Goal: Contribute content

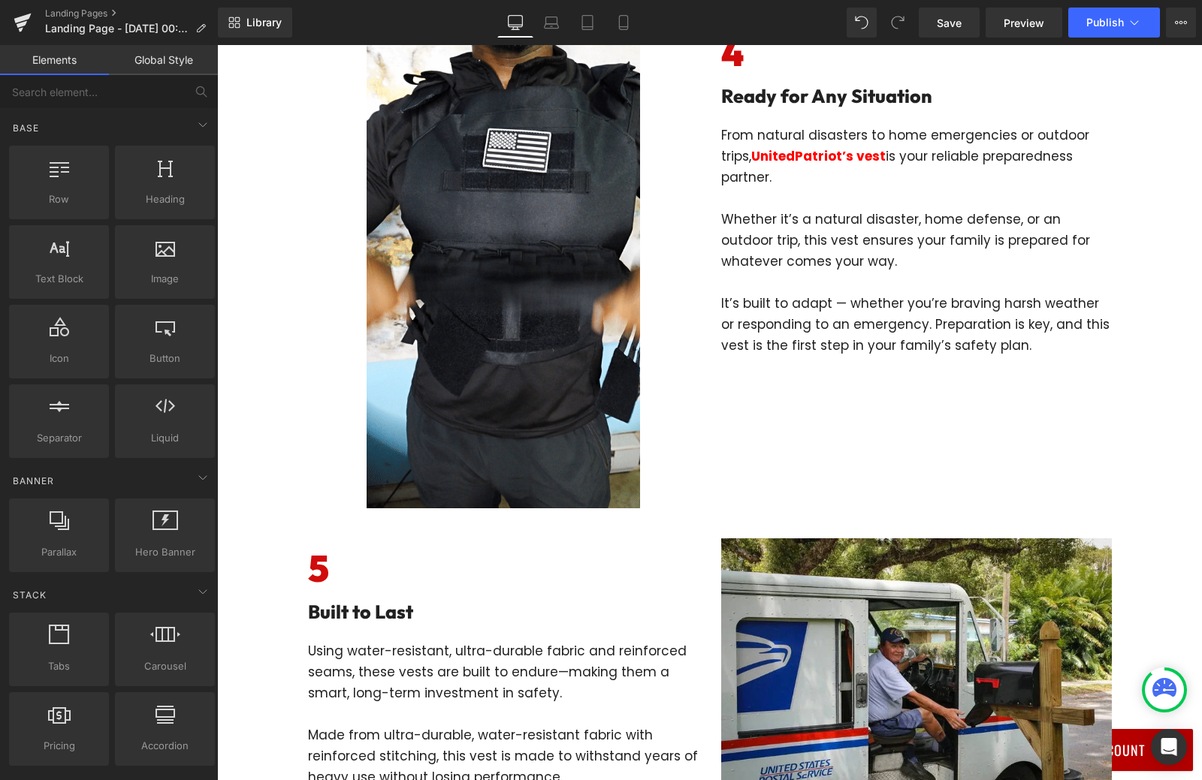
scroll to position [2253, 0]
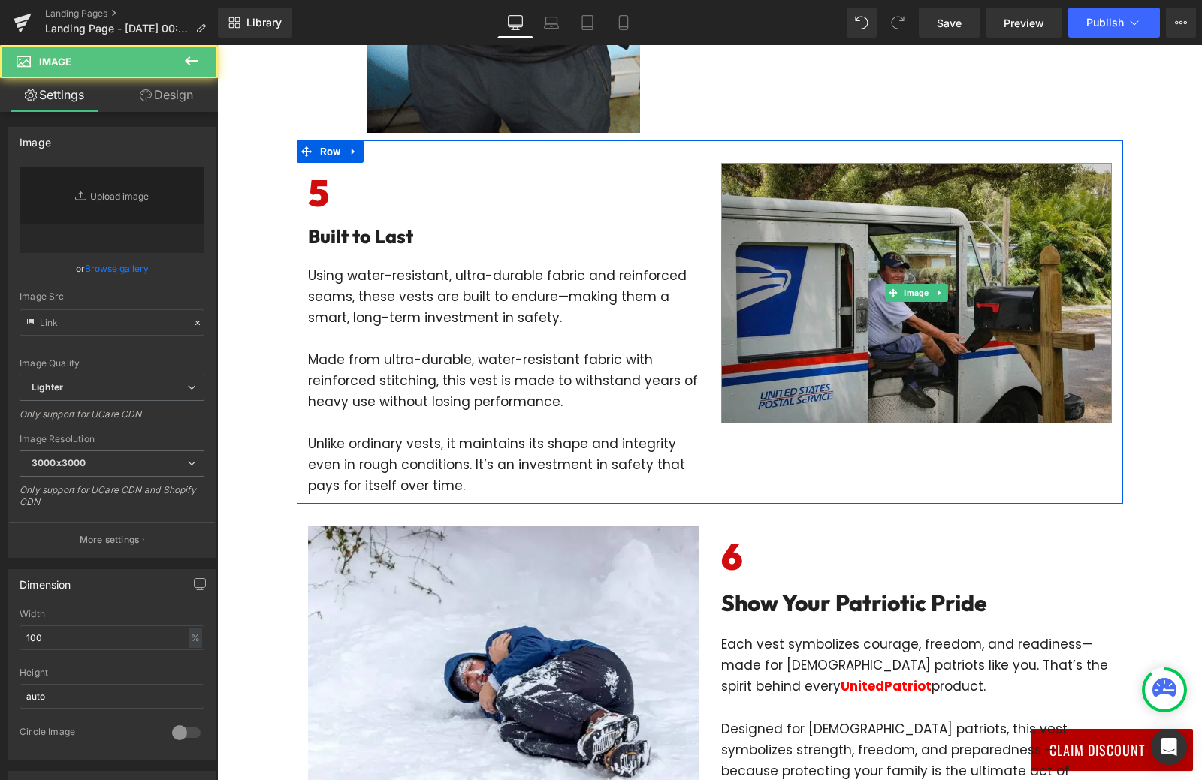
click at [841, 306] on img at bounding box center [916, 293] width 391 height 261
type input "[URL][DOMAIN_NAME]"
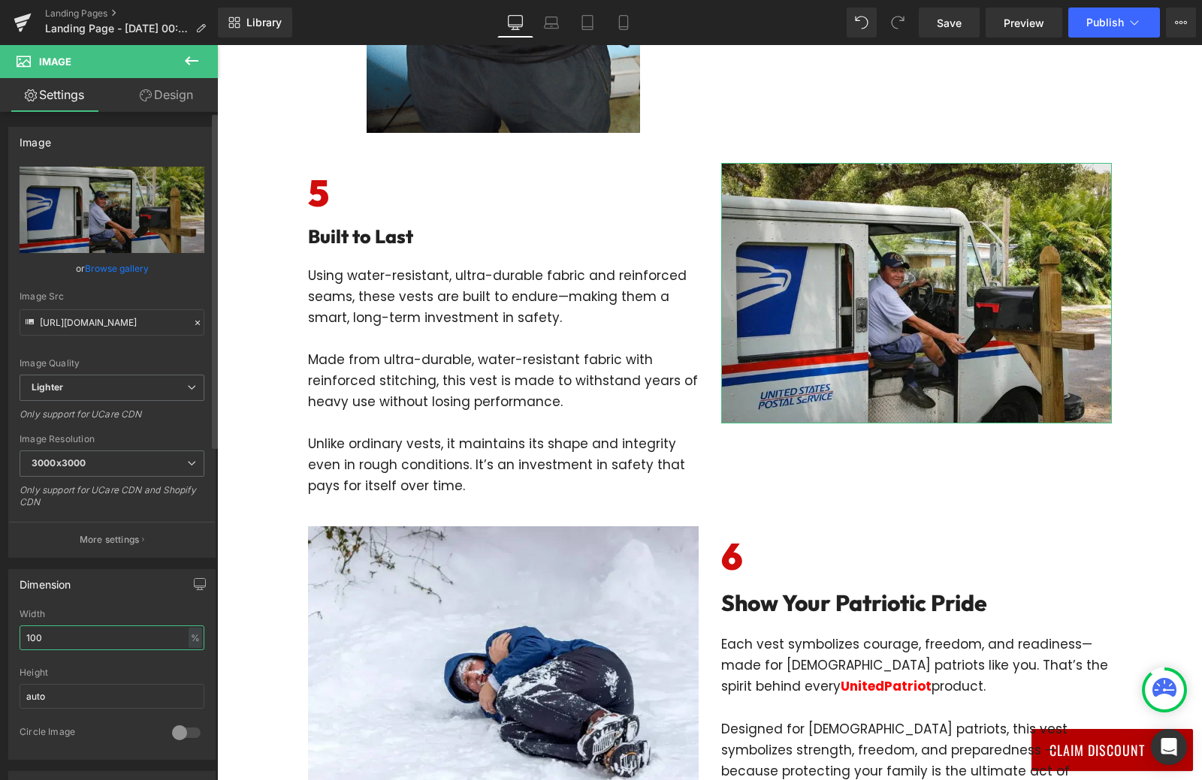
click at [51, 637] on input "100" at bounding box center [112, 638] width 185 height 25
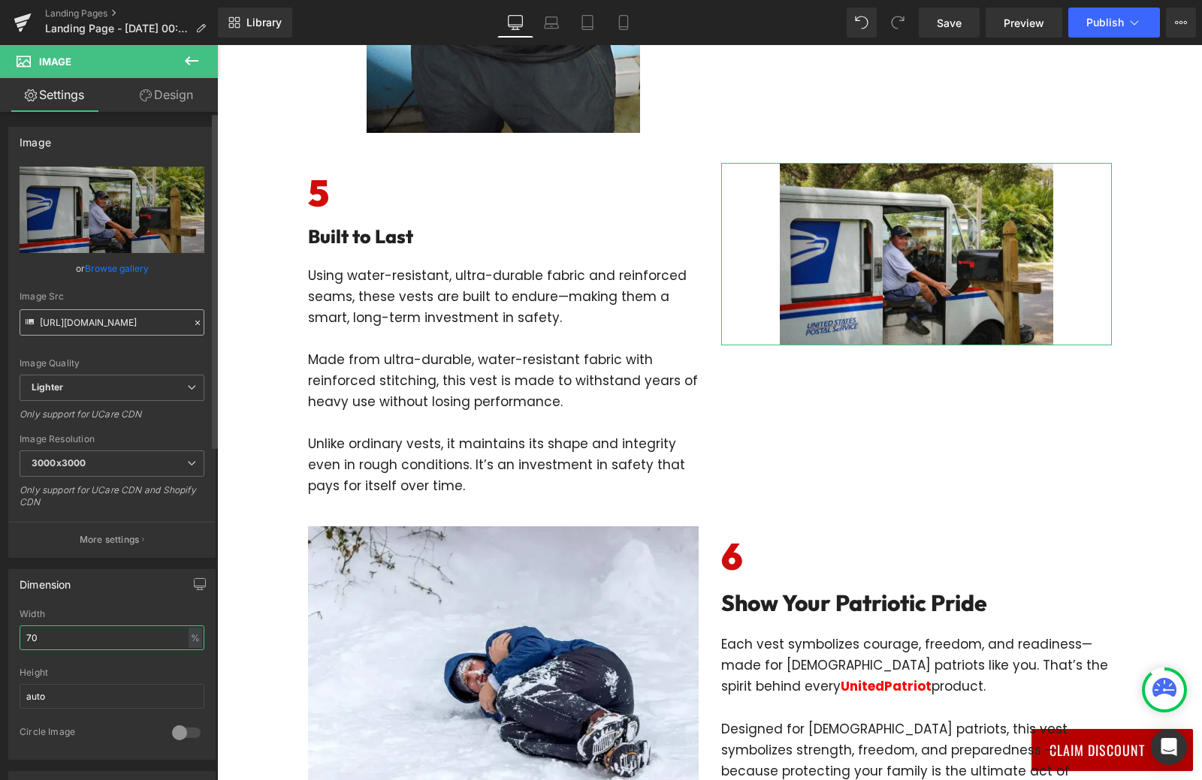
type input "70"
click at [110, 322] on input "[URL][DOMAIN_NAME]" at bounding box center [112, 322] width 185 height 26
paste input "[DOMAIN_NAME][URL]"
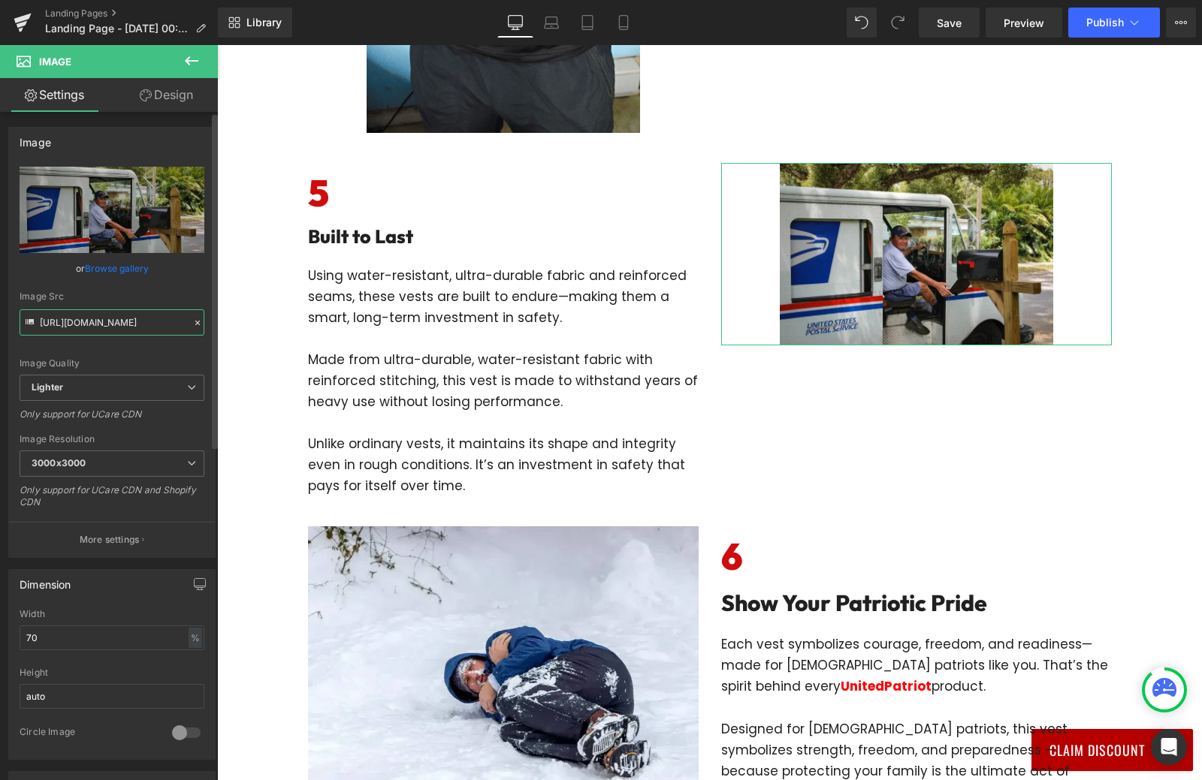
scroll to position [0, 453]
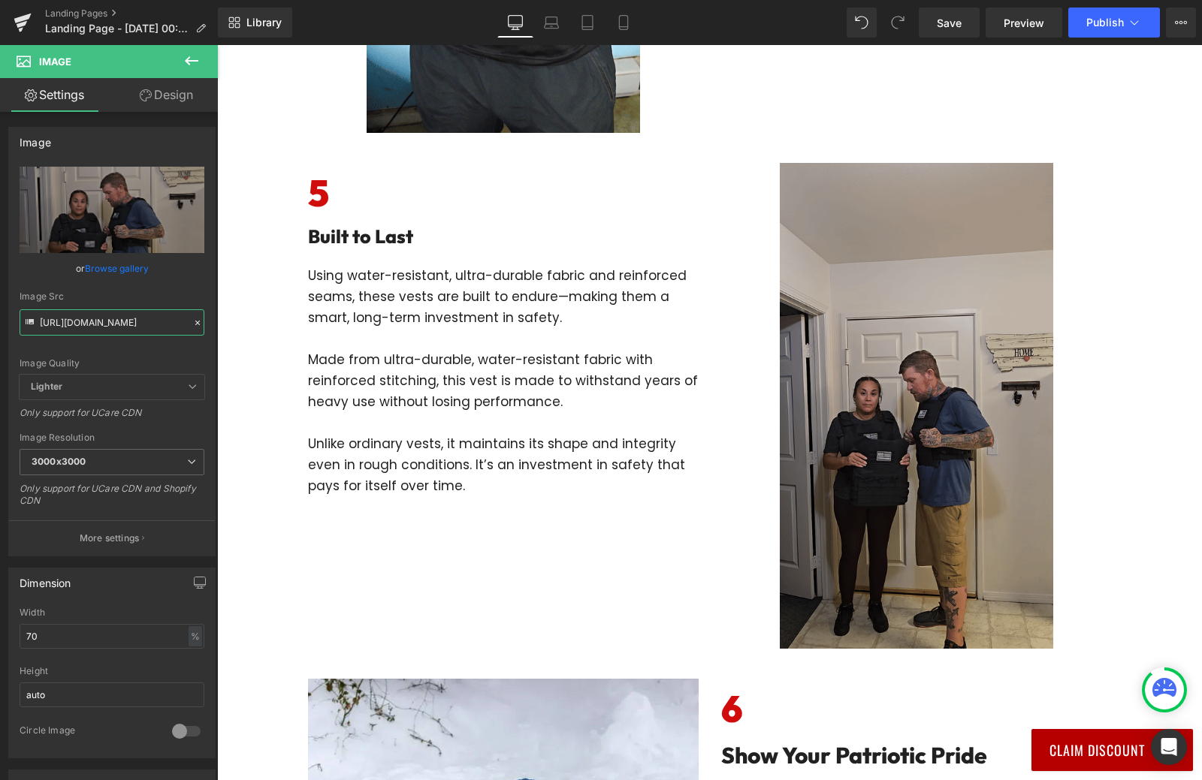
type input "[URL][DOMAIN_NAME]"
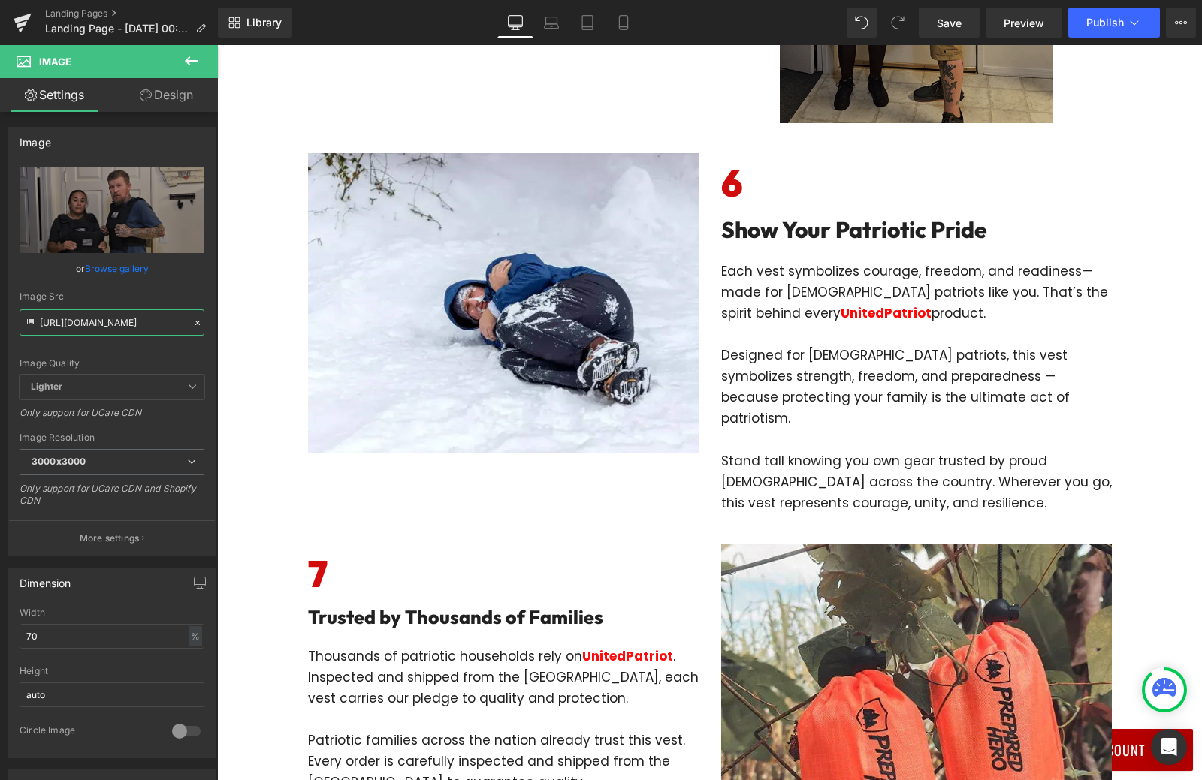
scroll to position [3079, 0]
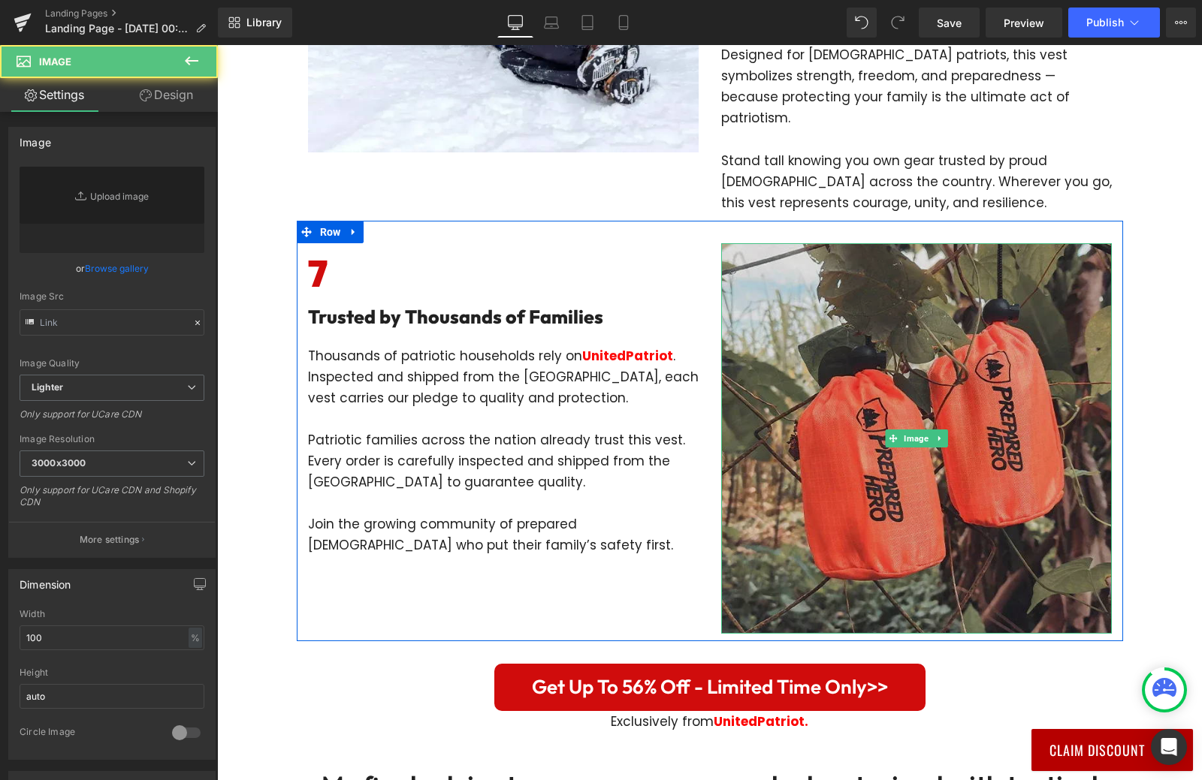
click at [911, 496] on img at bounding box center [916, 438] width 391 height 391
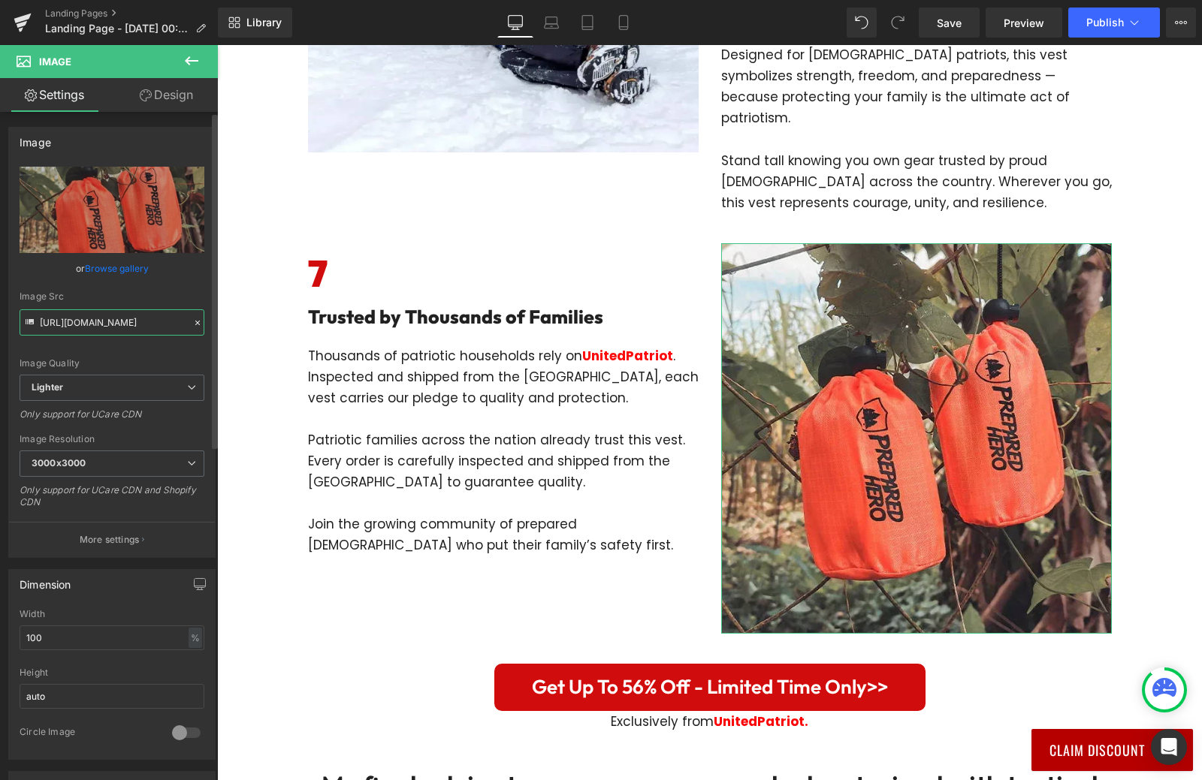
click at [116, 327] on input "[URL][DOMAIN_NAME]" at bounding box center [112, 322] width 185 height 26
paste input "[DOMAIN_NAME][URL]"
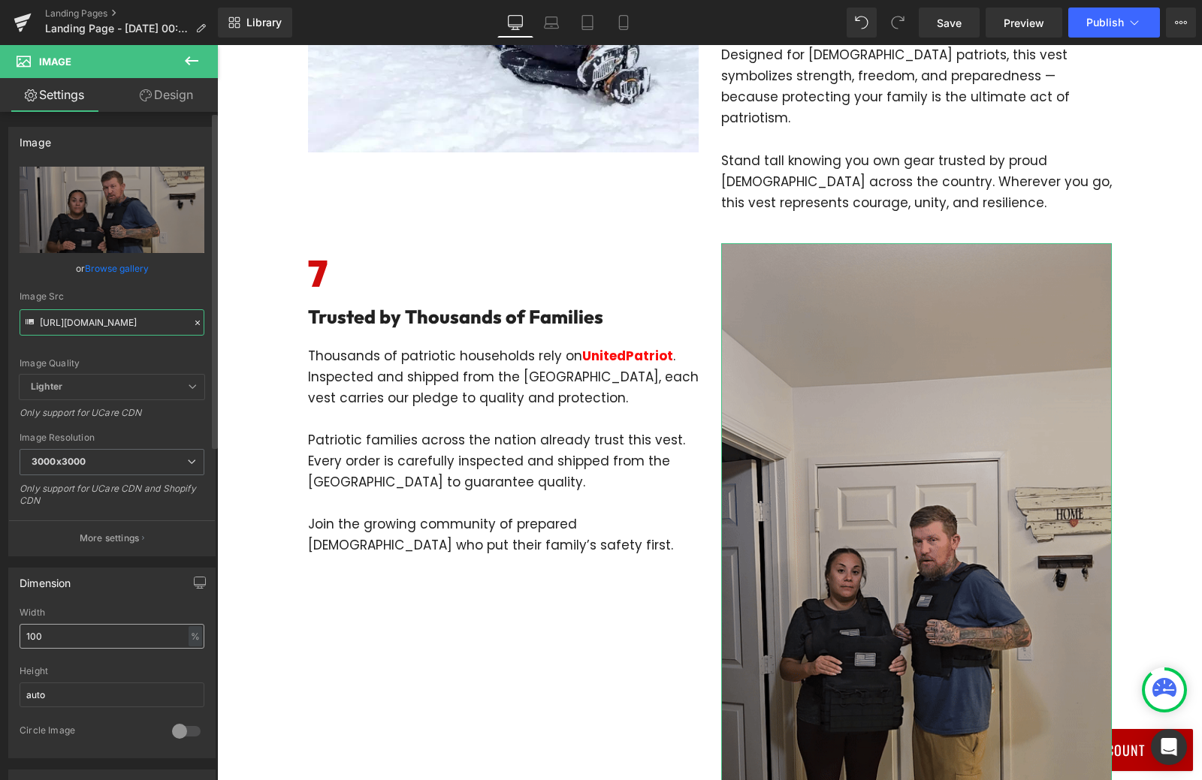
type input "[URL][DOMAIN_NAME]"
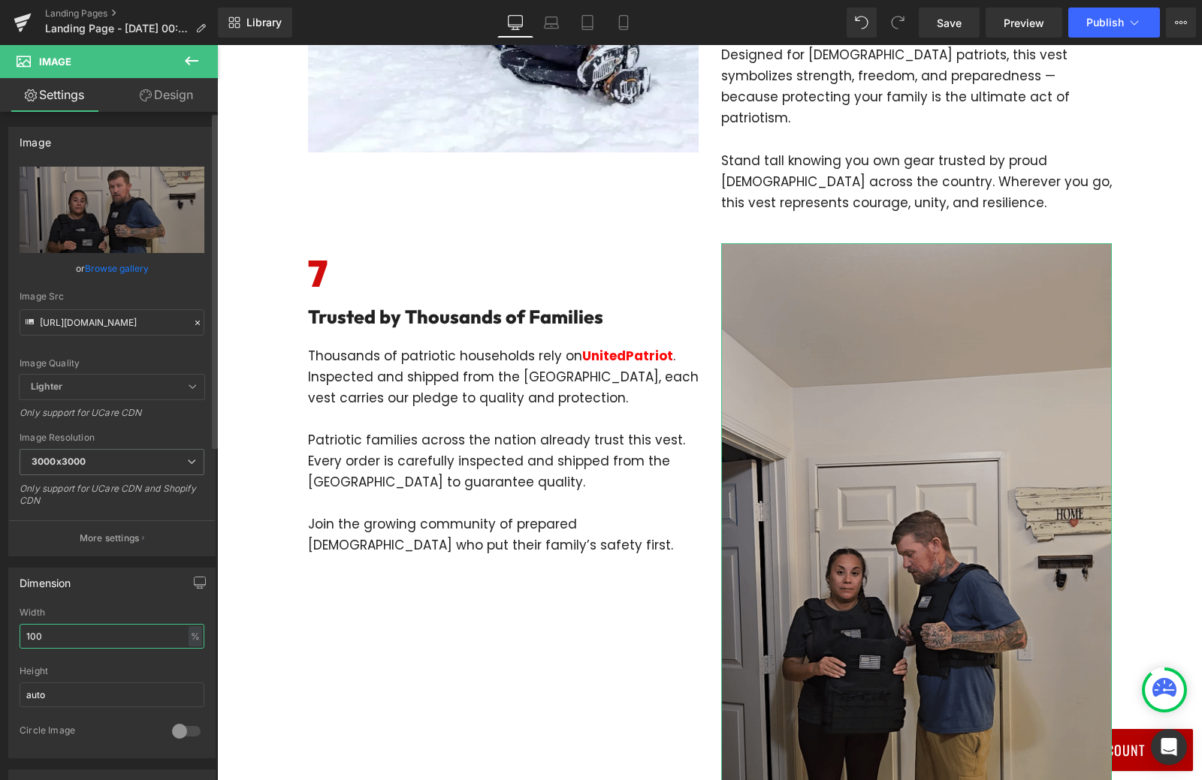
click at [58, 626] on input "100" at bounding box center [112, 636] width 185 height 25
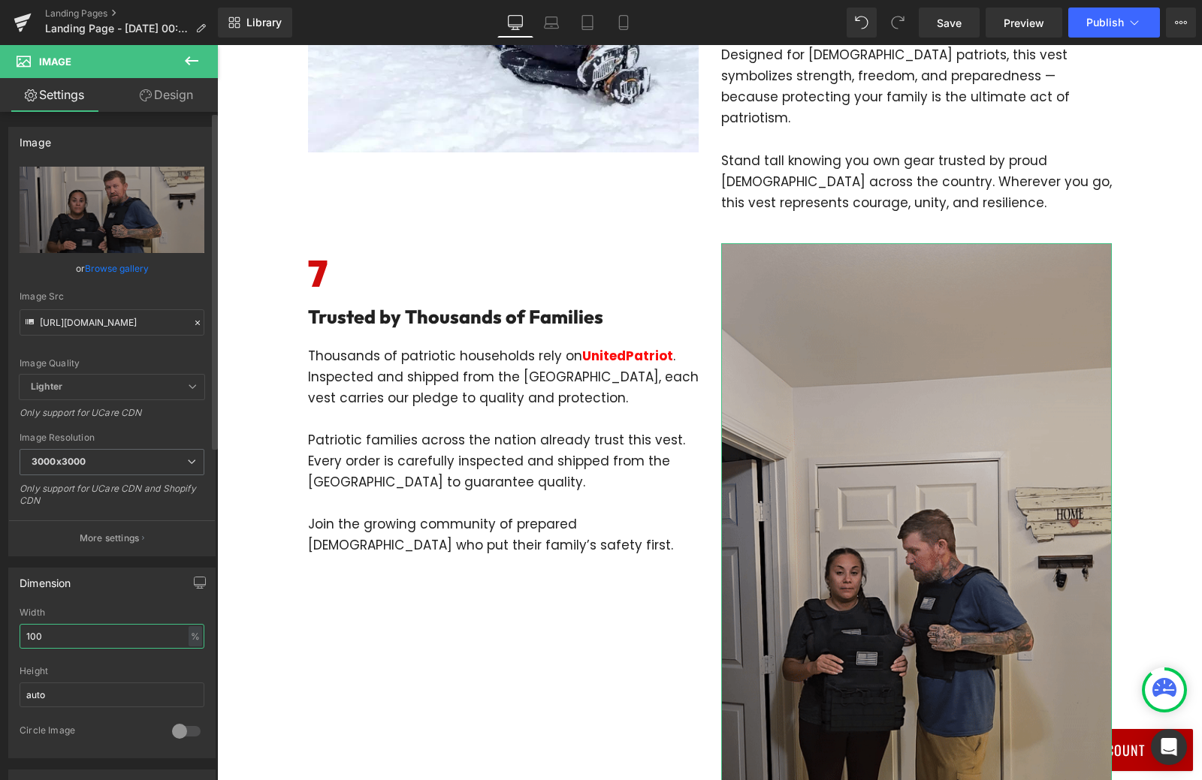
scroll to position [0, 0]
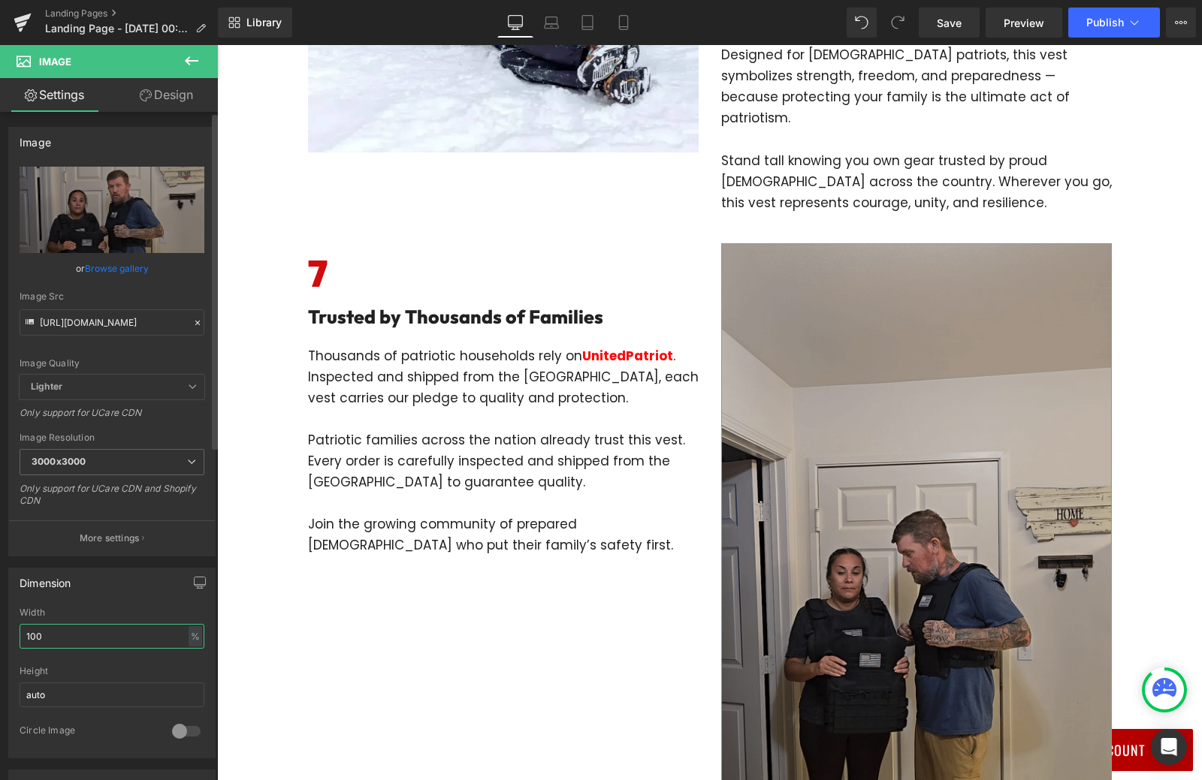
click at [58, 626] on input "100" at bounding box center [112, 636] width 185 height 25
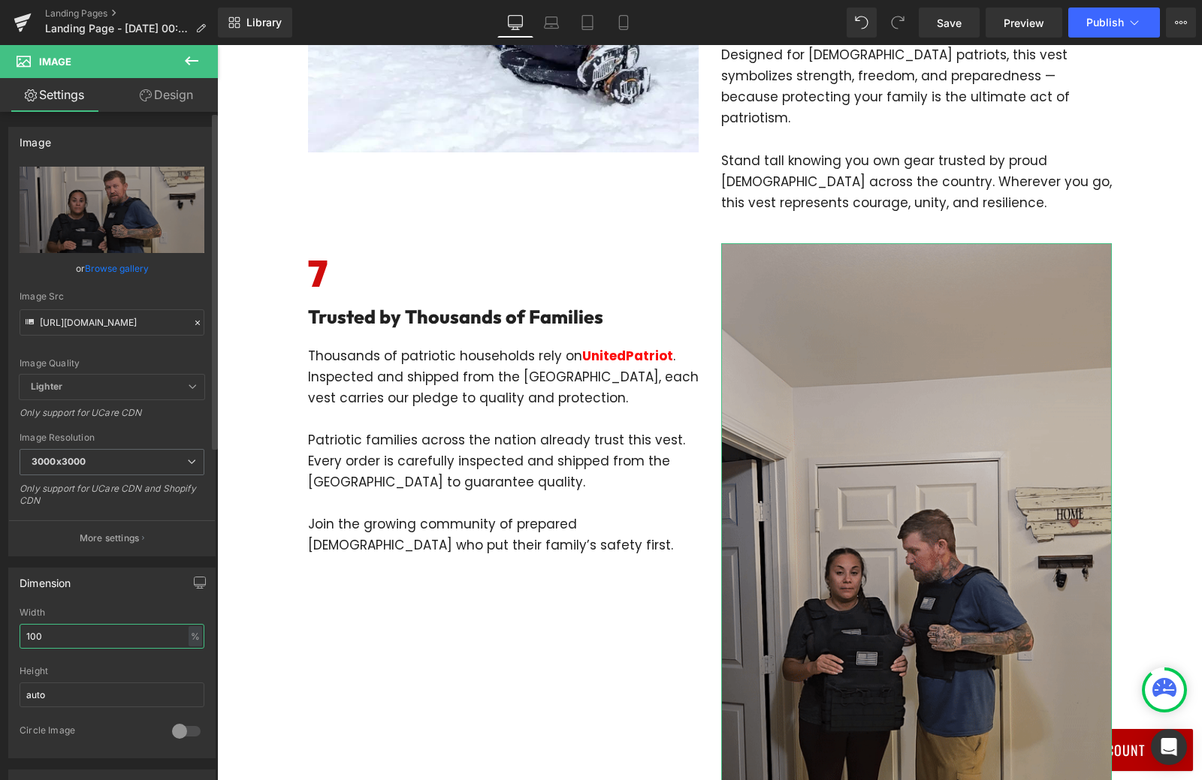
click at [58, 626] on input "100" at bounding box center [112, 636] width 185 height 25
type input "70"
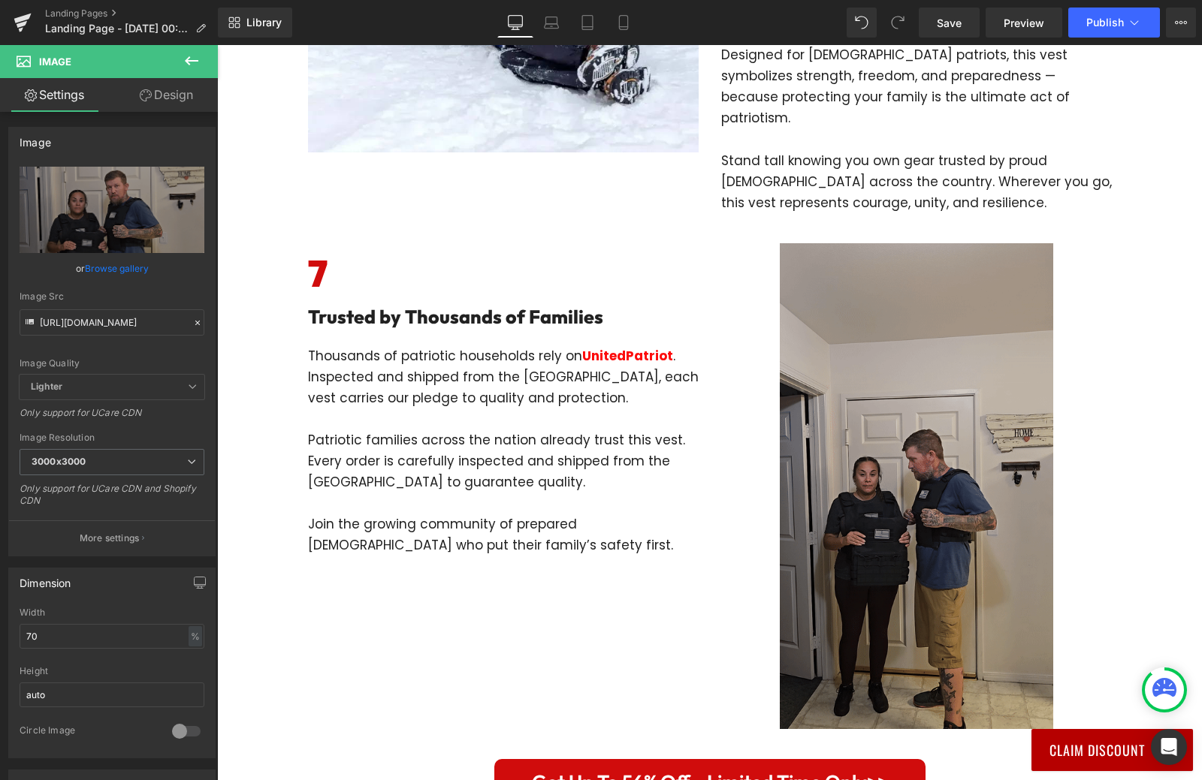
click at [277, 458] on div "Image Row Row UnitedPatriot Presents: 7 Reasons Every Patriotic Family Needs Th…" at bounding box center [709, 126] width 985 height 6321
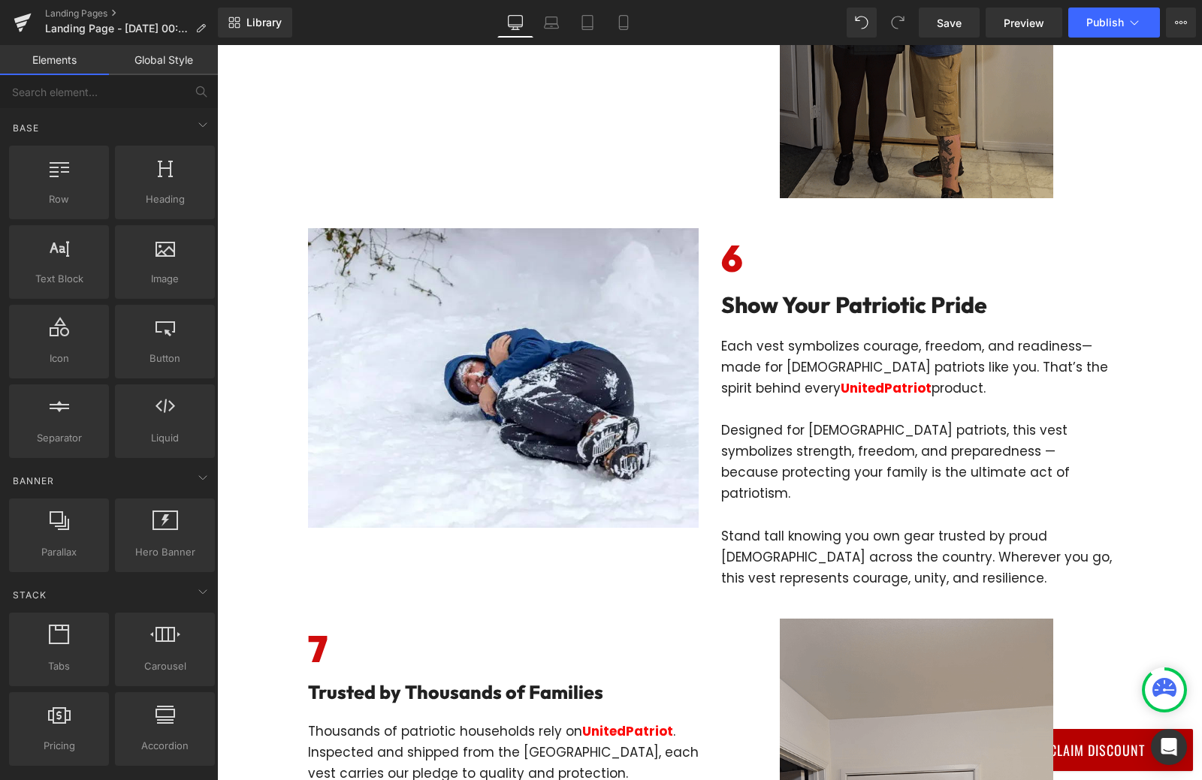
scroll to position [2253, 0]
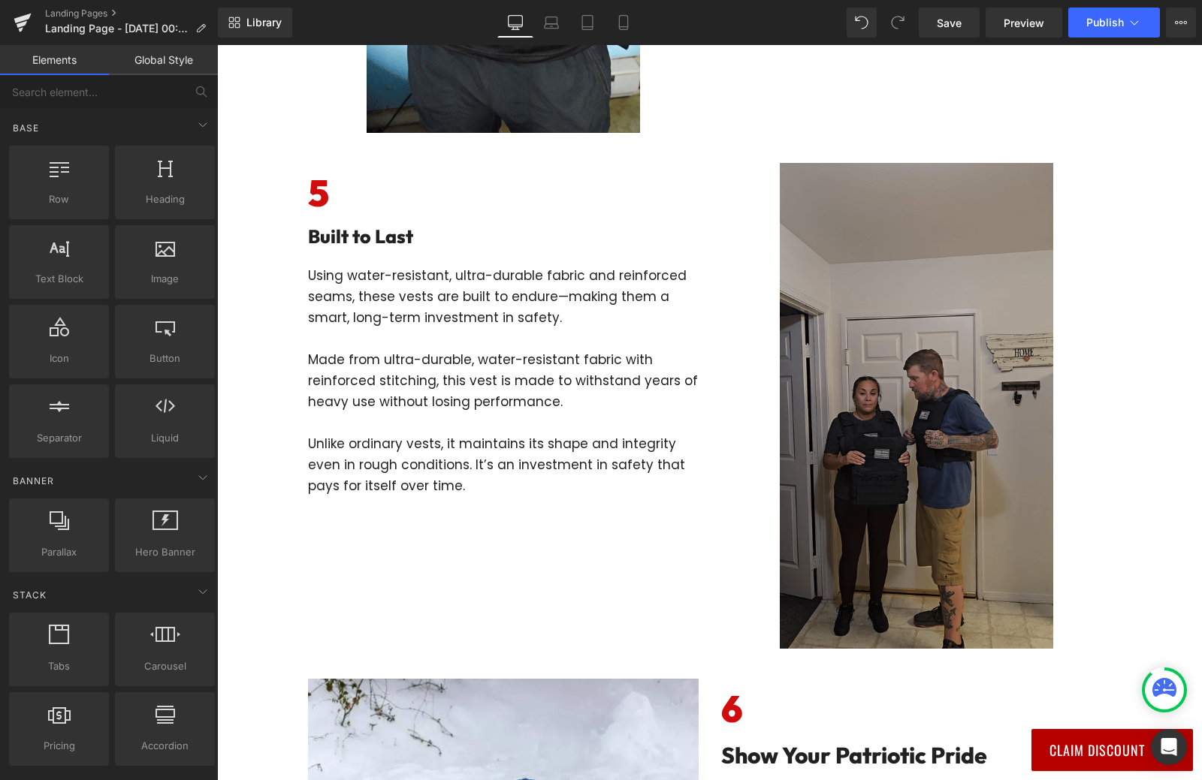
click at [862, 383] on img at bounding box center [916, 406] width 273 height 486
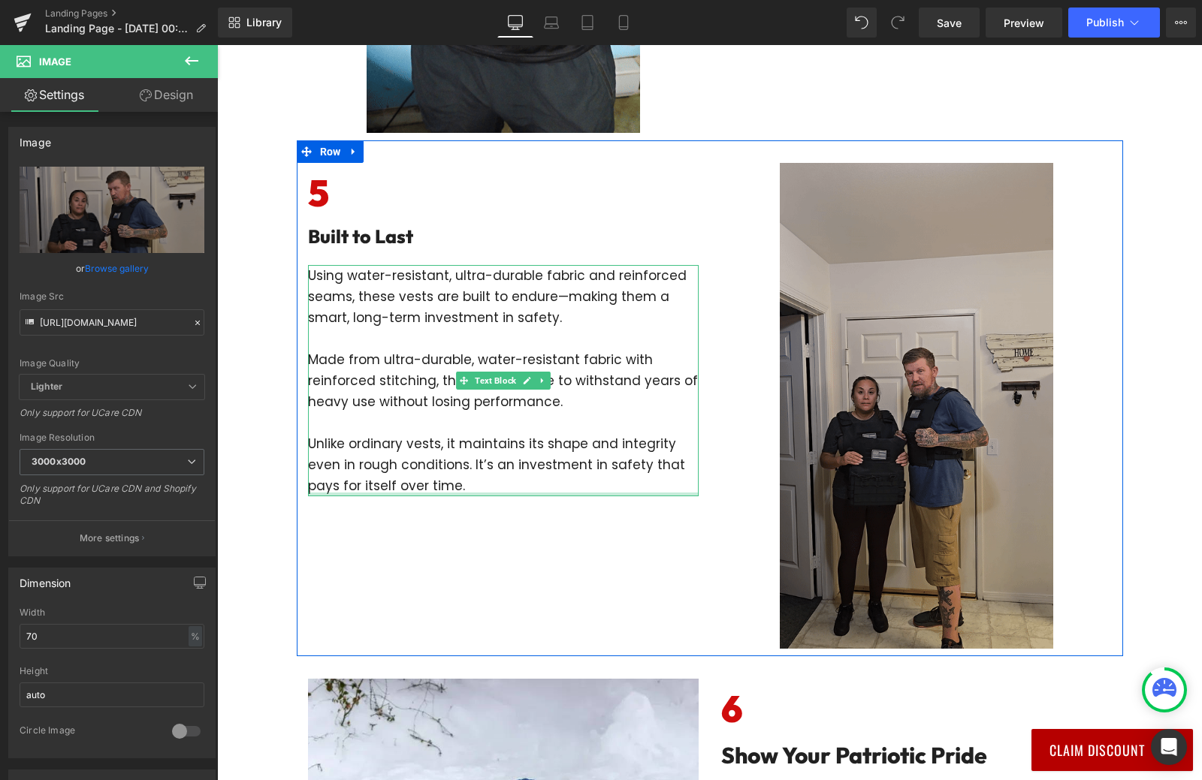
scroll to position [2403, 0]
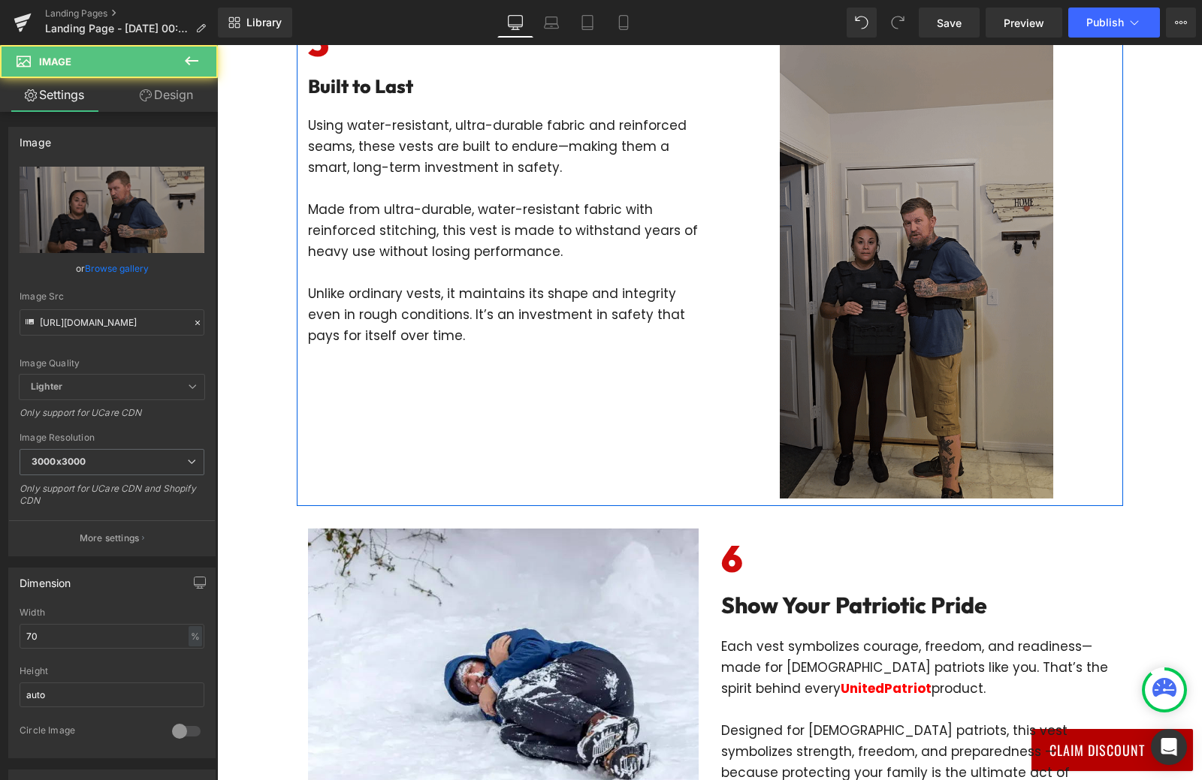
click at [927, 306] on img at bounding box center [916, 256] width 273 height 486
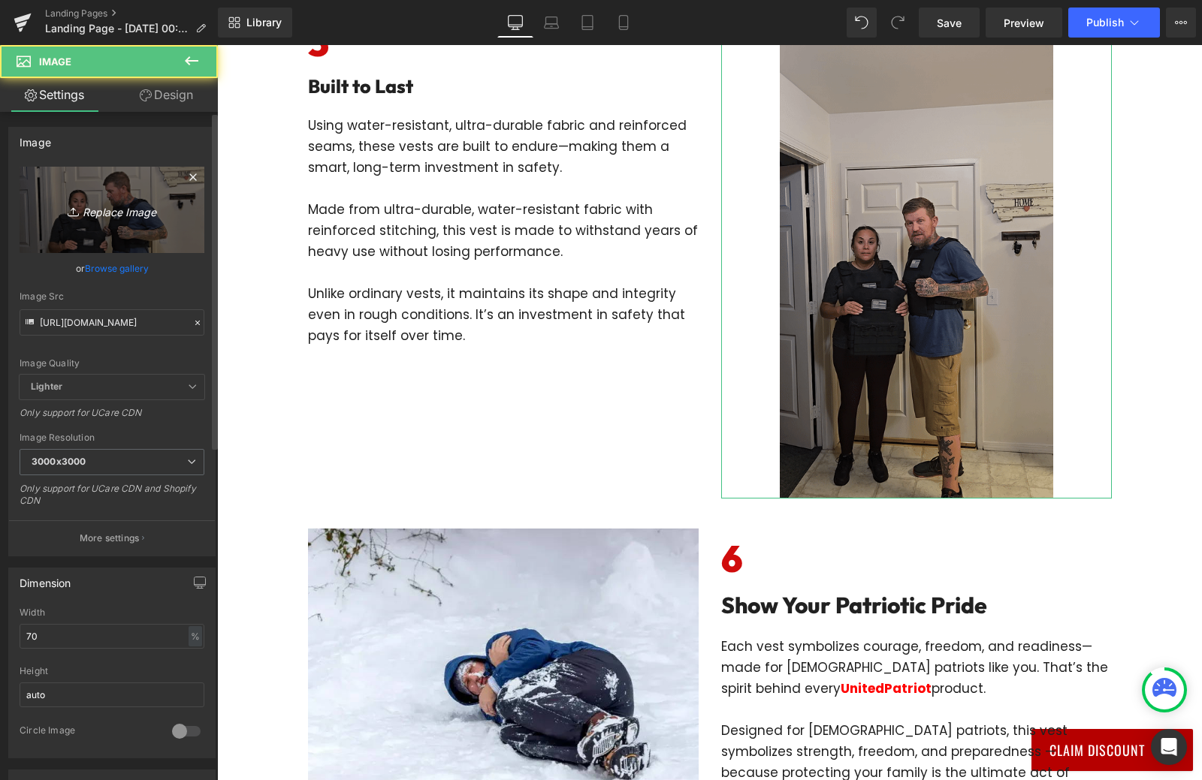
click at [86, 189] on link "Replace Image" at bounding box center [112, 210] width 185 height 86
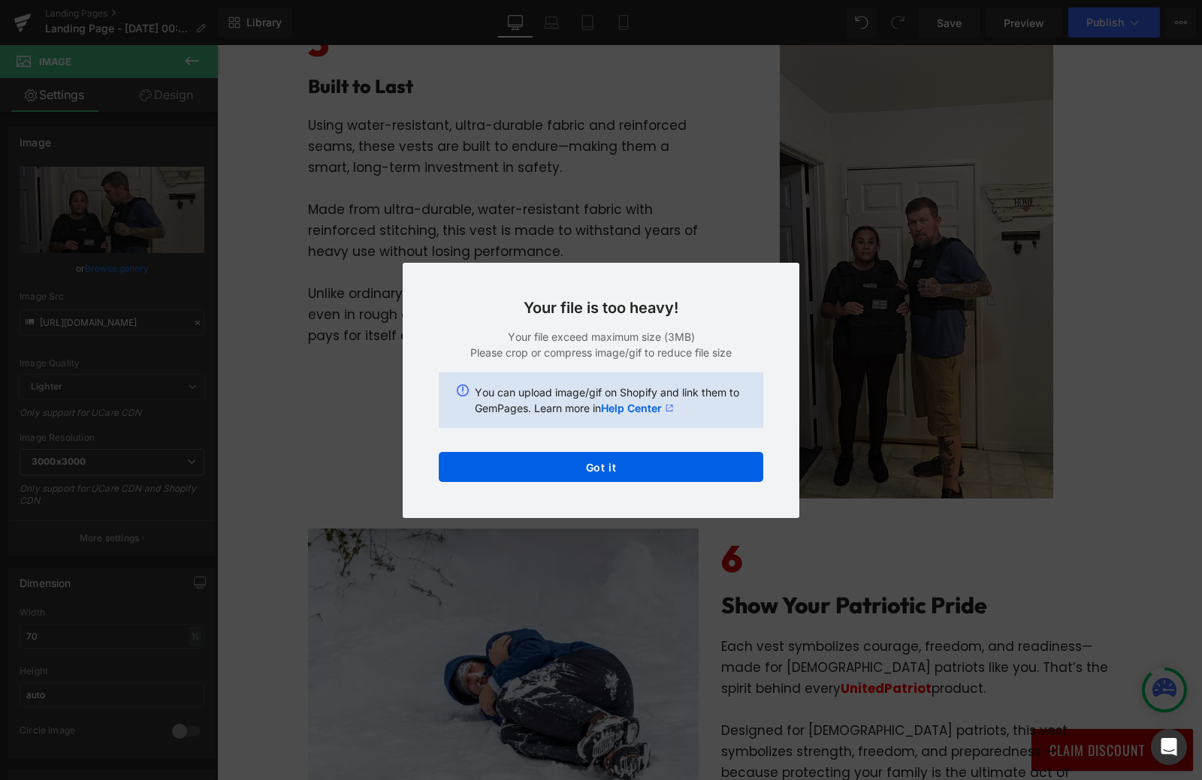
click at [278, 430] on div "Back to Library Insert Your file is too heavy! Your file exceed maximum size (3…" at bounding box center [601, 390] width 1202 height 780
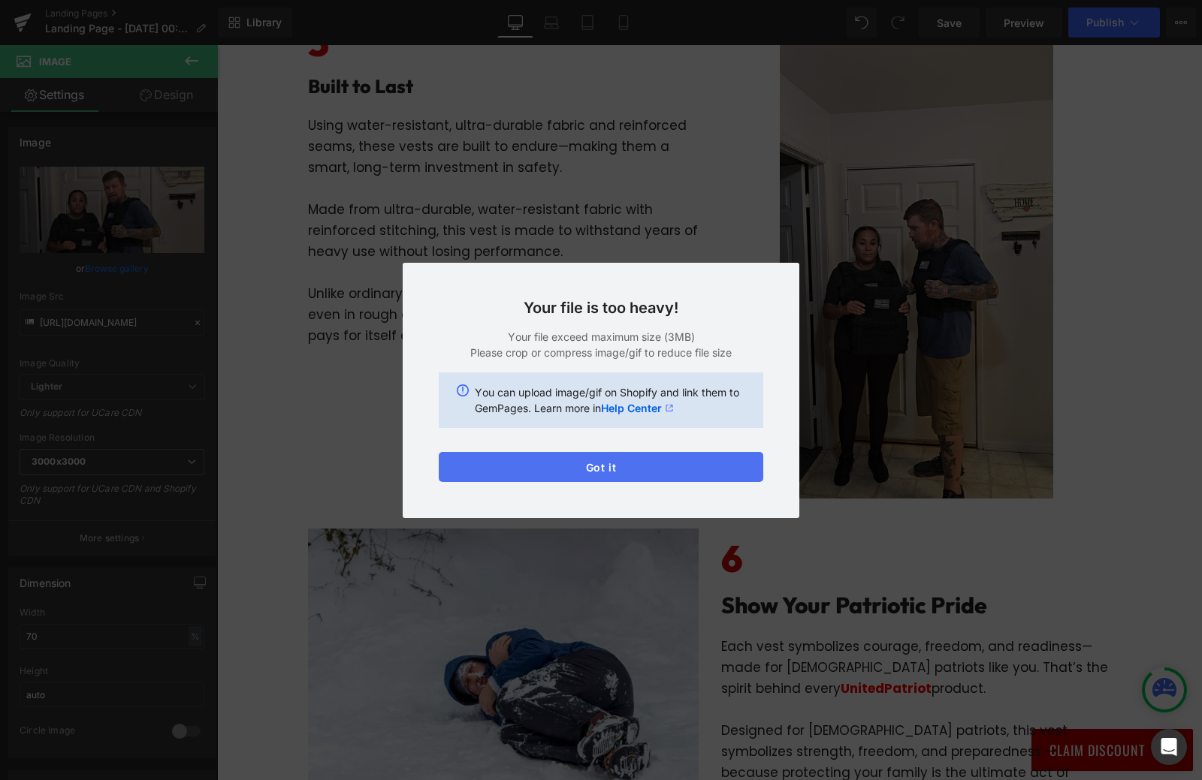
click at [514, 469] on button "Got it" at bounding box center [601, 467] width 324 height 30
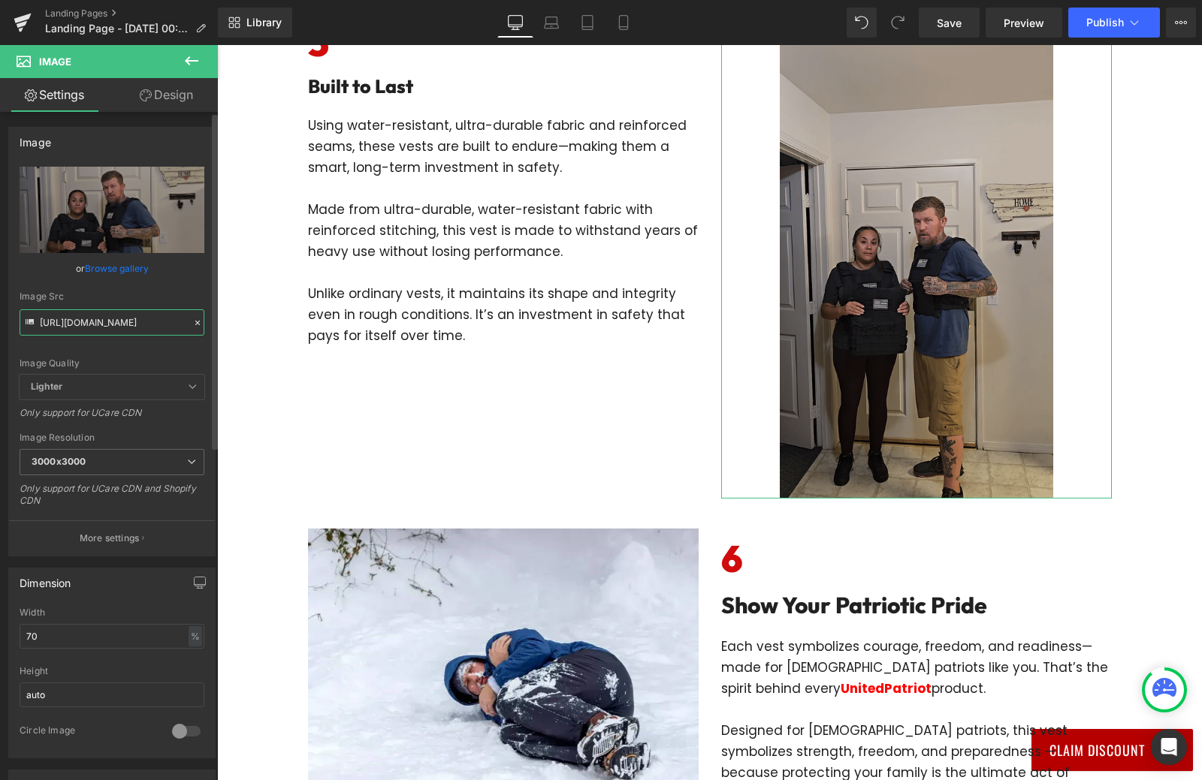
click at [109, 321] on input "[URL][DOMAIN_NAME]" at bounding box center [112, 322] width 185 height 26
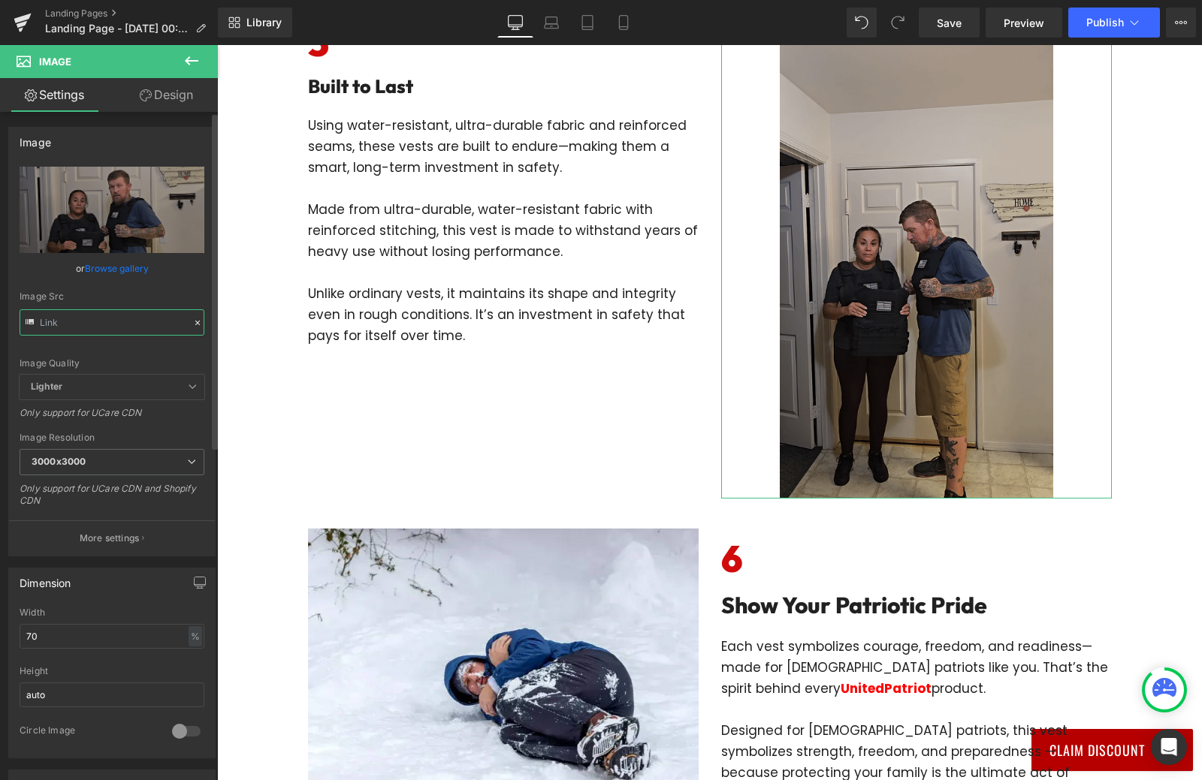
paste input "[URL][DOMAIN_NAME]"
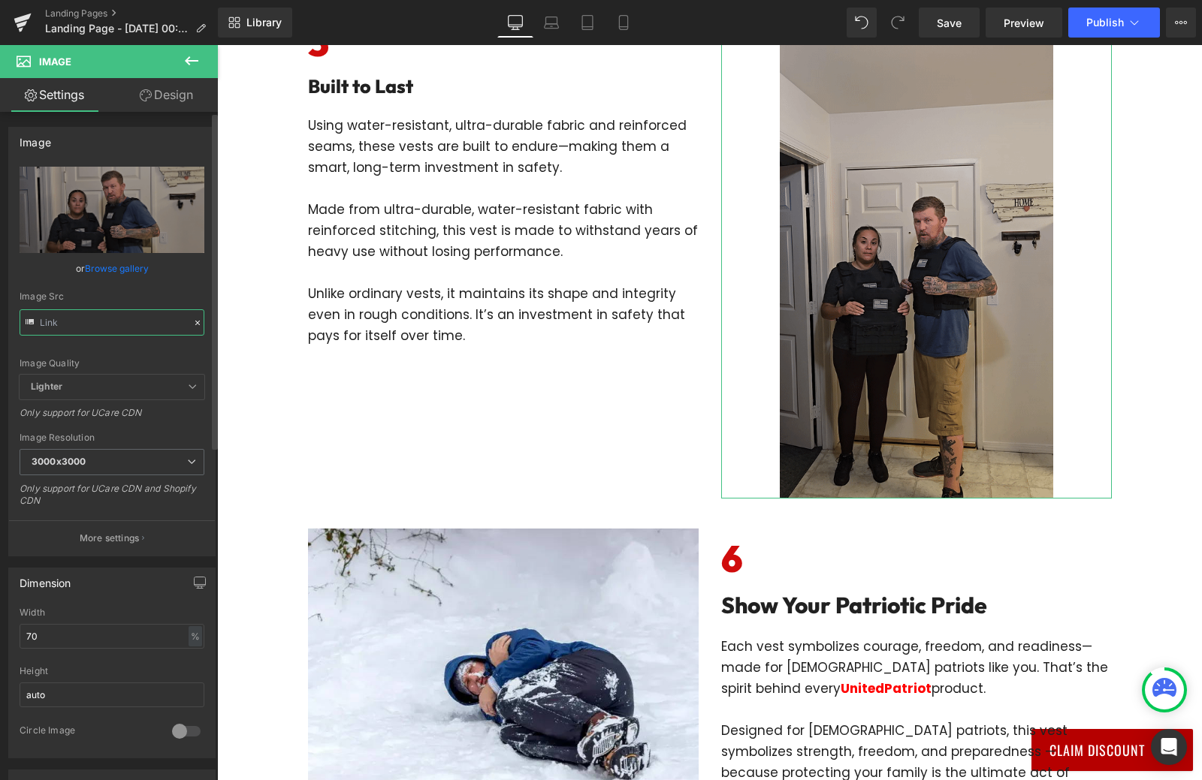
type input "[URL][DOMAIN_NAME]"
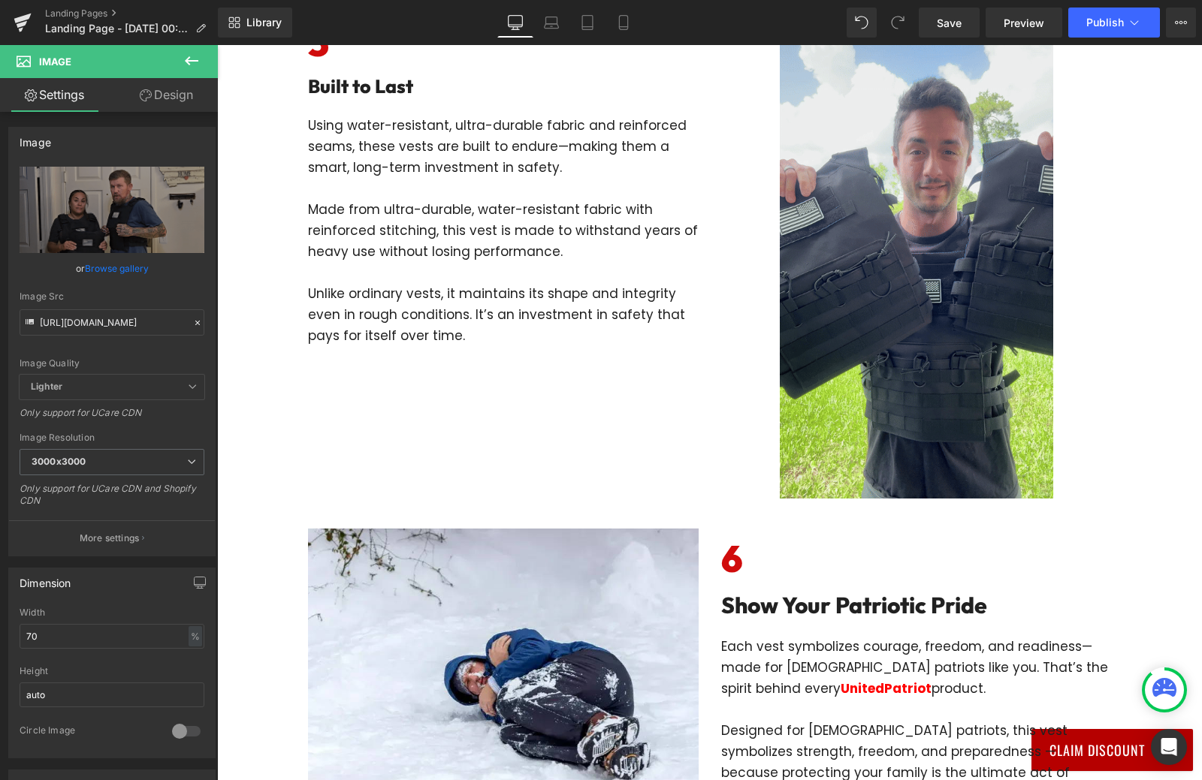
scroll to position [0, 0]
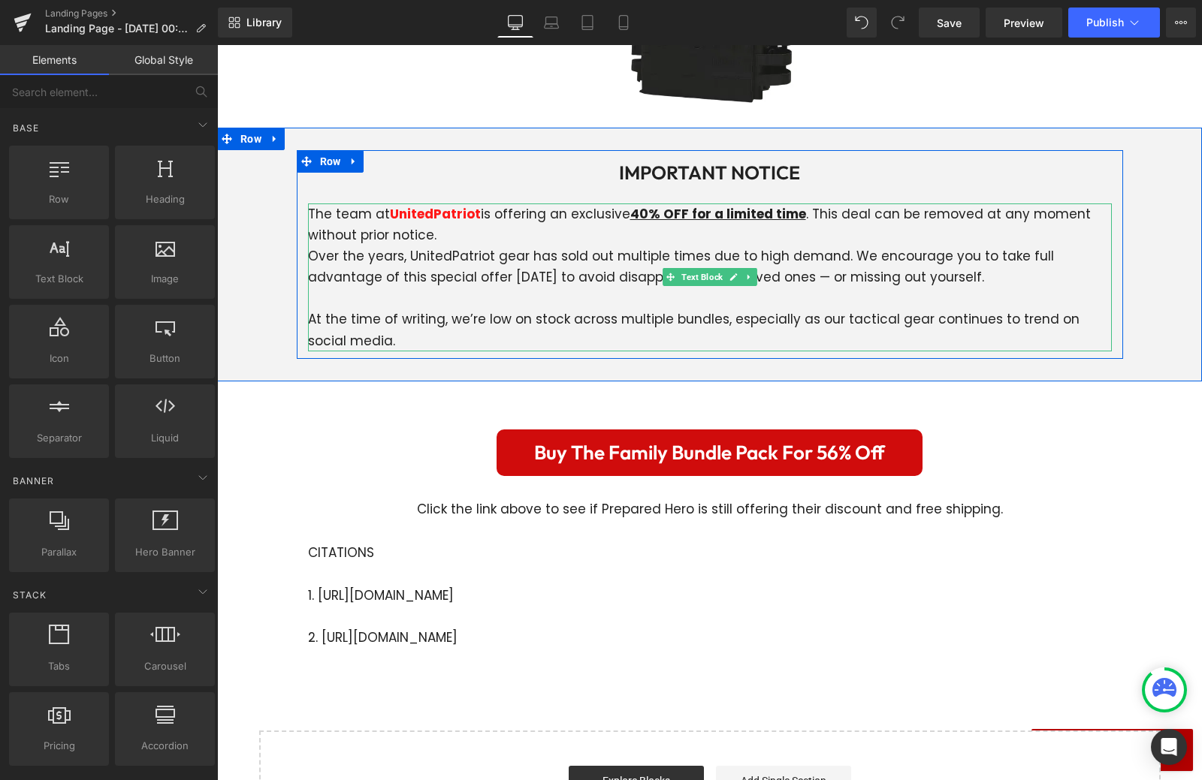
scroll to position [5587, 0]
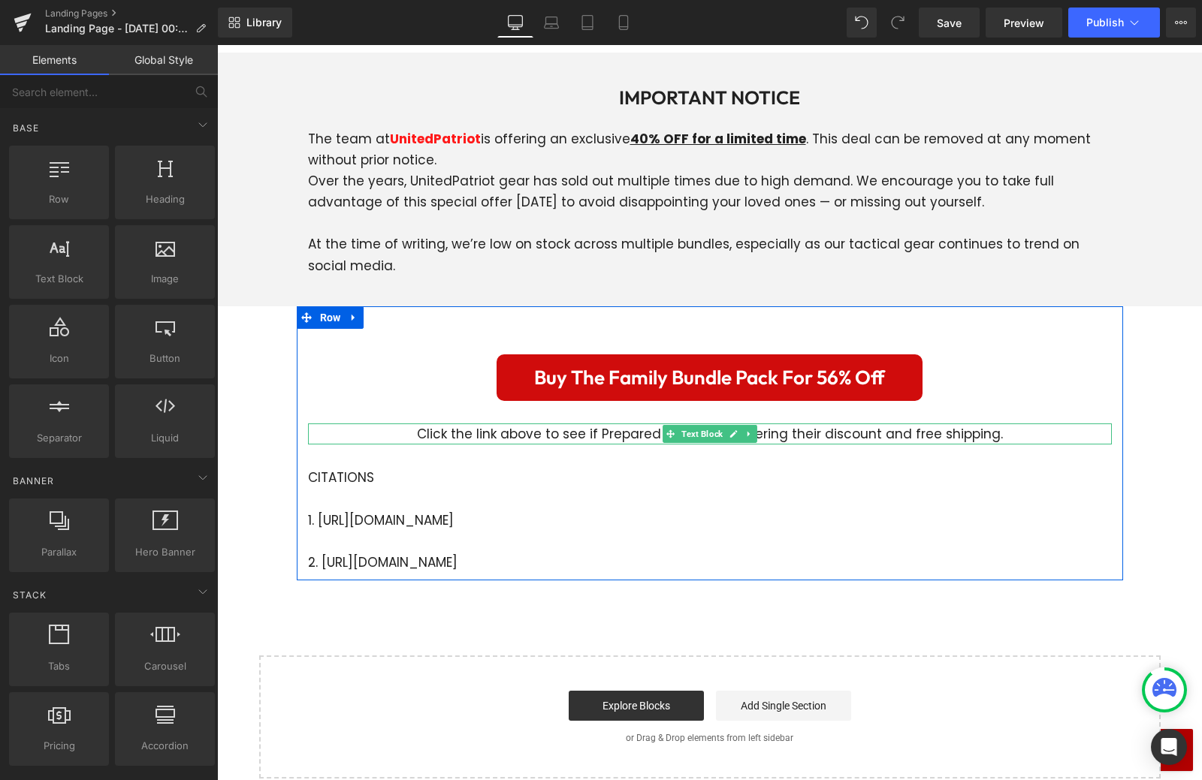
click at [1004, 424] on p "Click the link above to see if Prepared Hero is still offering their discount a…" at bounding box center [710, 434] width 804 height 21
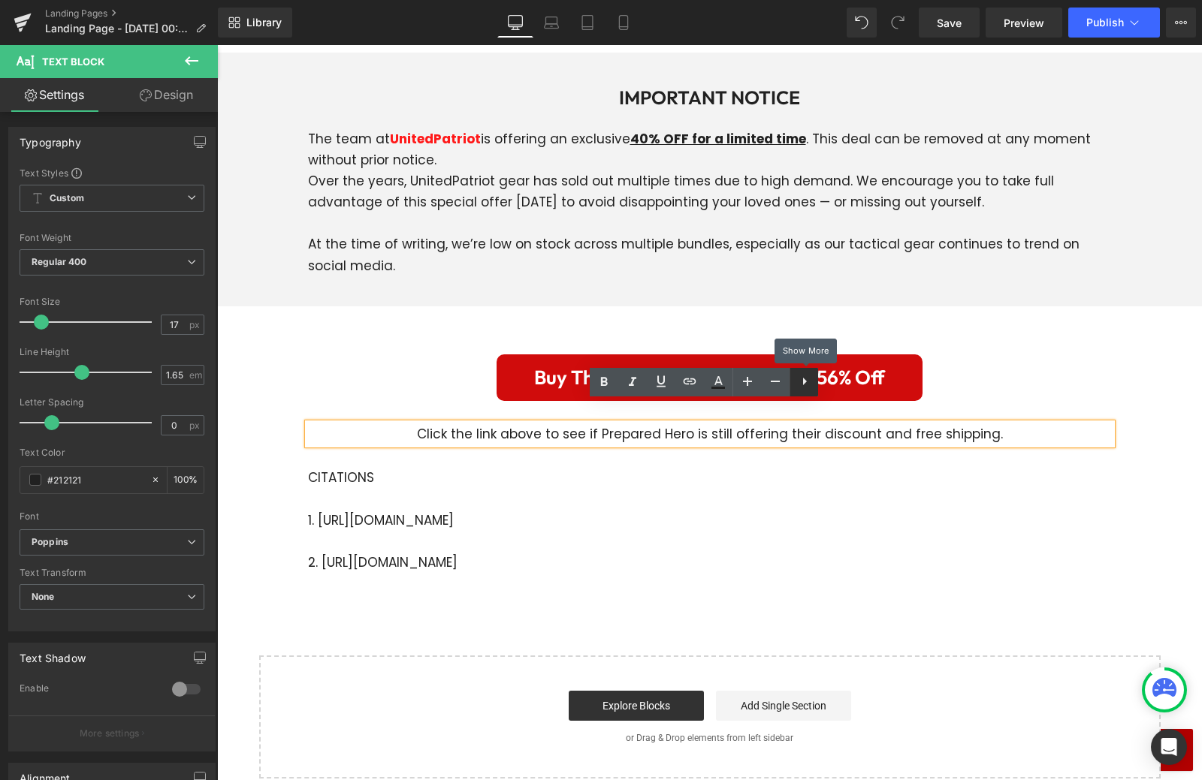
click at [0, 0] on icon at bounding box center [0, 0] width 0 height 0
click at [861, 449] on div "Buy The Family Bundle Pack For 56% Off Button Click the link above to see if Pr…" at bounding box center [710, 451] width 826 height 244
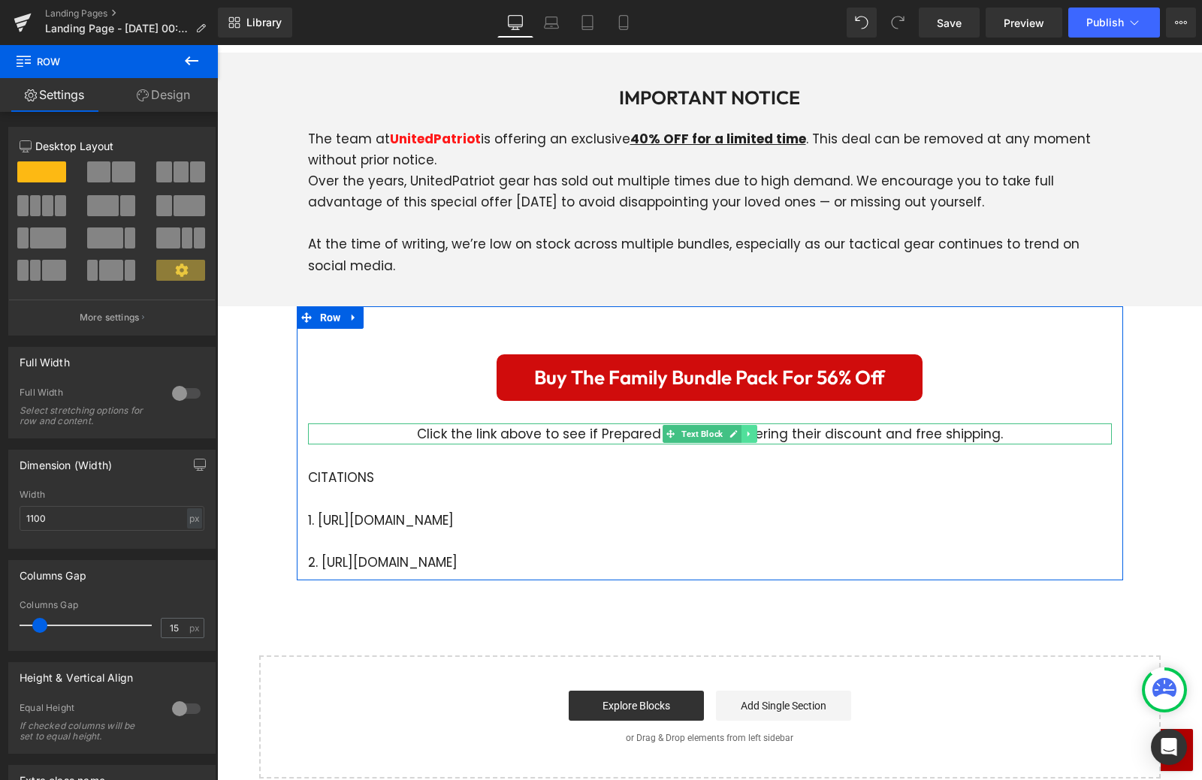
click at [745, 430] on icon at bounding box center [748, 434] width 8 height 9
click at [754, 430] on icon at bounding box center [756, 434] width 8 height 8
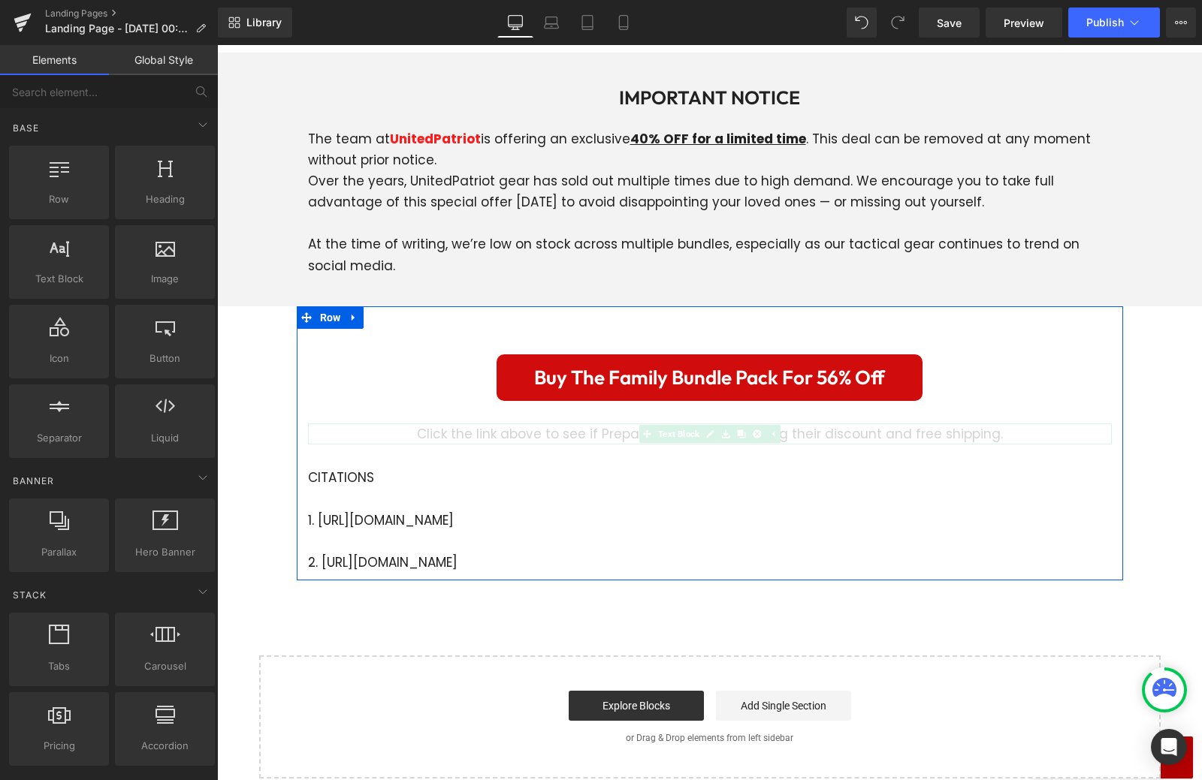
scroll to position [5536, 0]
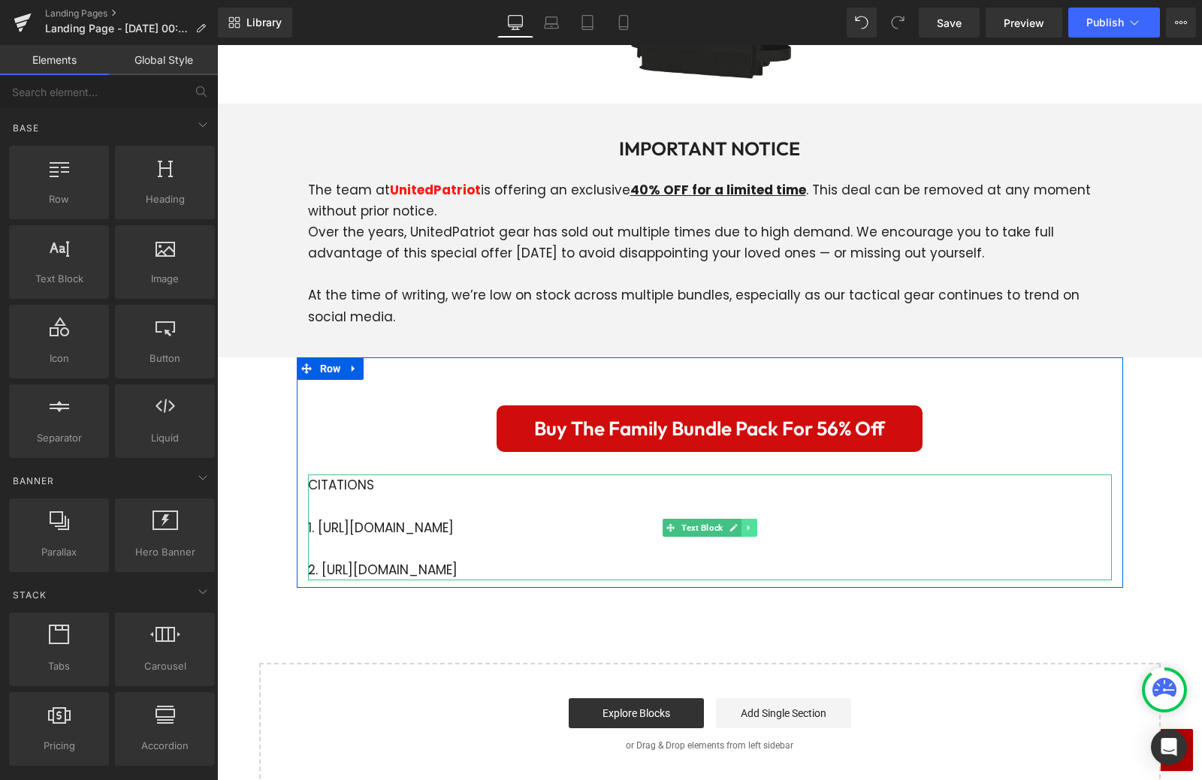
click at [741, 519] on link at bounding box center [749, 528] width 16 height 18
click at [752, 523] on icon at bounding box center [756, 527] width 8 height 8
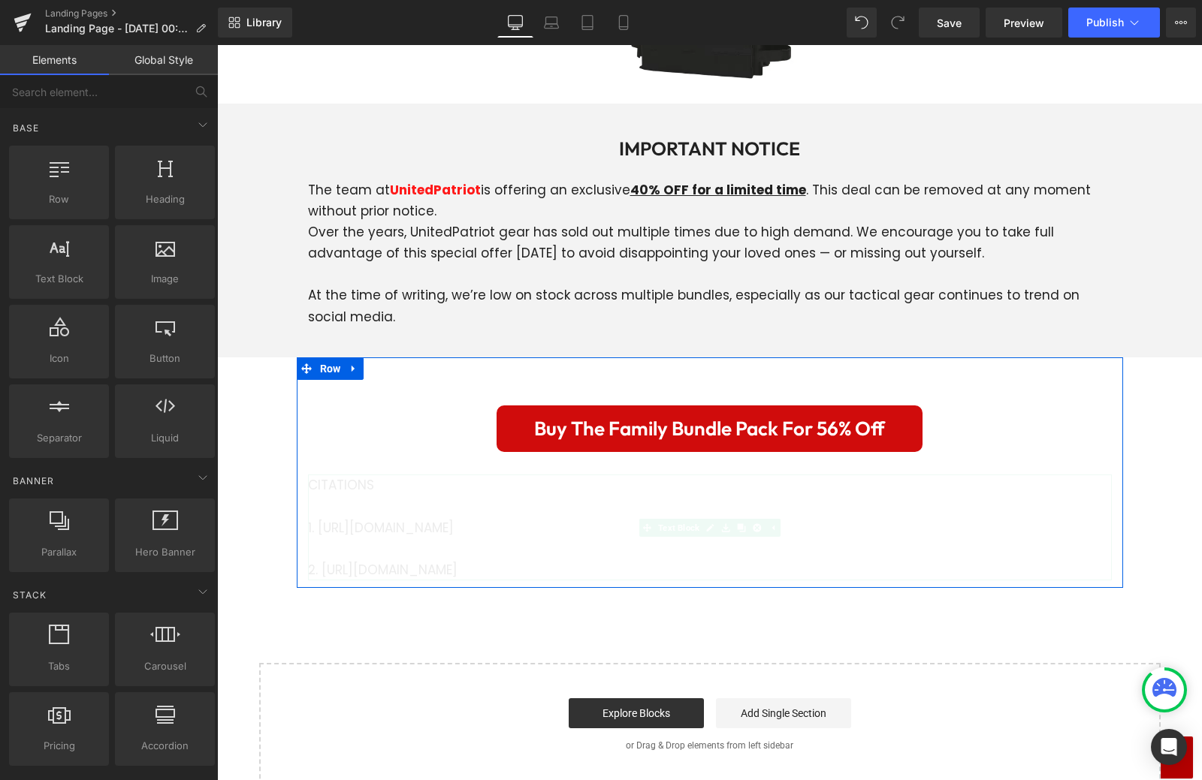
scroll to position [5408, 0]
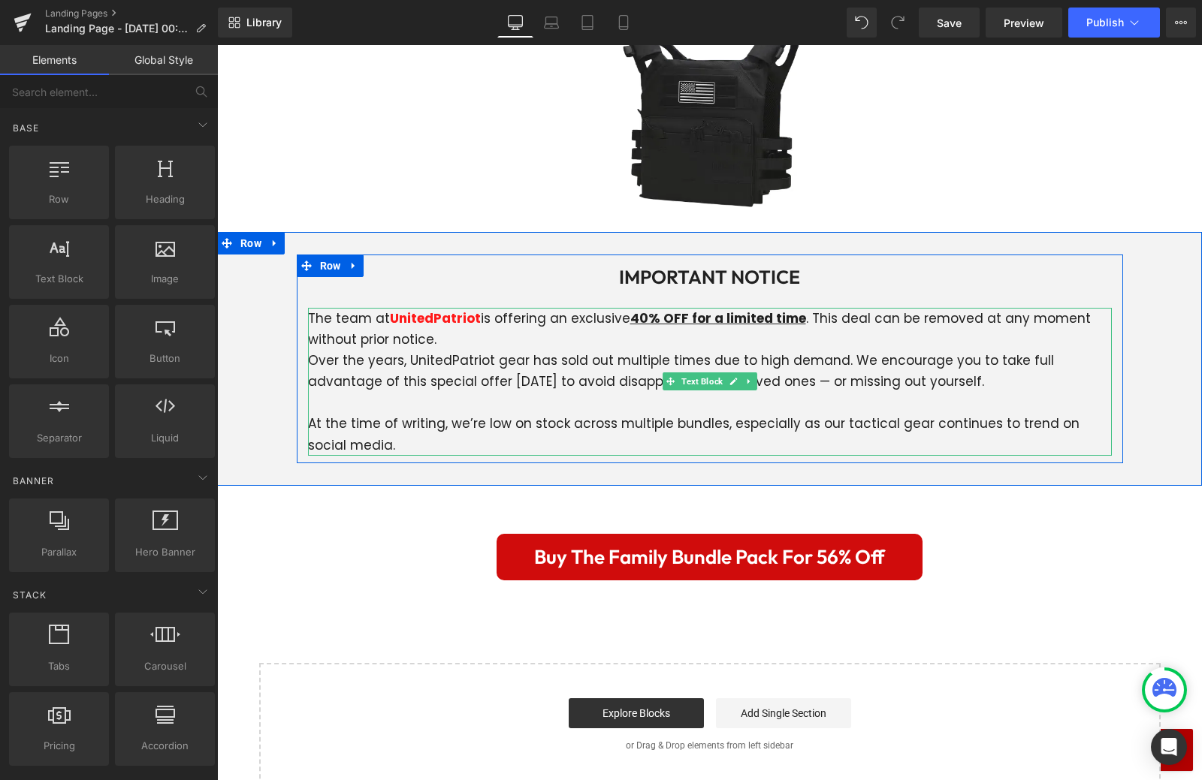
drag, startPoint x: 735, startPoint y: 537, endPoint x: 726, endPoint y: 423, distance: 114.5
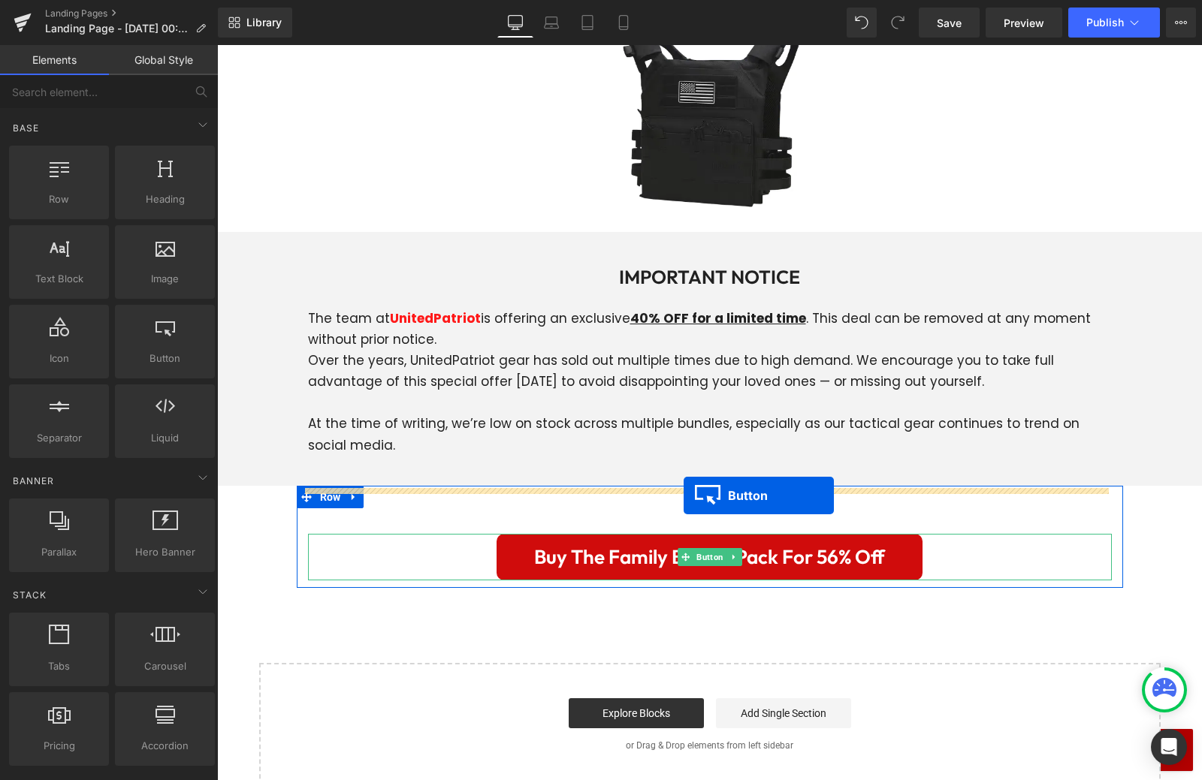
scroll to position [5406, 0]
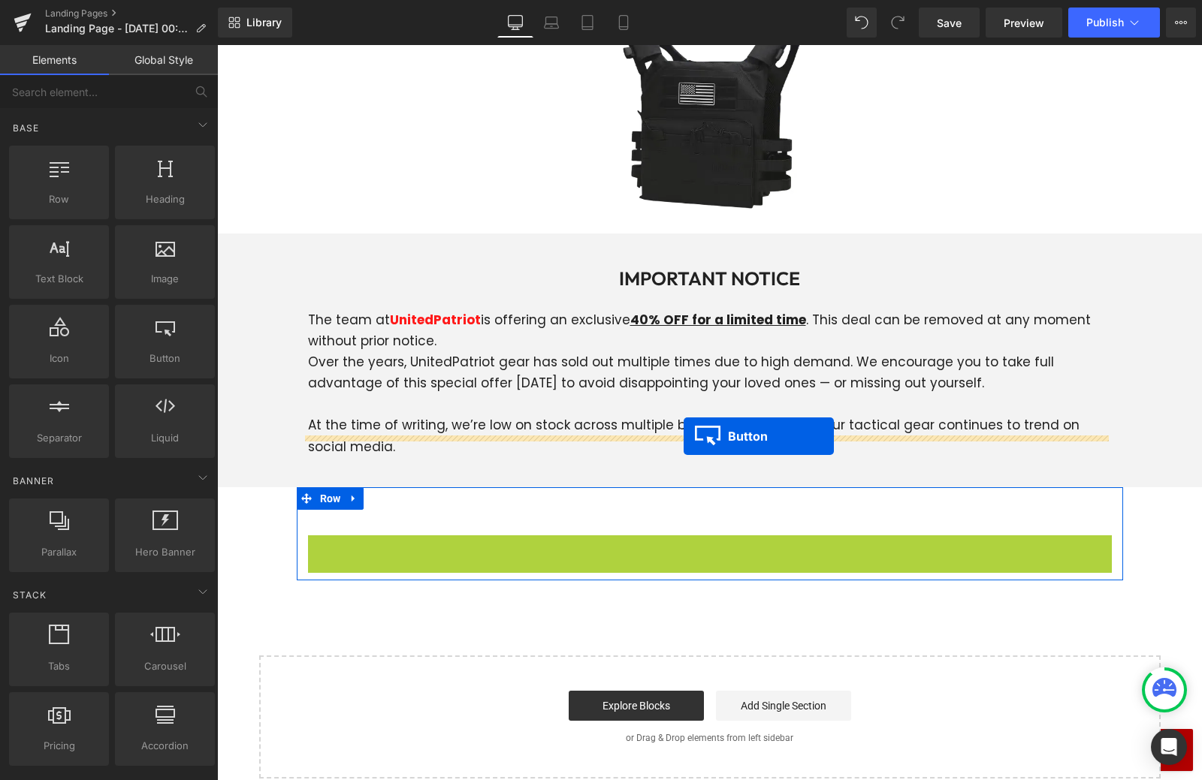
drag, startPoint x: 679, startPoint y: 534, endPoint x: 683, endPoint y: 436, distance: 97.7
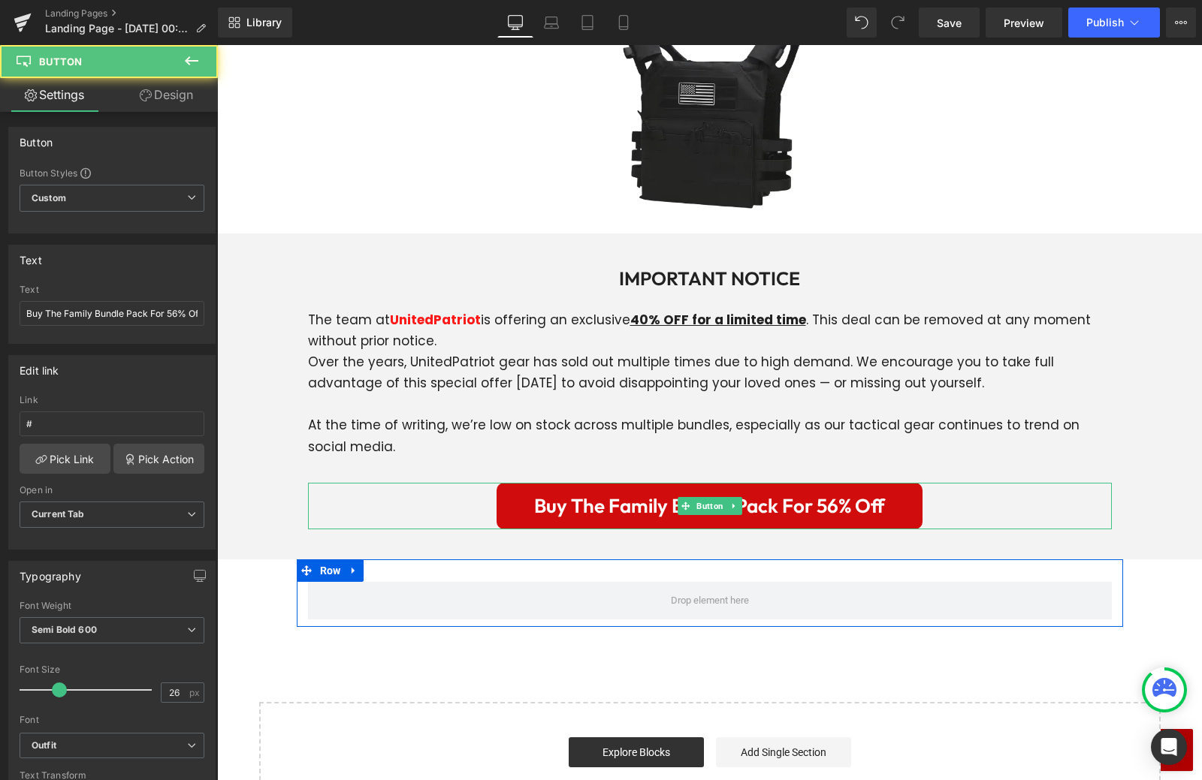
scroll to position [5408, 0]
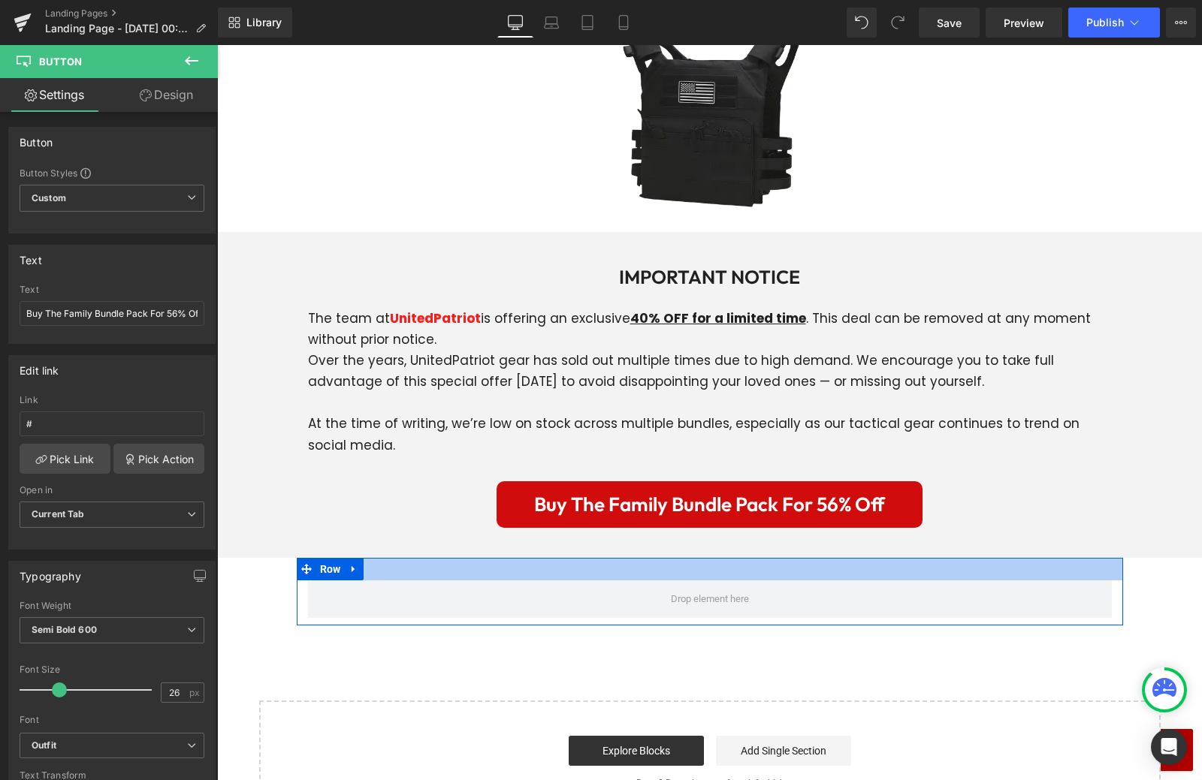
click at [1093, 558] on div at bounding box center [710, 569] width 826 height 23
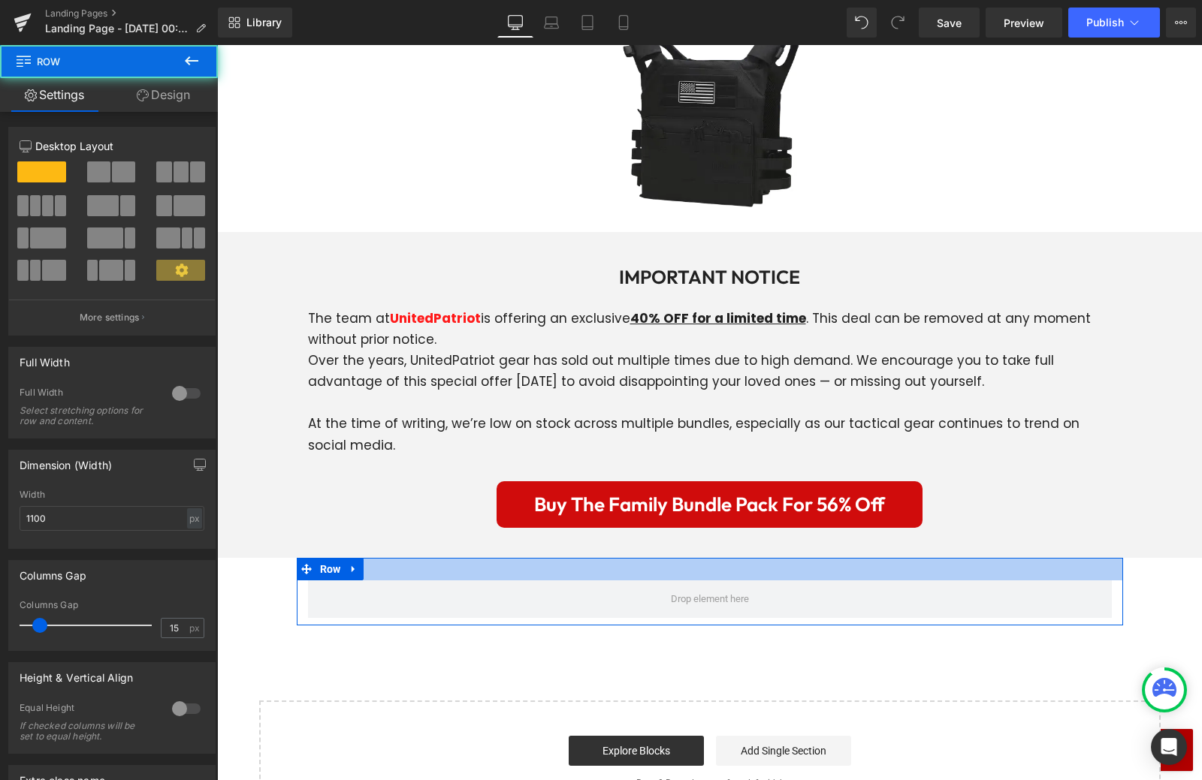
click at [1099, 558] on div at bounding box center [710, 569] width 826 height 23
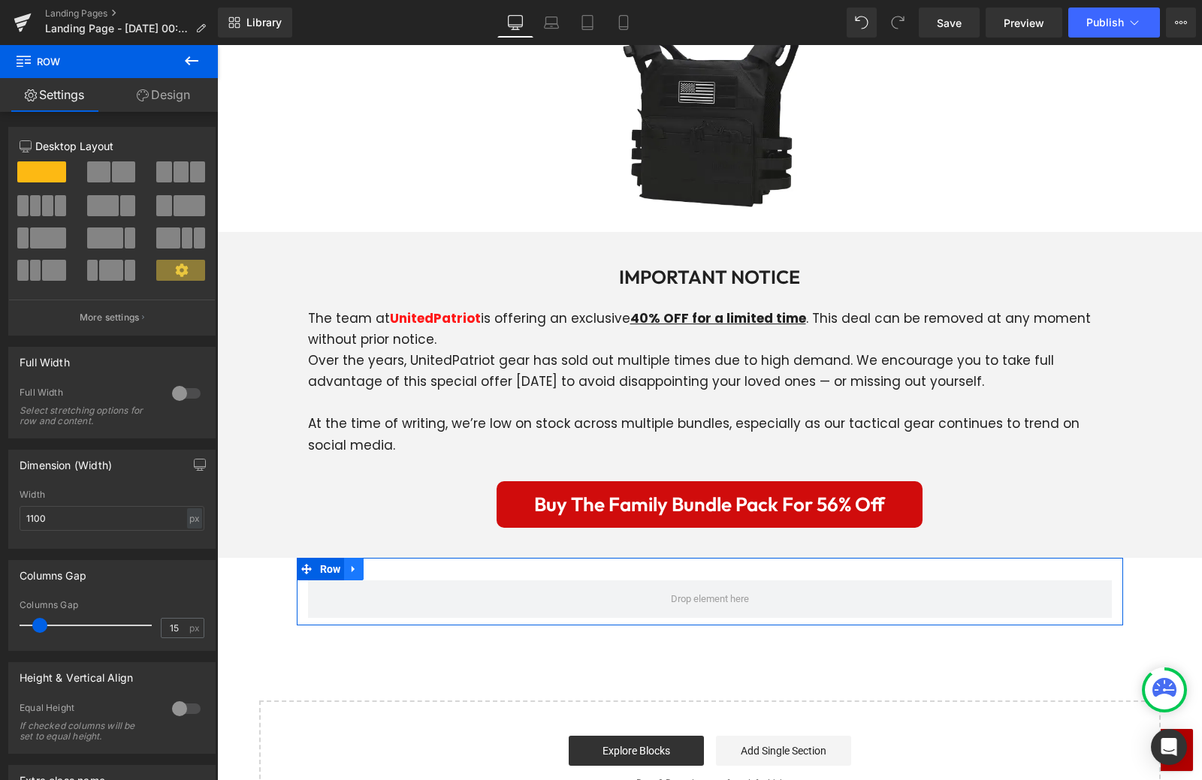
click at [348, 564] on icon at bounding box center [353, 569] width 11 height 11
click at [392, 564] on icon at bounding box center [393, 569] width 11 height 11
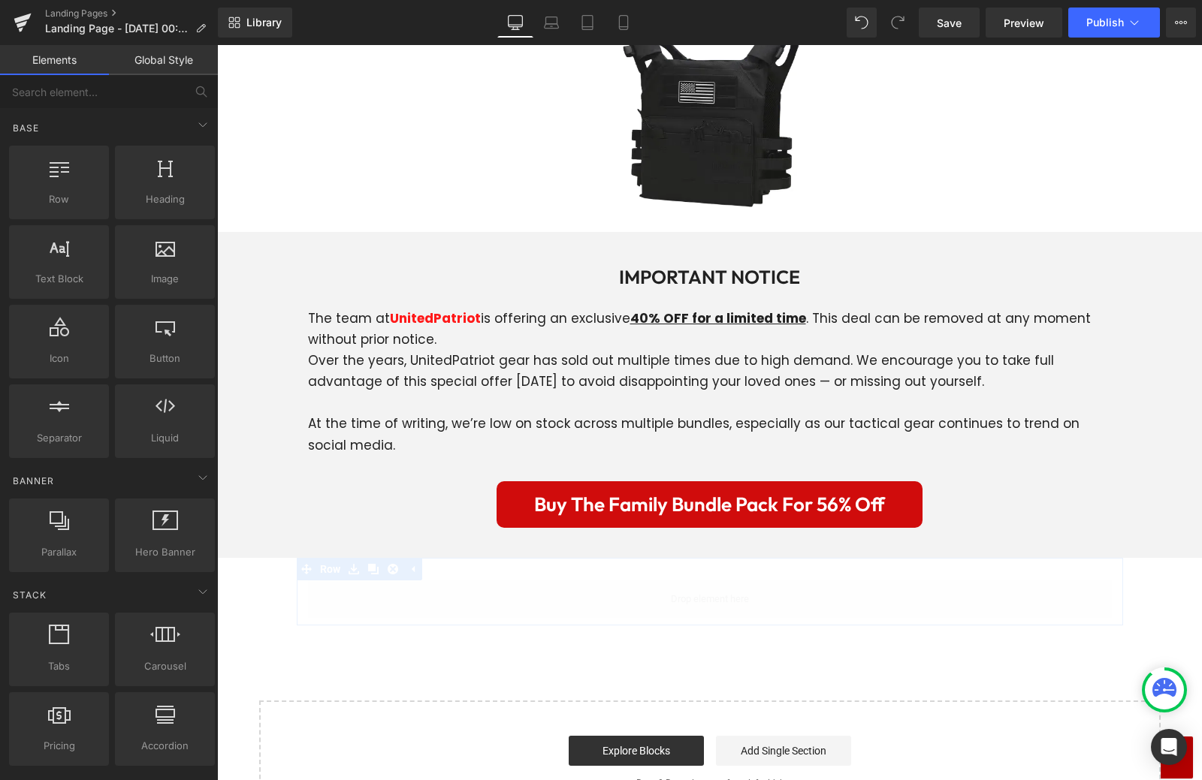
scroll to position [5378, 0]
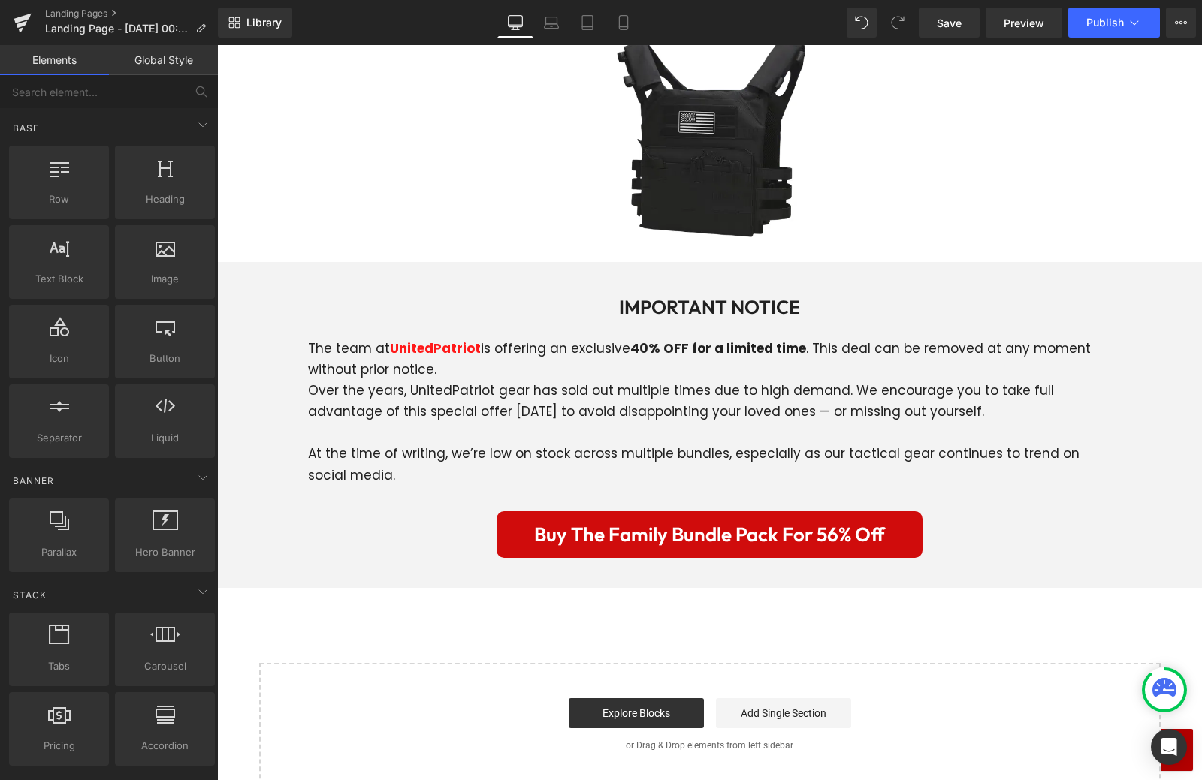
click at [918, 20] on div "Save Preview Publish Scheduled Upgrade Plan View Live Page View with current Te…" at bounding box center [1056, 23] width 289 height 30
click at [924, 18] on link "Save" at bounding box center [948, 23] width 61 height 30
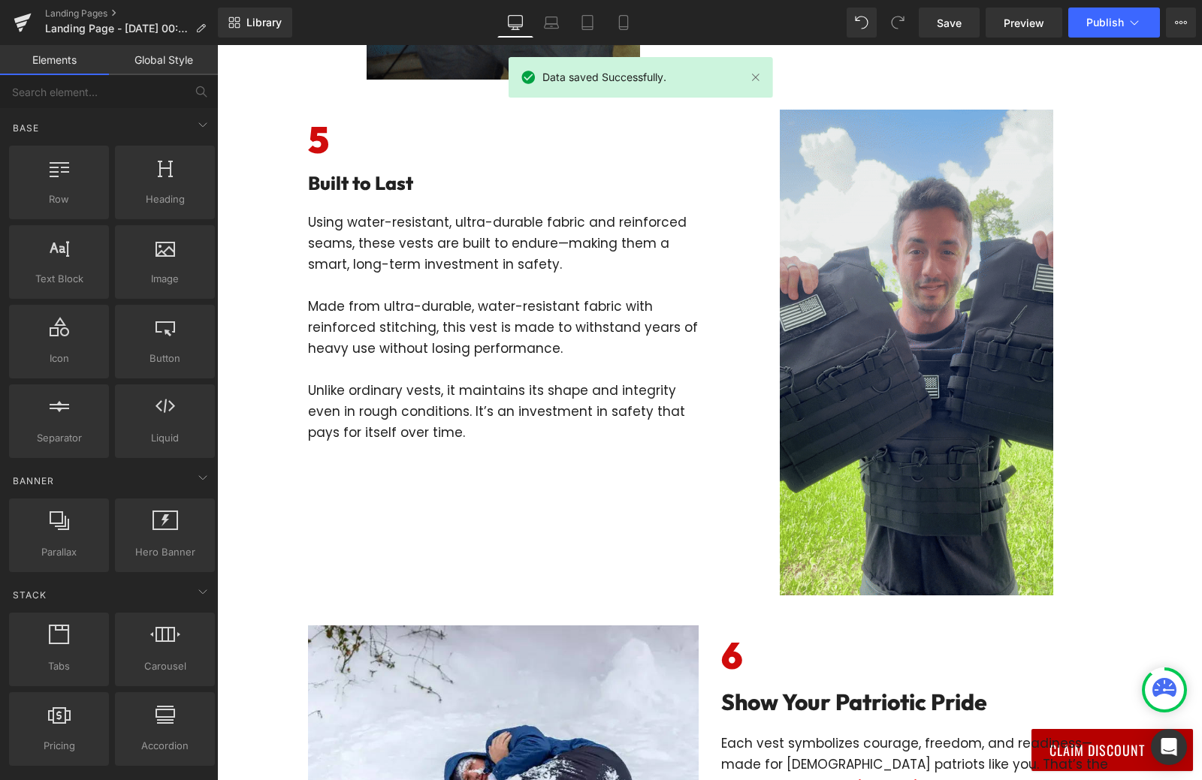
scroll to position [2682, 0]
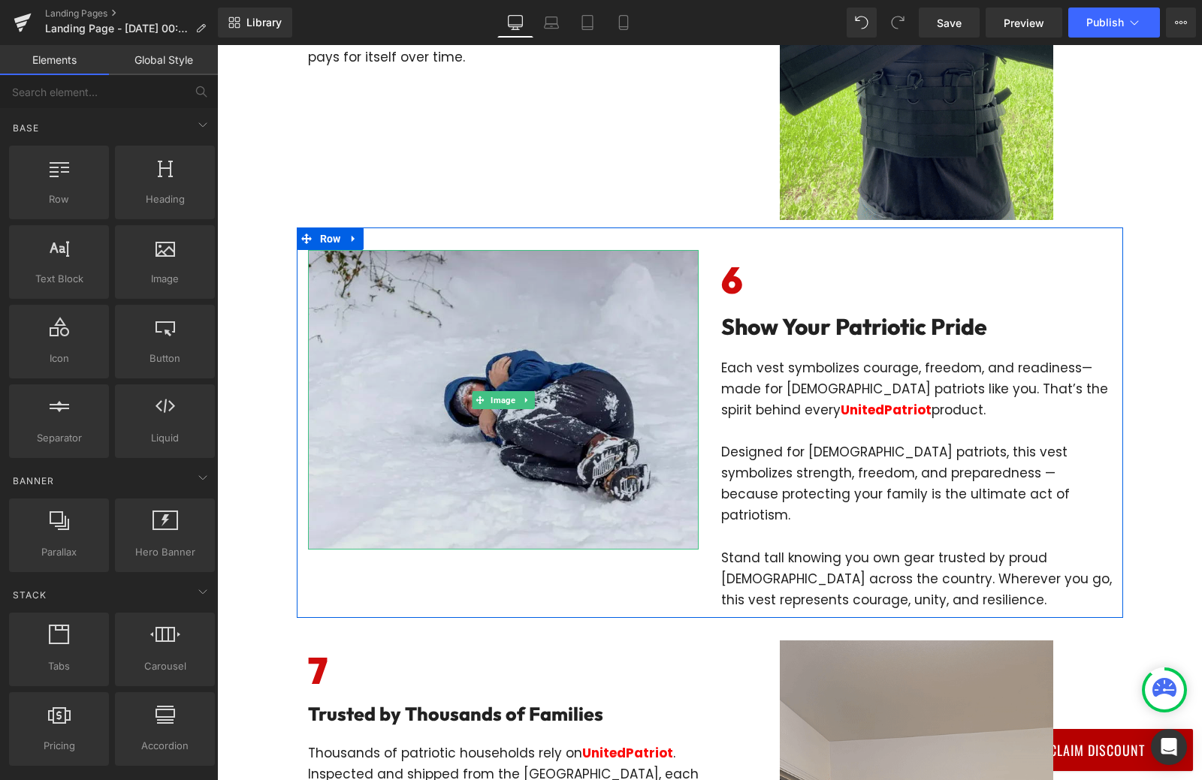
click at [504, 388] on img at bounding box center [503, 400] width 391 height 300
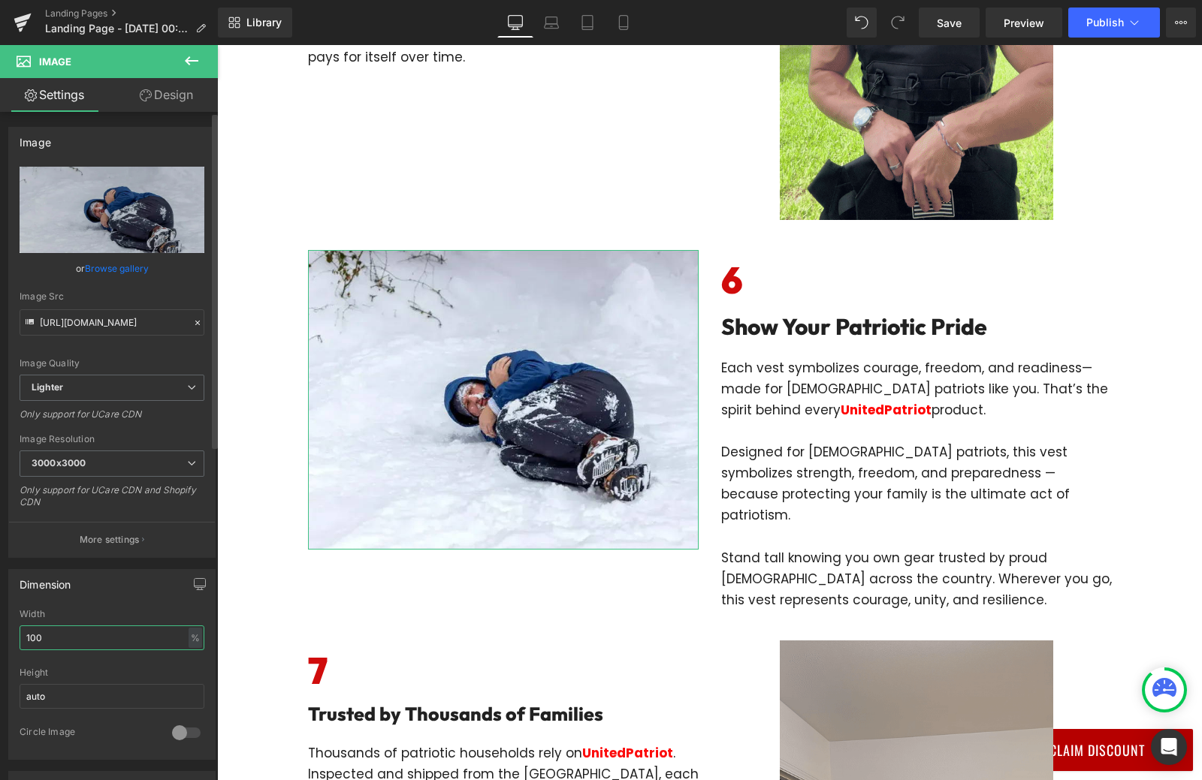
click at [63, 640] on input "100" at bounding box center [112, 638] width 185 height 25
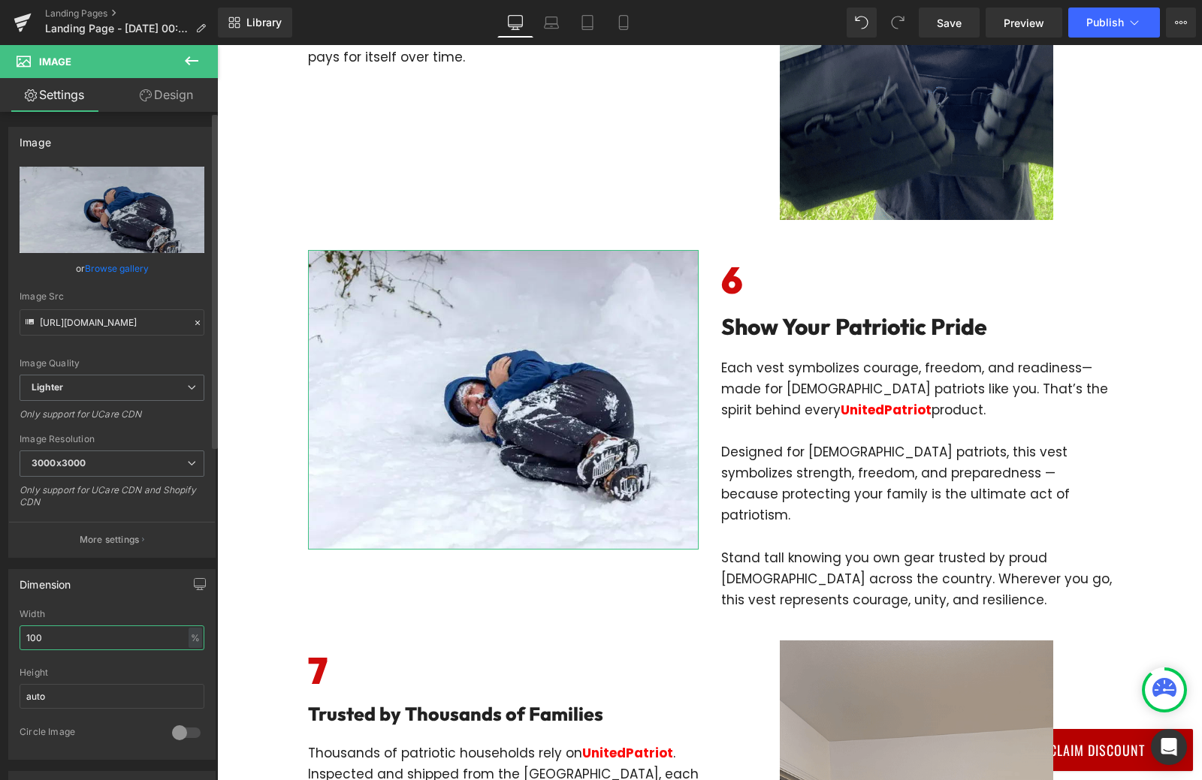
click at [63, 640] on input "100" at bounding box center [112, 638] width 185 height 25
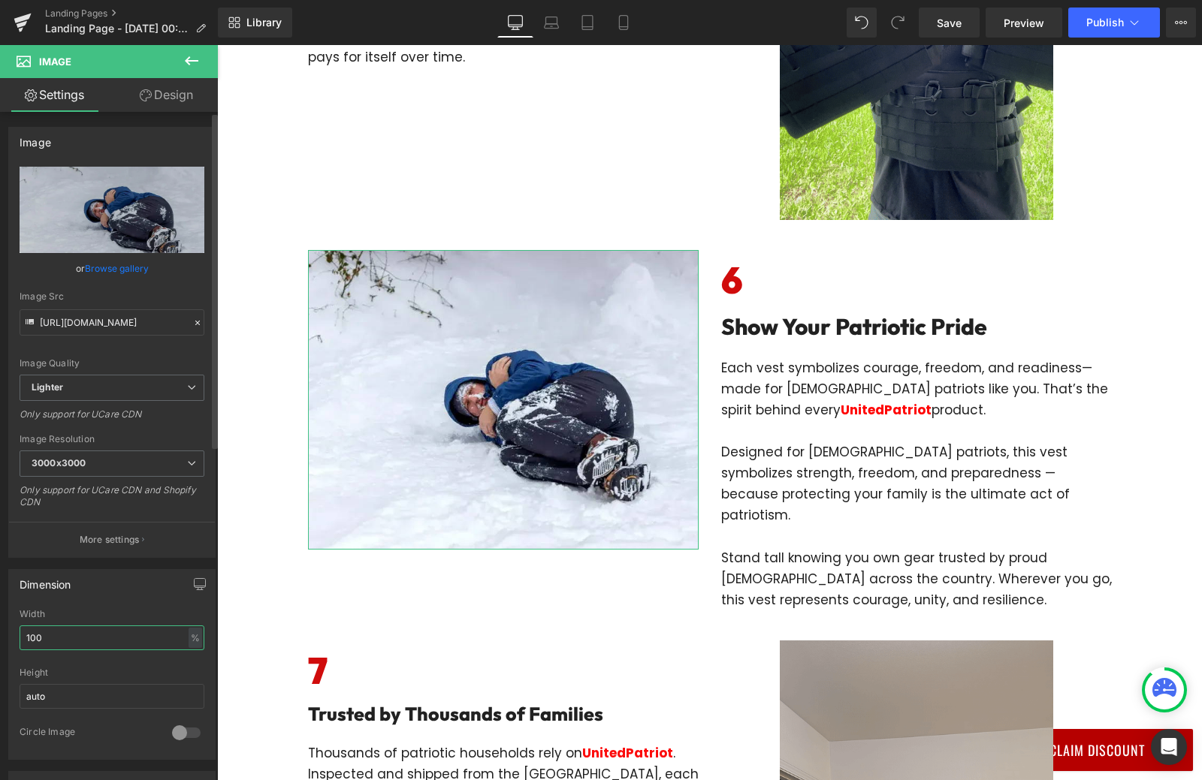
click at [63, 640] on input "100" at bounding box center [112, 638] width 185 height 25
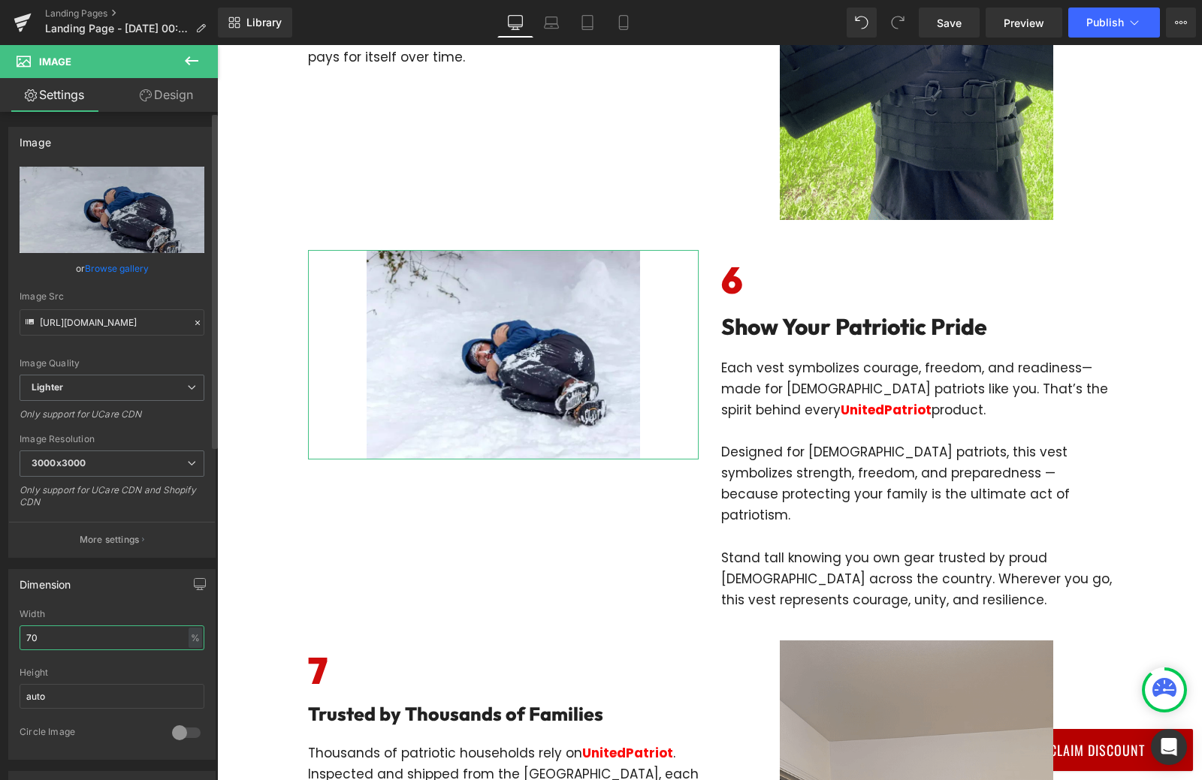
type input "70"
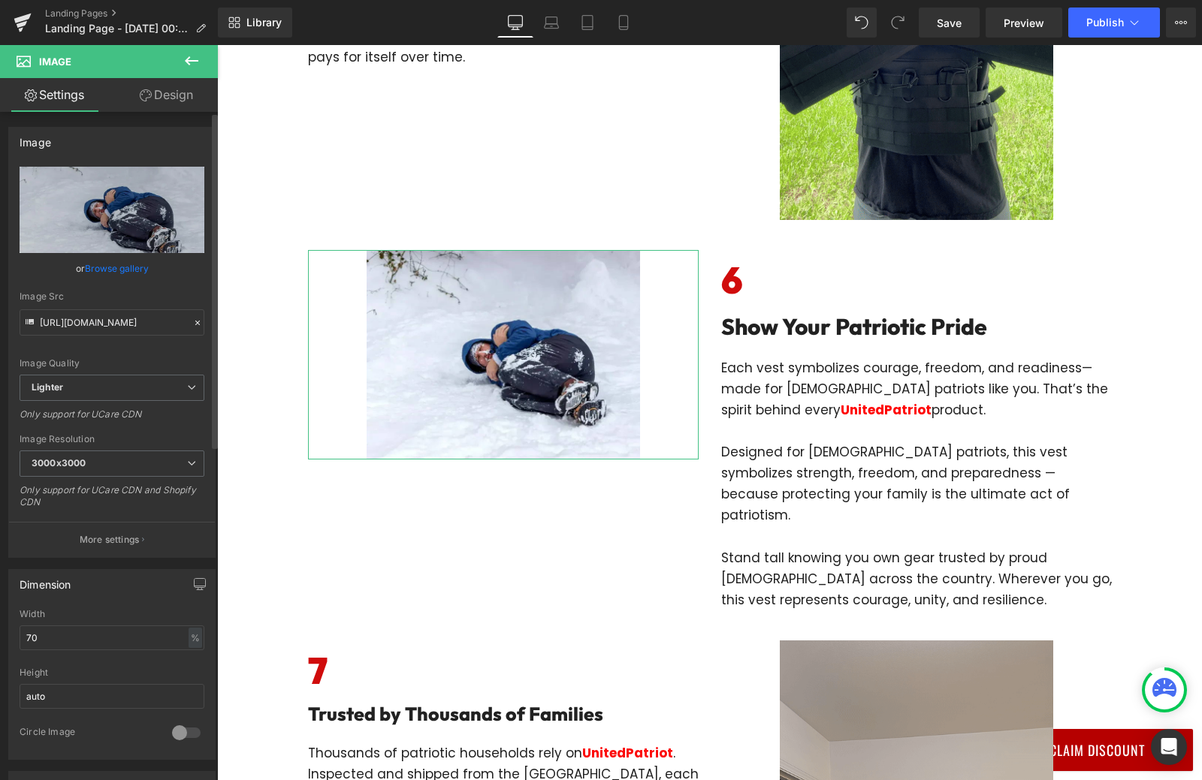
click at [123, 370] on div "Image Quality Lighter Lightest Lighter Lighter Lightest Only support for UCare …" at bounding box center [112, 271] width 185 height 208
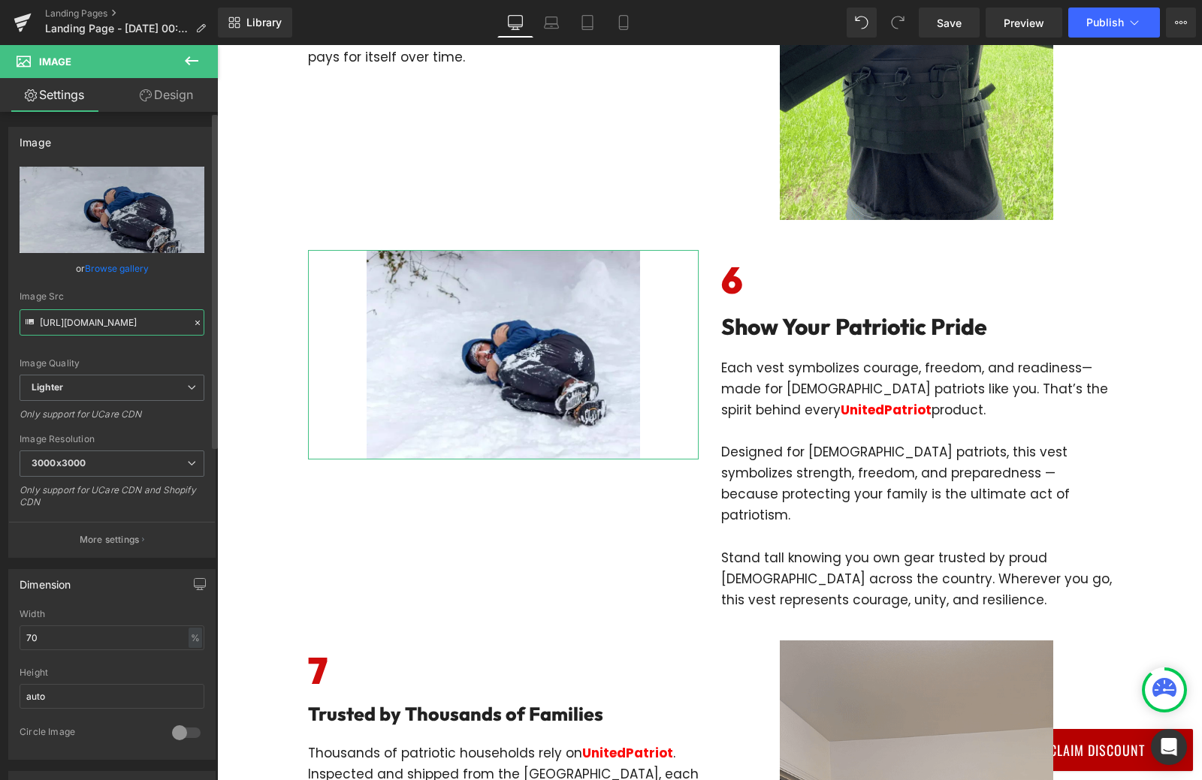
click at [121, 321] on input "[URL][DOMAIN_NAME]" at bounding box center [112, 322] width 185 height 26
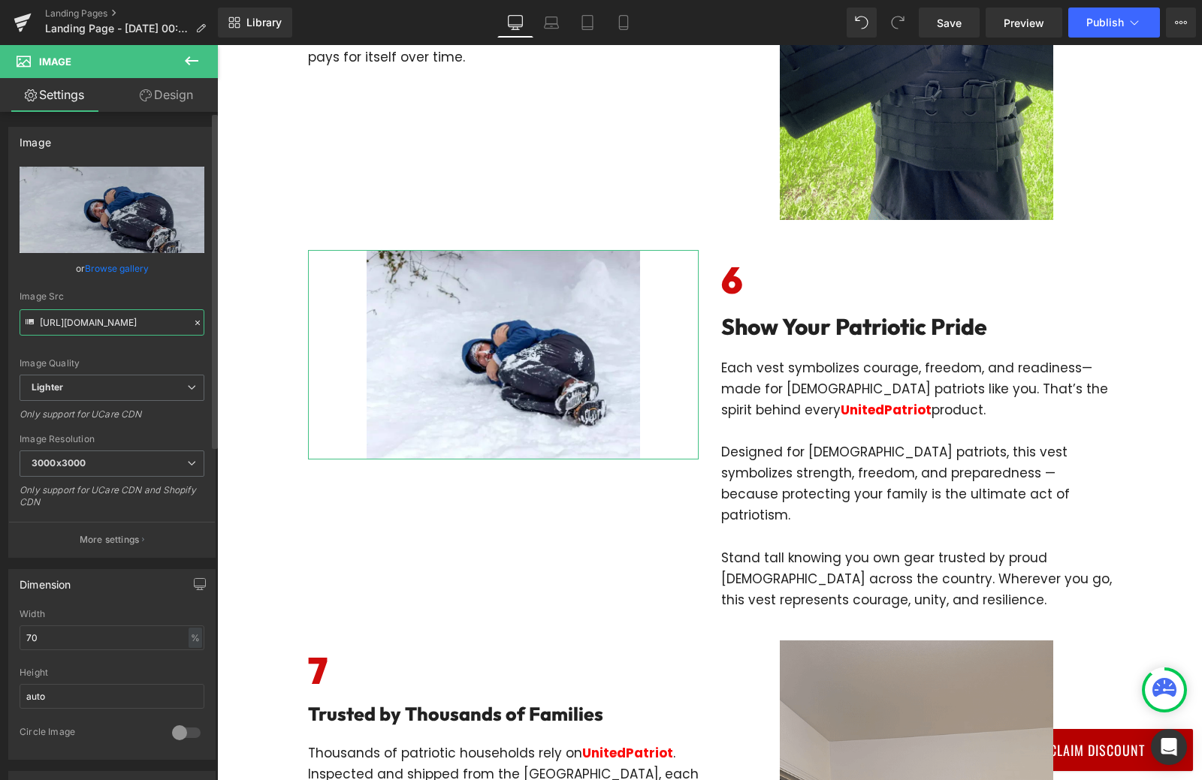
click at [121, 321] on input "[URL][DOMAIN_NAME]" at bounding box center [112, 322] width 185 height 26
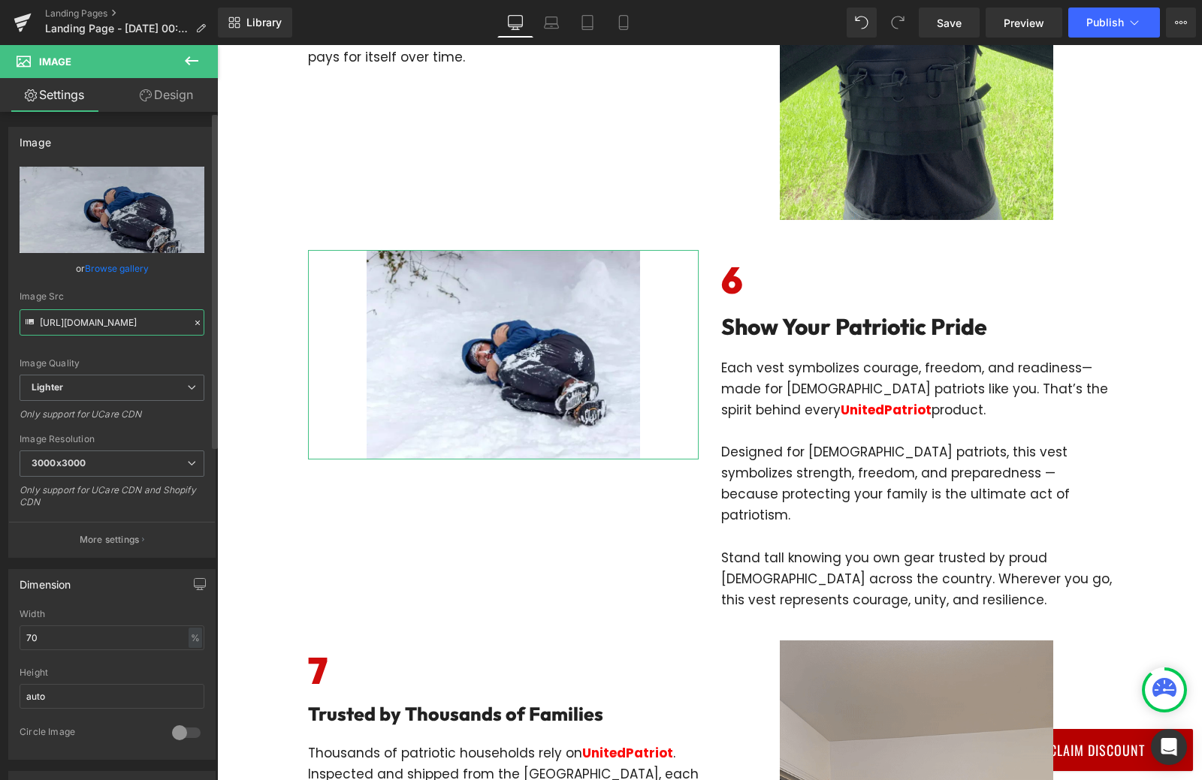
click at [121, 321] on input "[URL][DOMAIN_NAME]" at bounding box center [112, 322] width 185 height 26
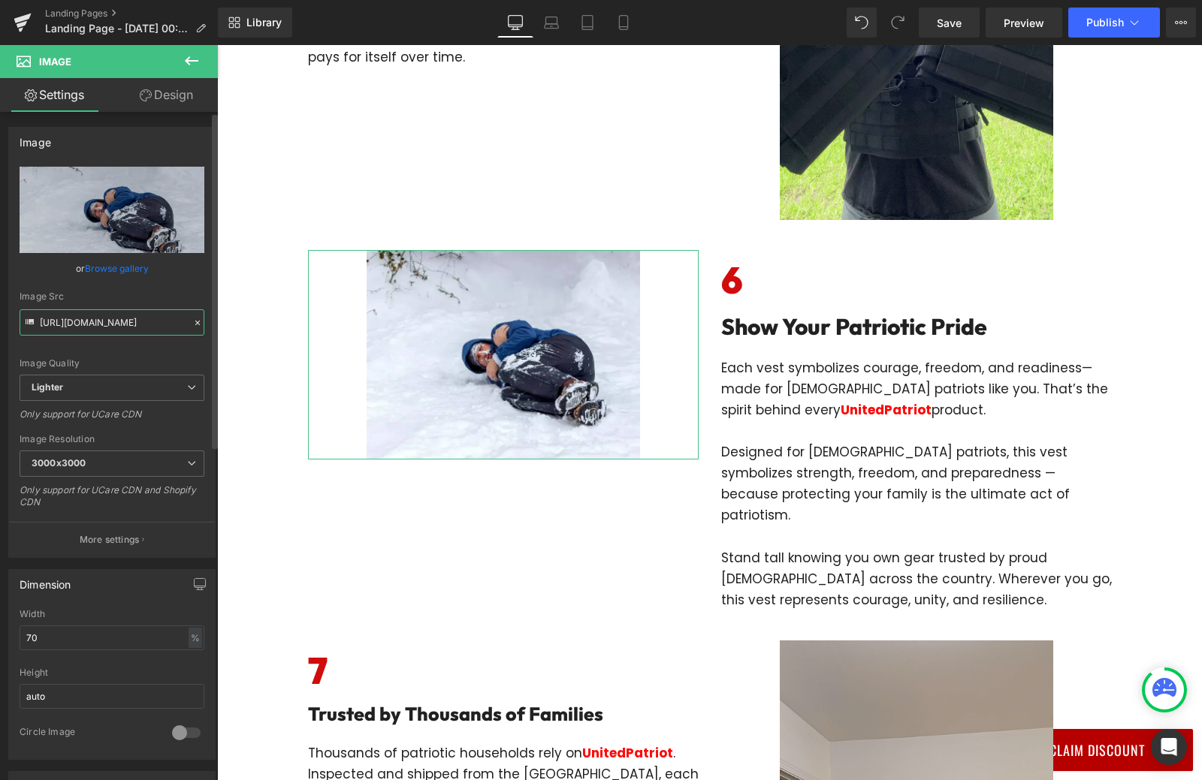
paste input "[DOMAIN_NAME][URL]"
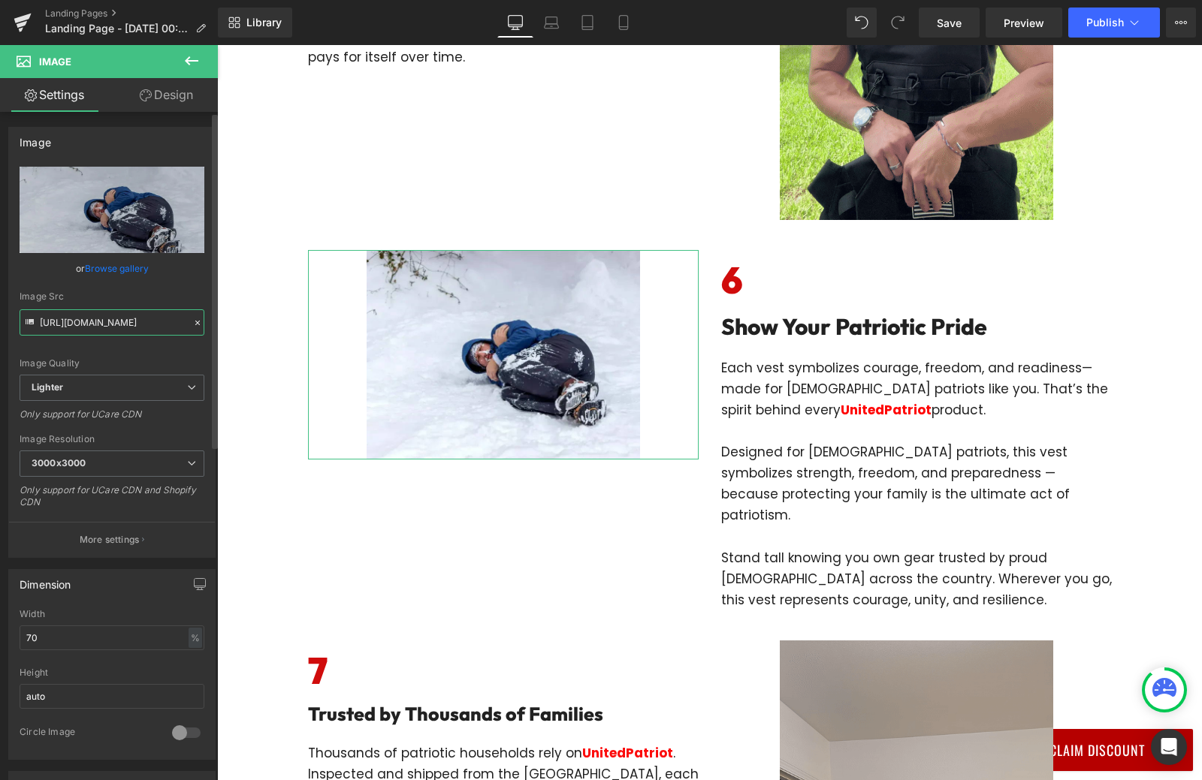
type input "[URL][DOMAIN_NAME]"
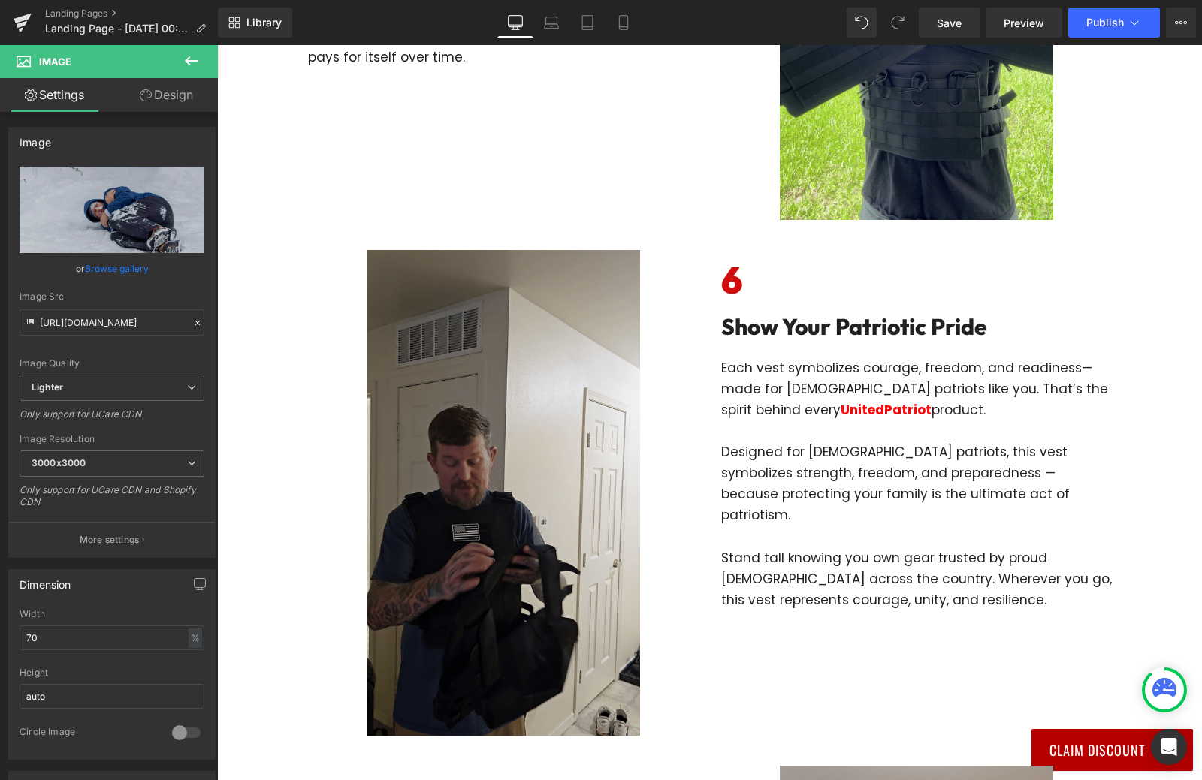
scroll to position [0, 0]
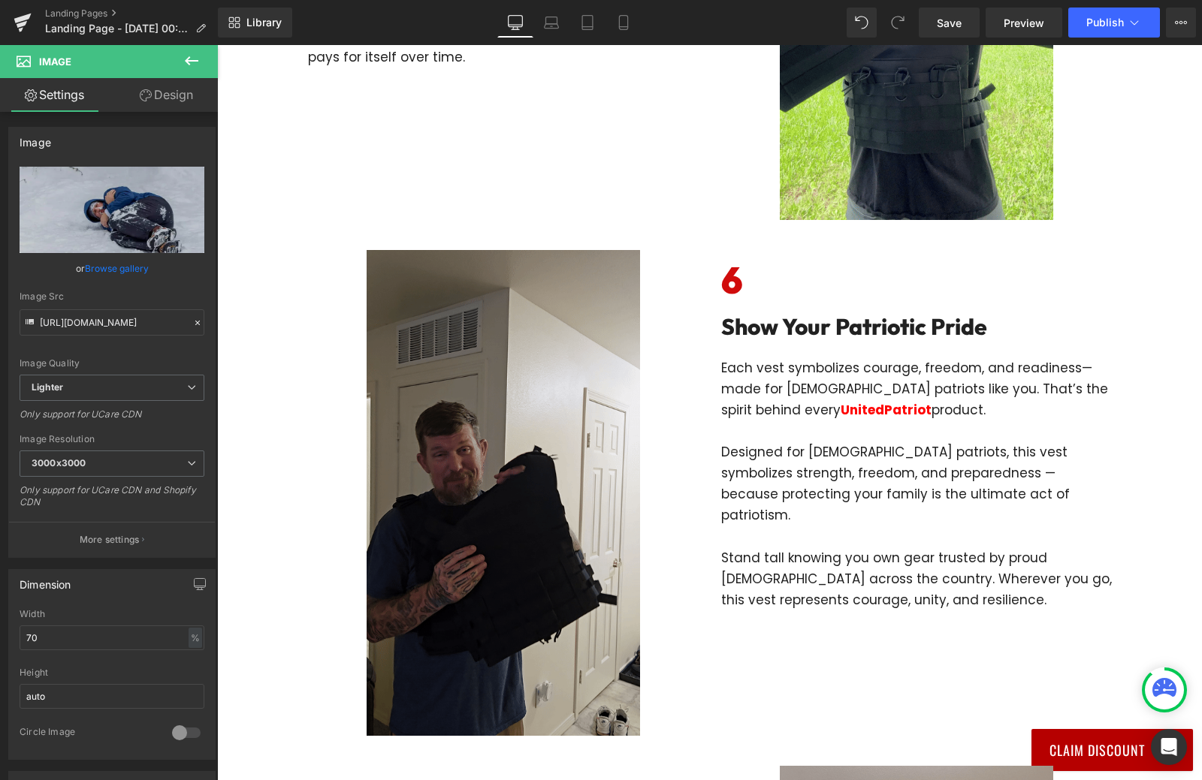
click at [250, 403] on div "Image Row Row UnitedPatriot Presents: 7 Reasons Every Patriotic Family Needs Th…" at bounding box center [709, 485] width 985 height 6245
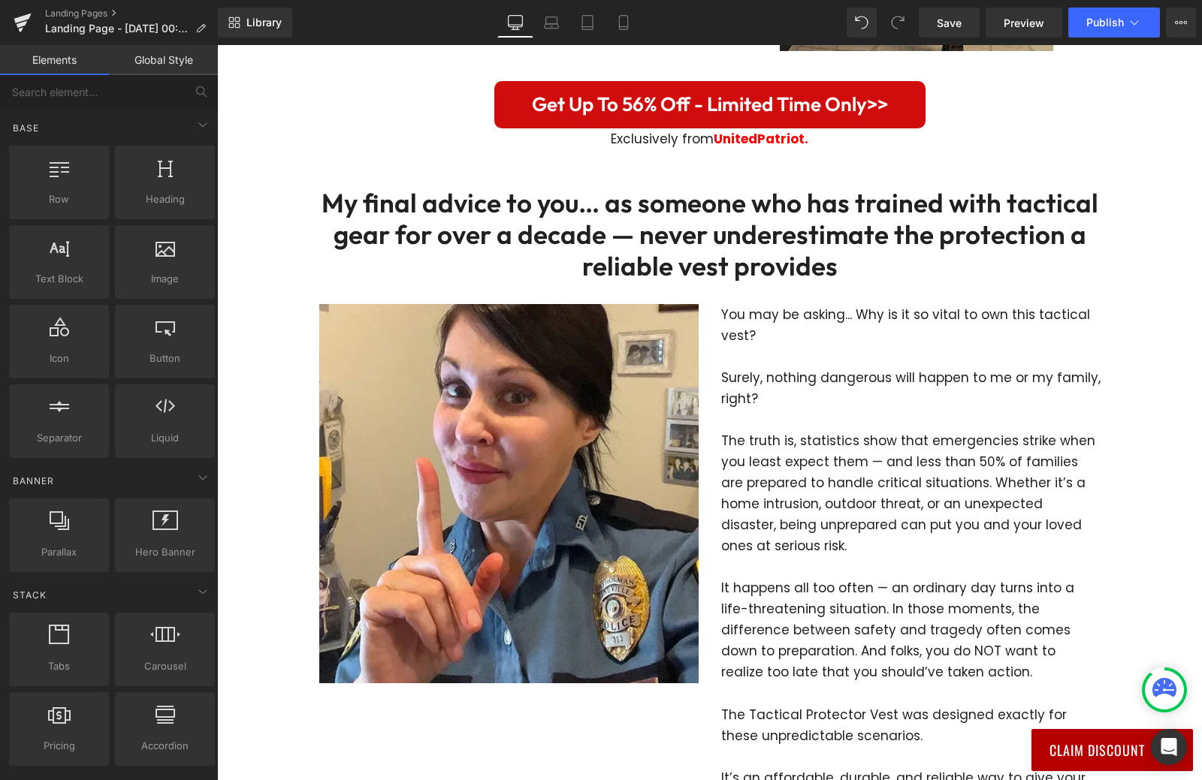
scroll to position [3808, 0]
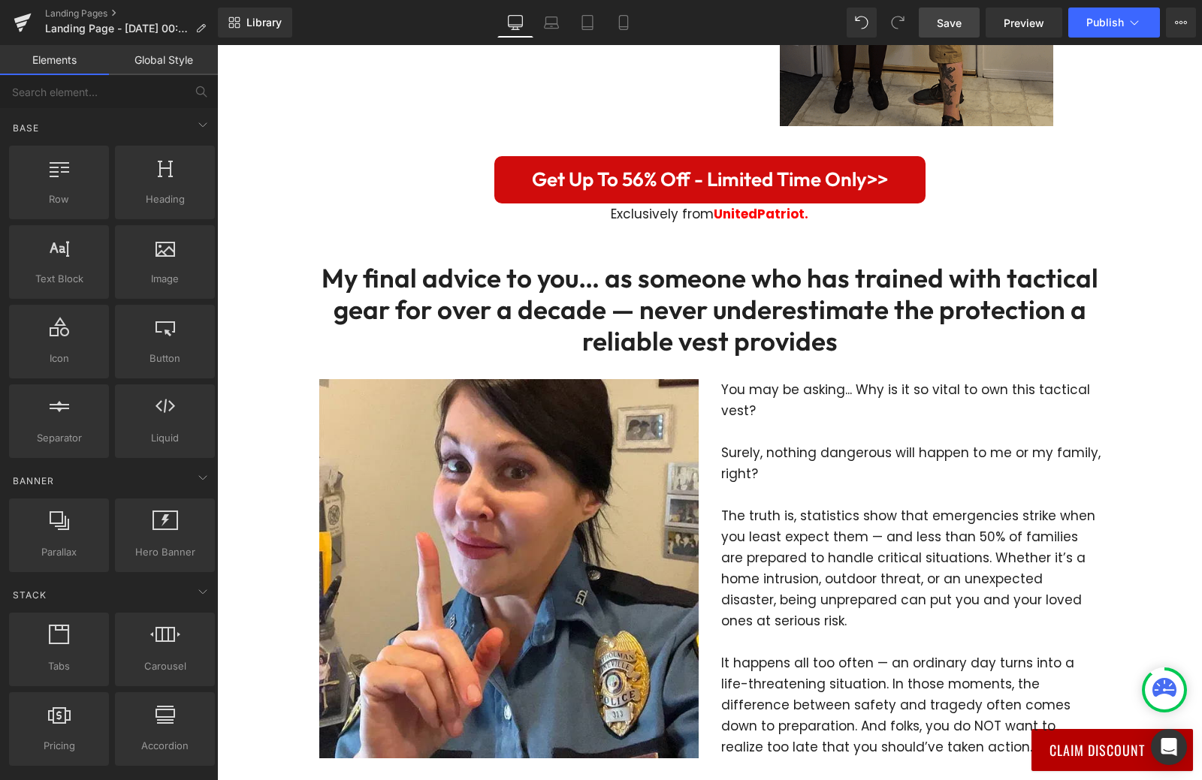
click at [949, 17] on span "Save" at bounding box center [948, 23] width 25 height 16
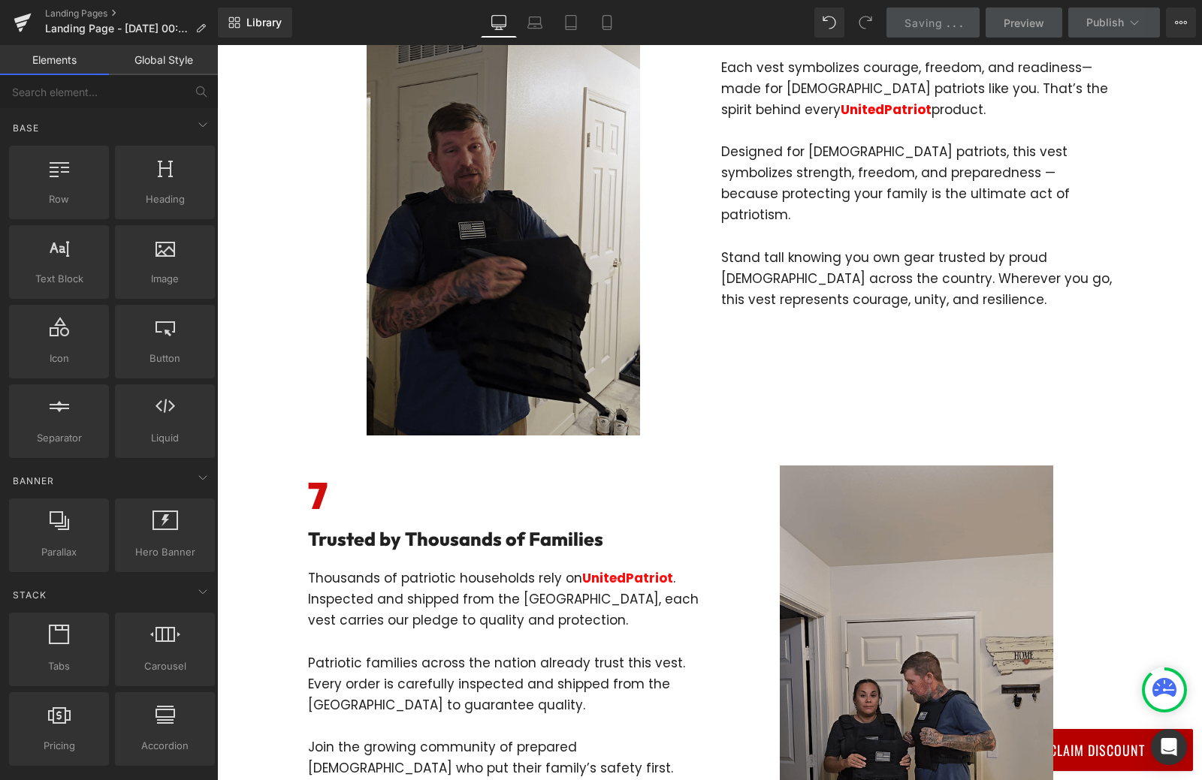
scroll to position [2532, 0]
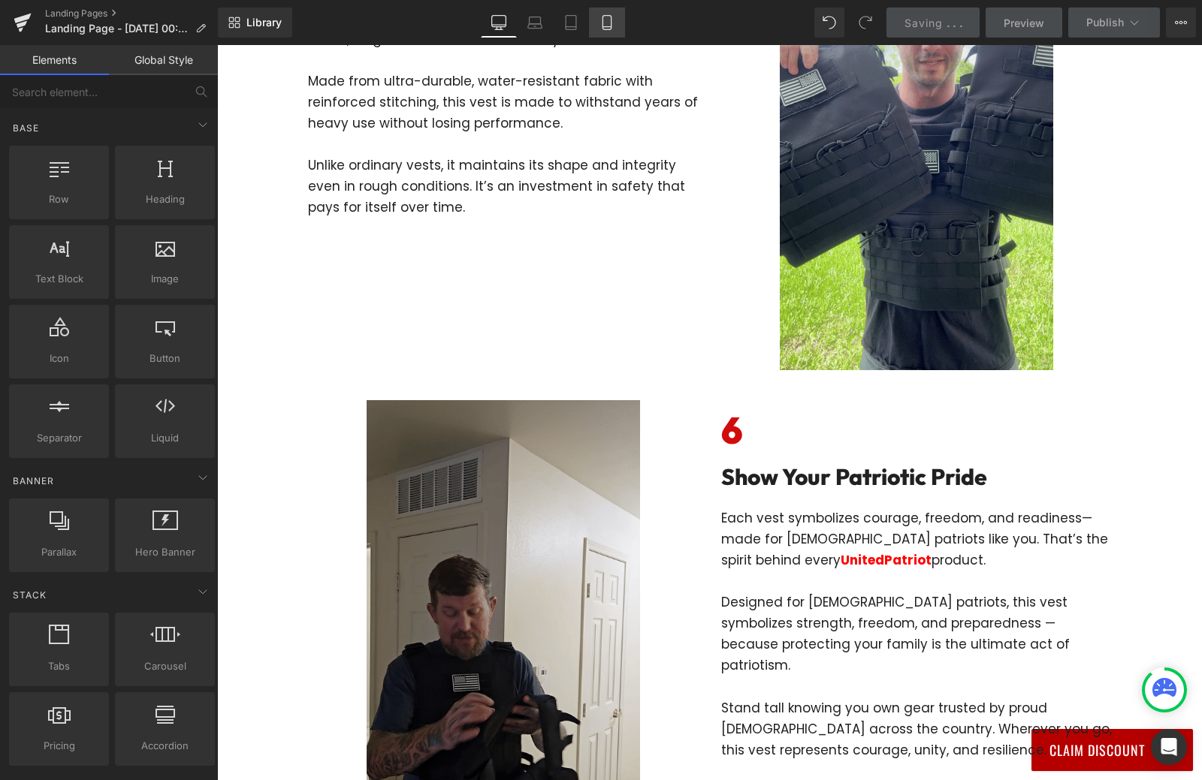
click at [608, 16] on icon at bounding box center [607, 23] width 8 height 14
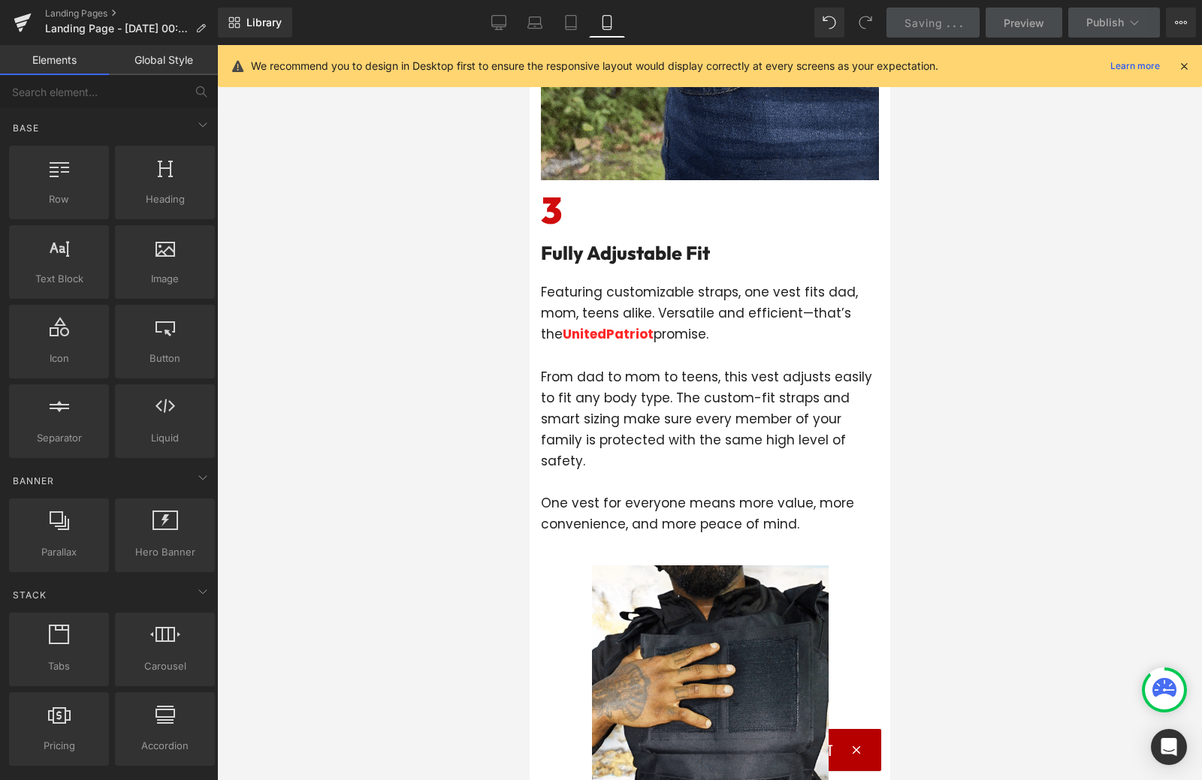
scroll to position [2081, 0]
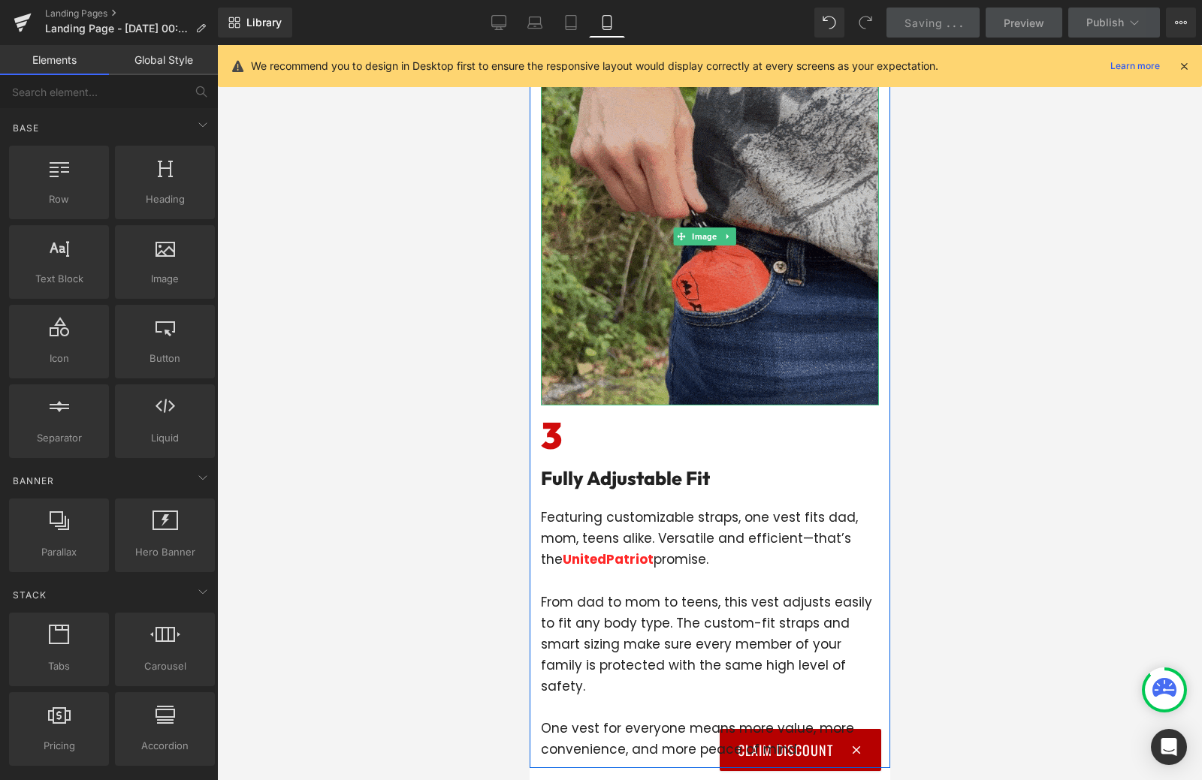
click at [650, 212] on img at bounding box center [709, 237] width 338 height 338
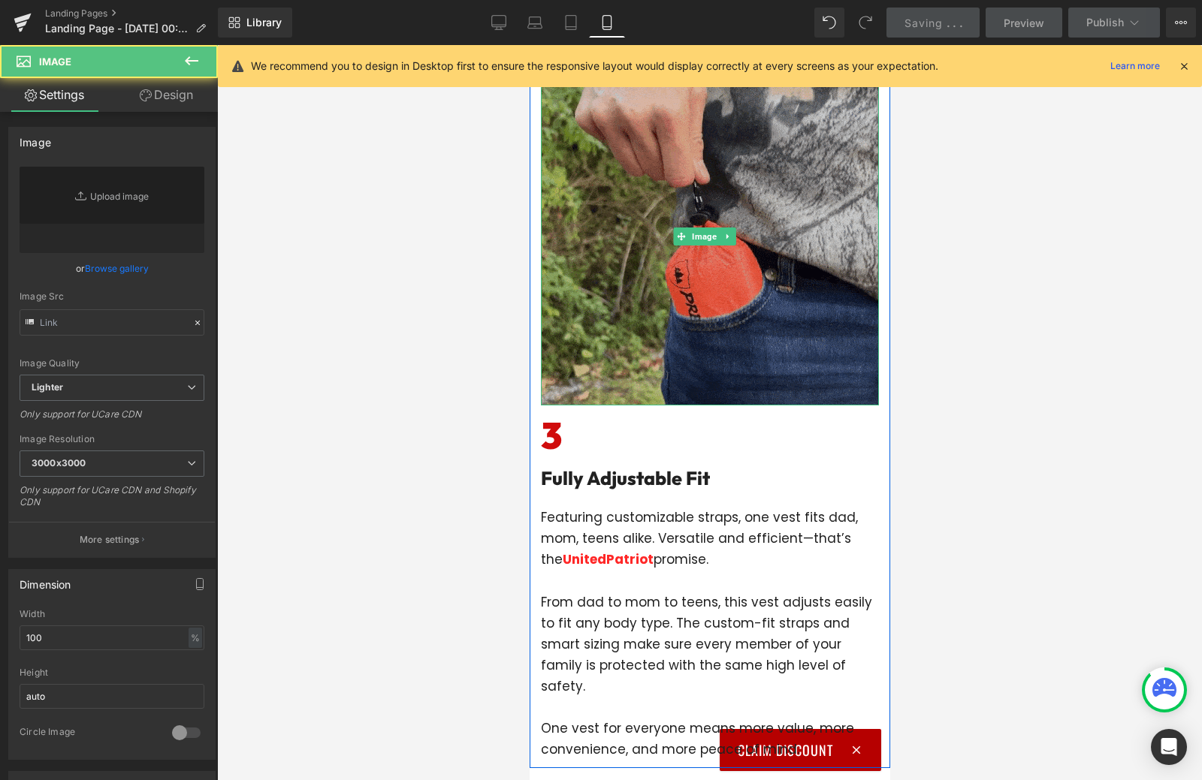
type input "[URL][DOMAIN_NAME]"
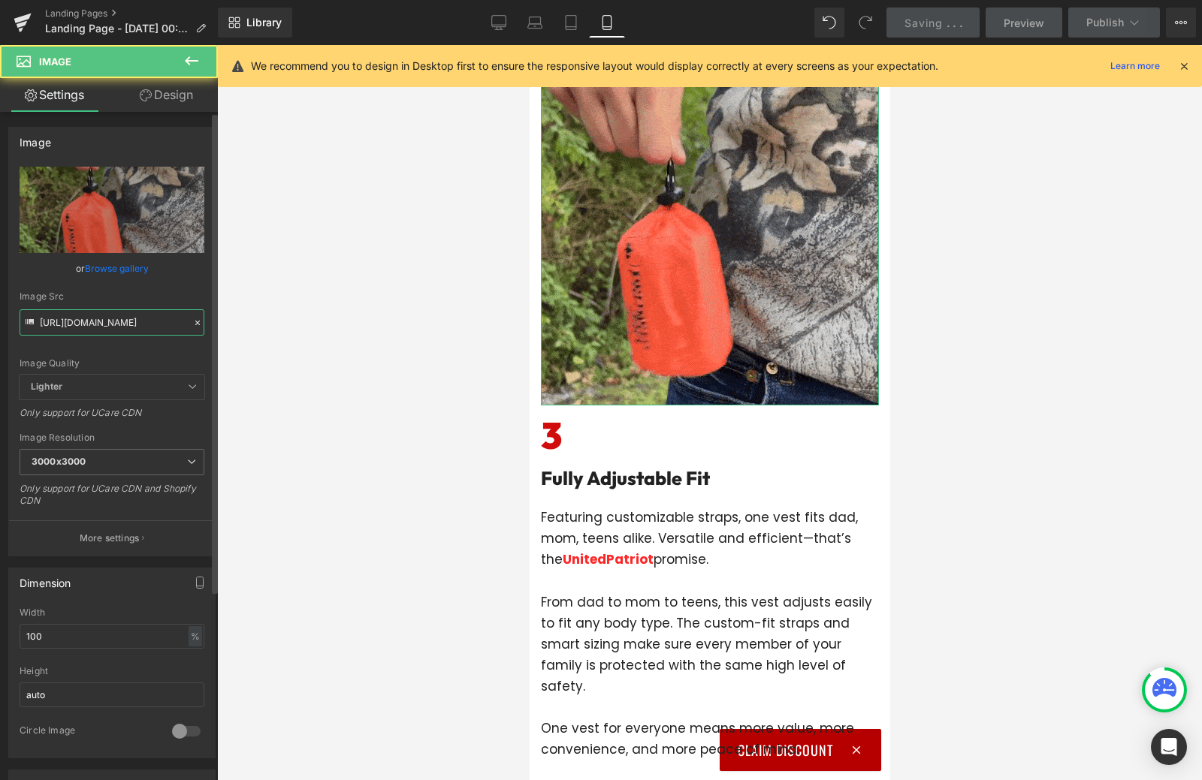
click at [113, 334] on input "[URL][DOMAIN_NAME]" at bounding box center [112, 322] width 185 height 26
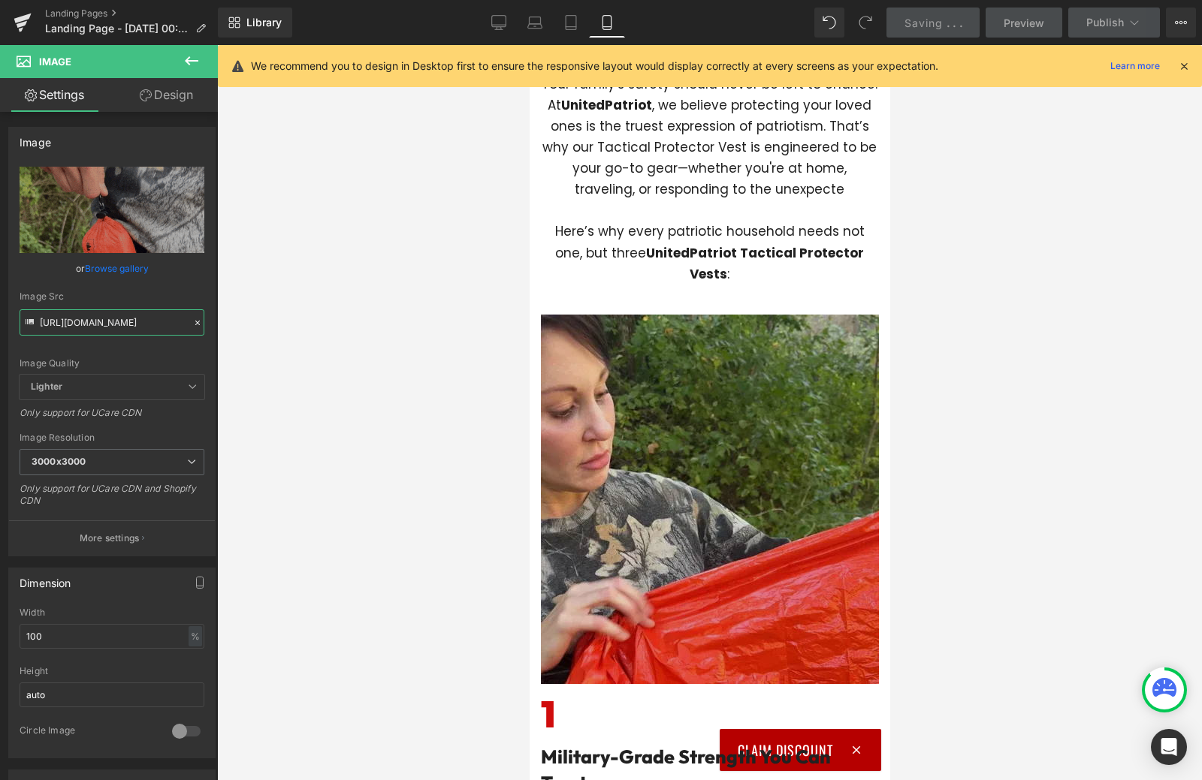
scroll to position [300, 0]
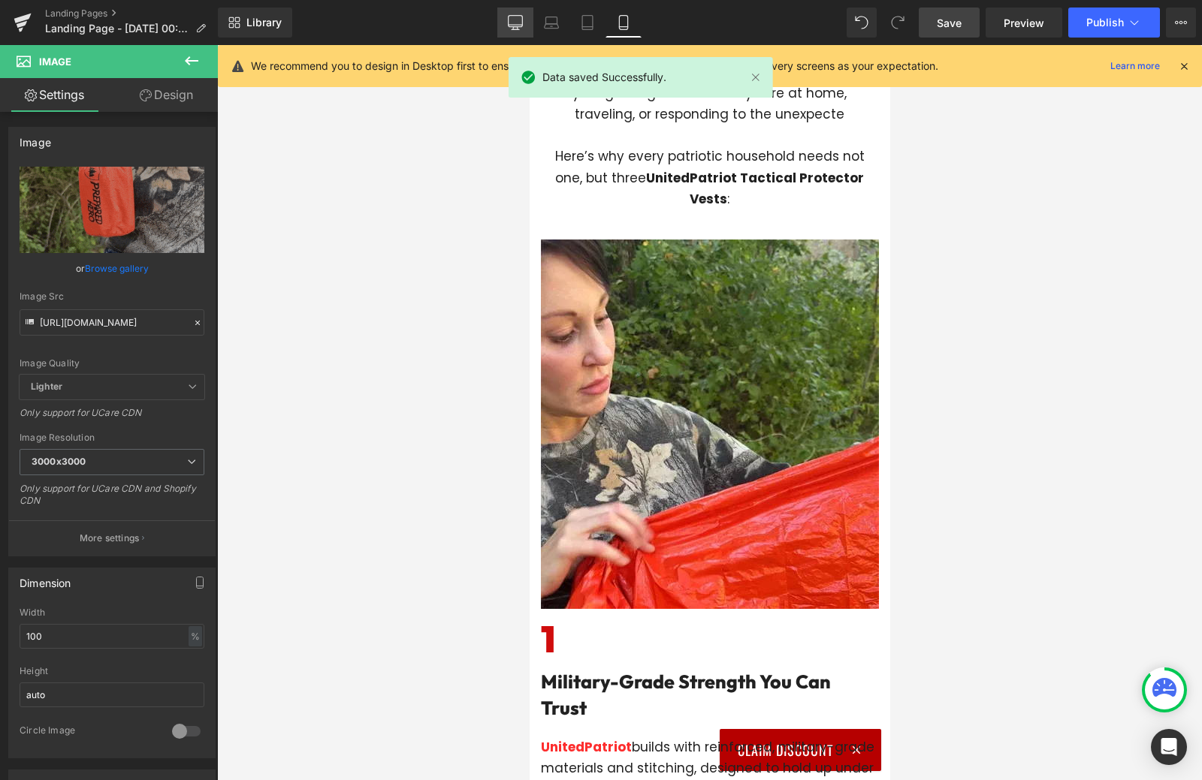
click at [509, 17] on icon at bounding box center [515, 22] width 15 height 15
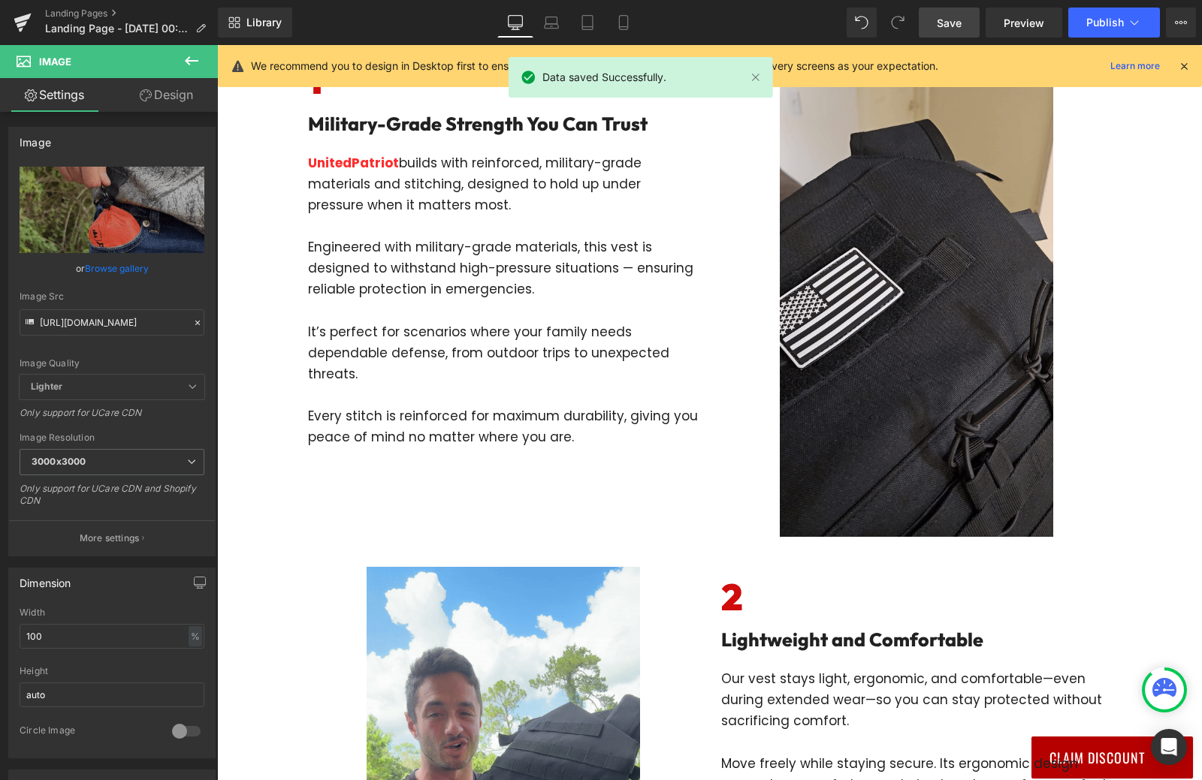
scroll to position [0, 0]
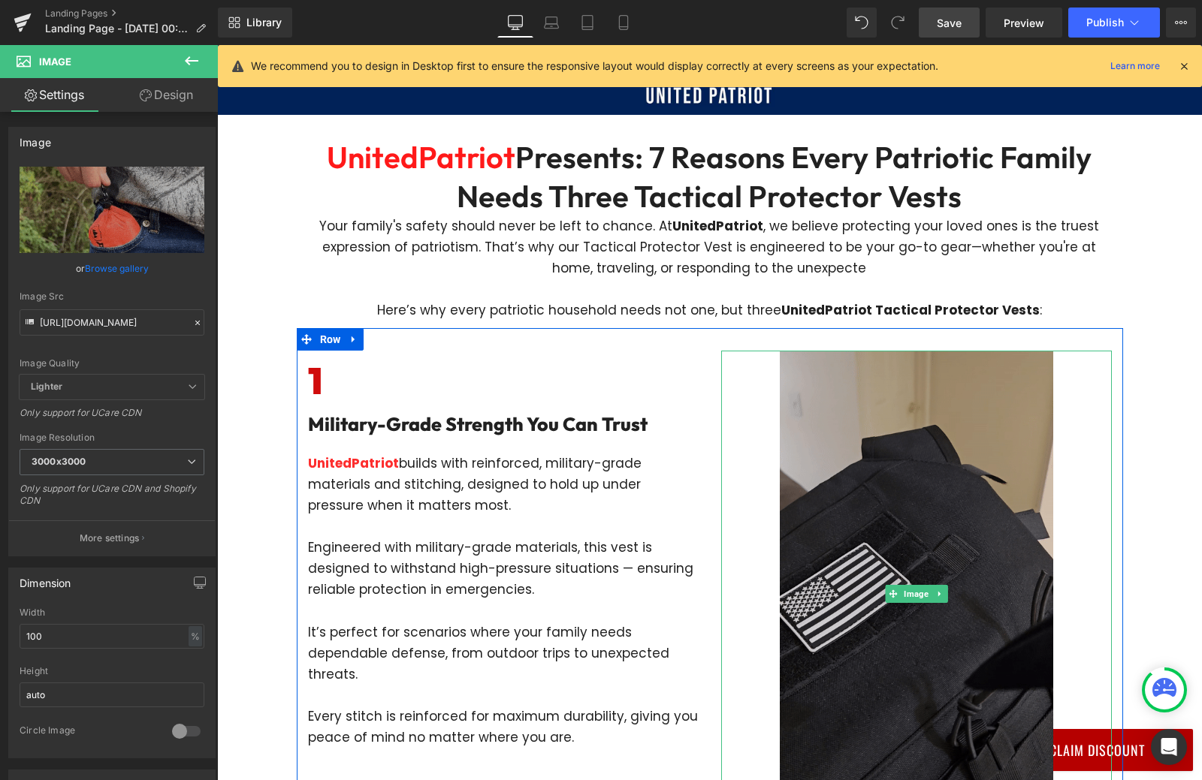
click at [836, 488] on img at bounding box center [916, 594] width 273 height 486
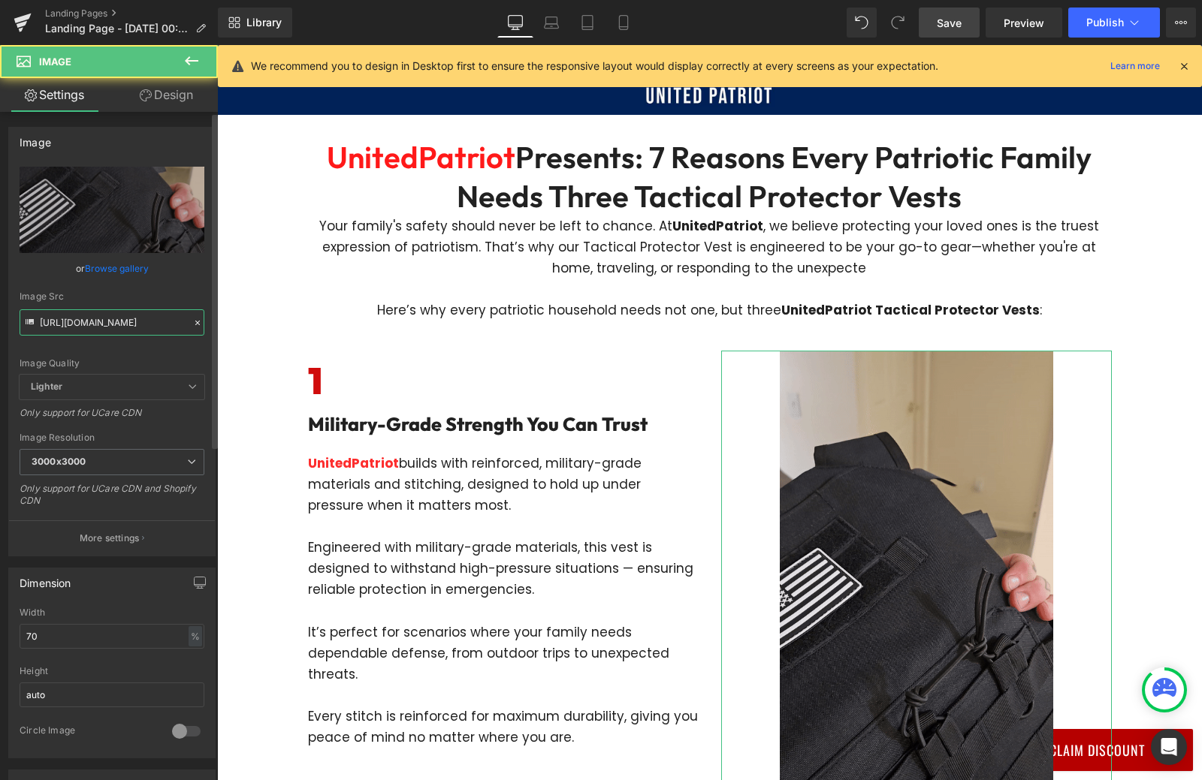
click at [134, 319] on input "[URL][DOMAIN_NAME]" at bounding box center [112, 322] width 185 height 26
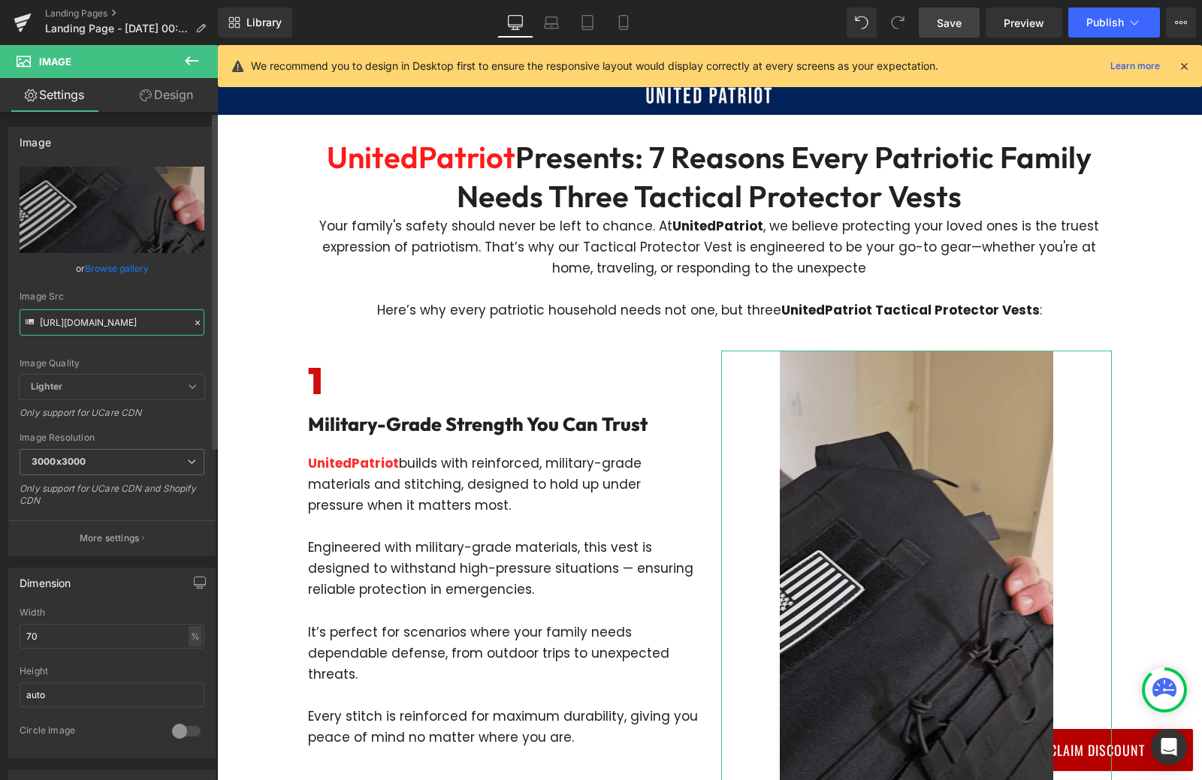
click at [134, 319] on input "[URL][DOMAIN_NAME]" at bounding box center [112, 322] width 185 height 26
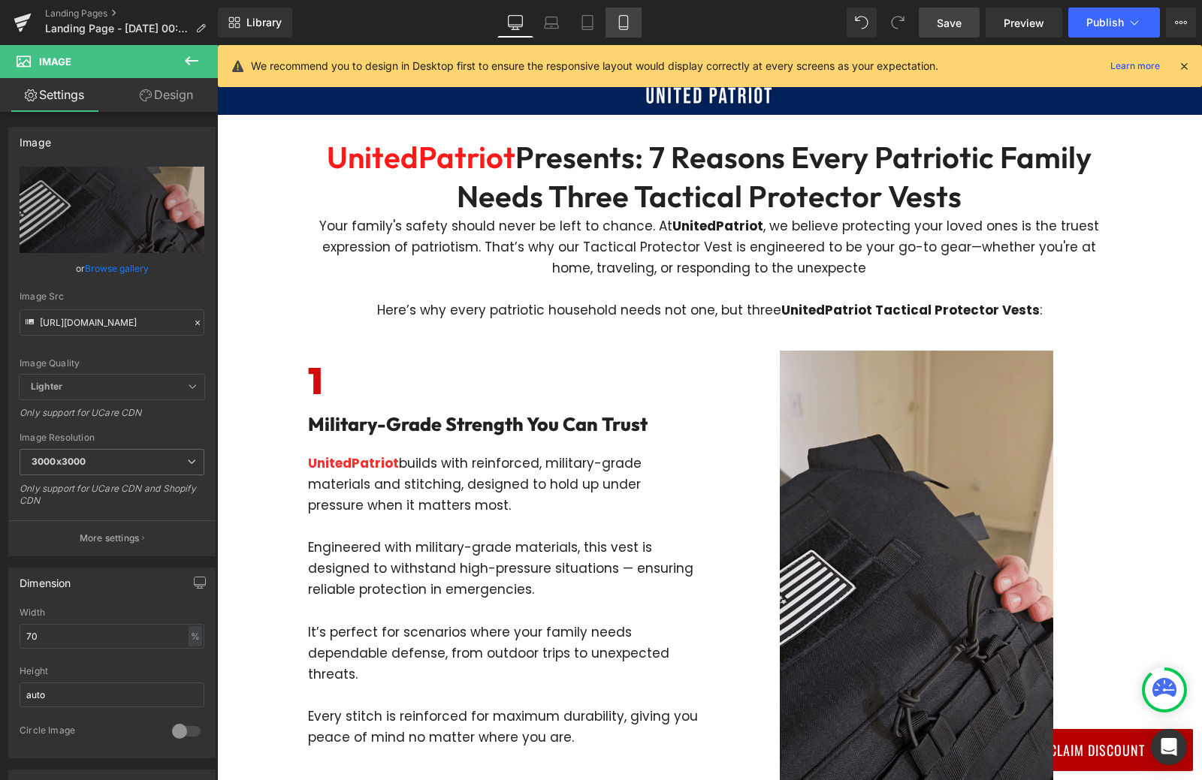
click at [627, 19] on icon at bounding box center [623, 23] width 8 height 14
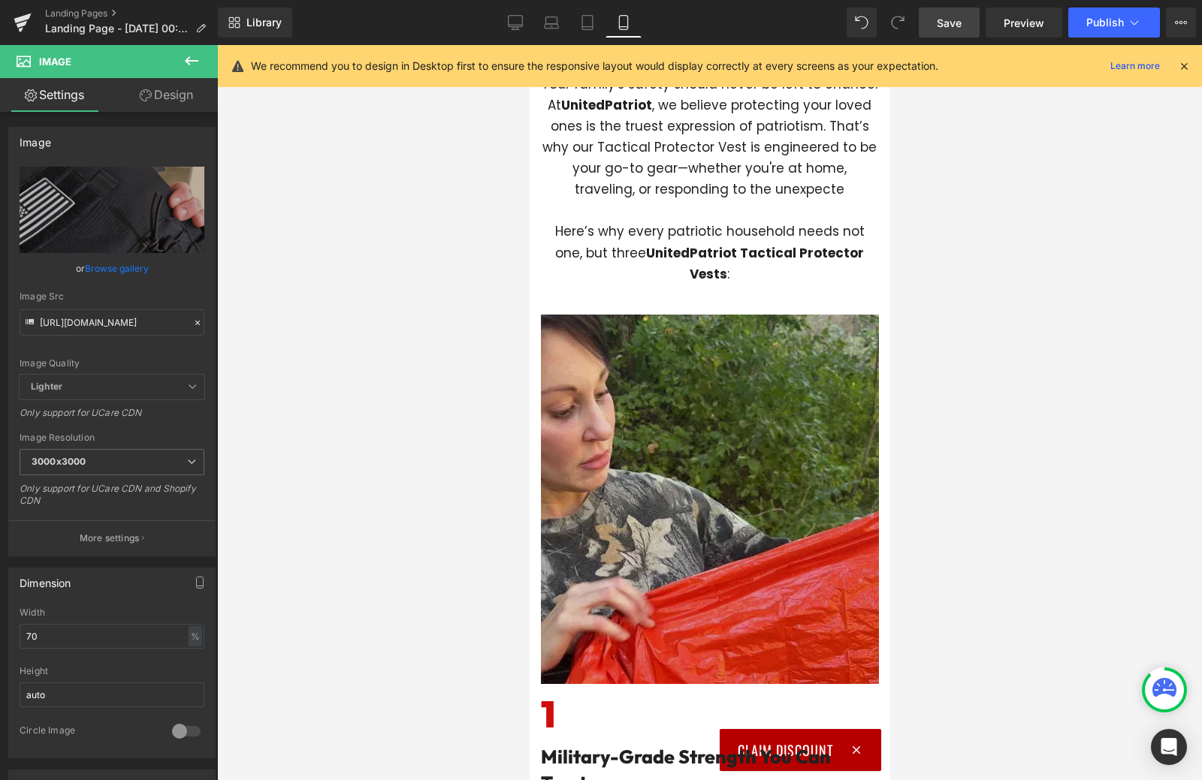
scroll to position [300, 0]
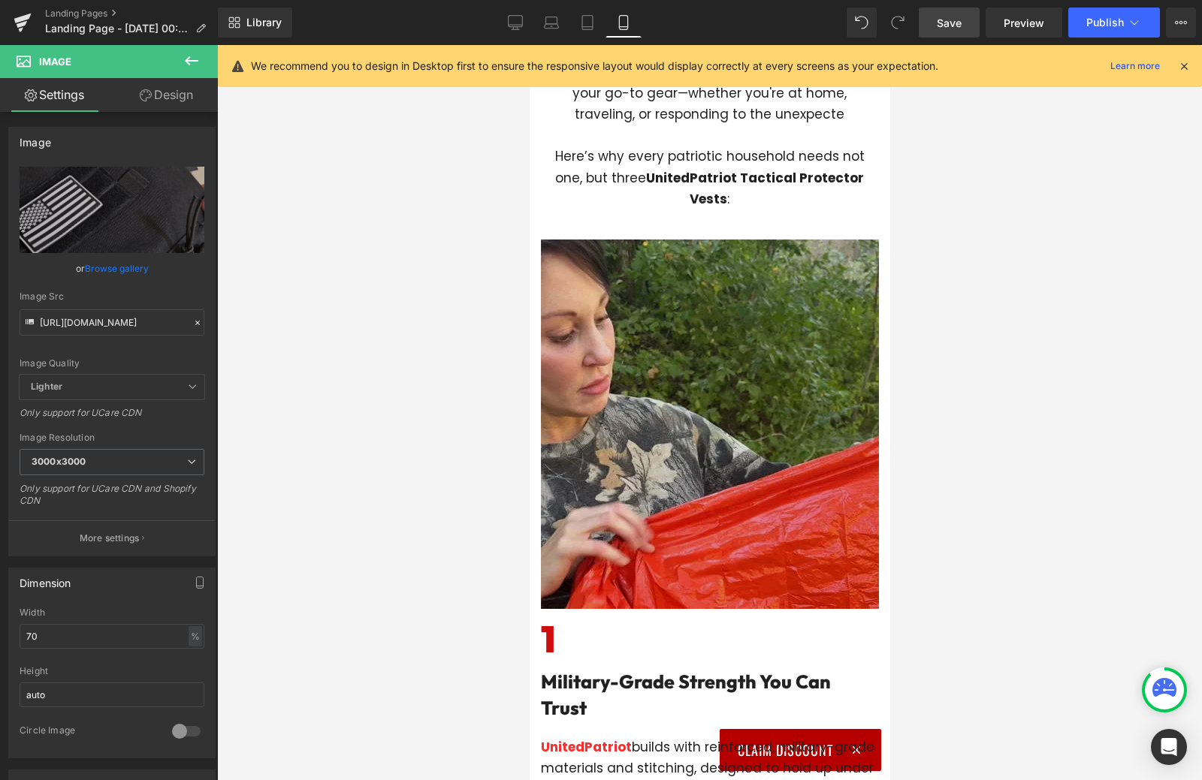
click at [627, 427] on img at bounding box center [709, 424] width 338 height 369
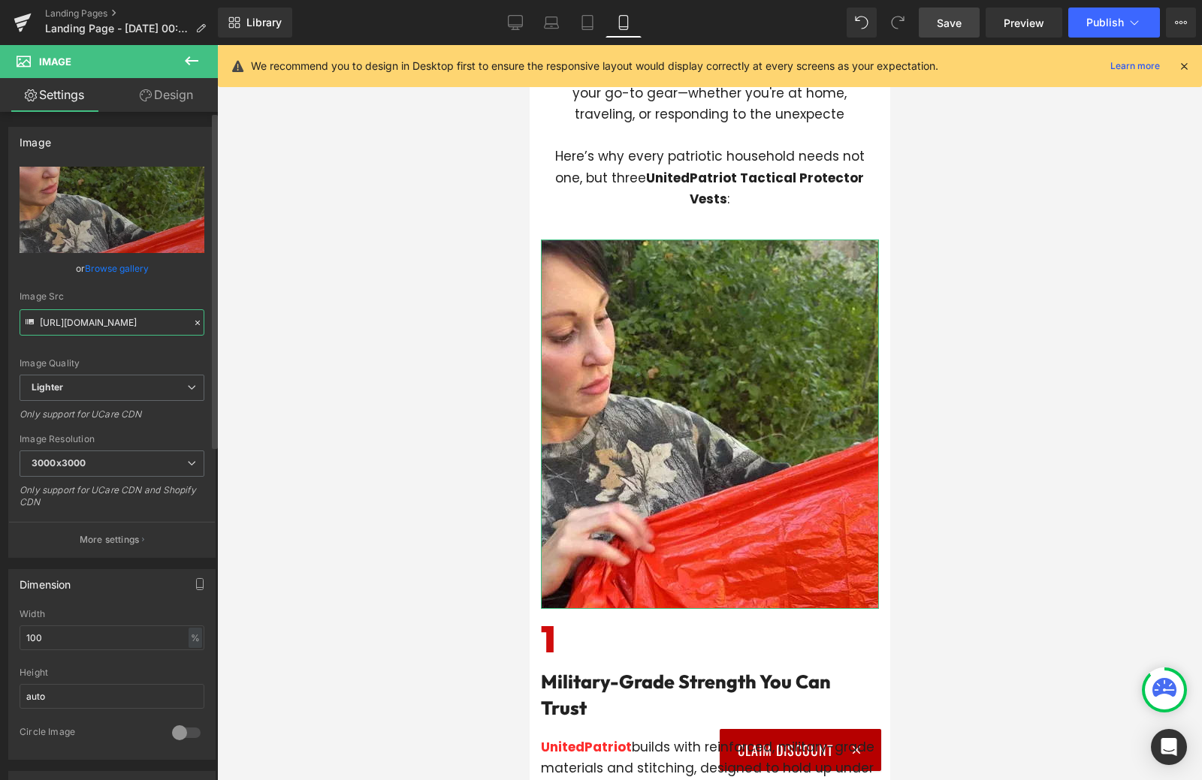
click at [118, 322] on input "[URL][DOMAIN_NAME]" at bounding box center [112, 322] width 185 height 26
paste input "[DOMAIN_NAME][URL]"
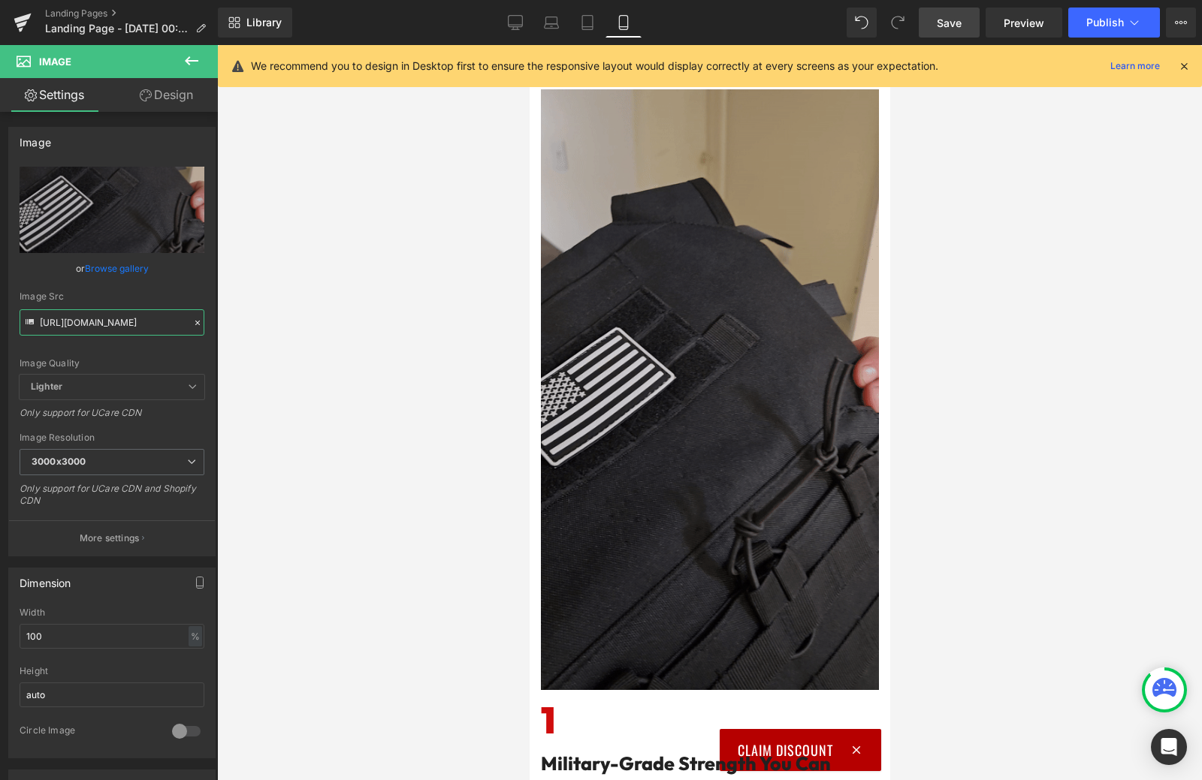
scroll to position [676, 0]
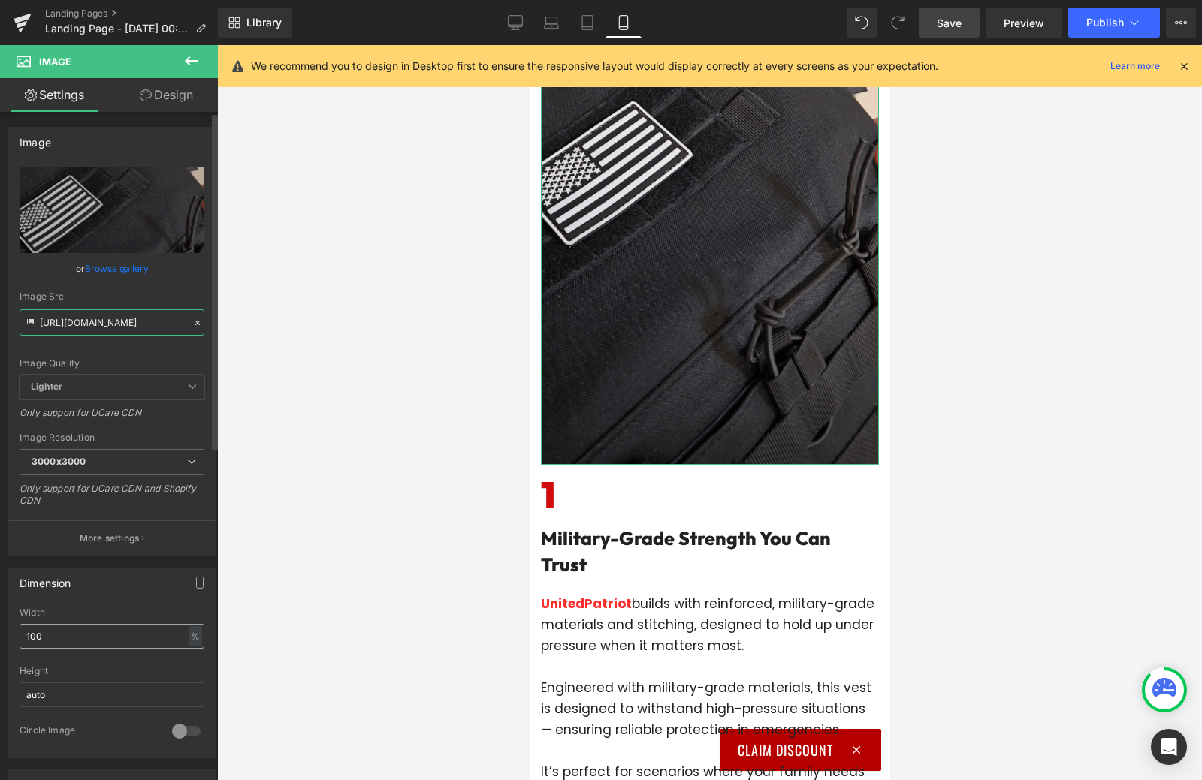
type input "[URL][DOMAIN_NAME]"
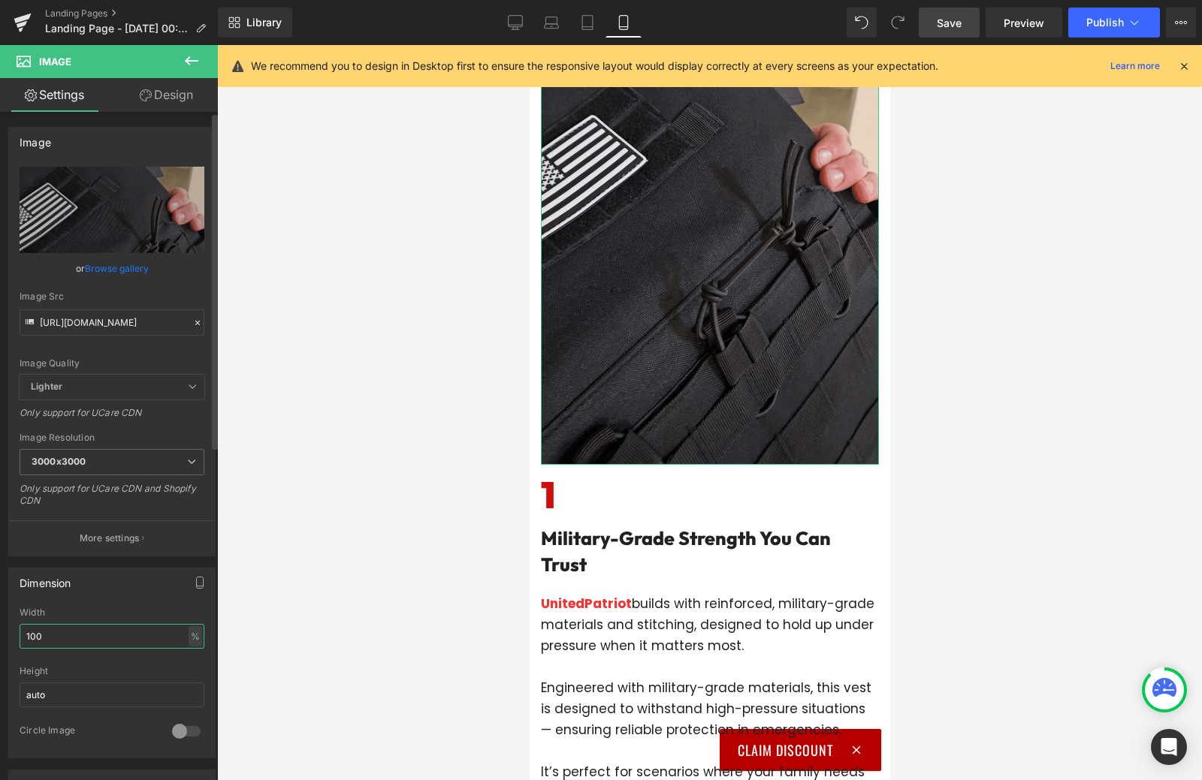
click at [68, 644] on input "100" at bounding box center [112, 636] width 185 height 25
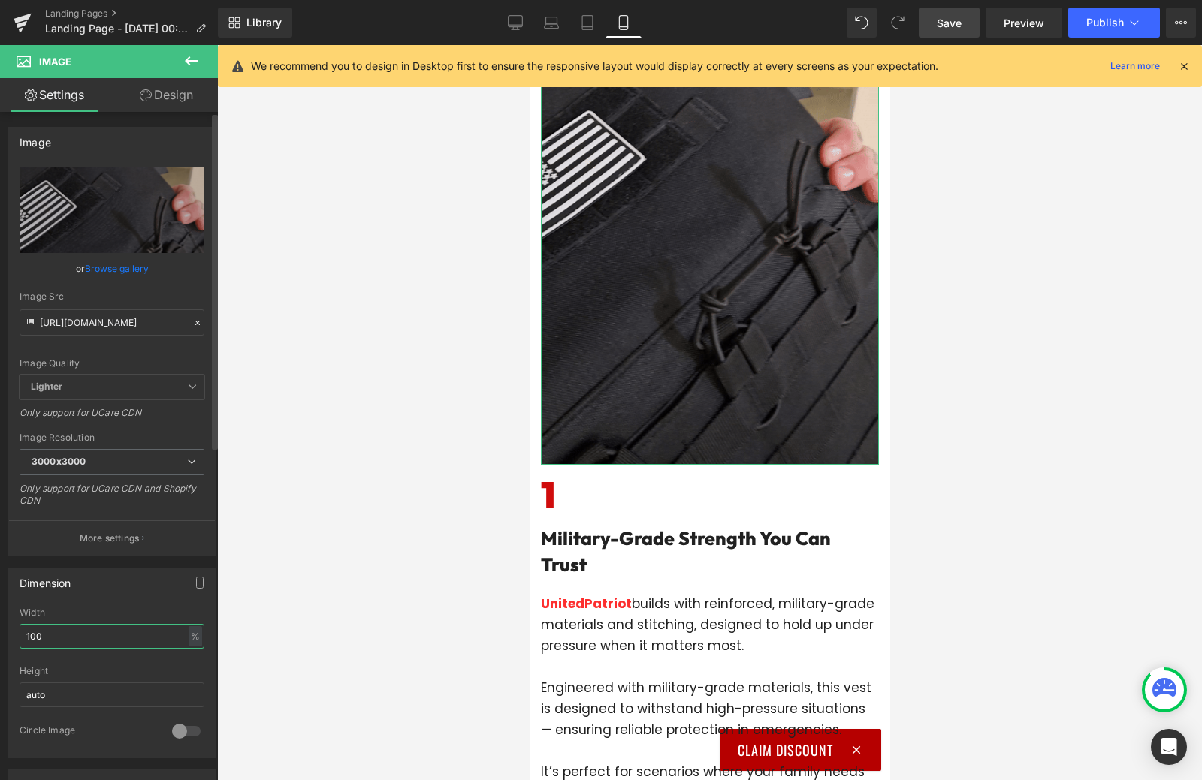
scroll to position [0, 0]
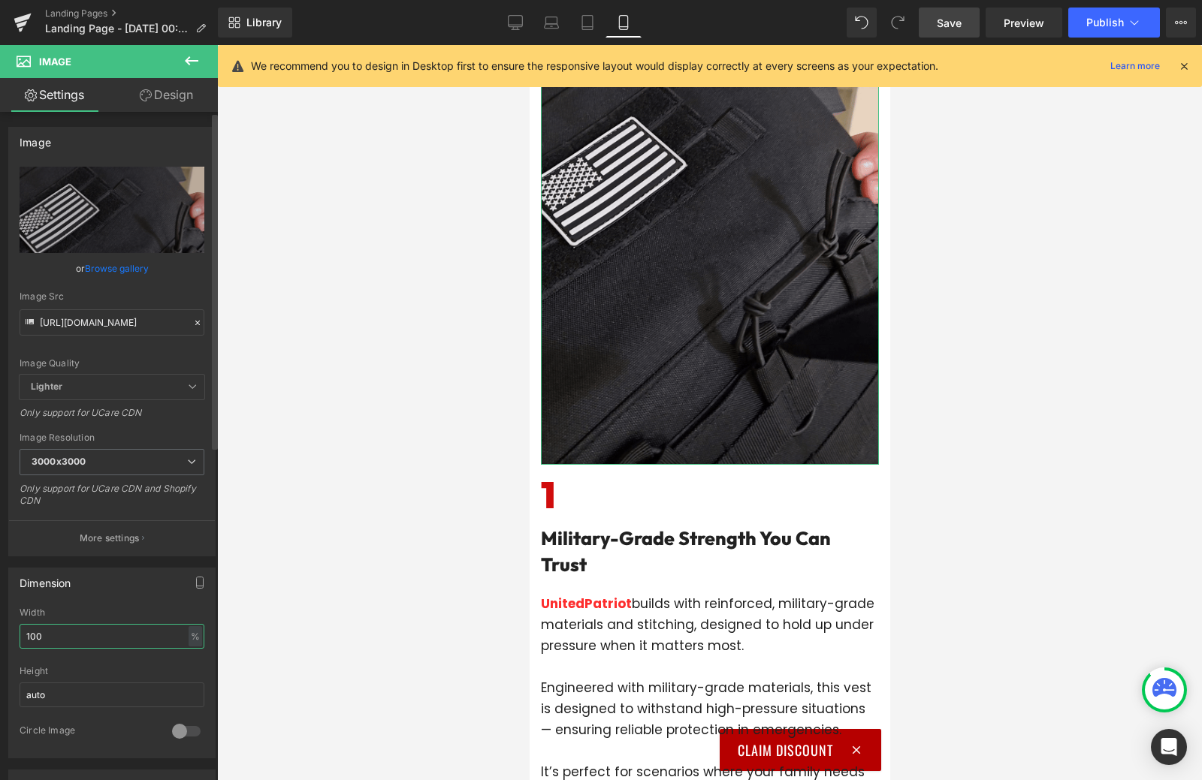
click at [68, 644] on input "100" at bounding box center [112, 636] width 185 height 25
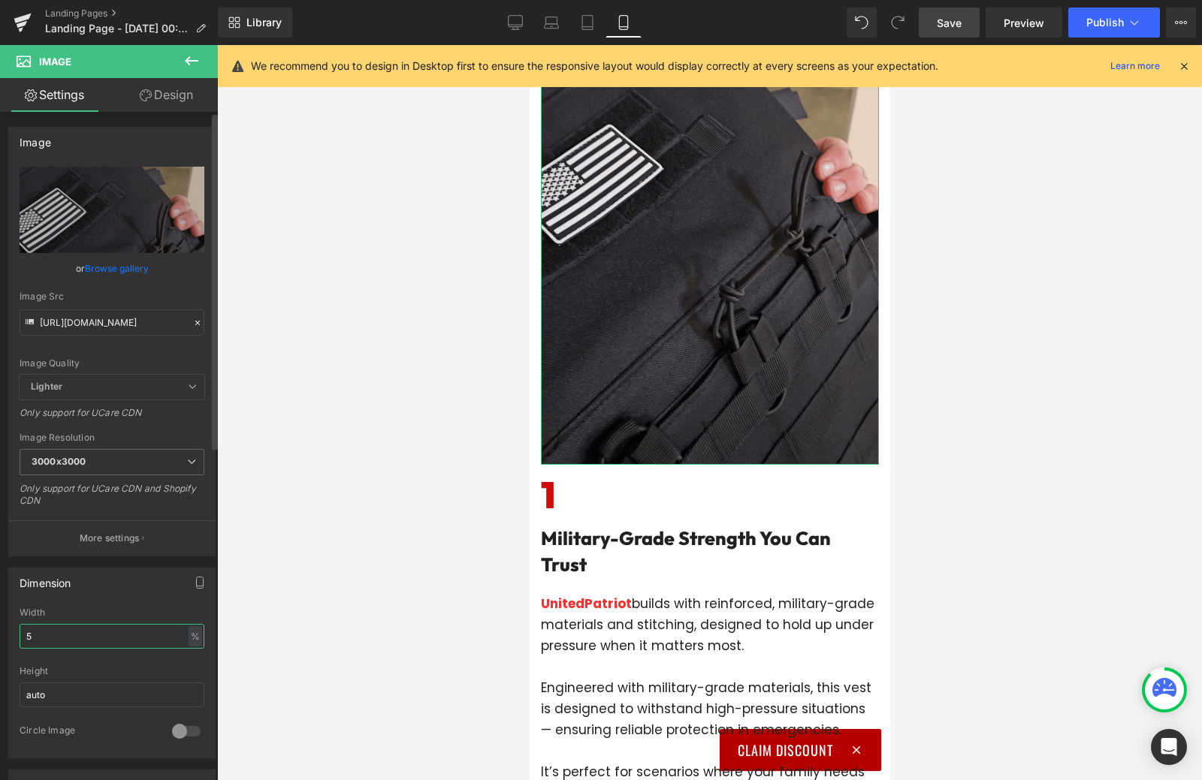
type input "50"
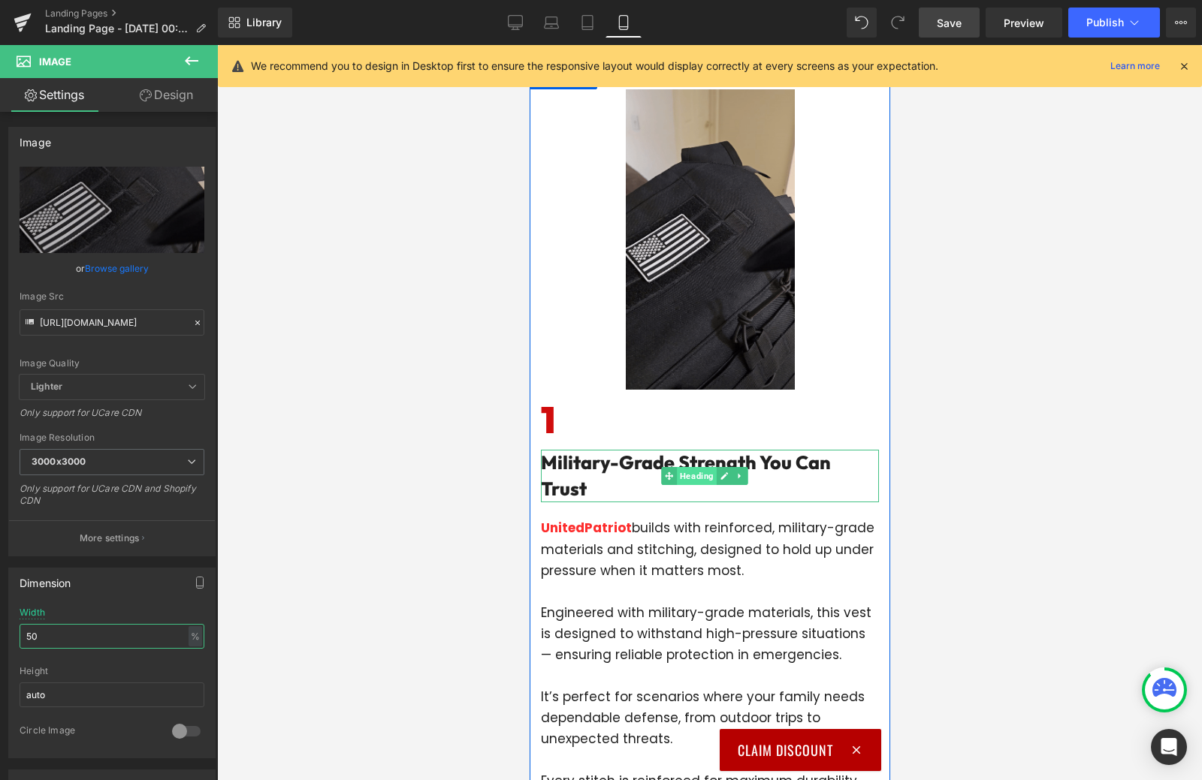
scroll to position [300, 0]
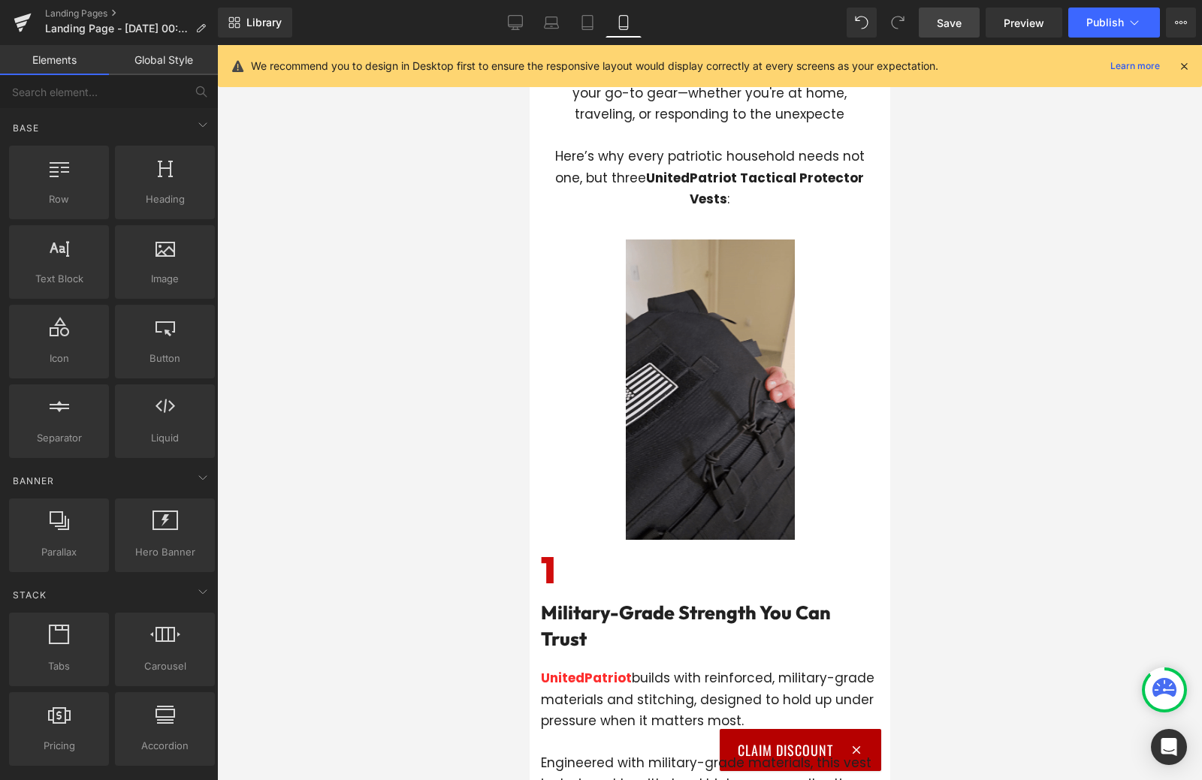
click at [367, 543] on div at bounding box center [709, 412] width 985 height 735
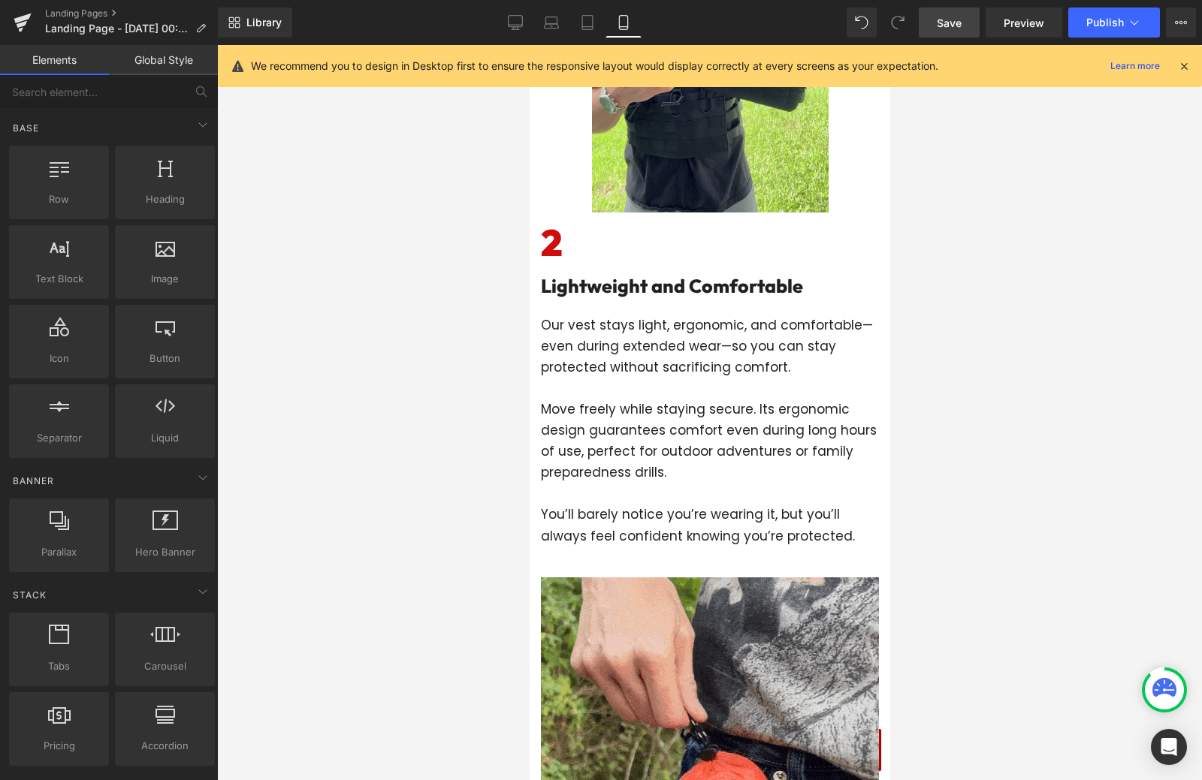
scroll to position [1802, 0]
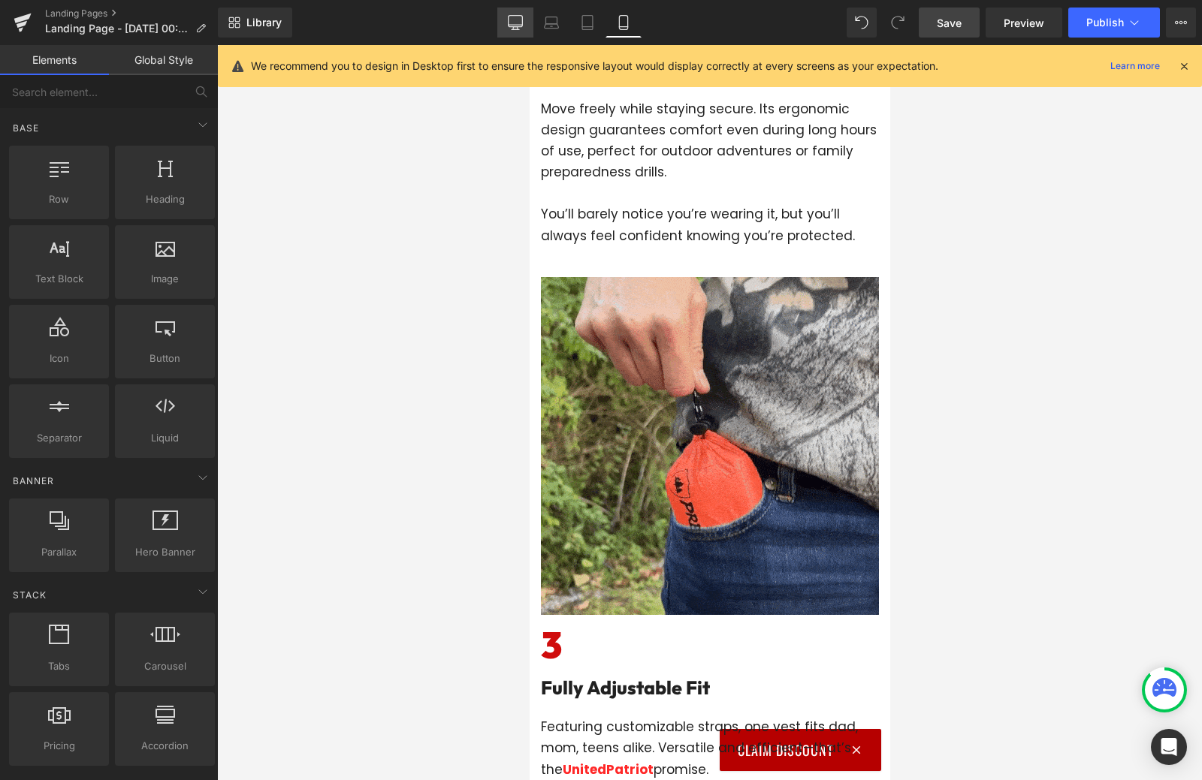
click at [511, 18] on icon at bounding box center [515, 22] width 15 height 15
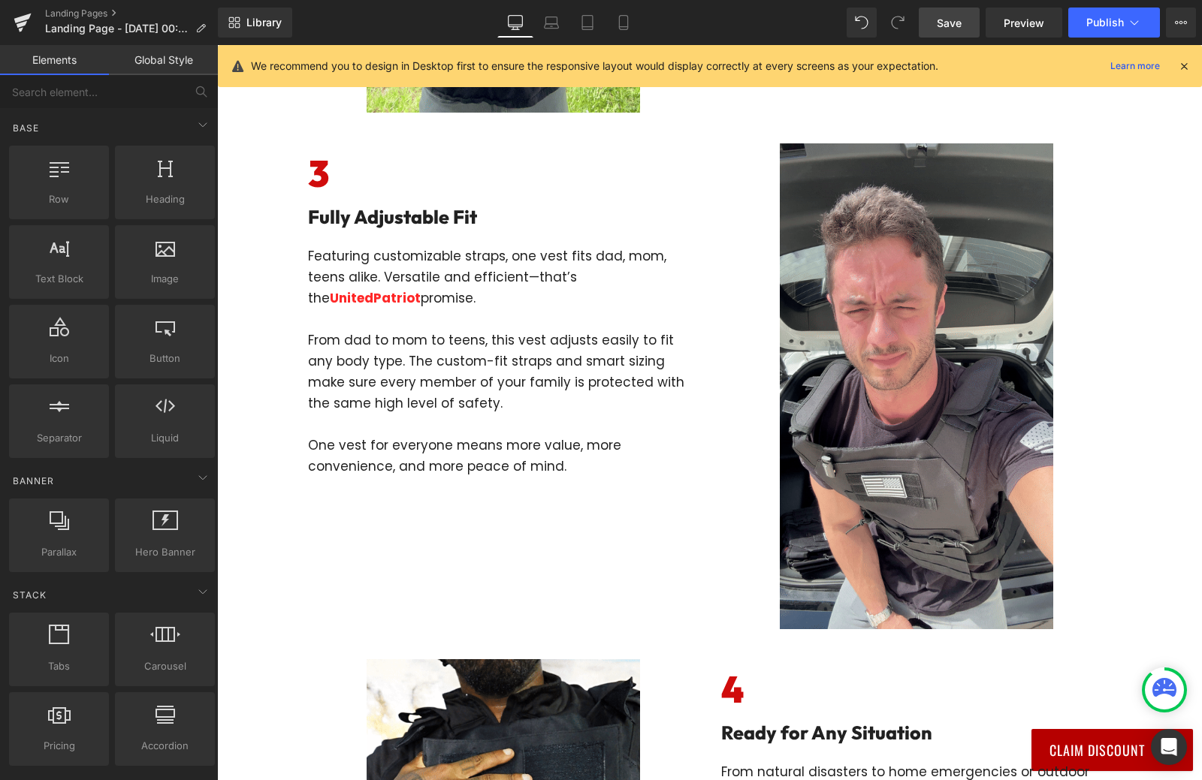
scroll to position [1166, 0]
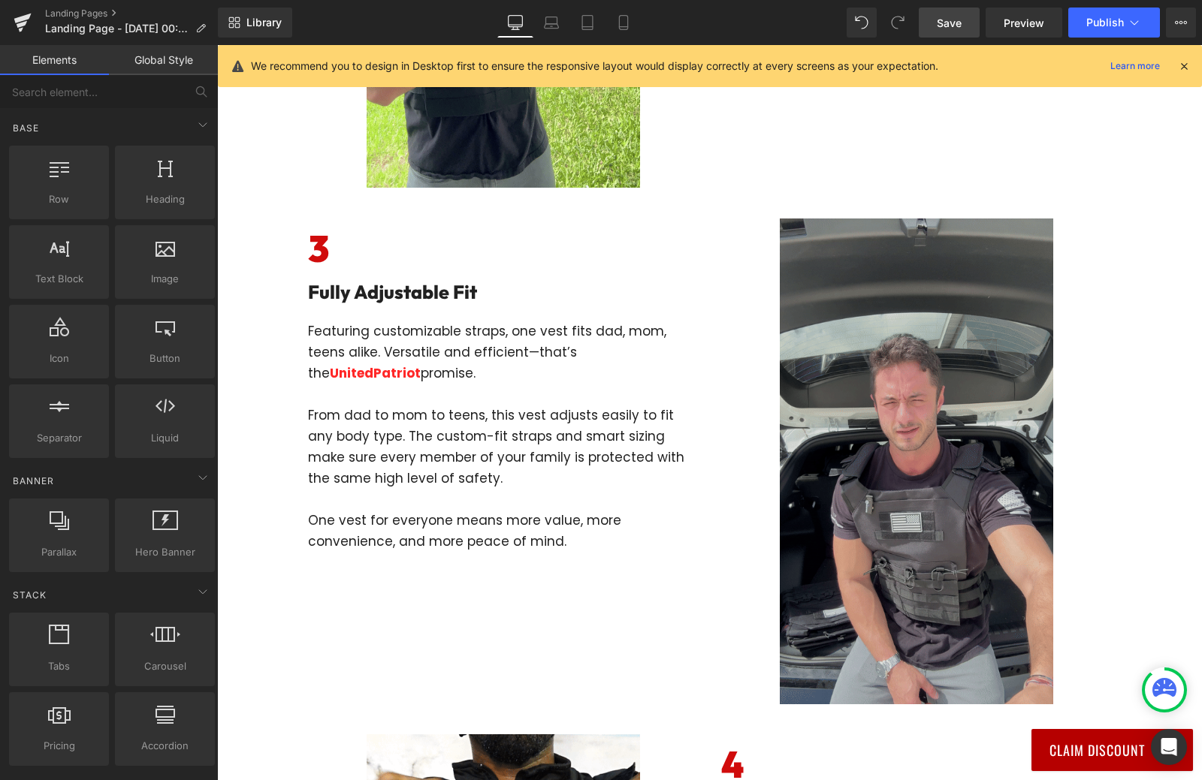
click at [903, 466] on span "Image" at bounding box center [915, 461] width 31 height 18
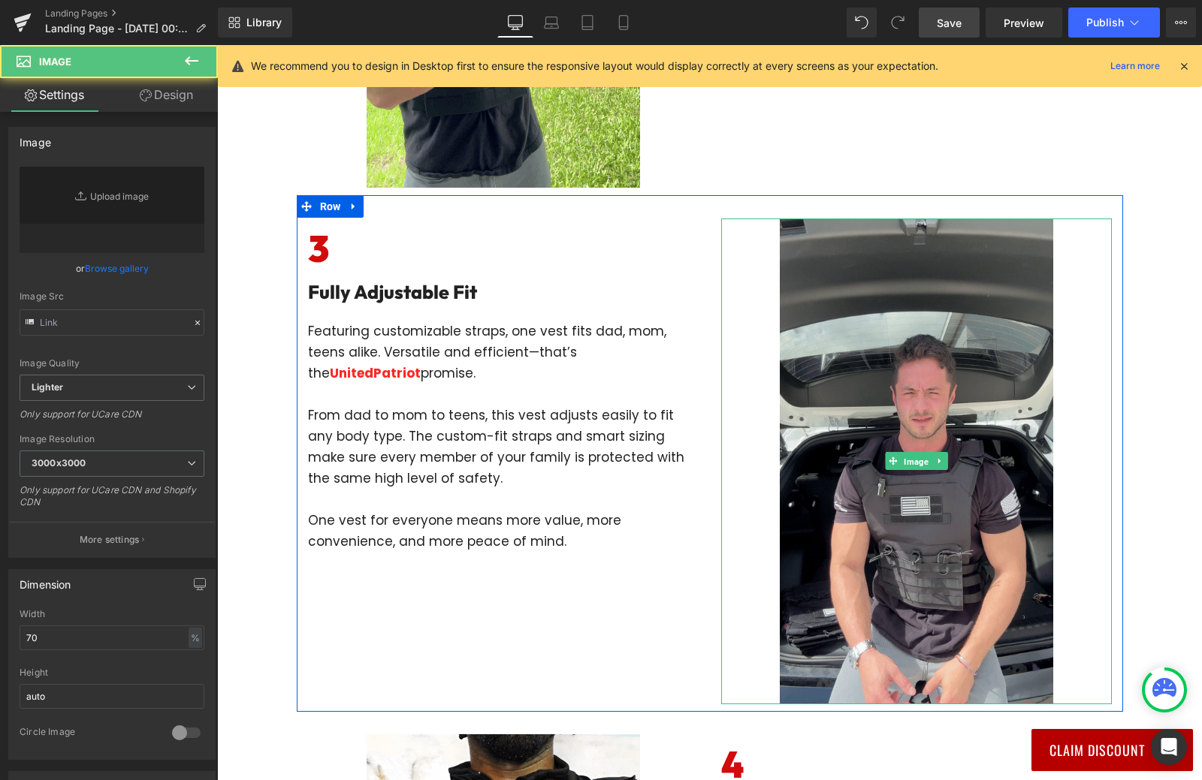
type input "[URL][DOMAIN_NAME]"
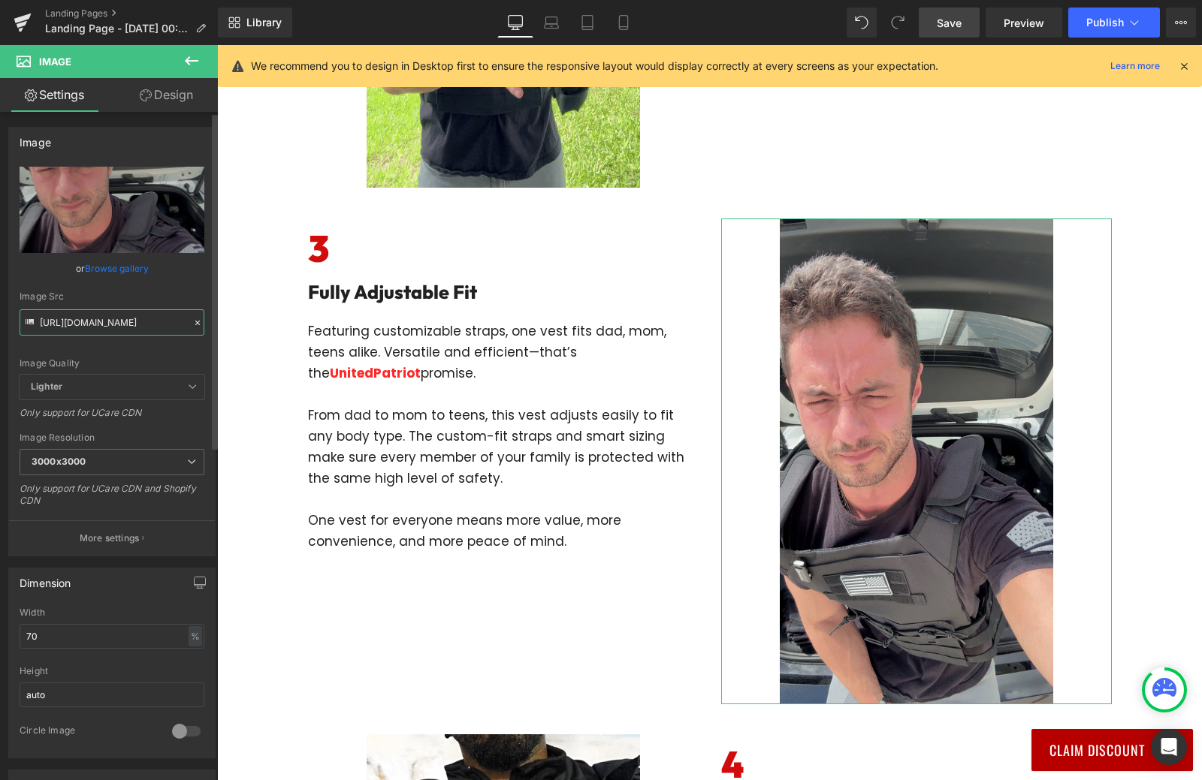
click at [116, 311] on input "[URL][DOMAIN_NAME]" at bounding box center [112, 322] width 185 height 26
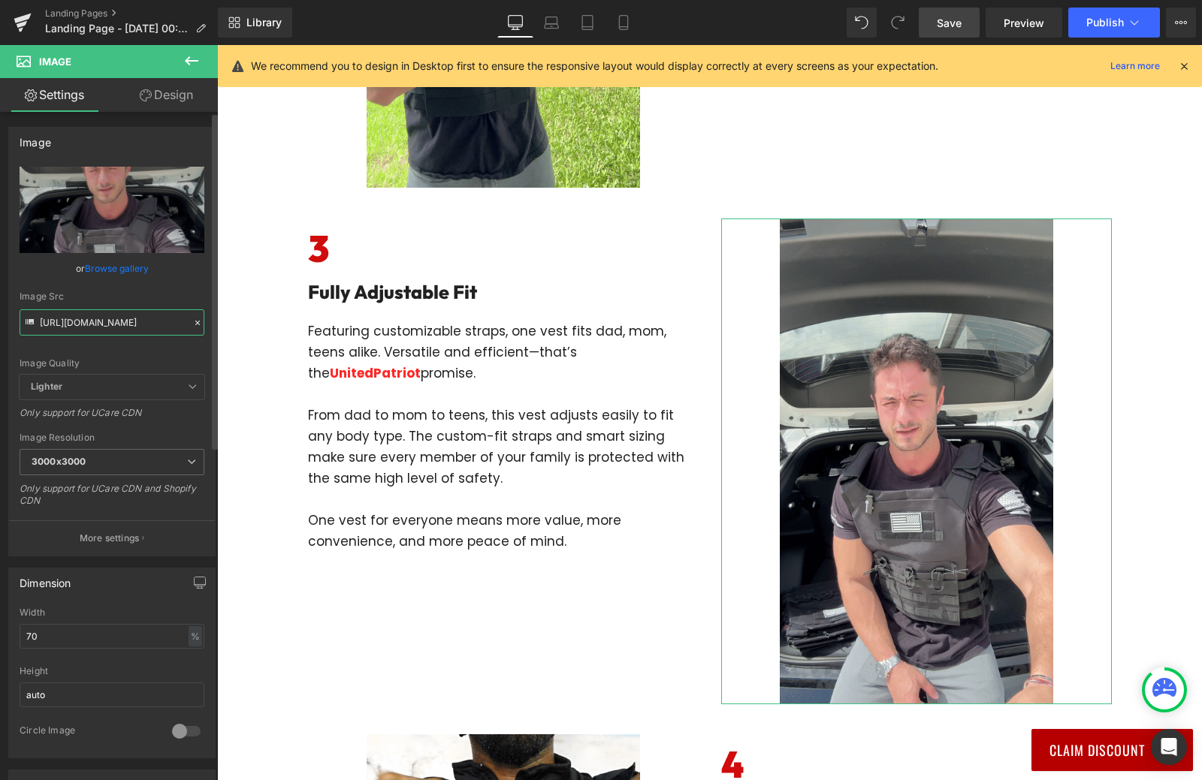
click at [116, 311] on input "[URL][DOMAIN_NAME]" at bounding box center [112, 322] width 185 height 26
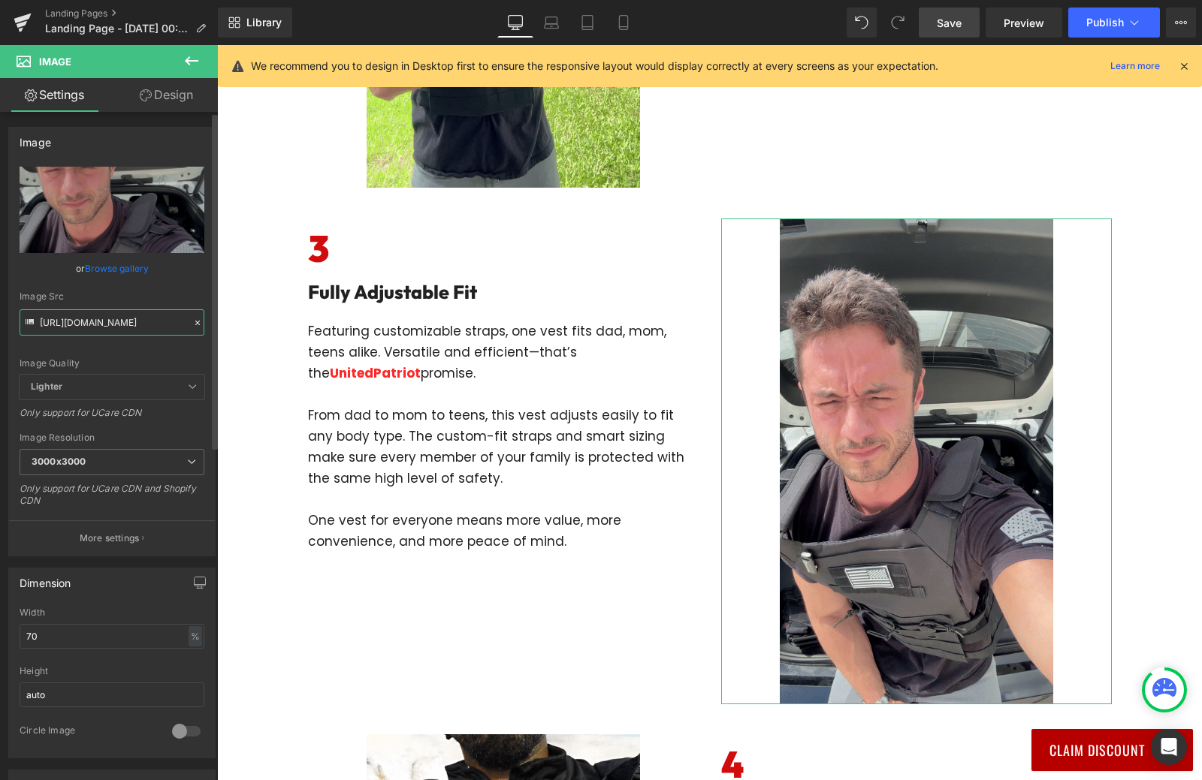
click at [116, 311] on input "[URL][DOMAIN_NAME]" at bounding box center [112, 322] width 185 height 26
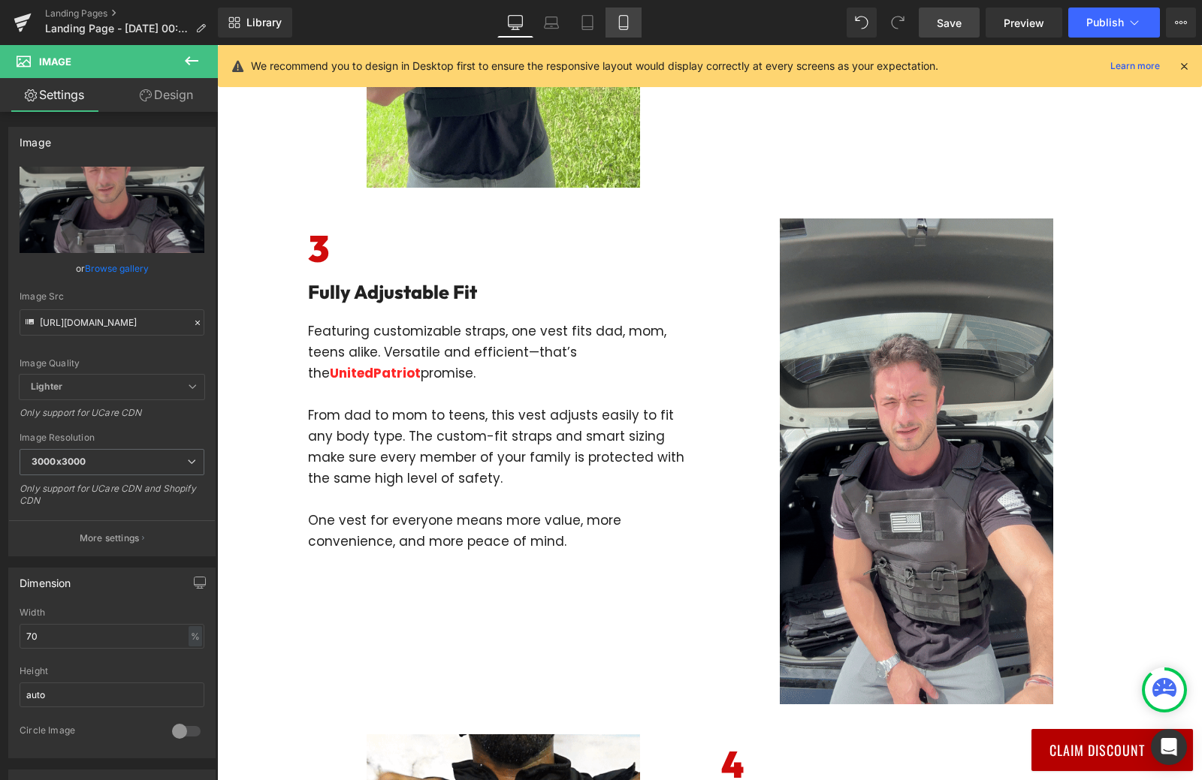
click at [637, 22] on link "Mobile" at bounding box center [623, 23] width 36 height 30
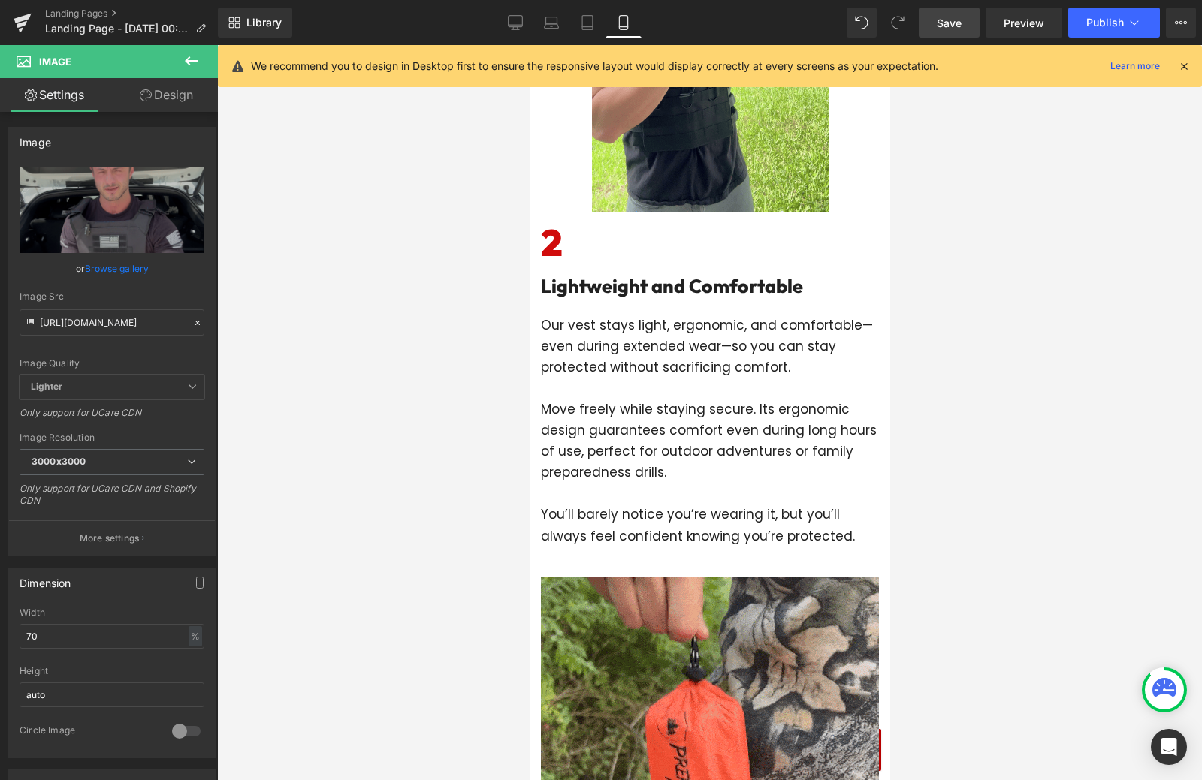
scroll to position [1577, 0]
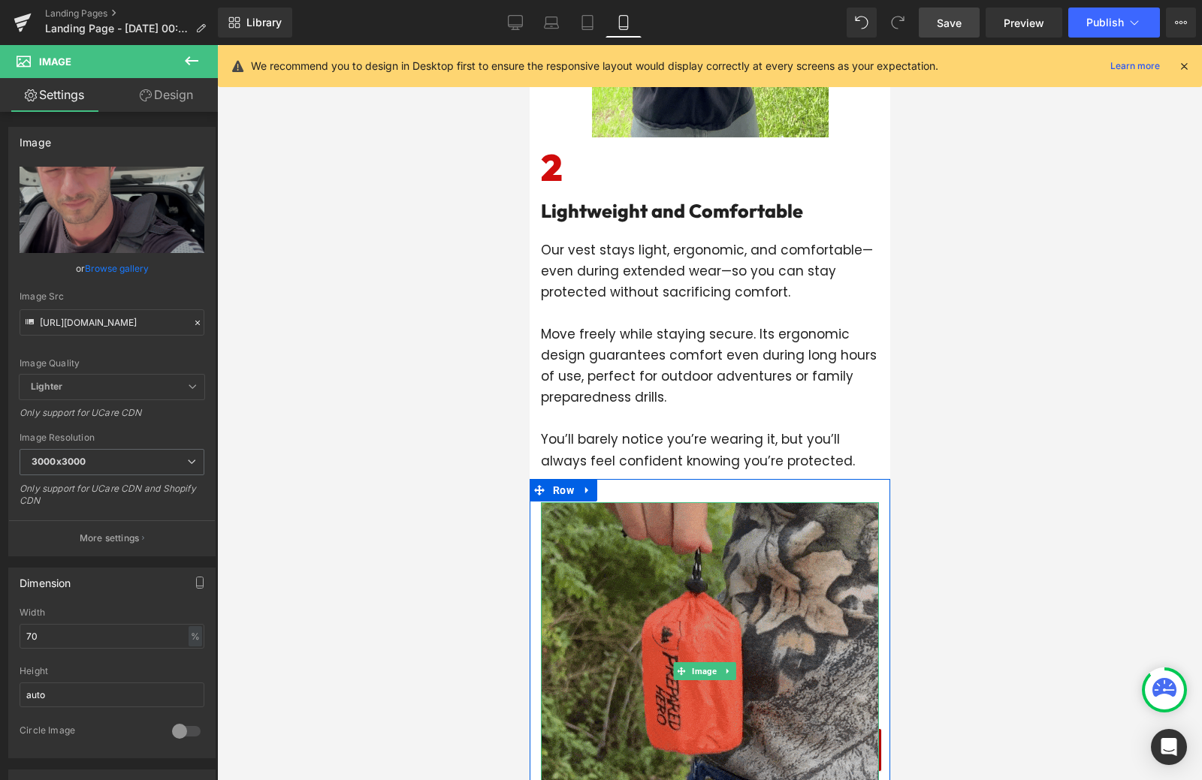
click at [691, 572] on img at bounding box center [709, 671] width 338 height 338
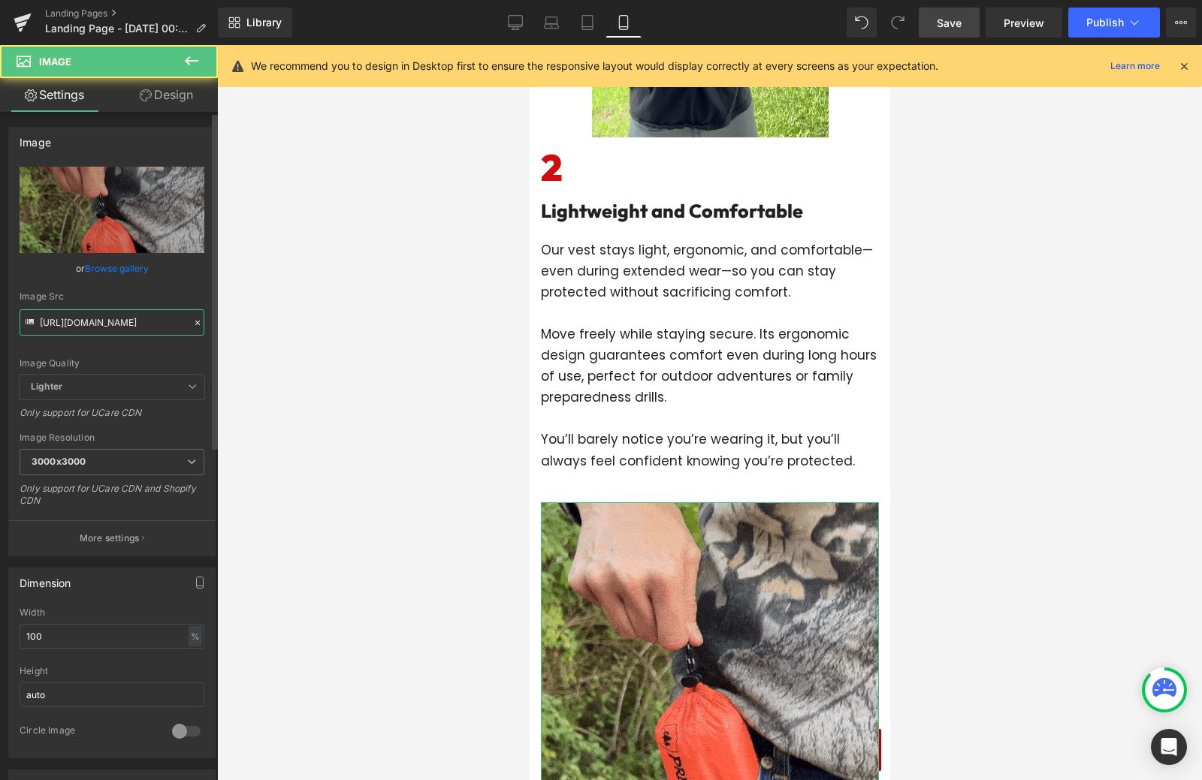
click at [109, 316] on input "[URL][DOMAIN_NAME]" at bounding box center [112, 322] width 185 height 26
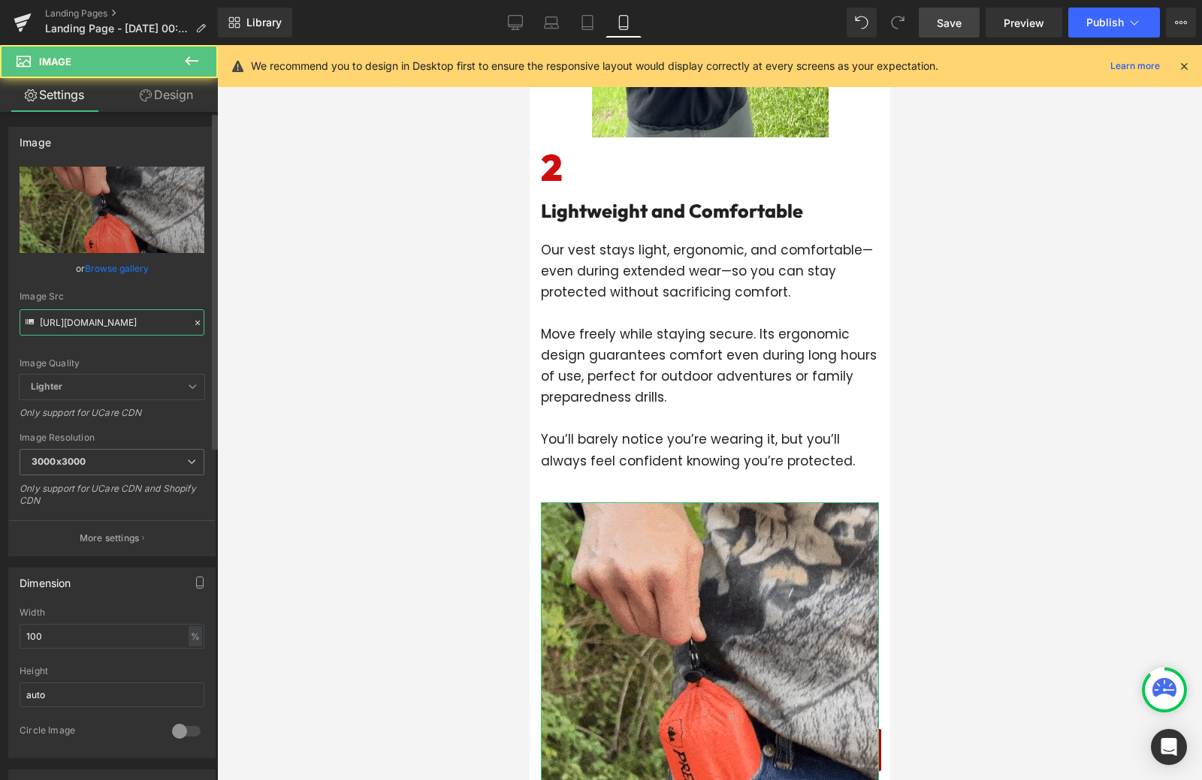
click at [109, 316] on input "[URL][DOMAIN_NAME]" at bounding box center [112, 322] width 185 height 26
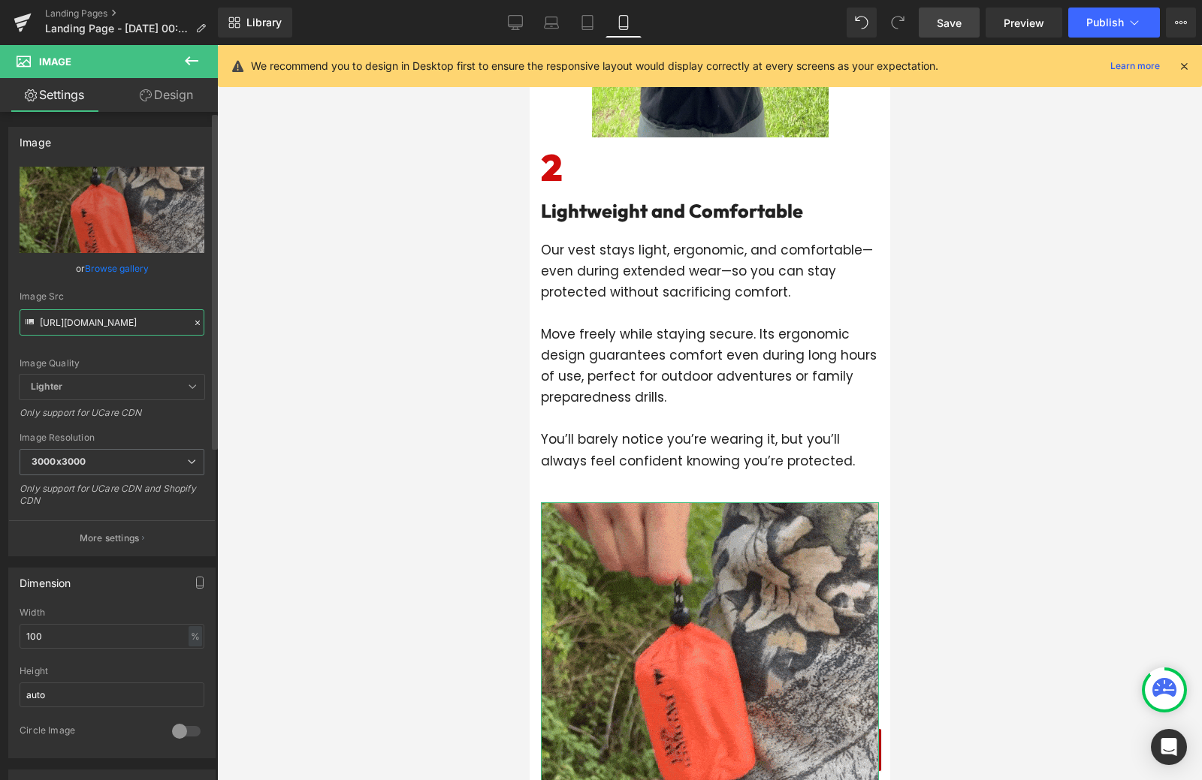
click at [109, 316] on input "[URL][DOMAIN_NAME]" at bounding box center [112, 322] width 185 height 26
paste input "Body4-ezgif.com-video-to-gif-converter_3000x3000.gif?v=1756118442"
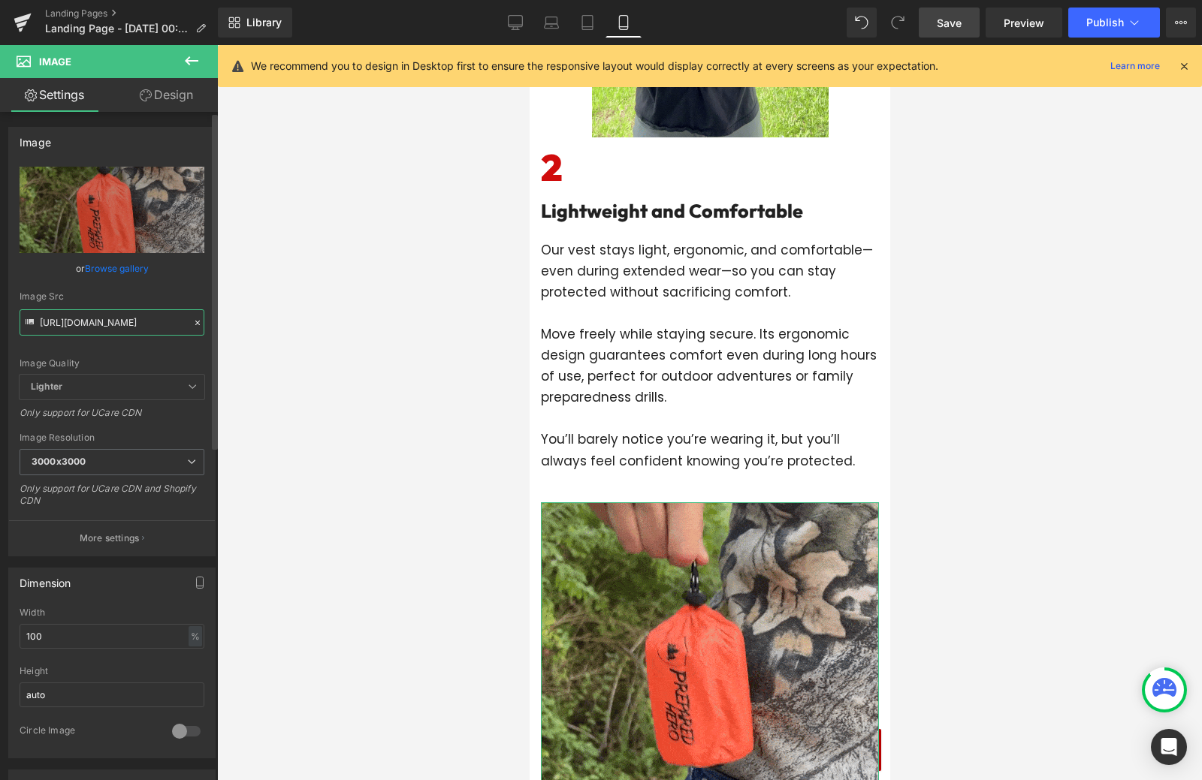
scroll to position [0, 401]
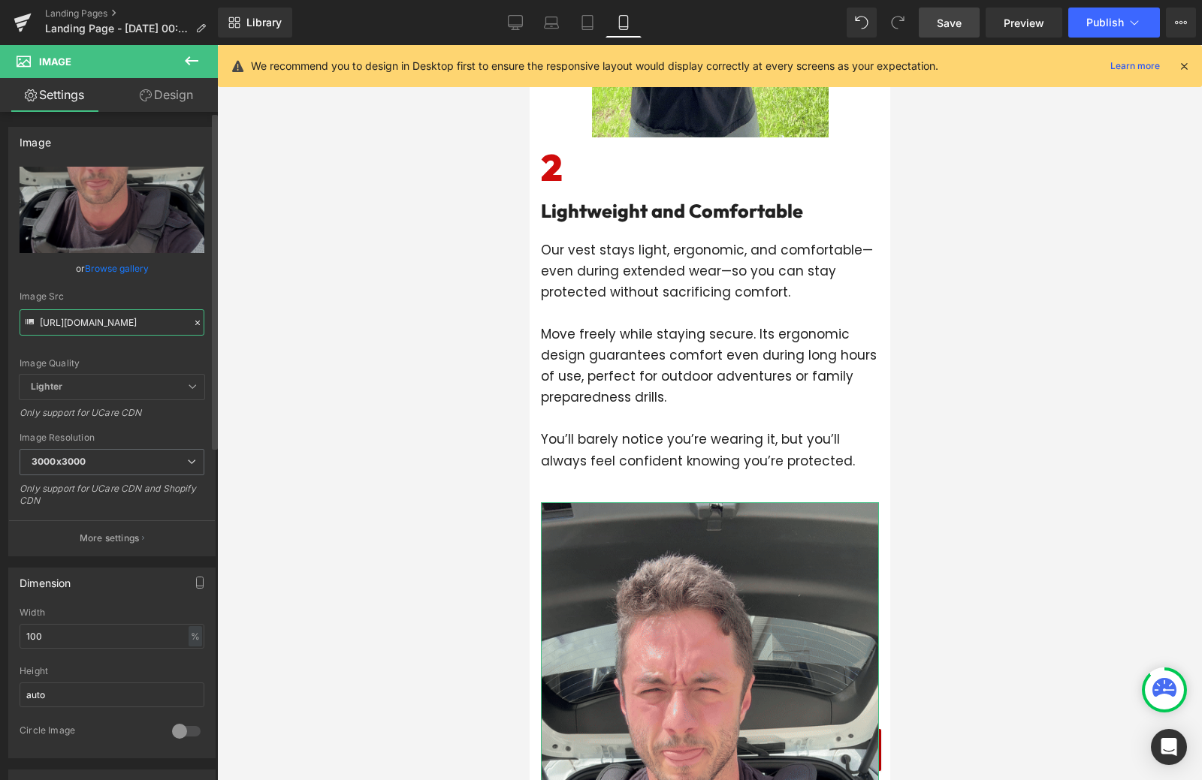
type input "[URL][DOMAIN_NAME]"
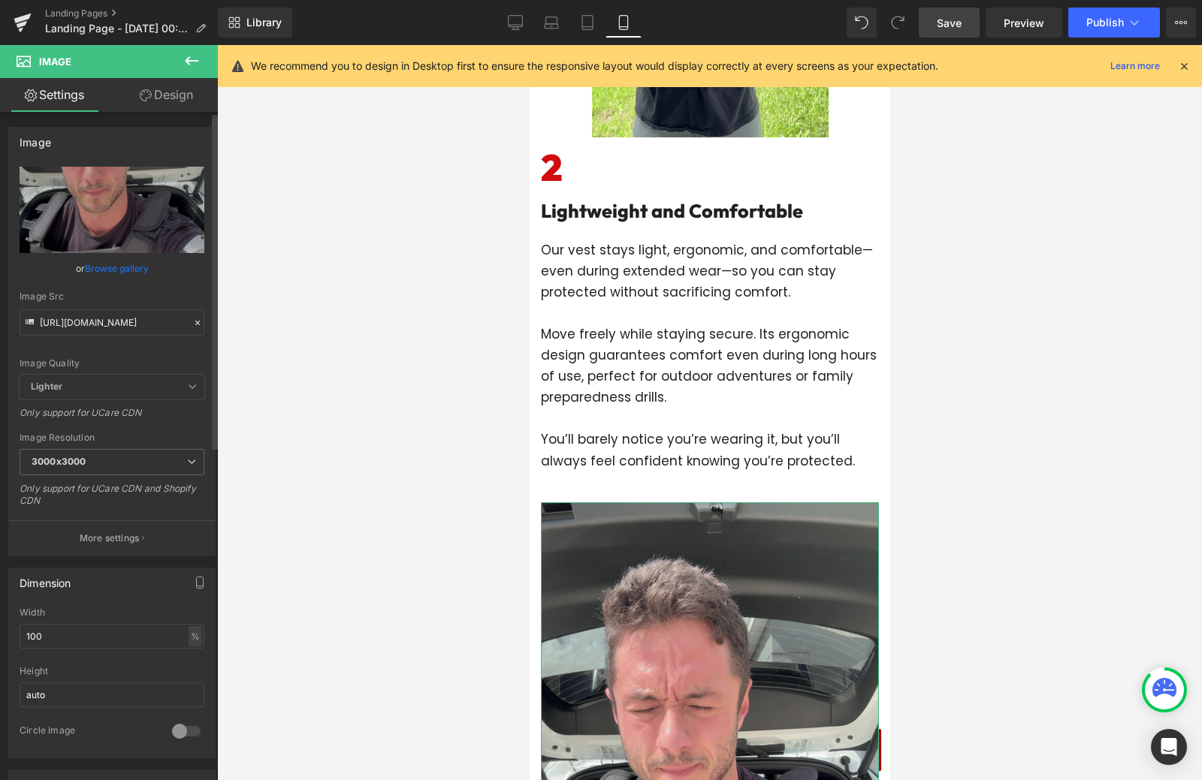
click at [77, 653] on div "Width 100 % % px" at bounding box center [112, 637] width 185 height 59
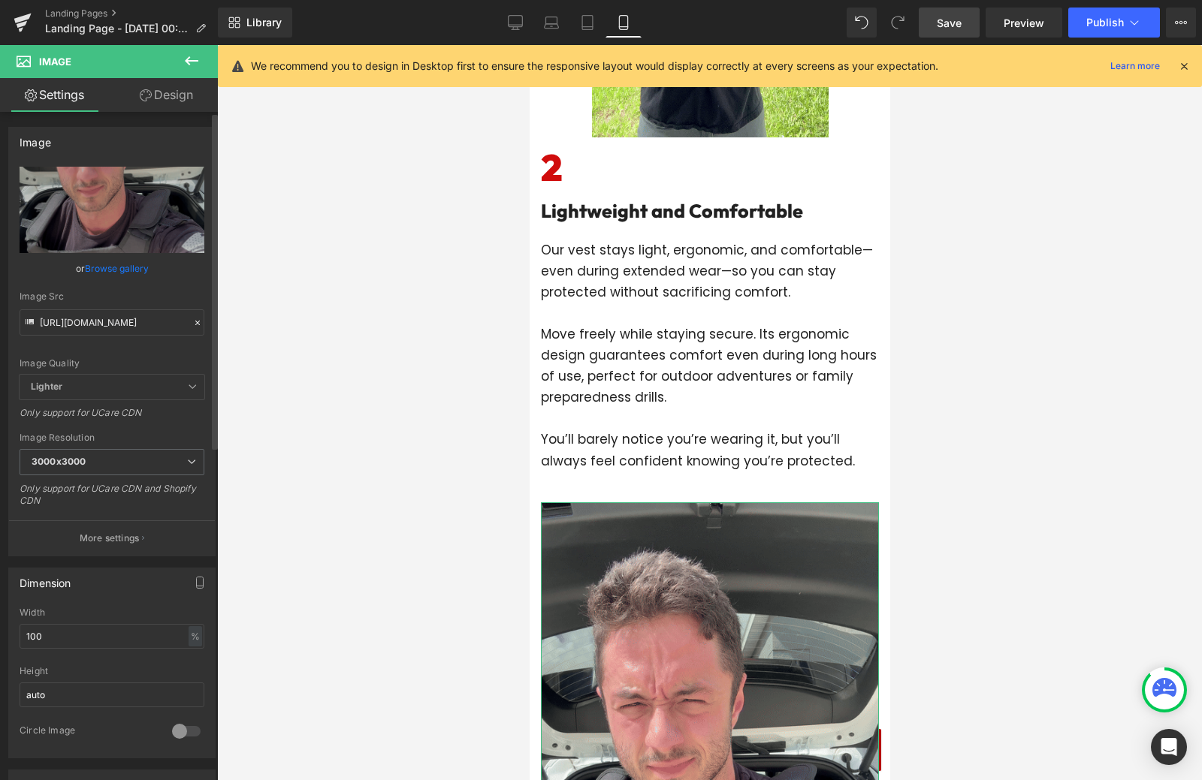
scroll to position [0, 0]
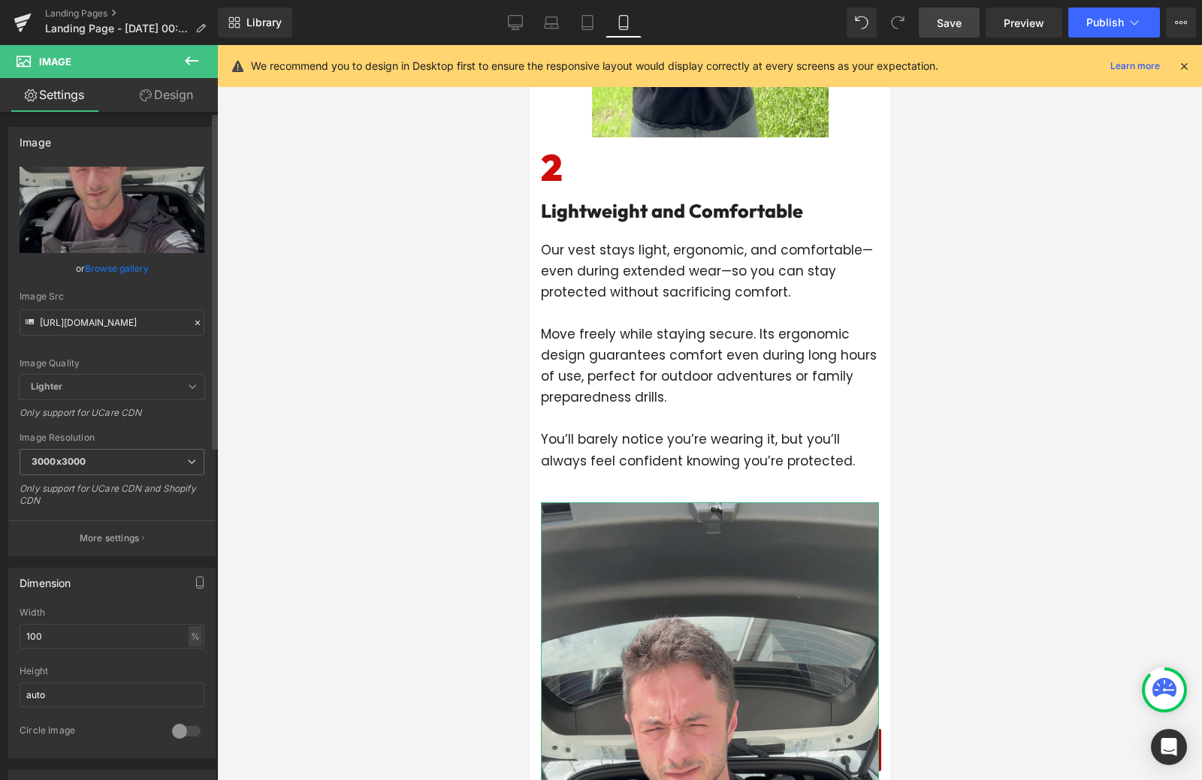
click at [77, 653] on div "Width 100 % % px" at bounding box center [112, 637] width 185 height 59
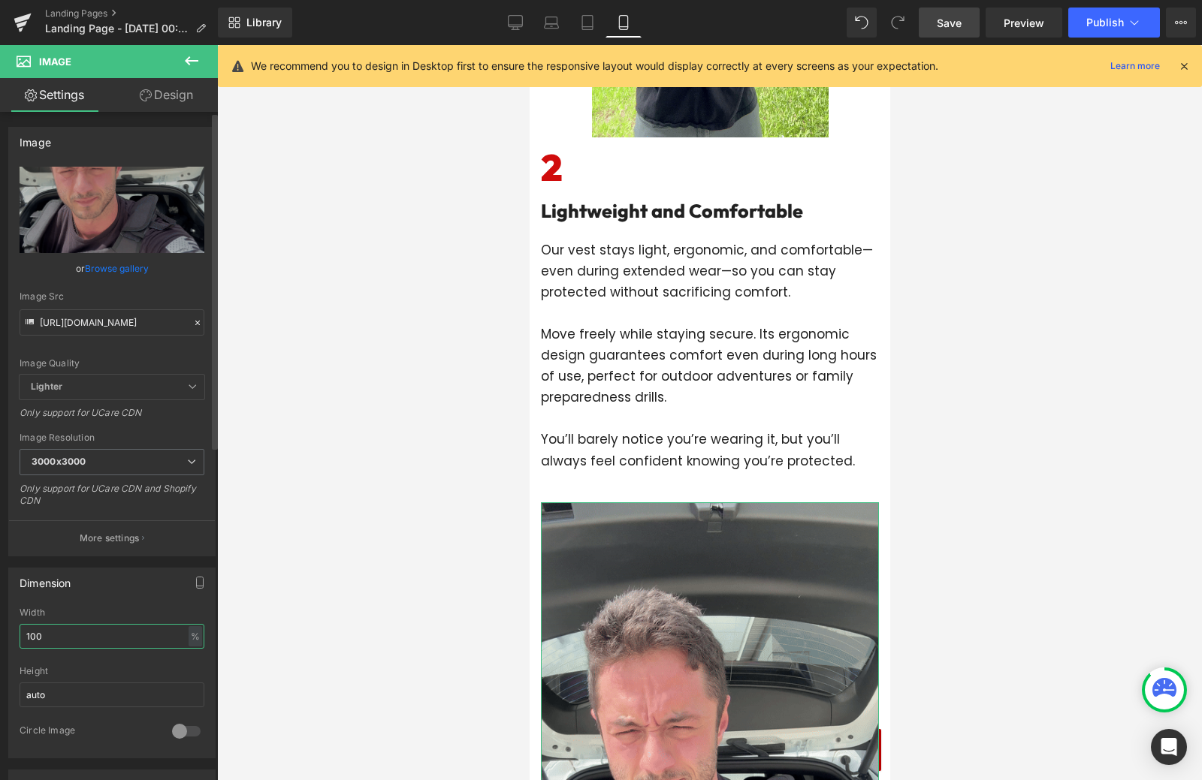
click at [75, 632] on input "100" at bounding box center [112, 636] width 185 height 25
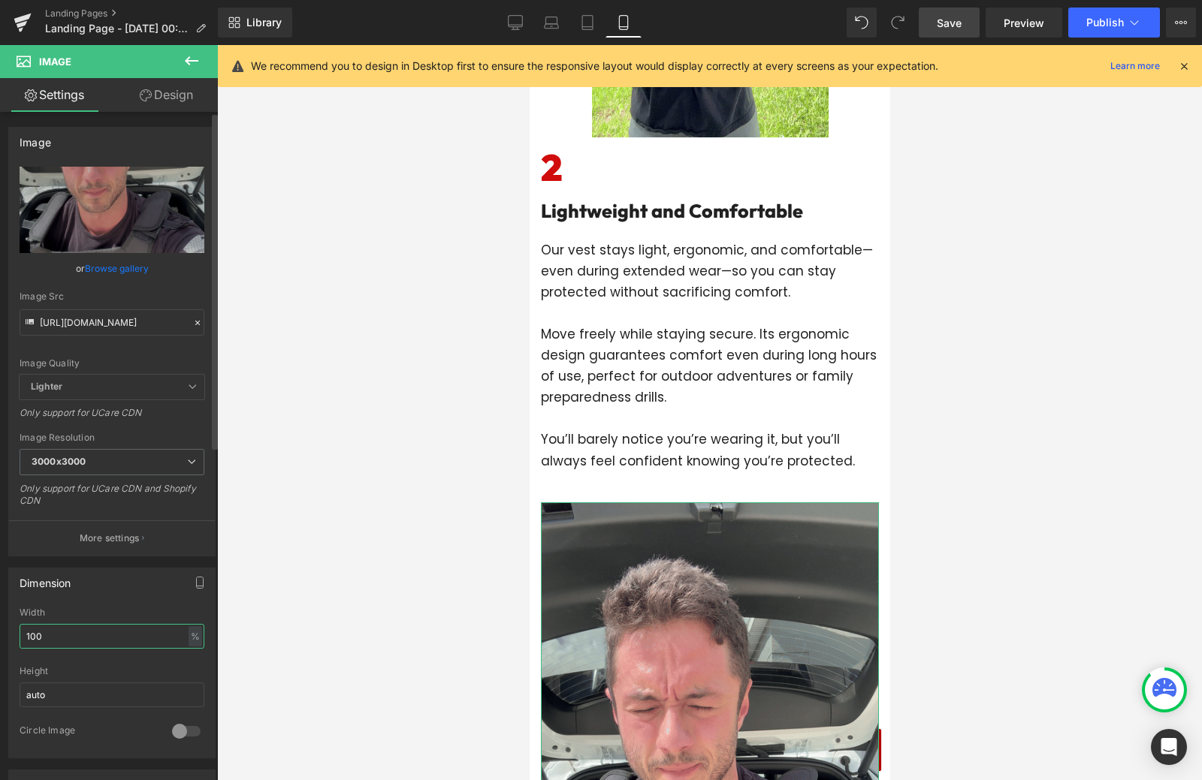
click at [75, 632] on input "100" at bounding box center [112, 636] width 185 height 25
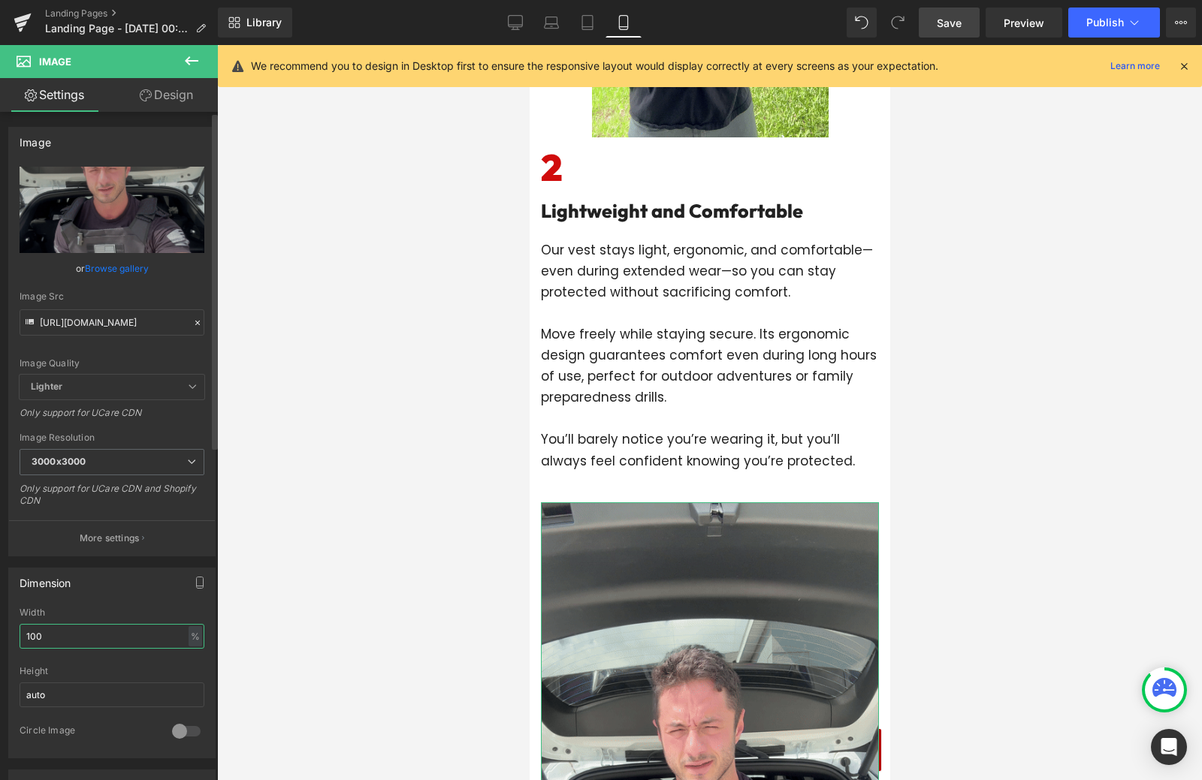
click at [75, 632] on input "100" at bounding box center [112, 636] width 185 height 25
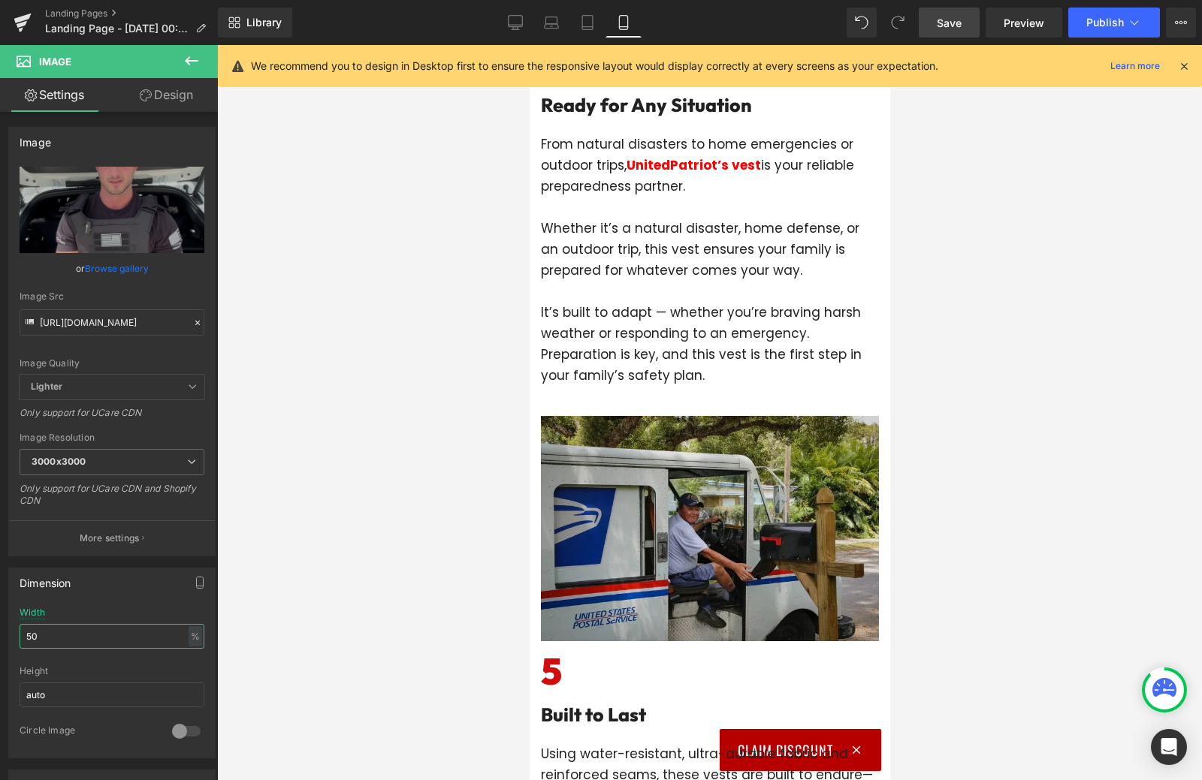
scroll to position [3229, 0]
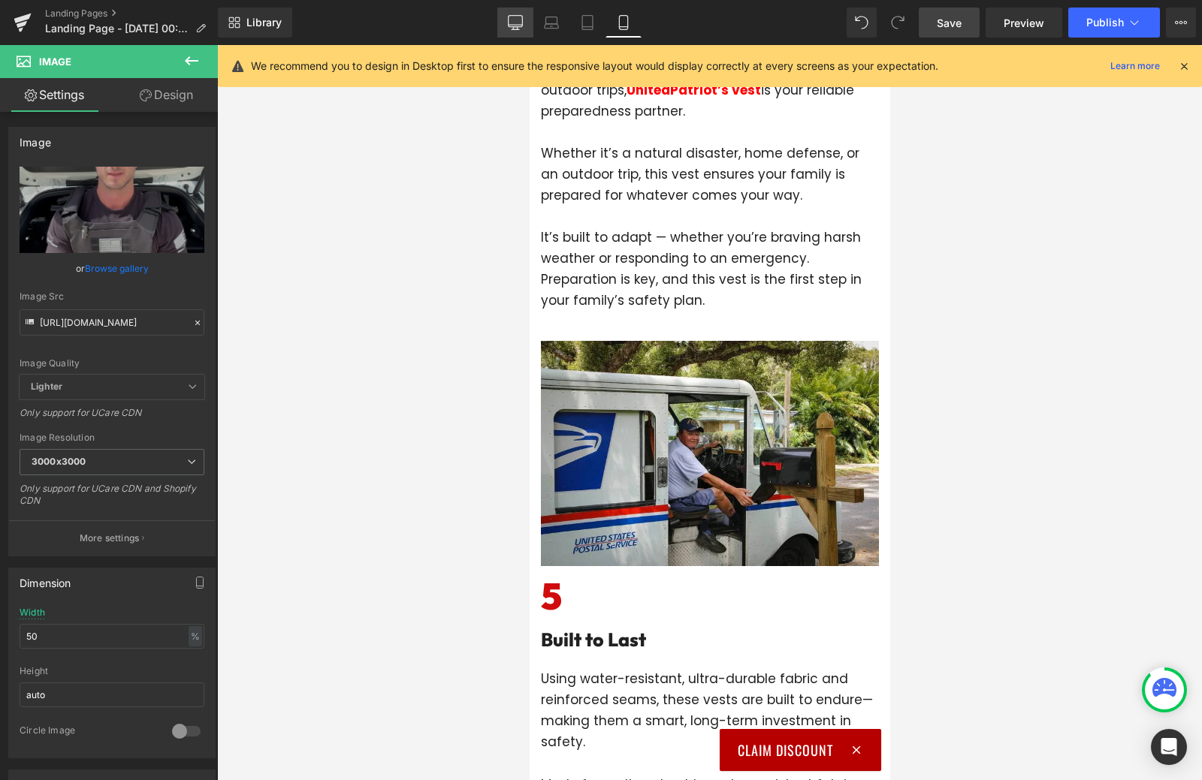
click at [508, 21] on icon at bounding box center [515, 21] width 14 height 11
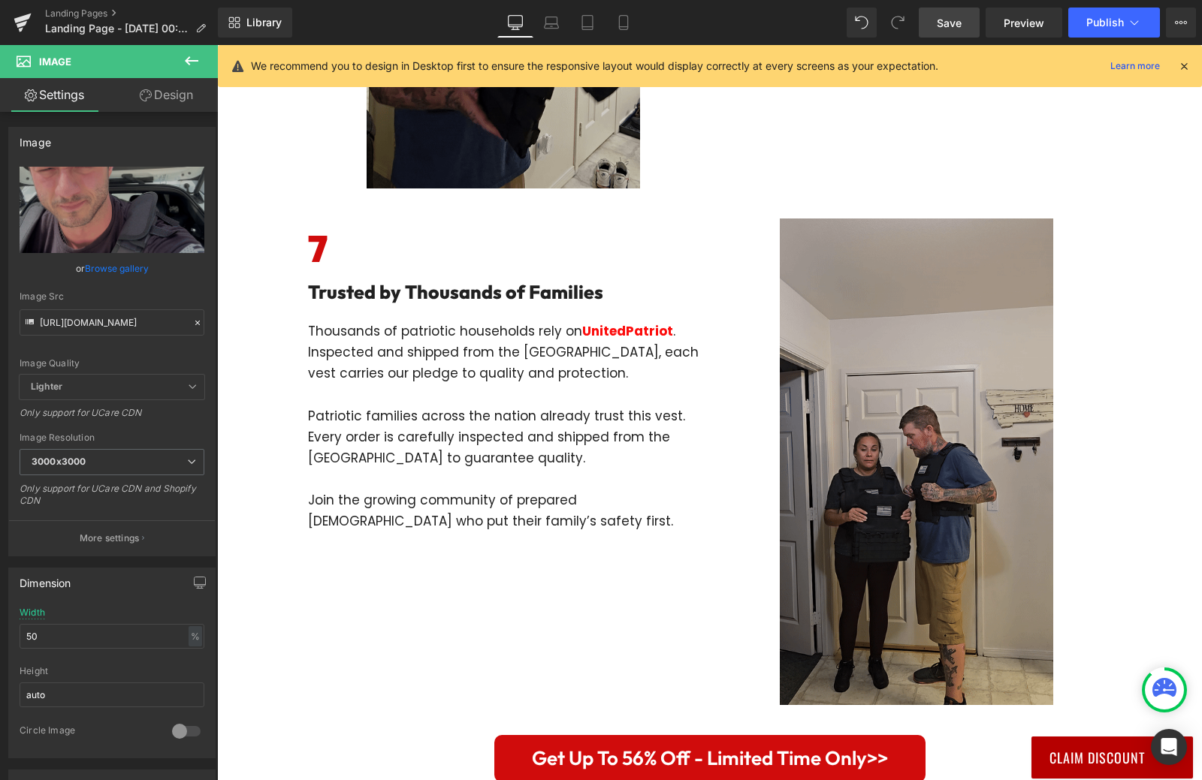
type input "100"
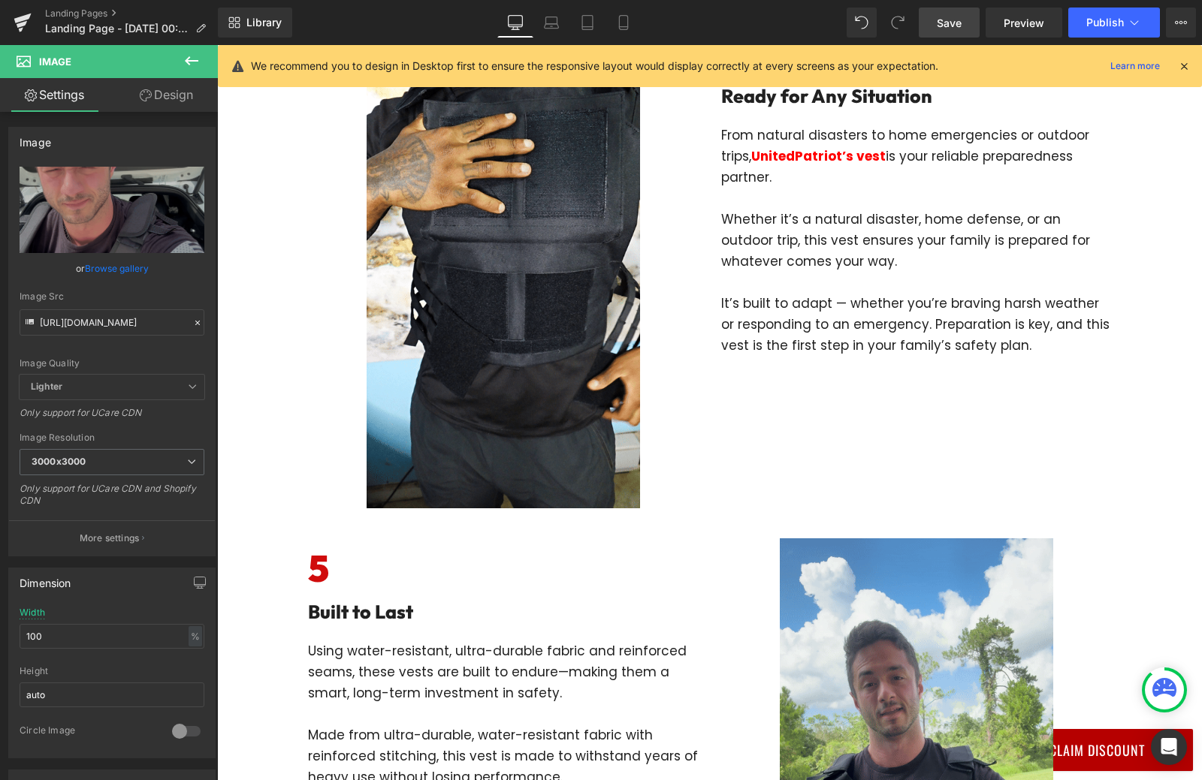
scroll to position [2178, 0]
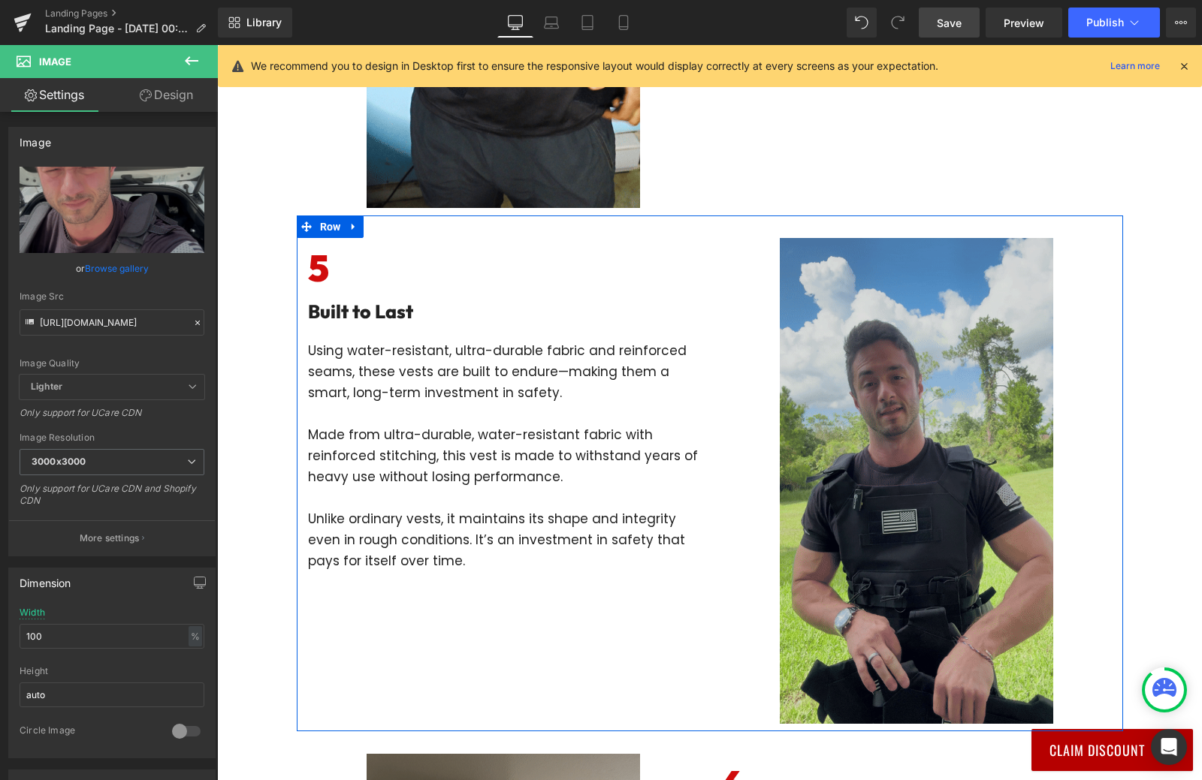
click at [883, 464] on img at bounding box center [916, 481] width 273 height 486
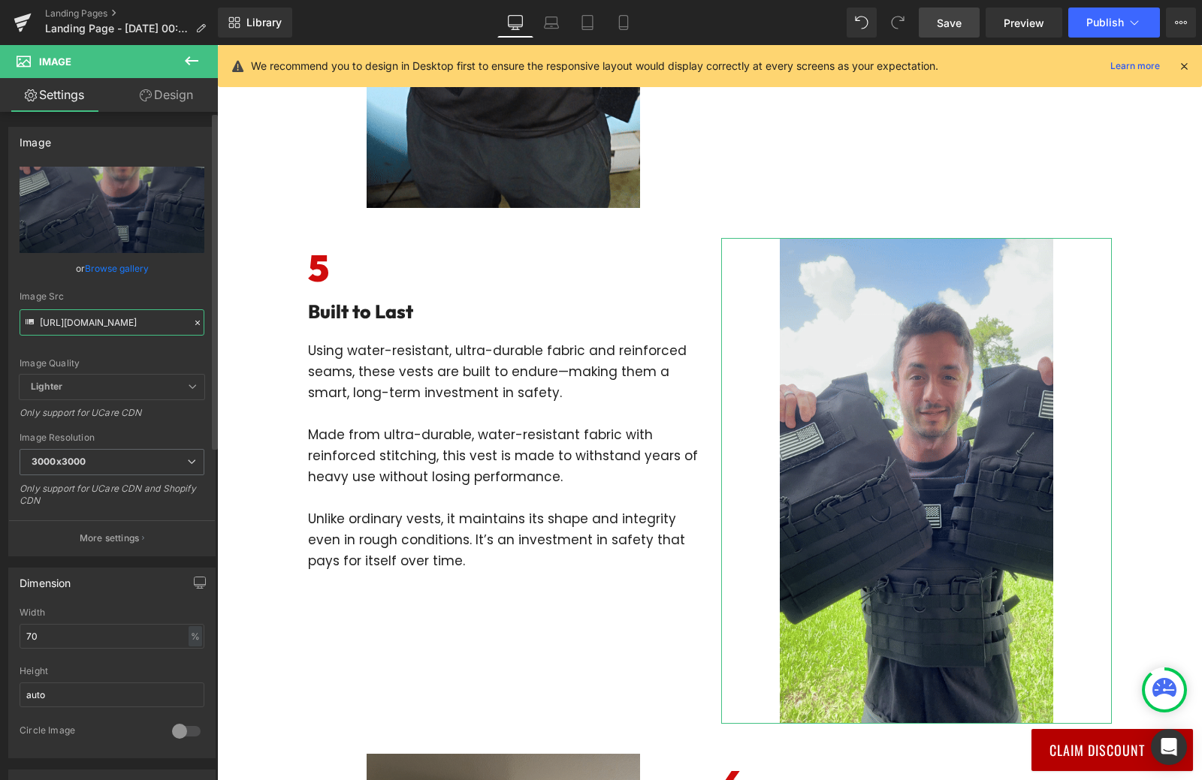
click at [150, 330] on input "[URL][DOMAIN_NAME]" at bounding box center [112, 322] width 185 height 26
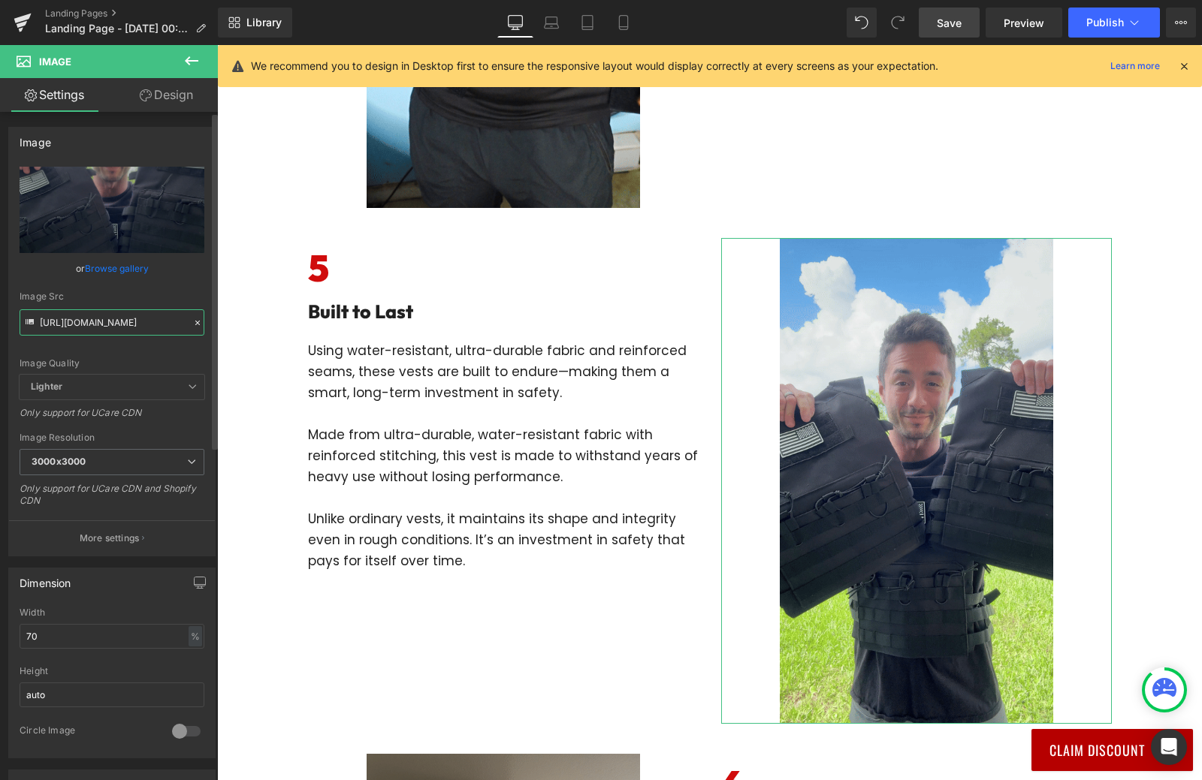
click at [150, 330] on input "[URL][DOMAIN_NAME]" at bounding box center [112, 322] width 185 height 26
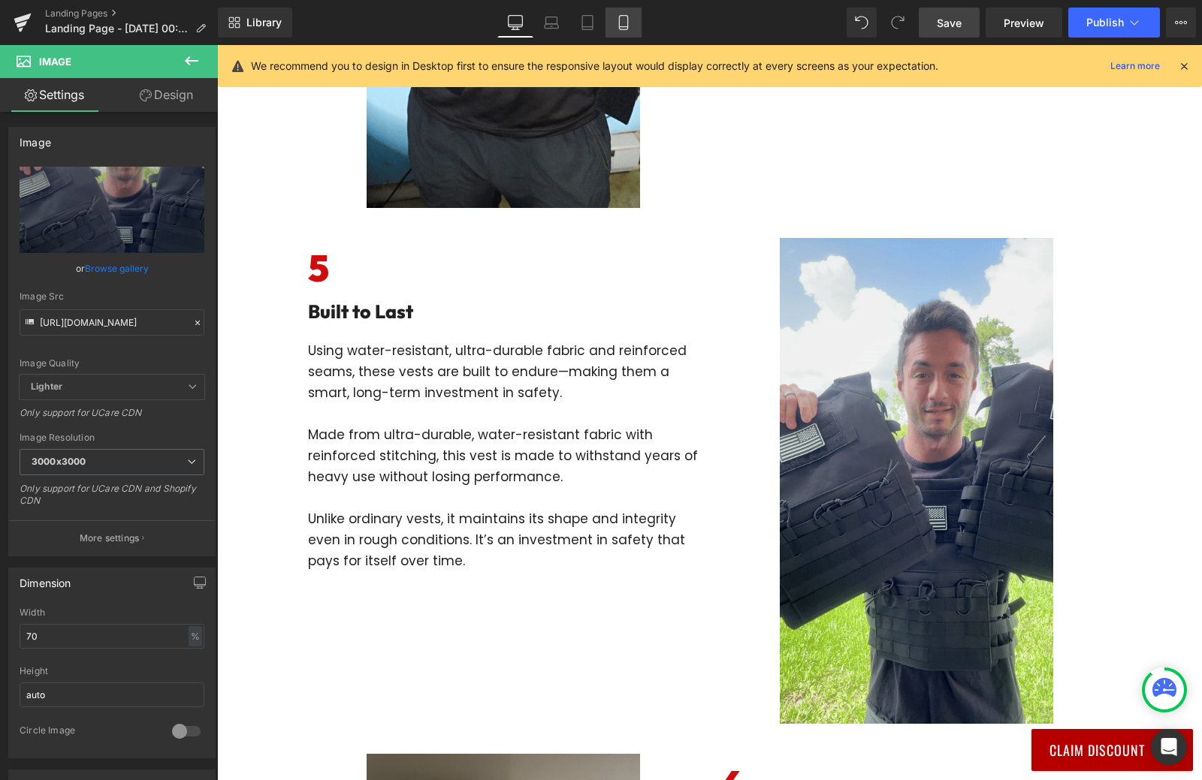
click at [622, 25] on icon at bounding box center [623, 22] width 15 height 15
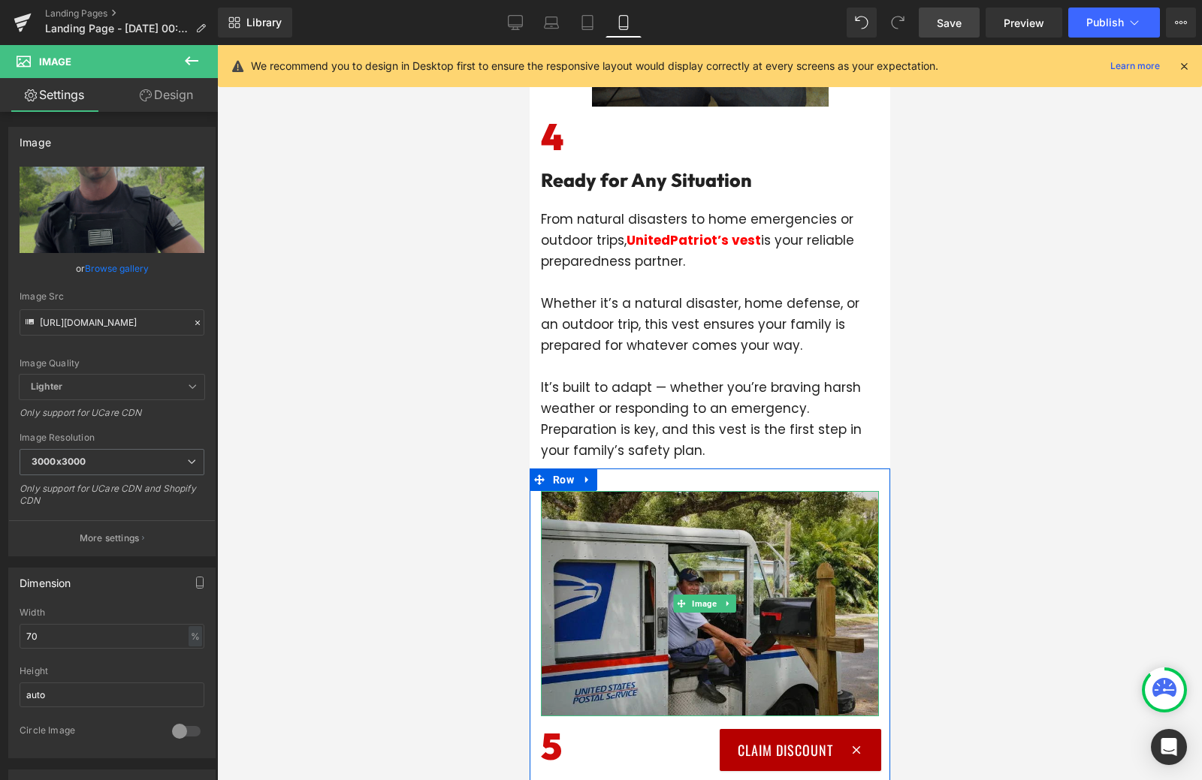
scroll to position [3229, 0]
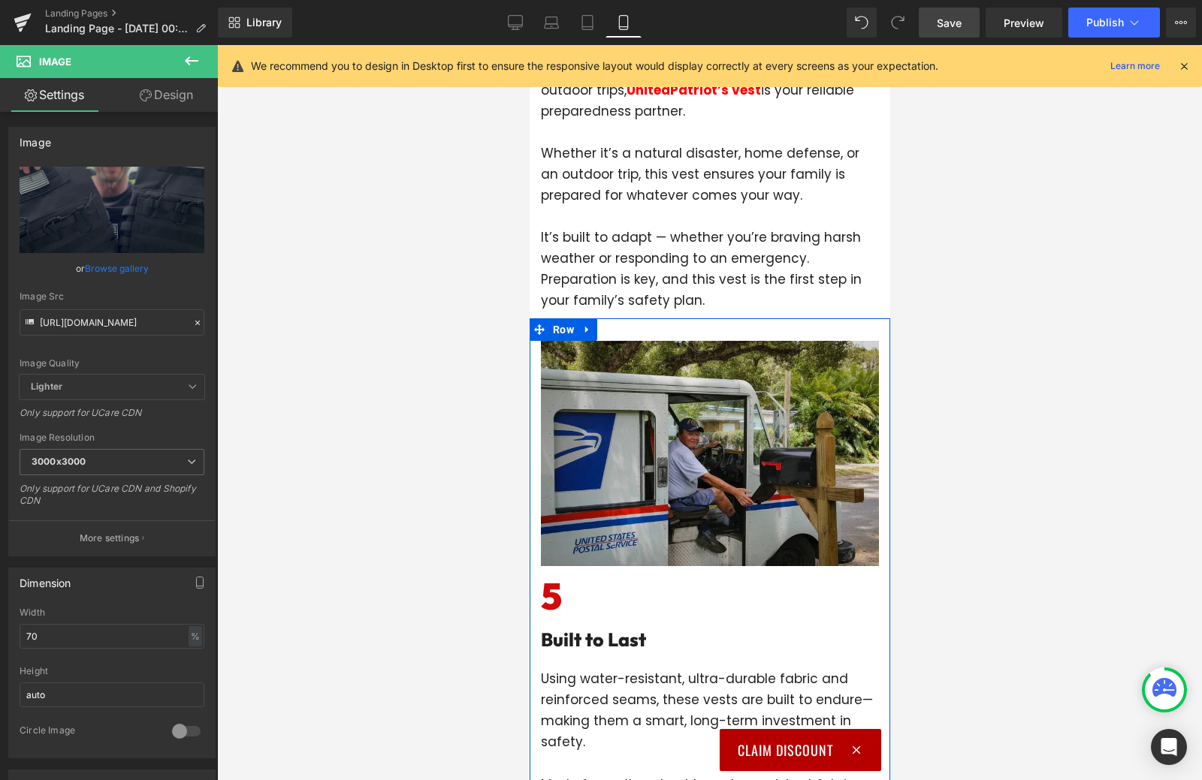
click at [644, 434] on img at bounding box center [709, 453] width 338 height 225
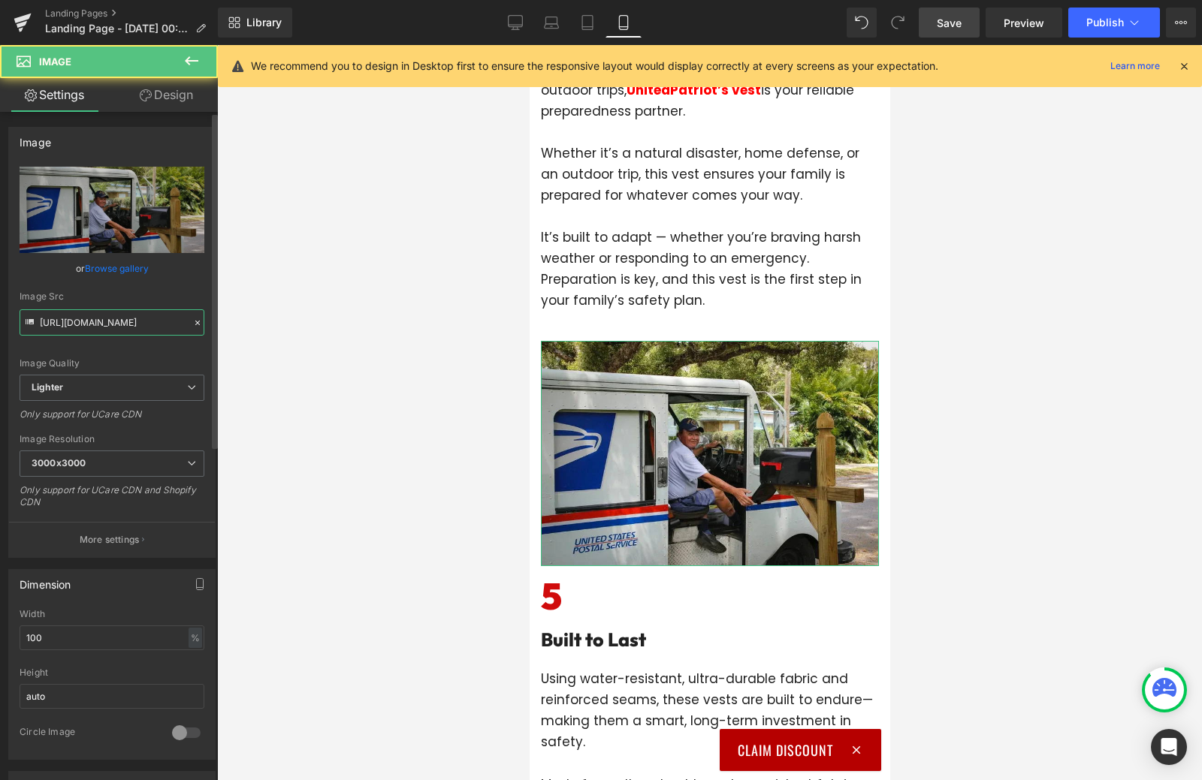
click at [111, 320] on input "[URL][DOMAIN_NAME]" at bounding box center [112, 322] width 185 height 26
paste input "[DOMAIN_NAME][URL]"
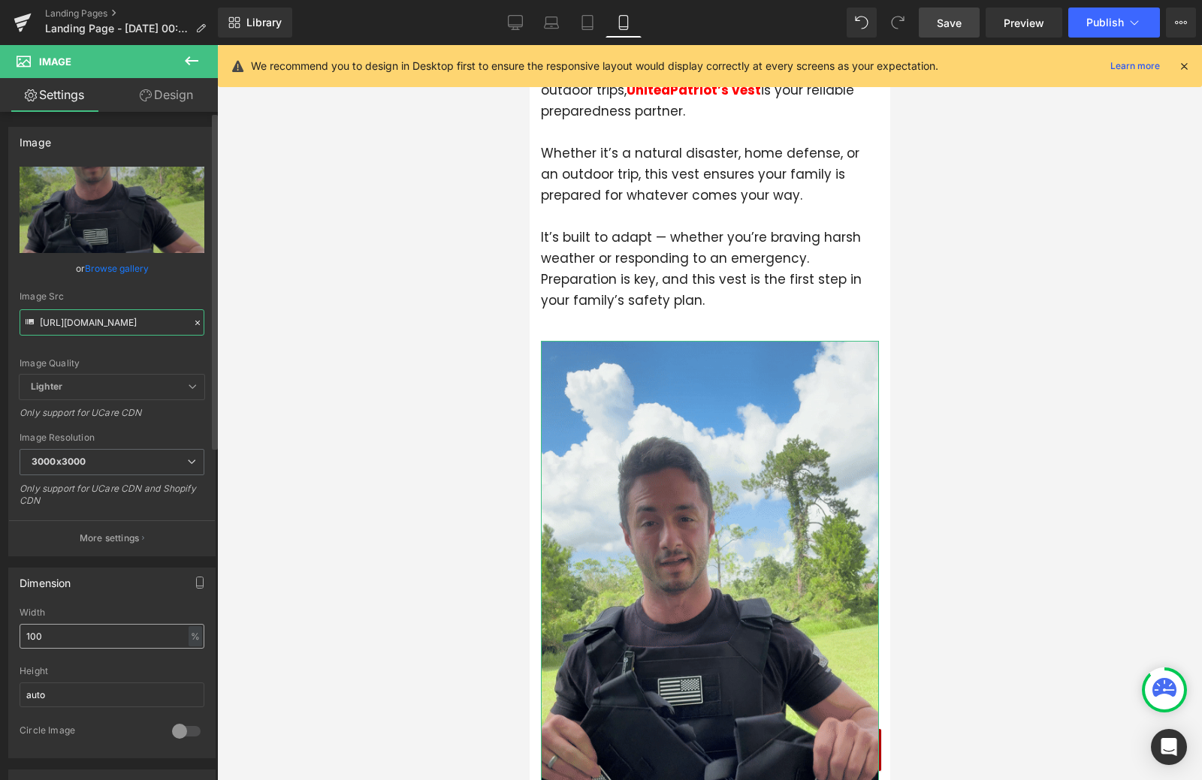
type input "[URL][DOMAIN_NAME]"
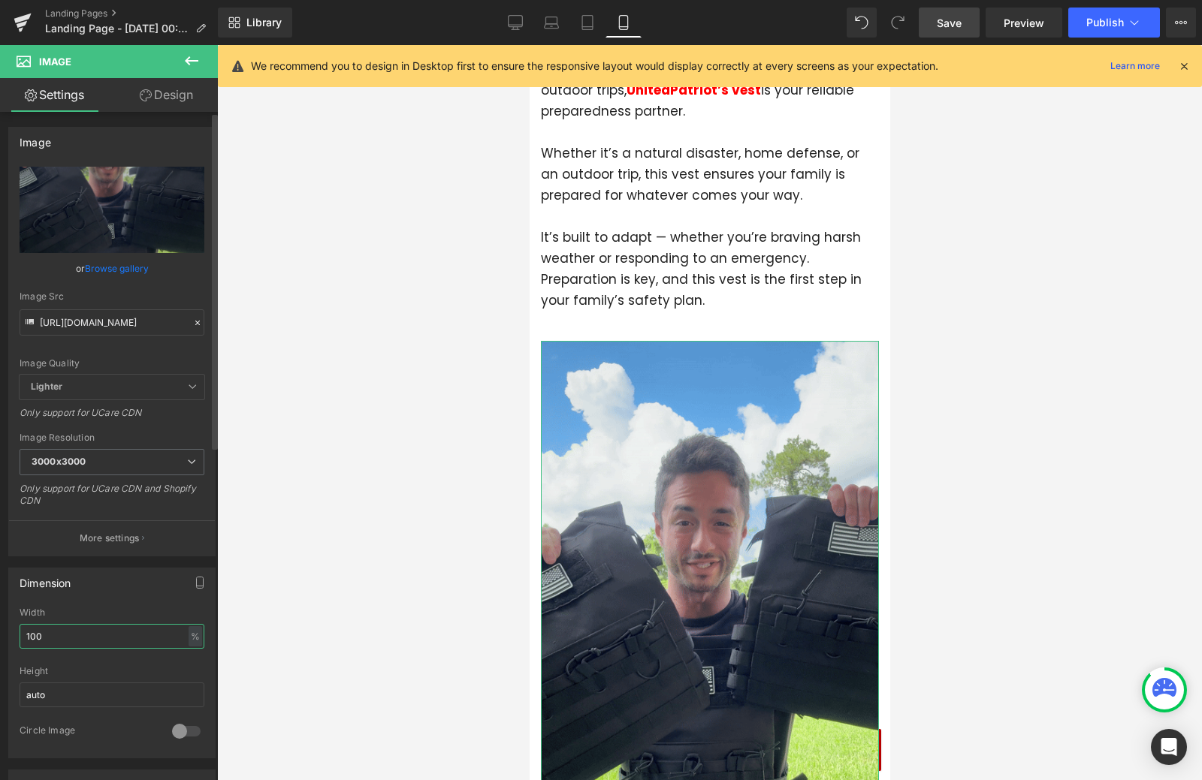
click at [58, 632] on input "100" at bounding box center [112, 636] width 185 height 25
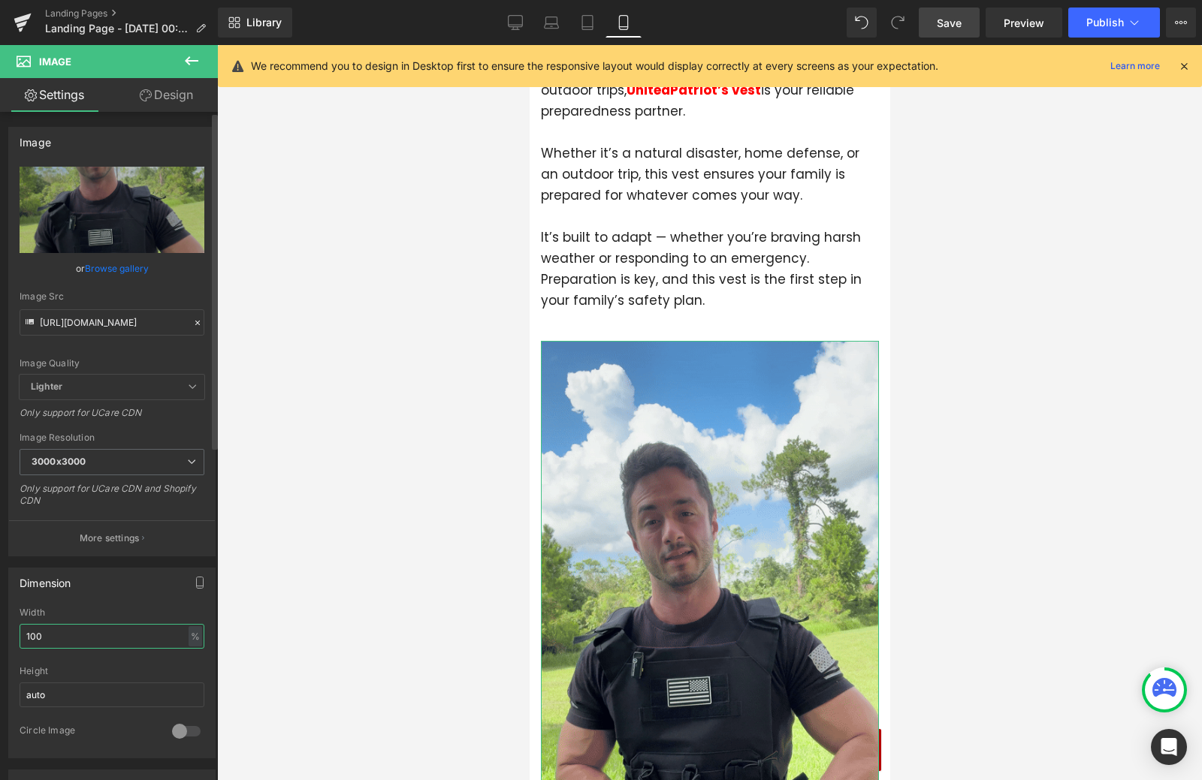
scroll to position [0, 0]
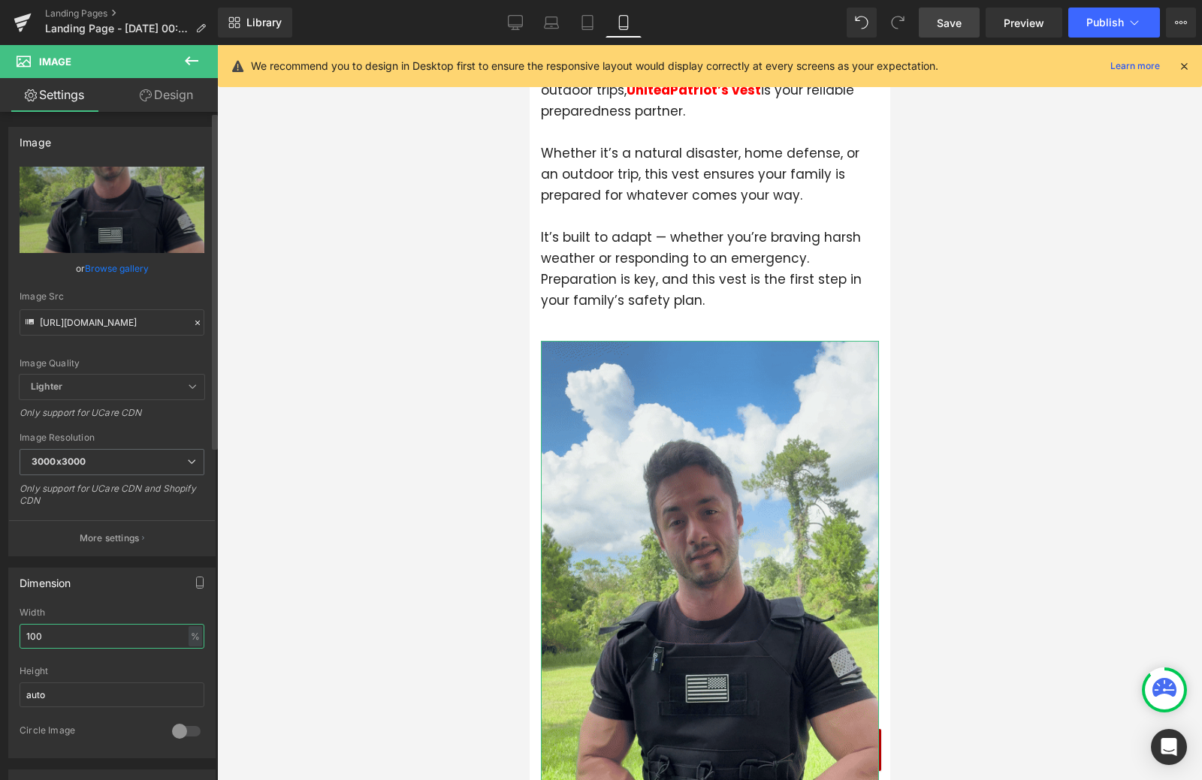
click at [58, 632] on input "100" at bounding box center [112, 636] width 185 height 25
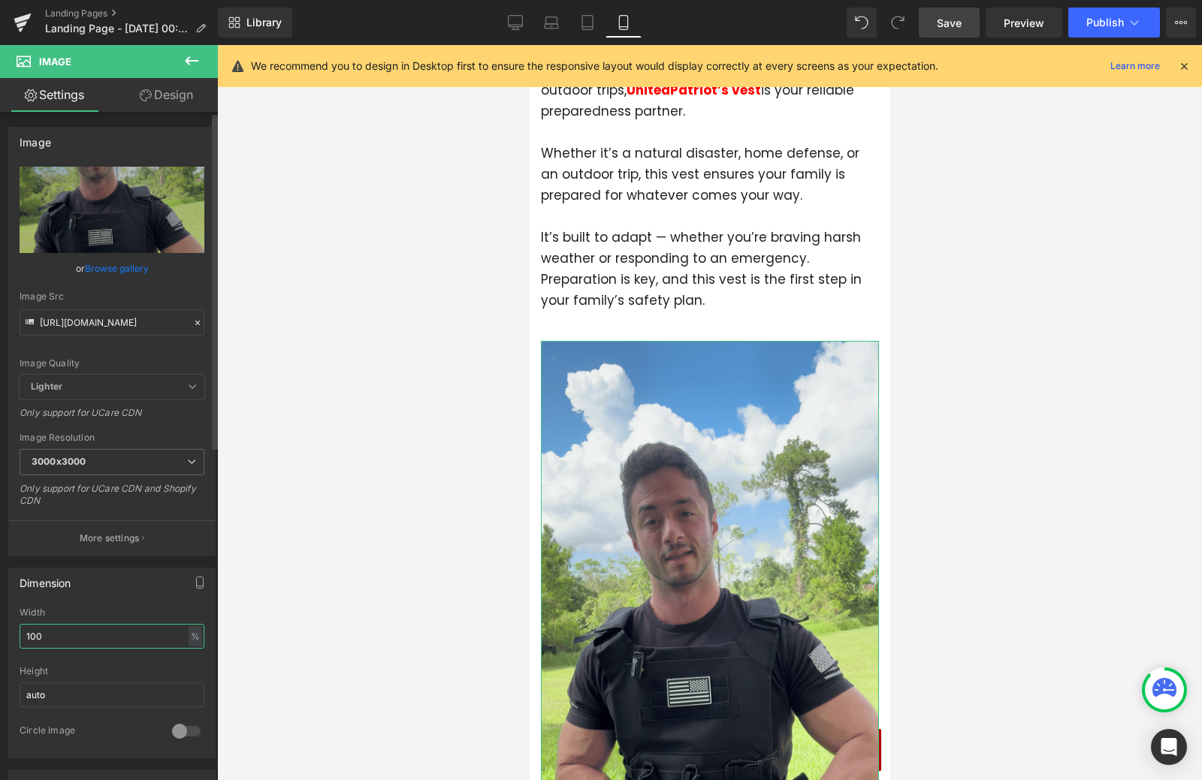
click at [58, 633] on input "100" at bounding box center [112, 636] width 185 height 25
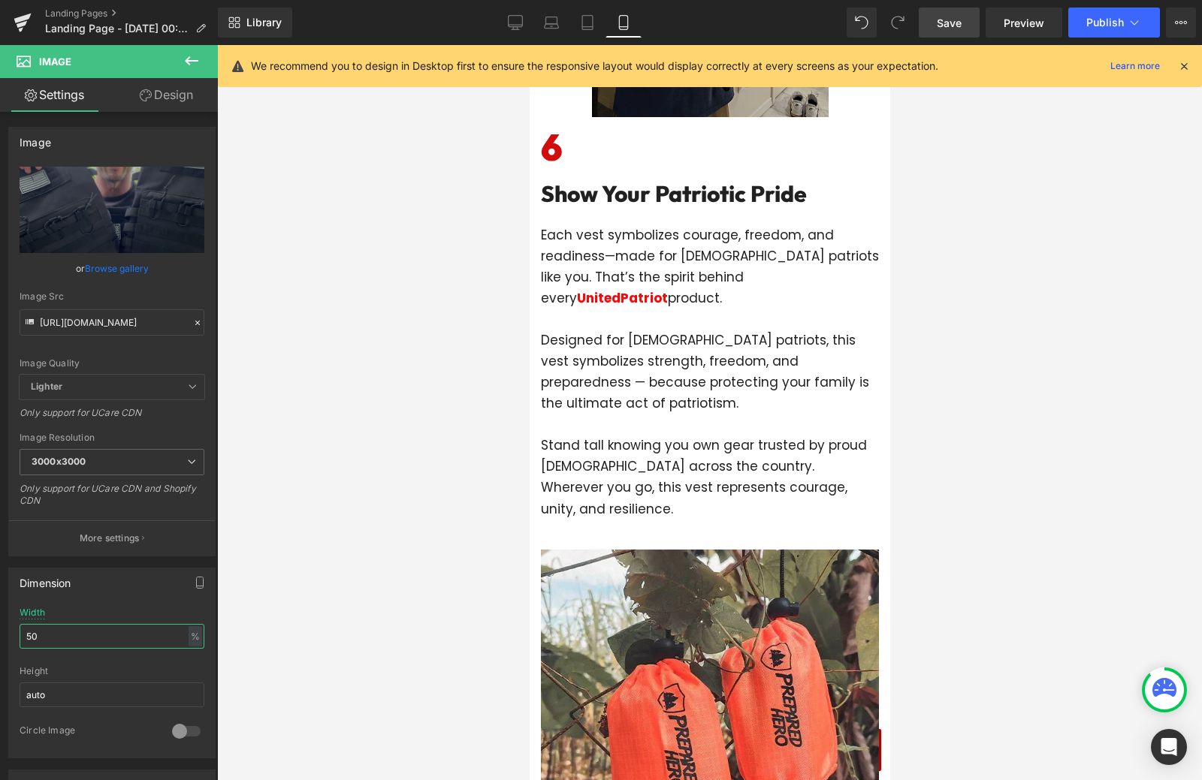
scroll to position [4806, 0]
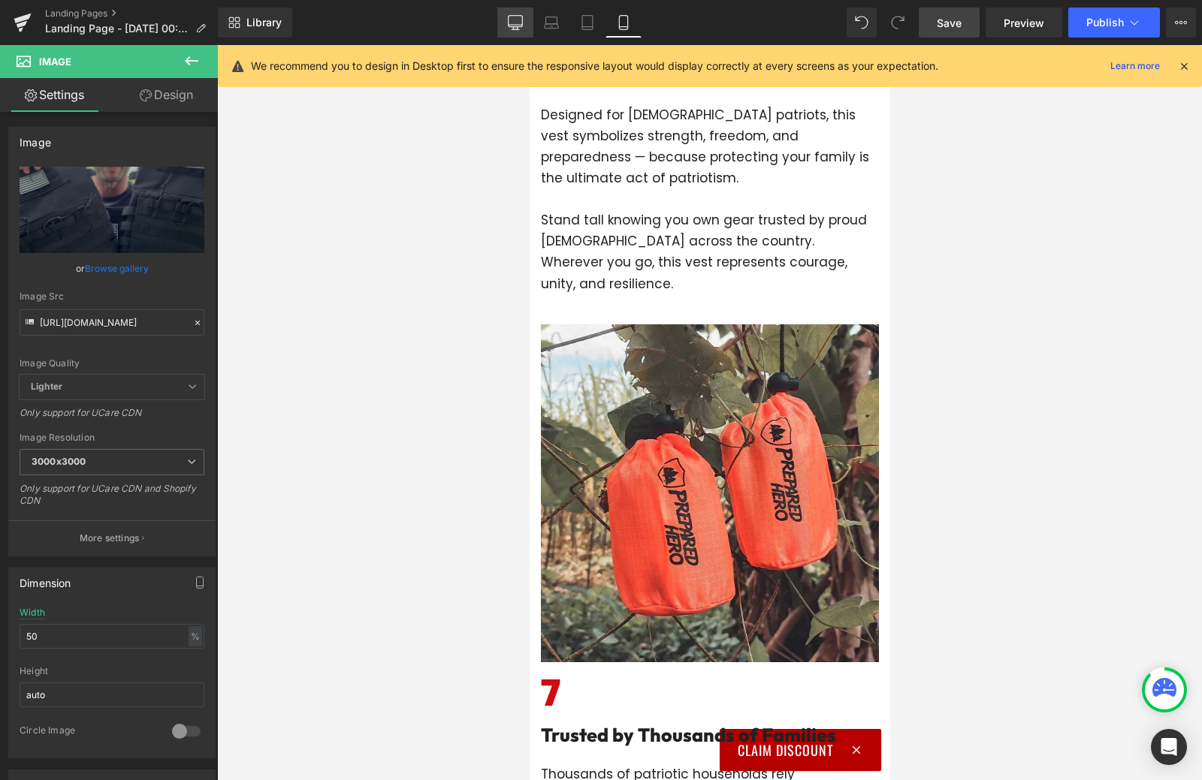
click at [516, 29] on icon at bounding box center [515, 22] width 15 height 15
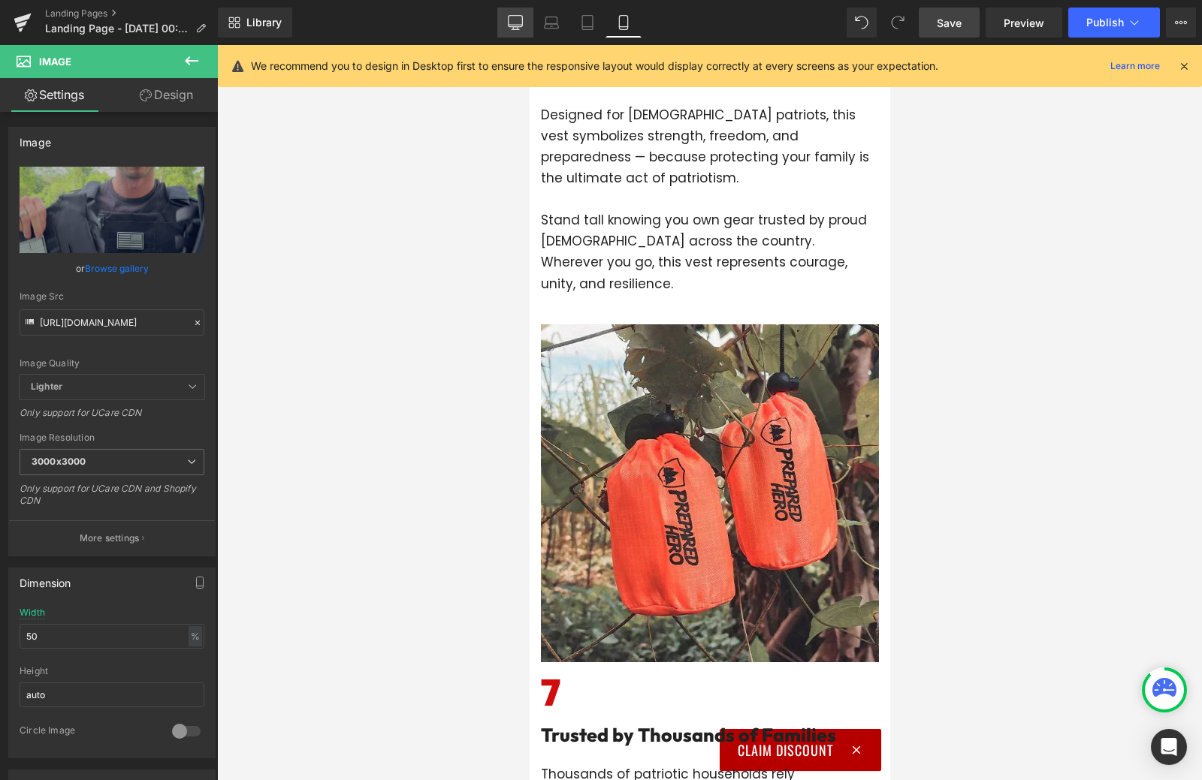
type input "100"
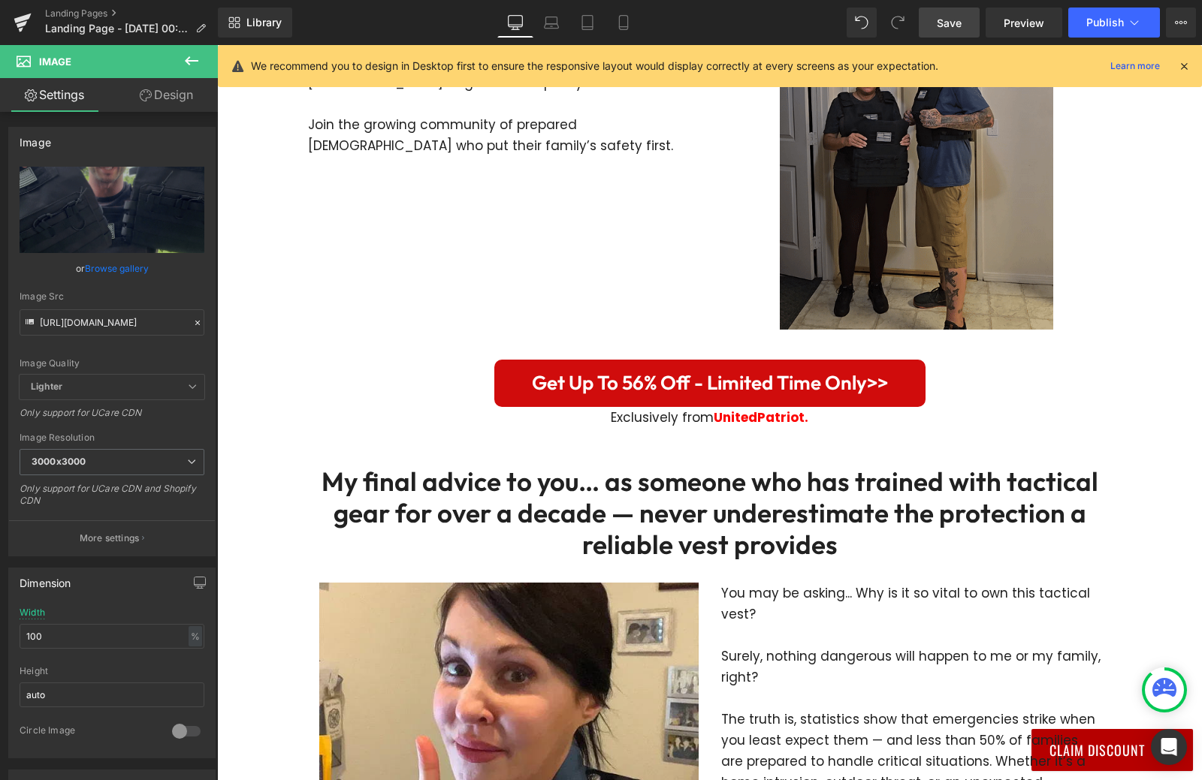
scroll to position [3154, 0]
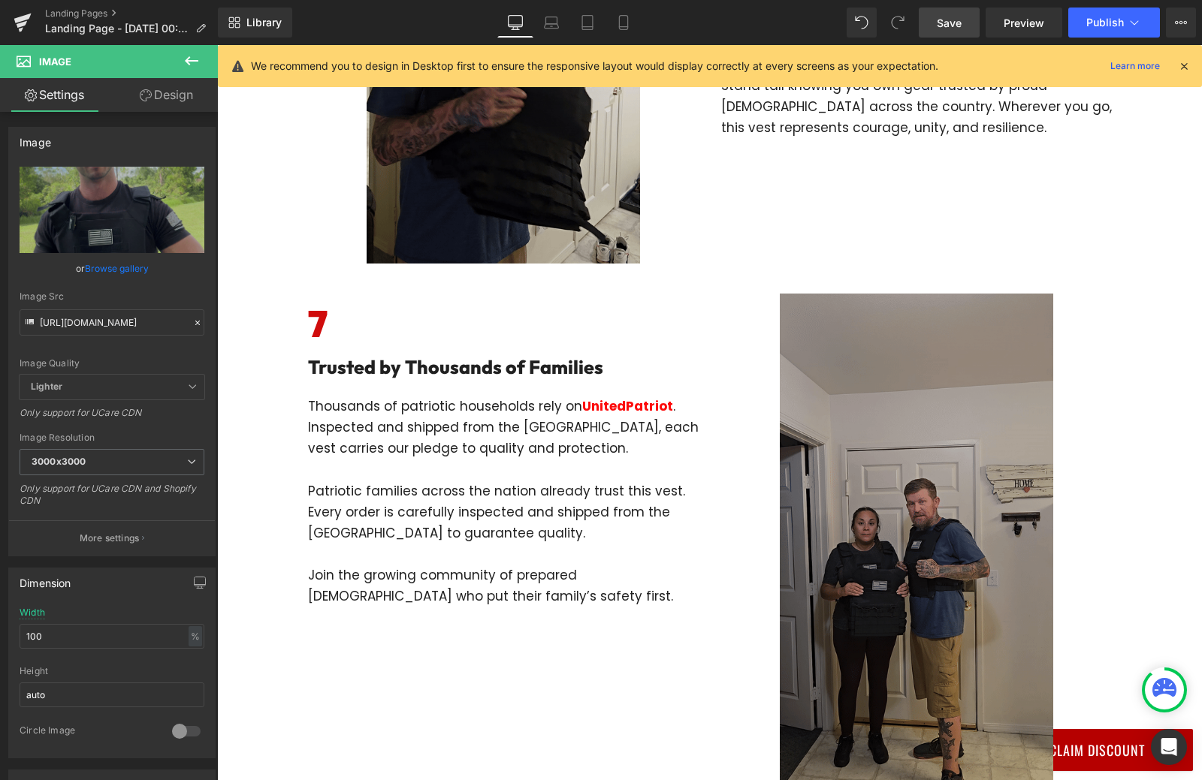
click at [1024, 487] on img at bounding box center [916, 537] width 273 height 486
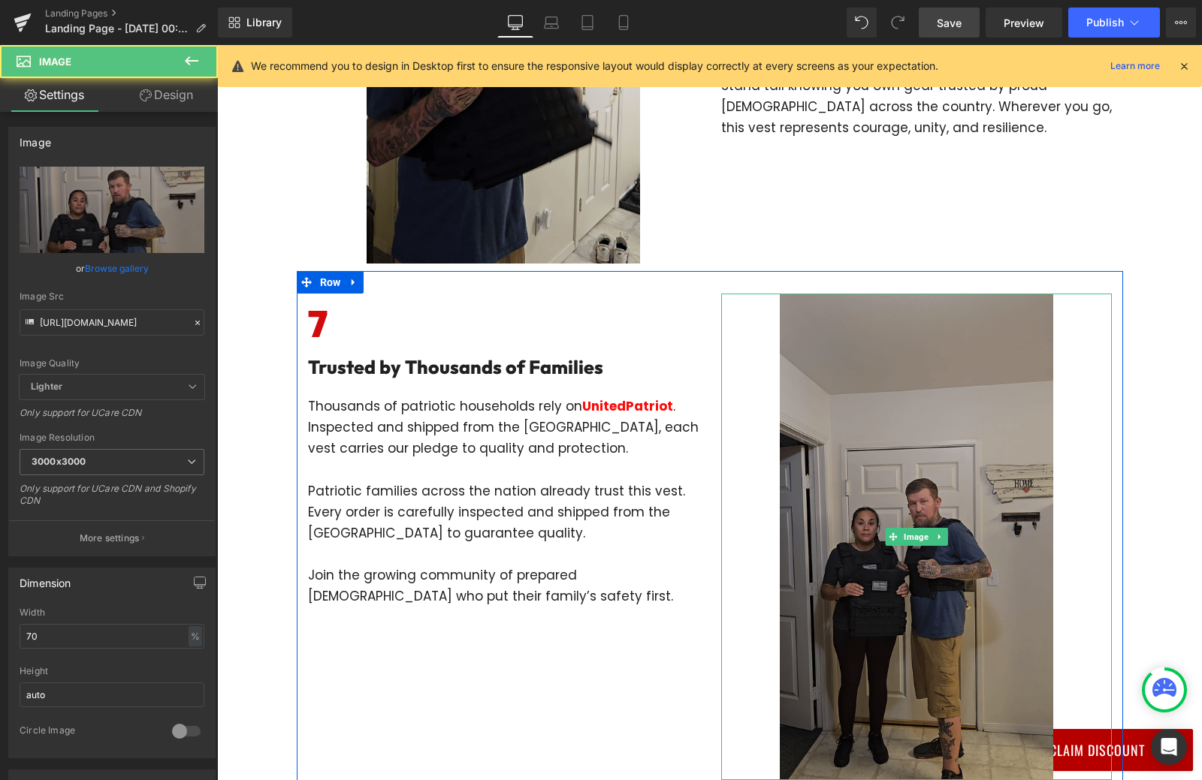
click at [947, 489] on img at bounding box center [916, 537] width 273 height 486
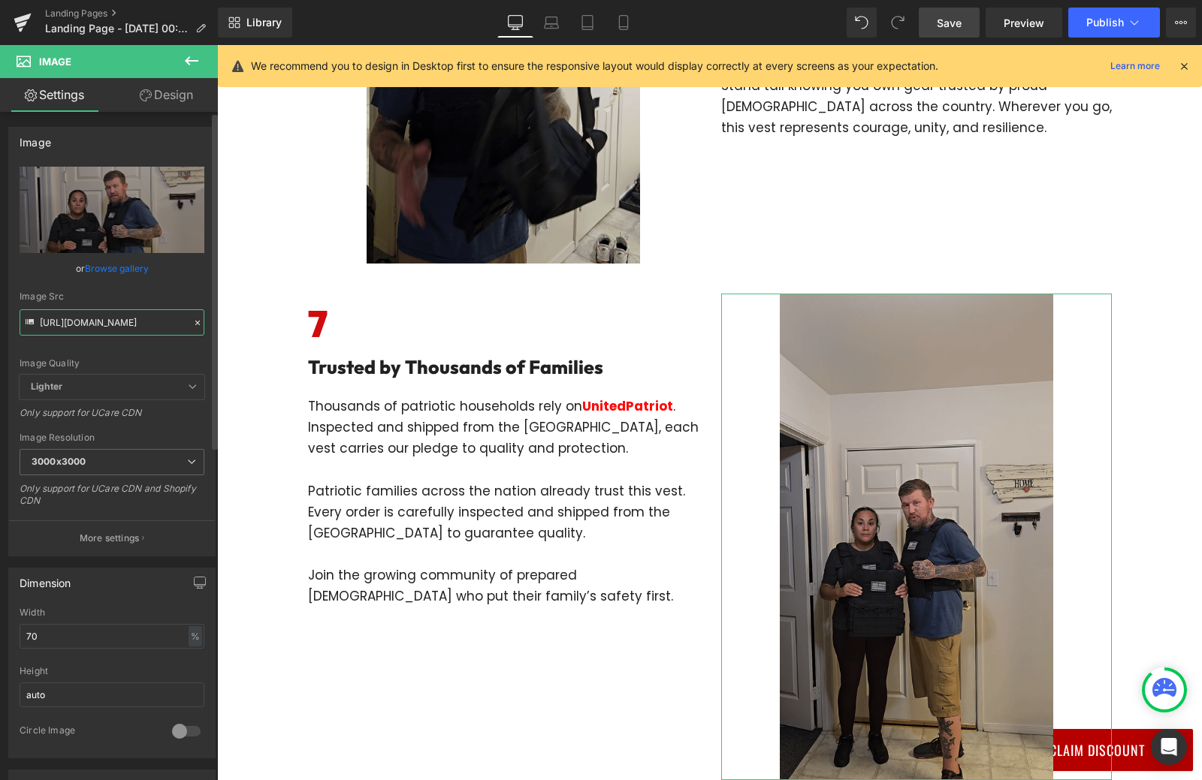
click at [71, 321] on input "[URL][DOMAIN_NAME]" at bounding box center [112, 322] width 185 height 26
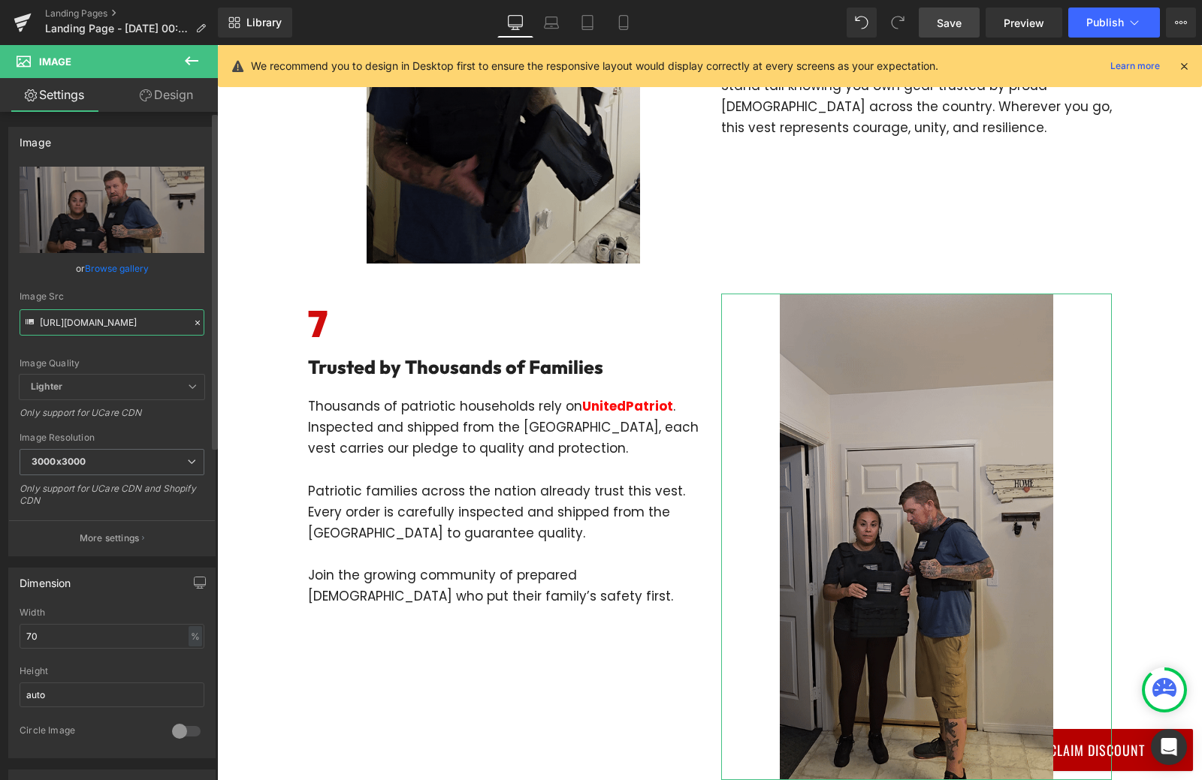
click at [71, 321] on input "[URL][DOMAIN_NAME]" at bounding box center [112, 322] width 185 height 26
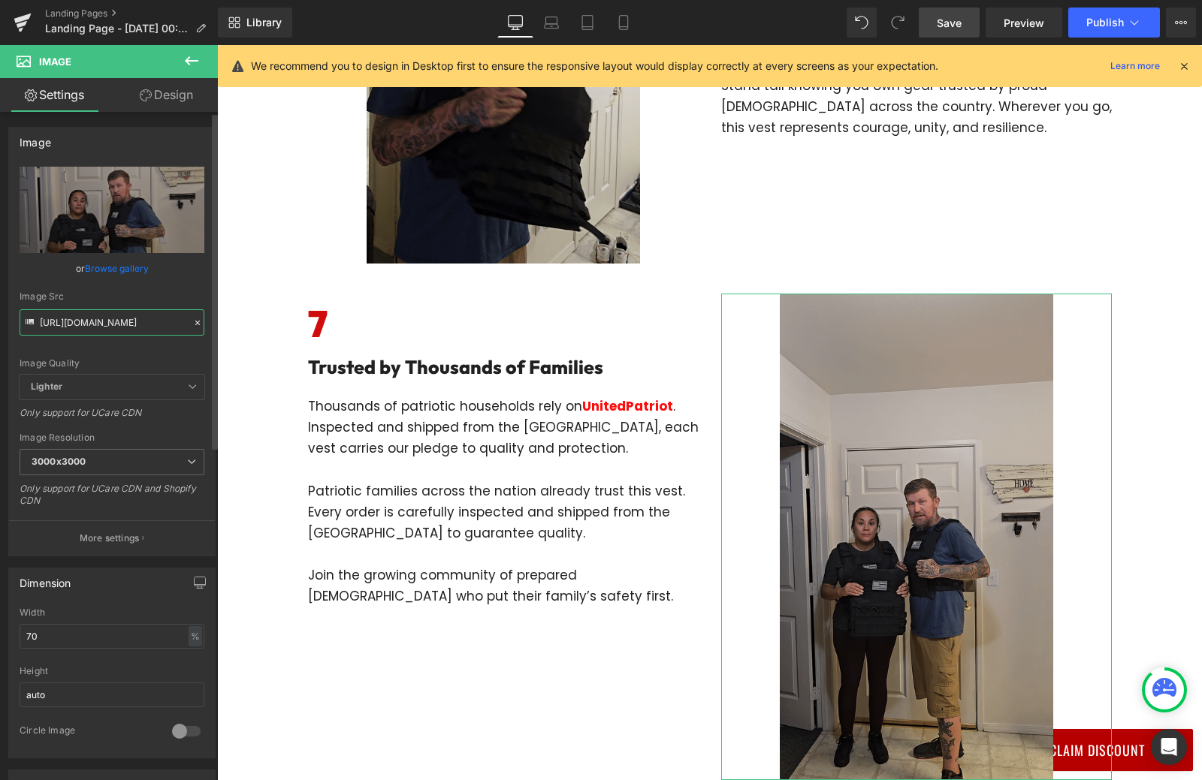
click at [71, 321] on input "[URL][DOMAIN_NAME]" at bounding box center [112, 322] width 185 height 26
click at [623, 15] on link "Mobile" at bounding box center [623, 23] width 36 height 30
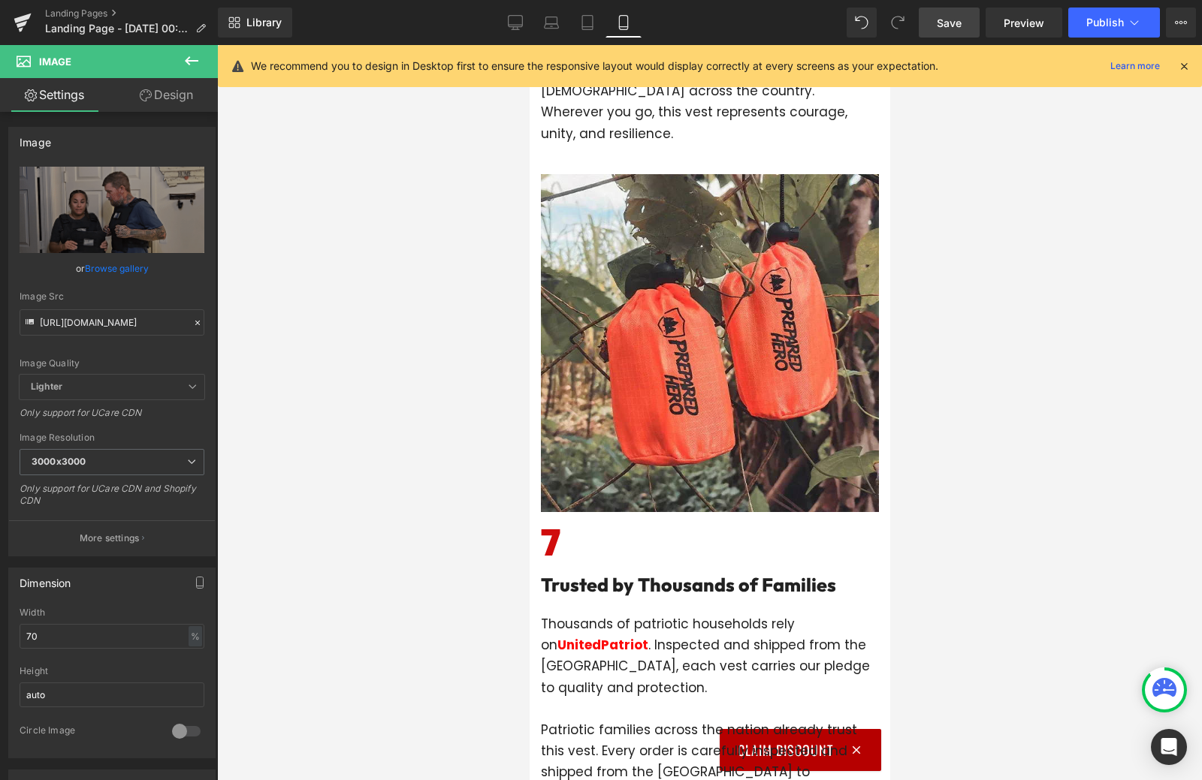
scroll to position [4731, 0]
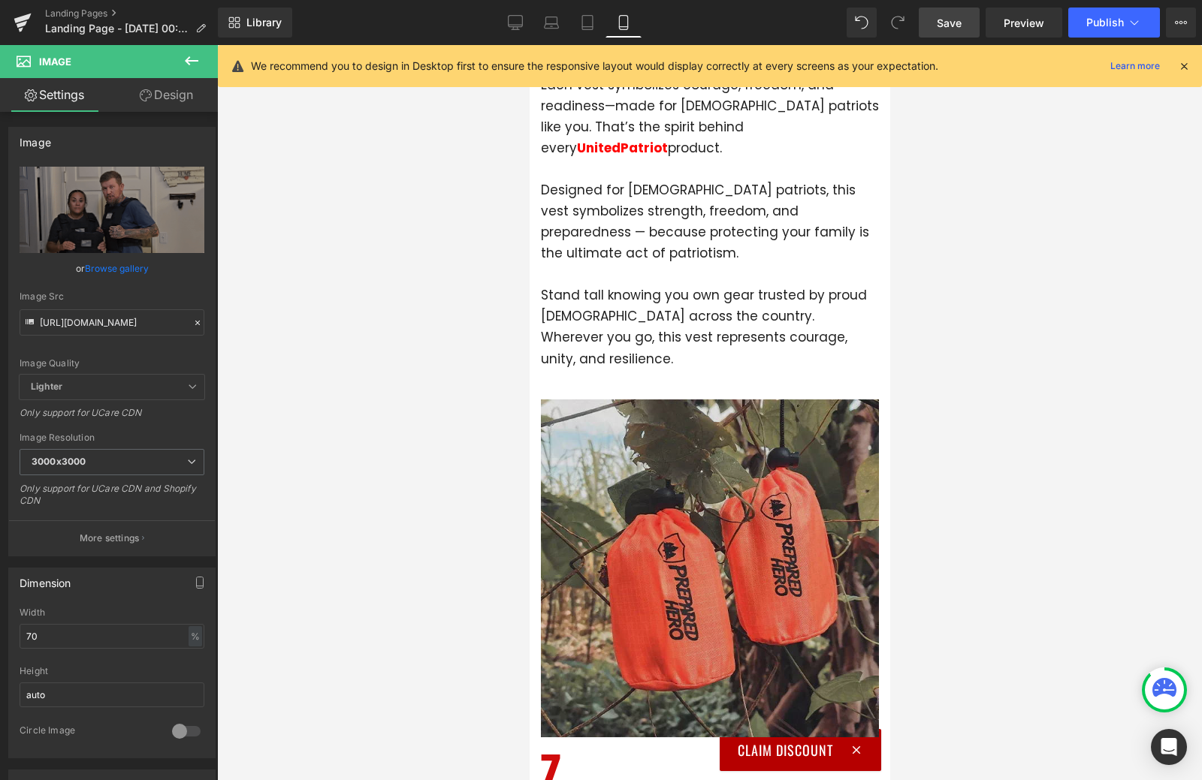
click at [665, 522] on img at bounding box center [709, 569] width 338 height 338
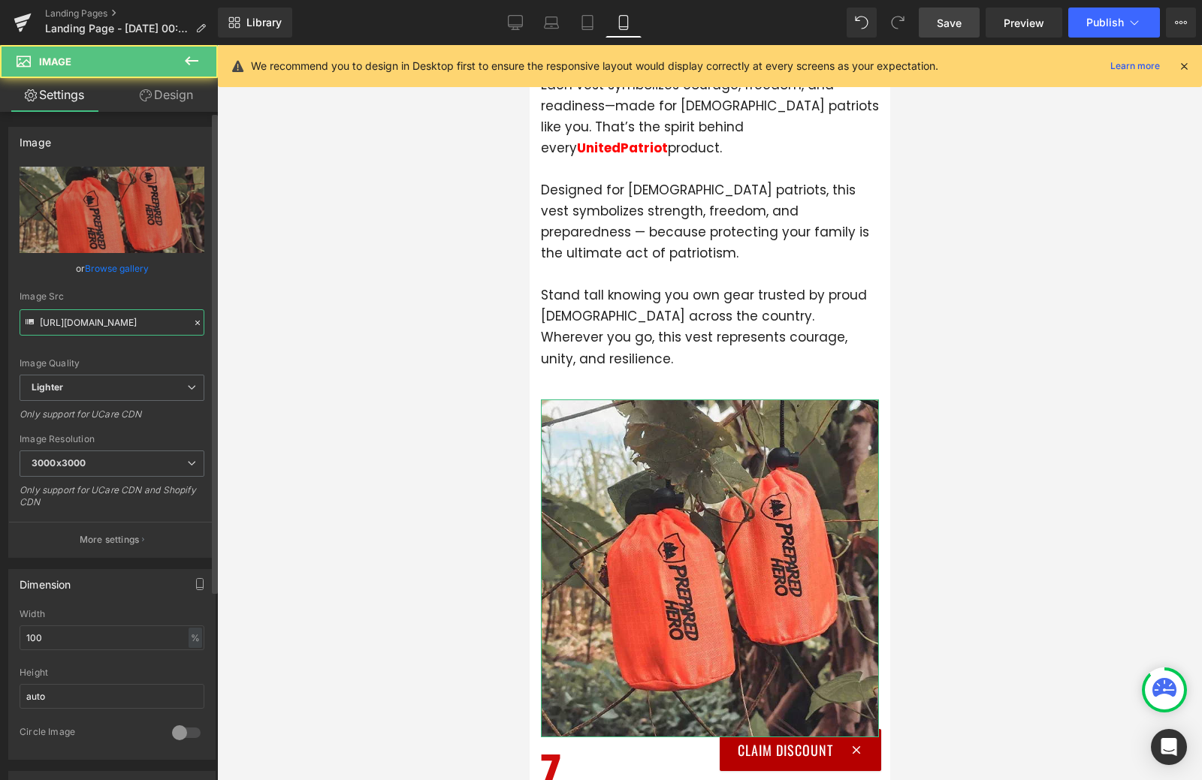
click at [95, 321] on input "[URL][DOMAIN_NAME]" at bounding box center [112, 322] width 185 height 26
paste input "[DOMAIN_NAME][URL]"
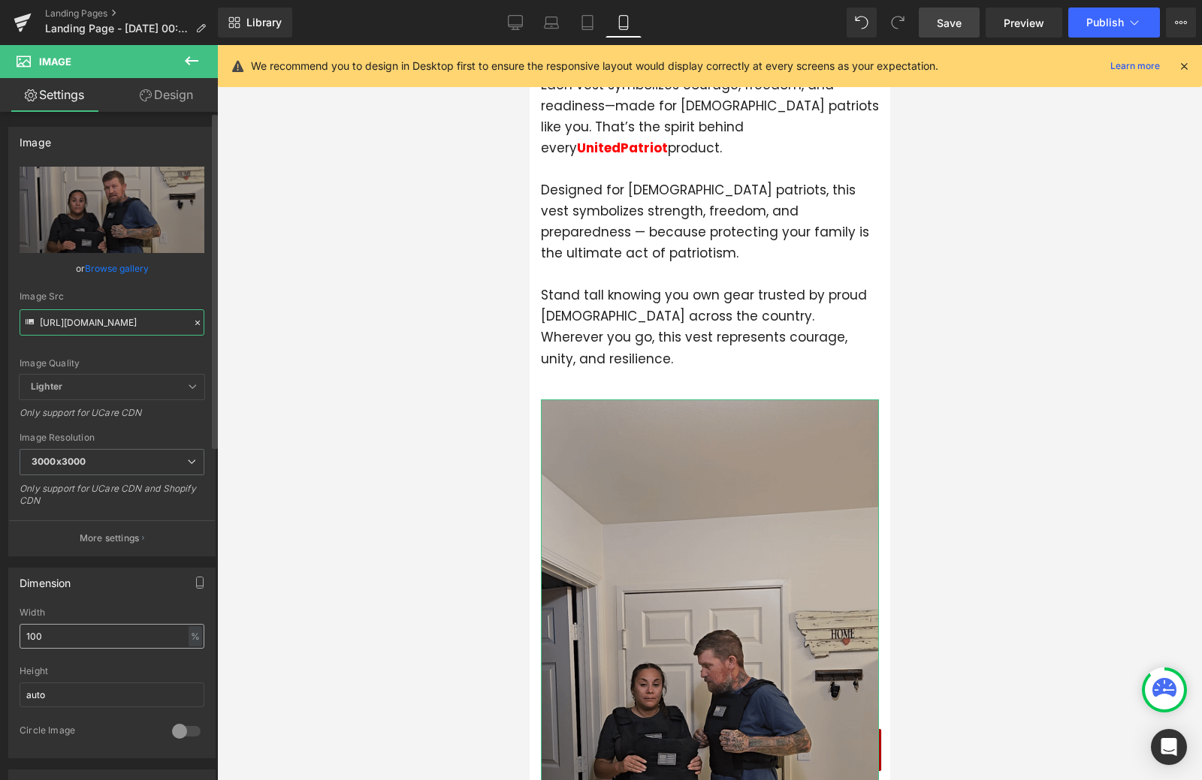
type input "[URL][DOMAIN_NAME]"
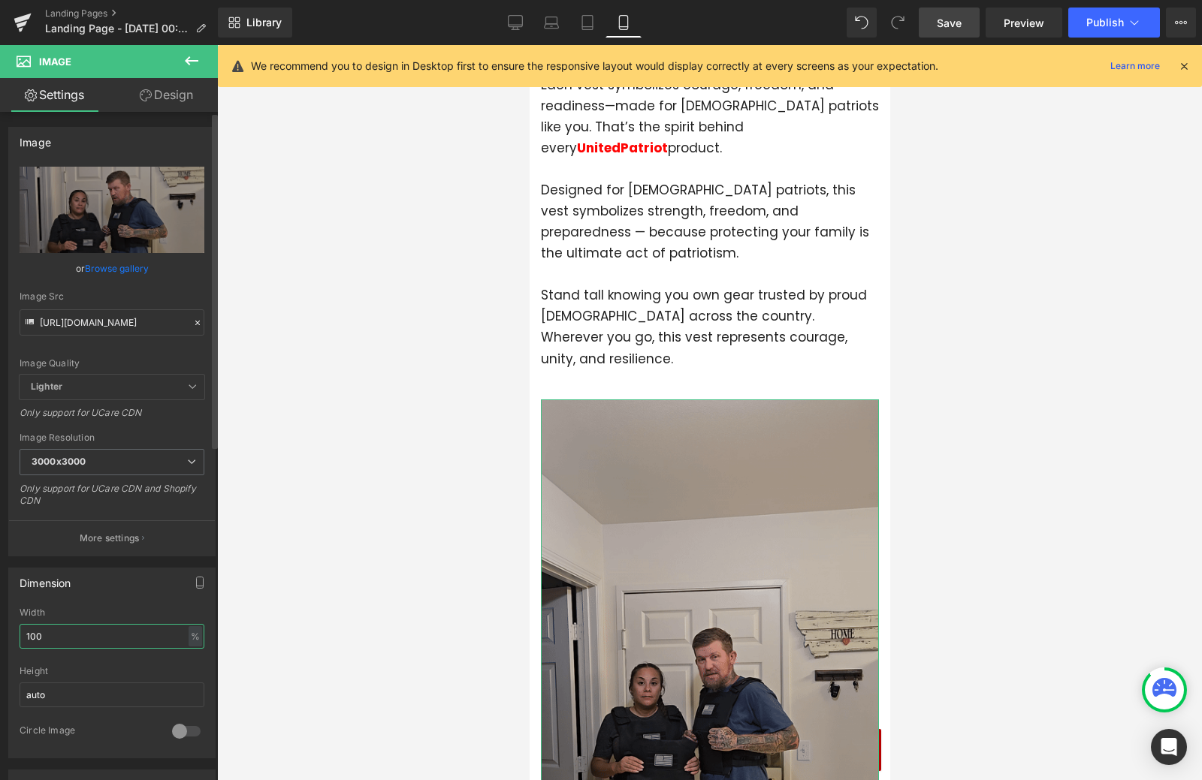
click at [72, 632] on input "100" at bounding box center [112, 636] width 185 height 25
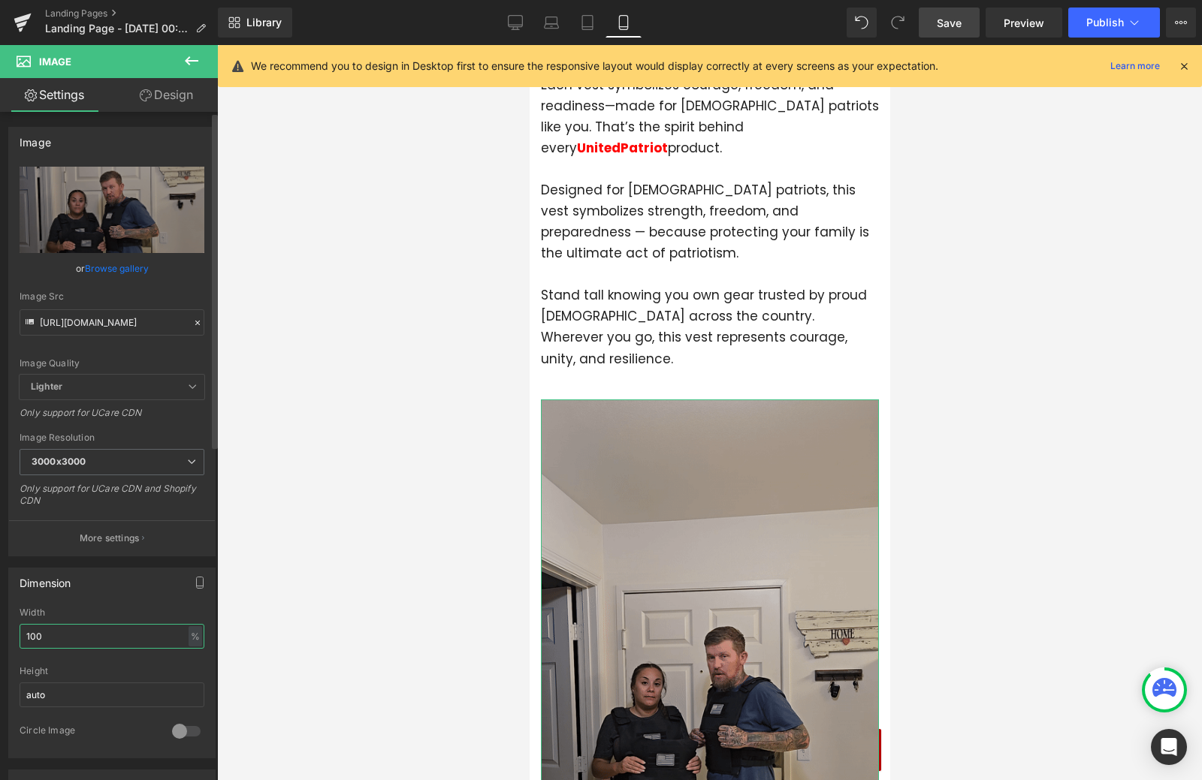
scroll to position [0, 0]
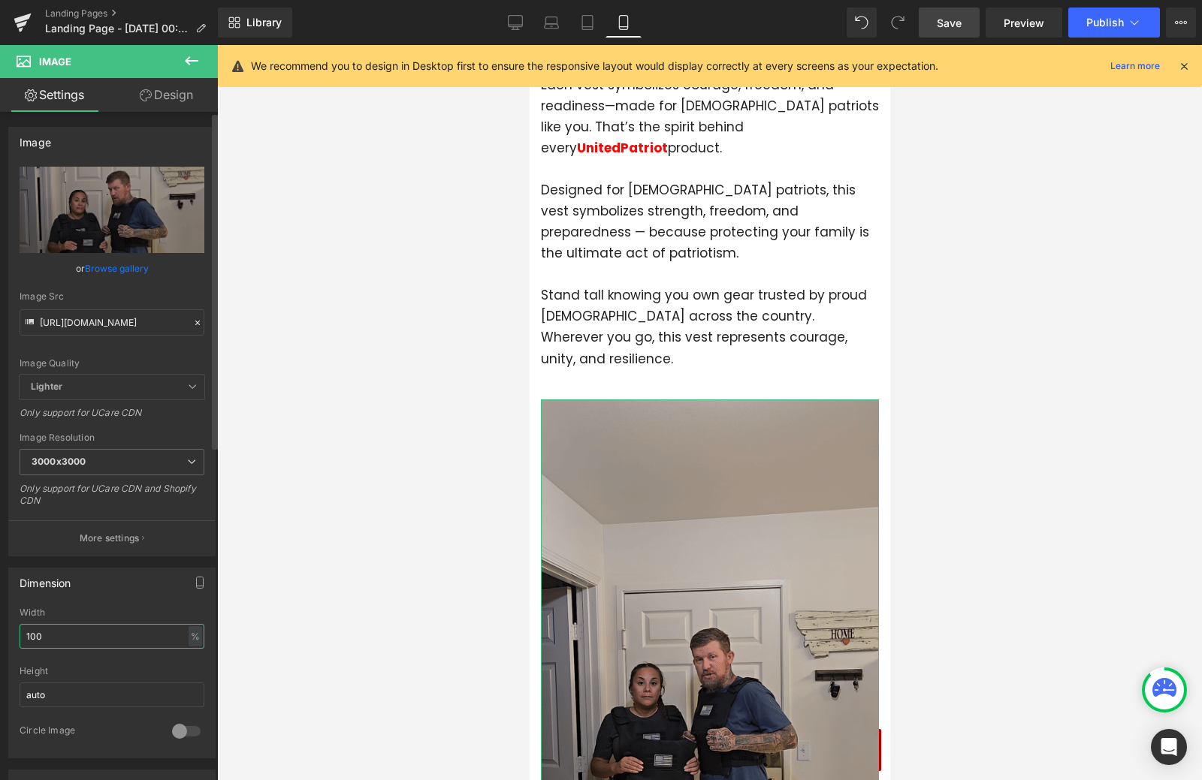
click at [72, 632] on input "100" at bounding box center [112, 636] width 185 height 25
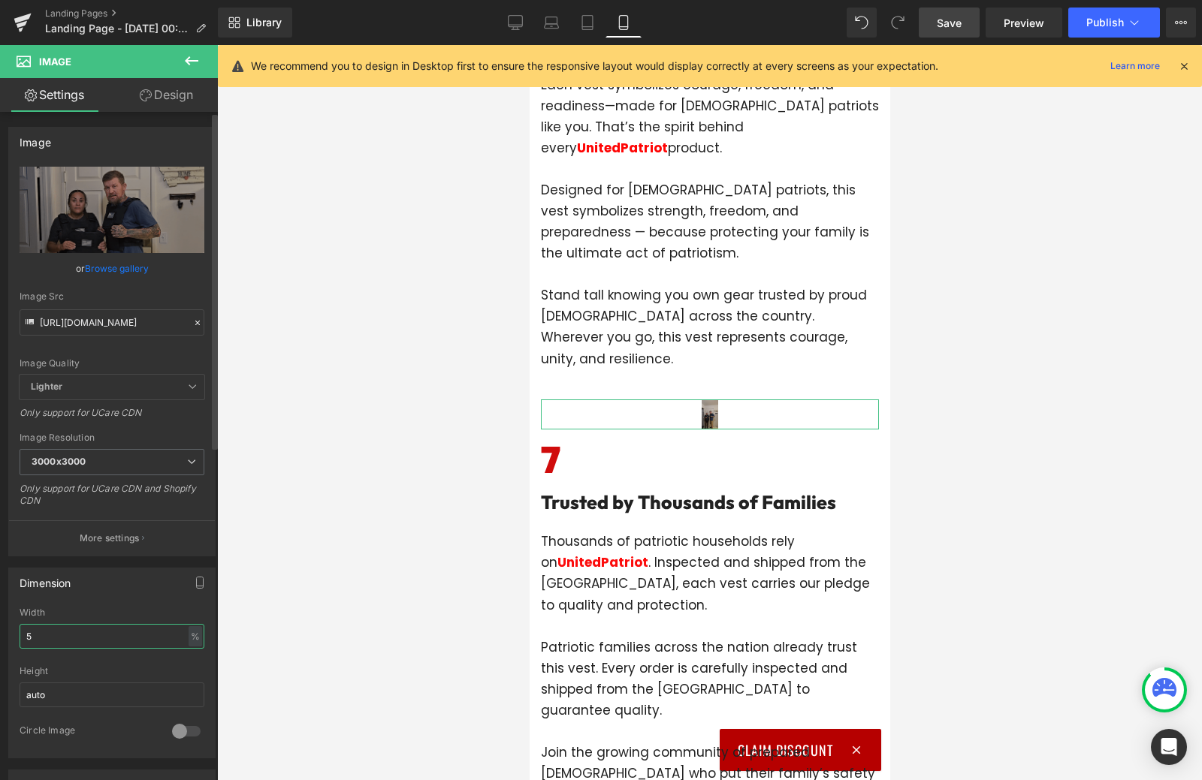
type input "50"
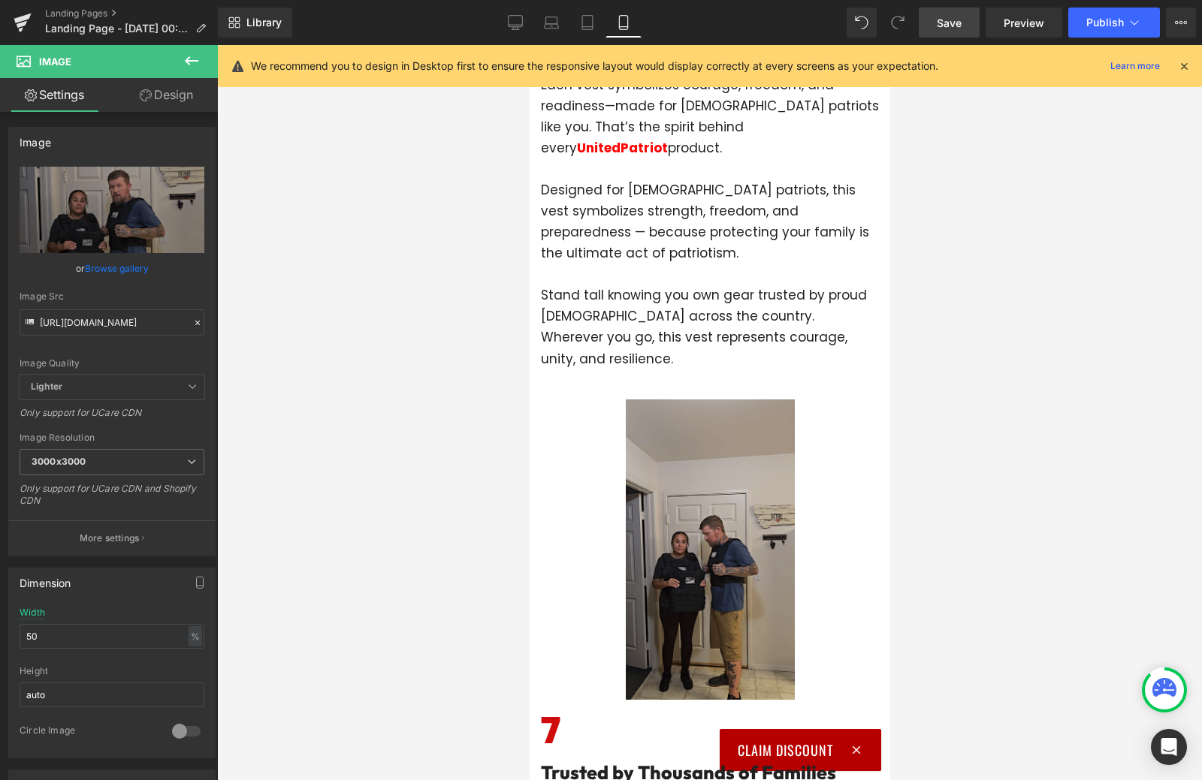
click at [481, 483] on div at bounding box center [709, 412] width 985 height 735
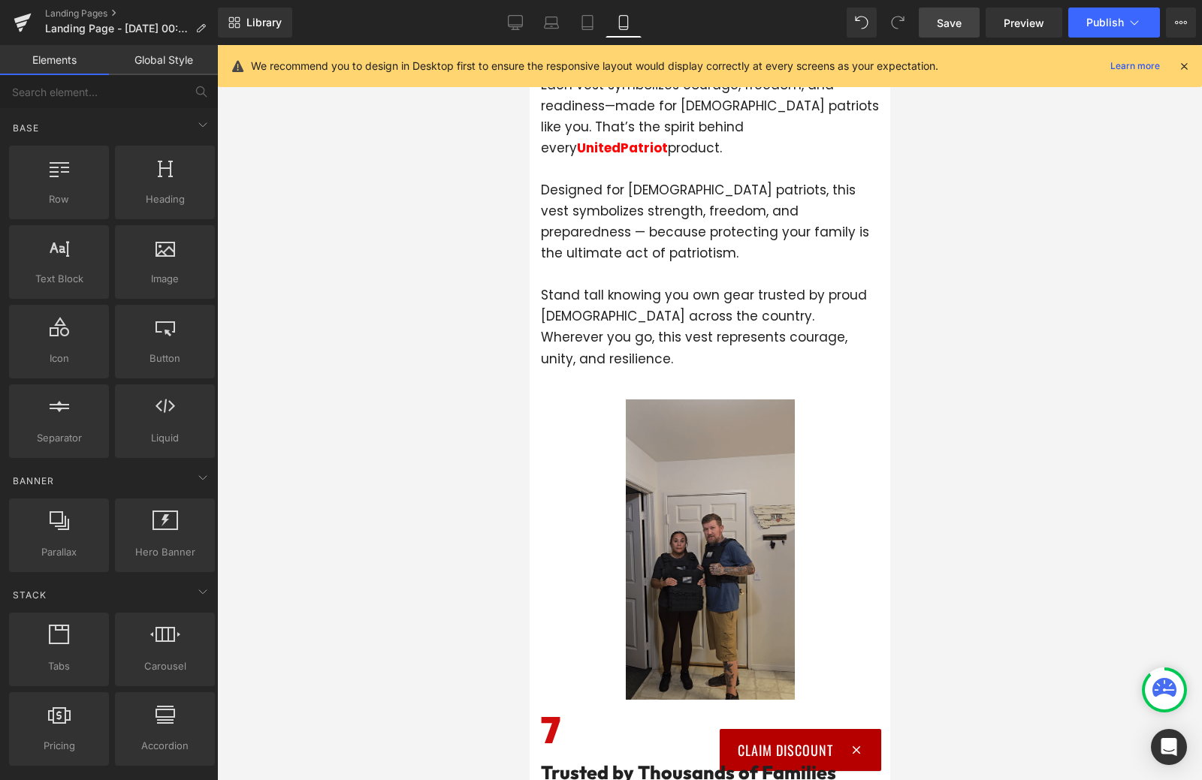
click at [939, 26] on span "Save" at bounding box center [948, 23] width 25 height 16
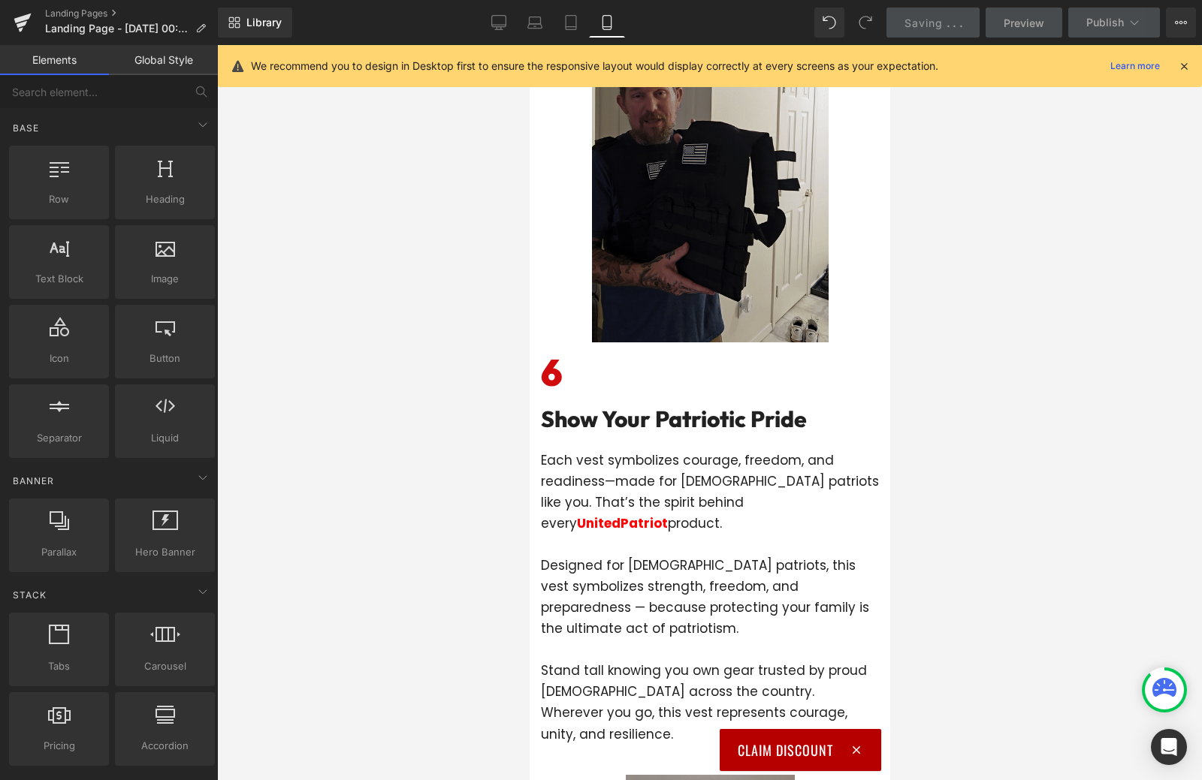
scroll to position [4055, 0]
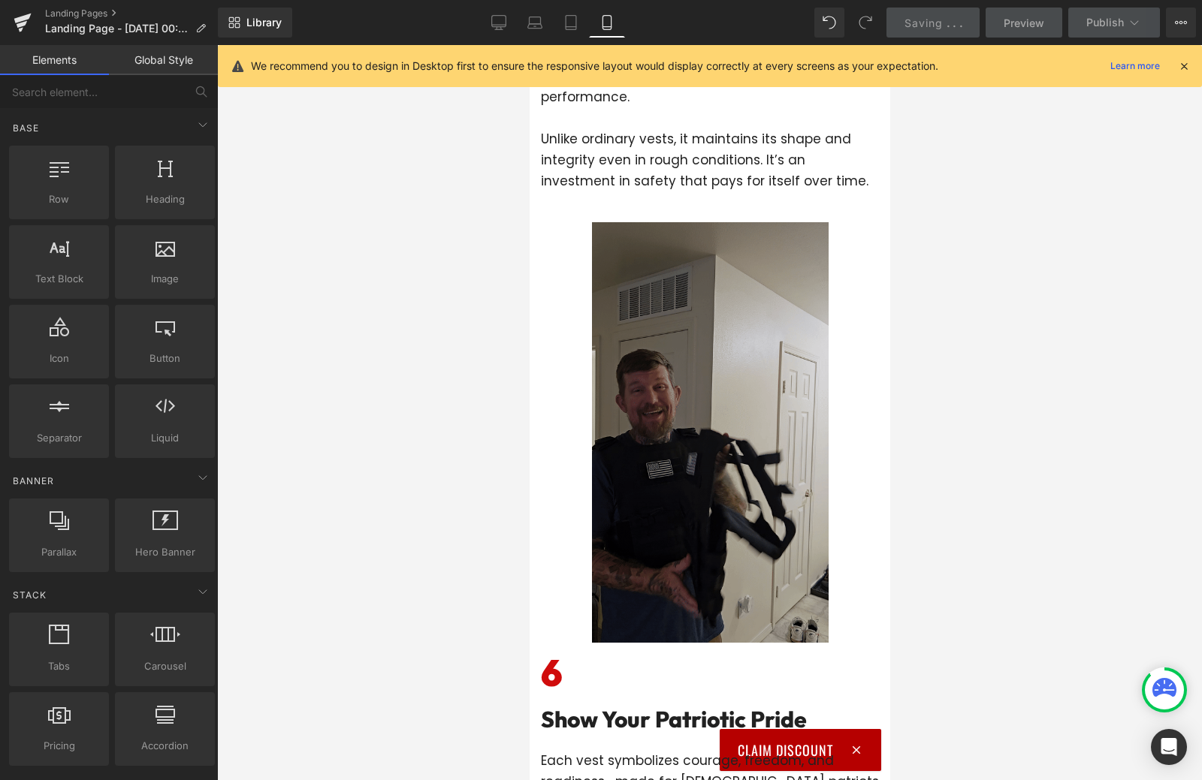
click at [699, 418] on img at bounding box center [709, 432] width 237 height 421
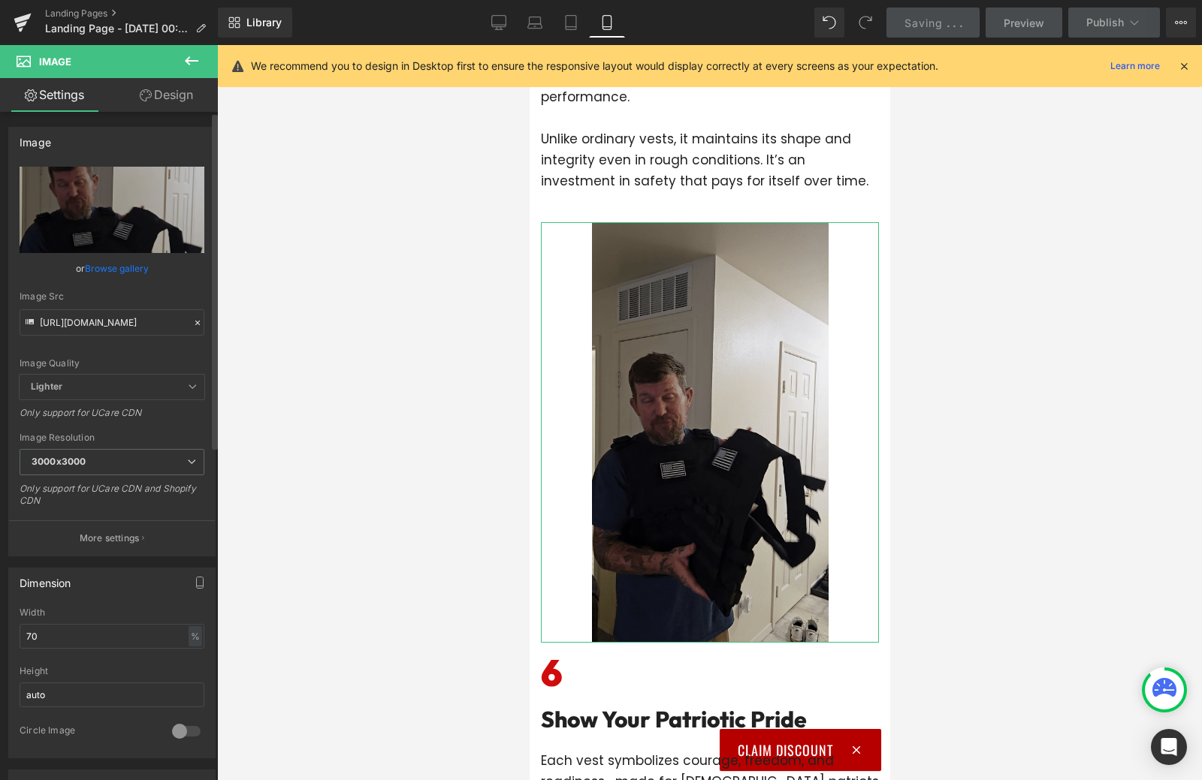
click at [62, 622] on div "Width 70 % % px" at bounding box center [112, 637] width 185 height 59
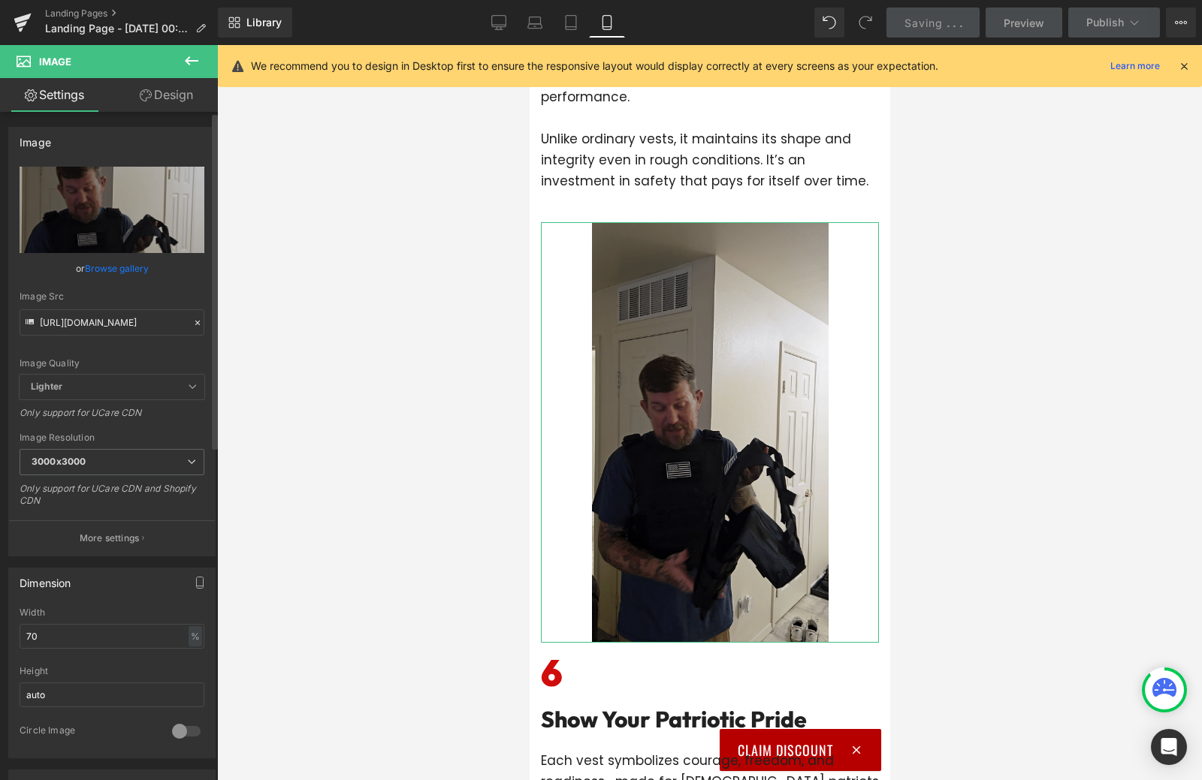
click at [62, 622] on div "Width 70 % % px" at bounding box center [112, 637] width 185 height 59
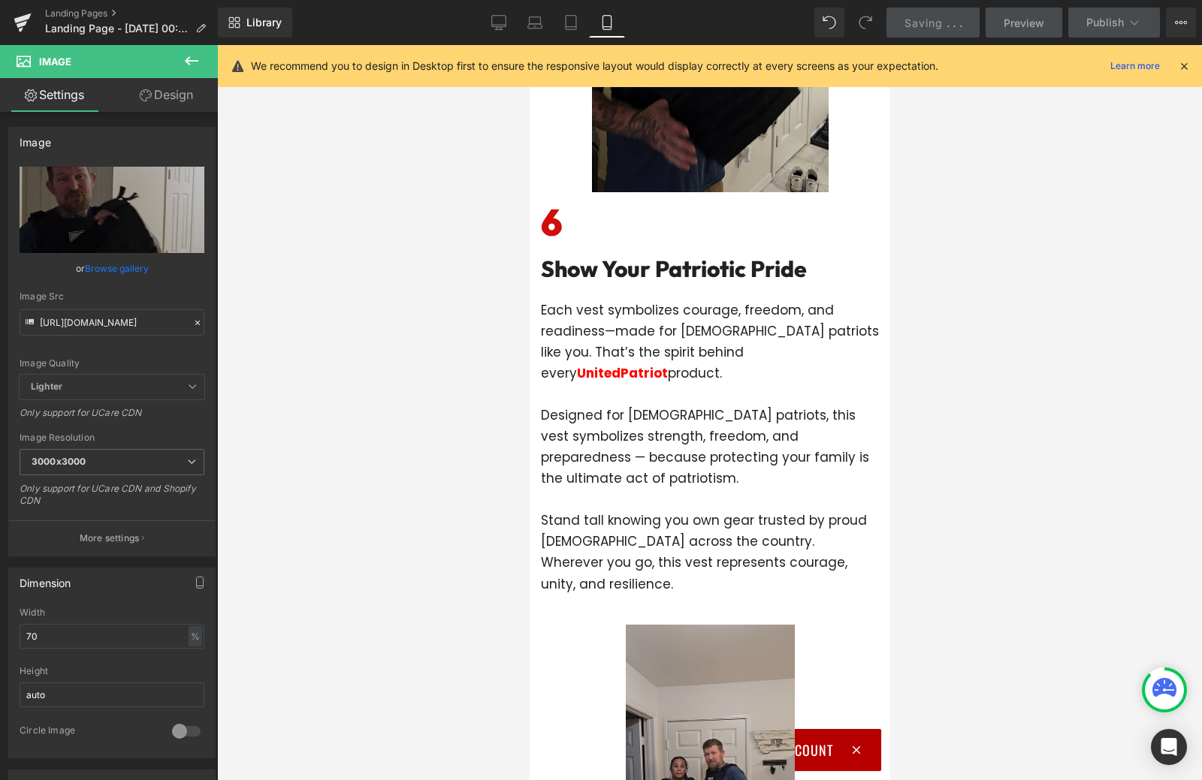
scroll to position [4656, 0]
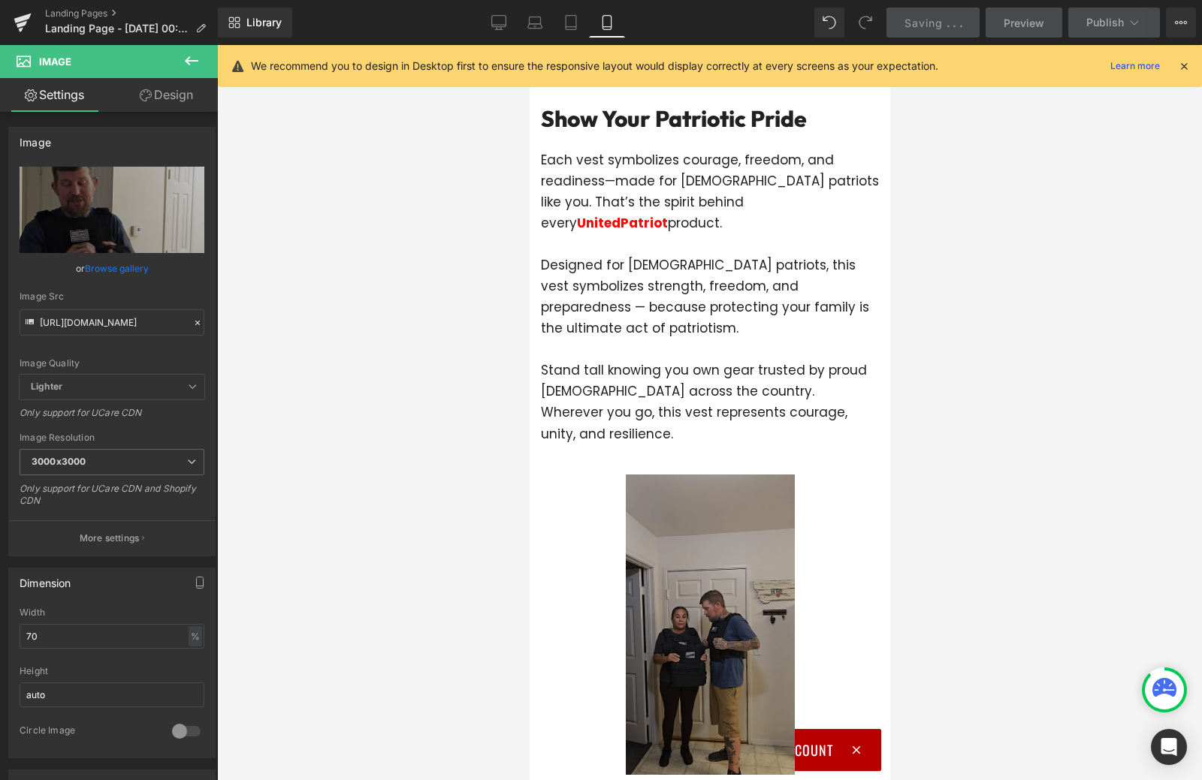
click at [689, 578] on img at bounding box center [709, 625] width 169 height 300
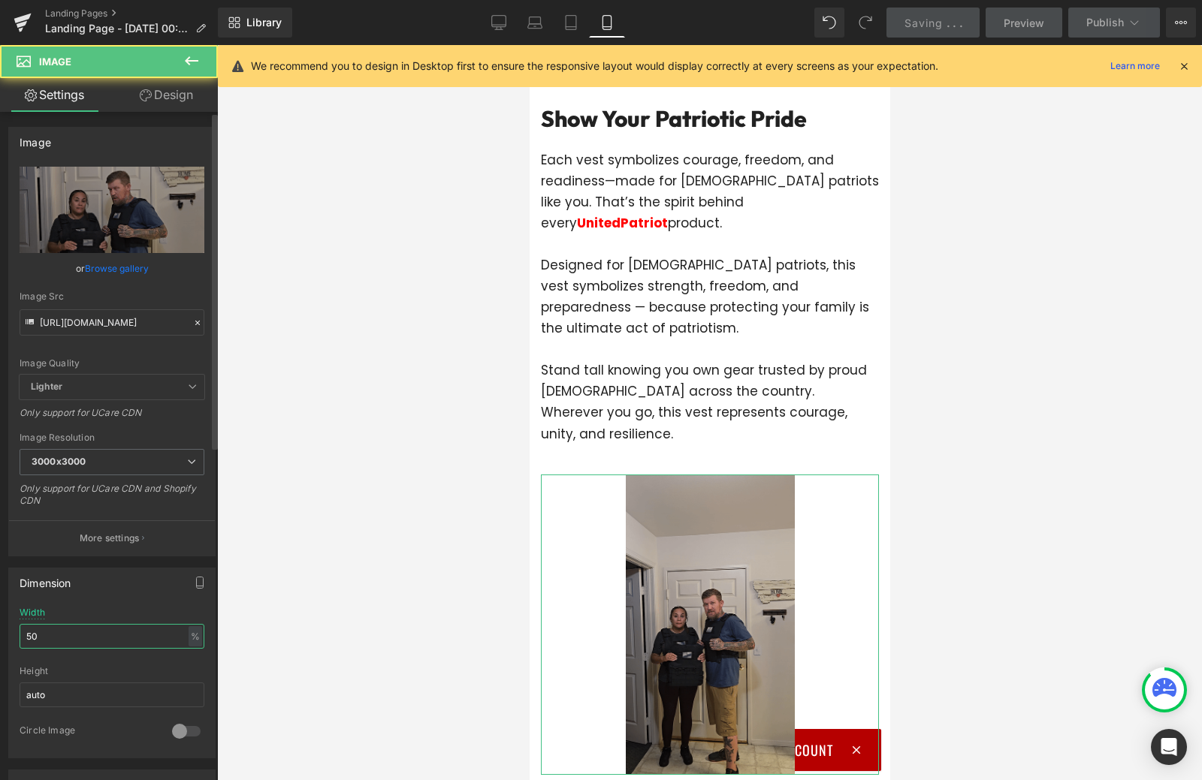
click at [94, 644] on input "50" at bounding box center [112, 636] width 185 height 25
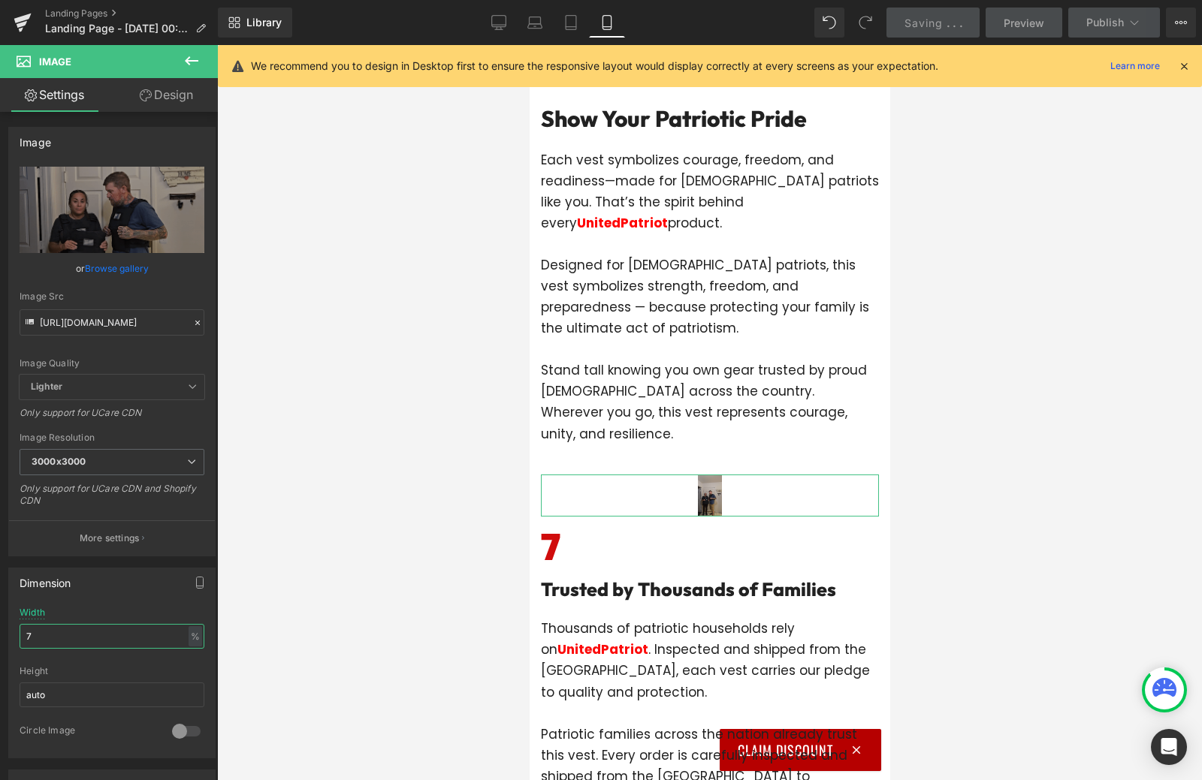
type input "70"
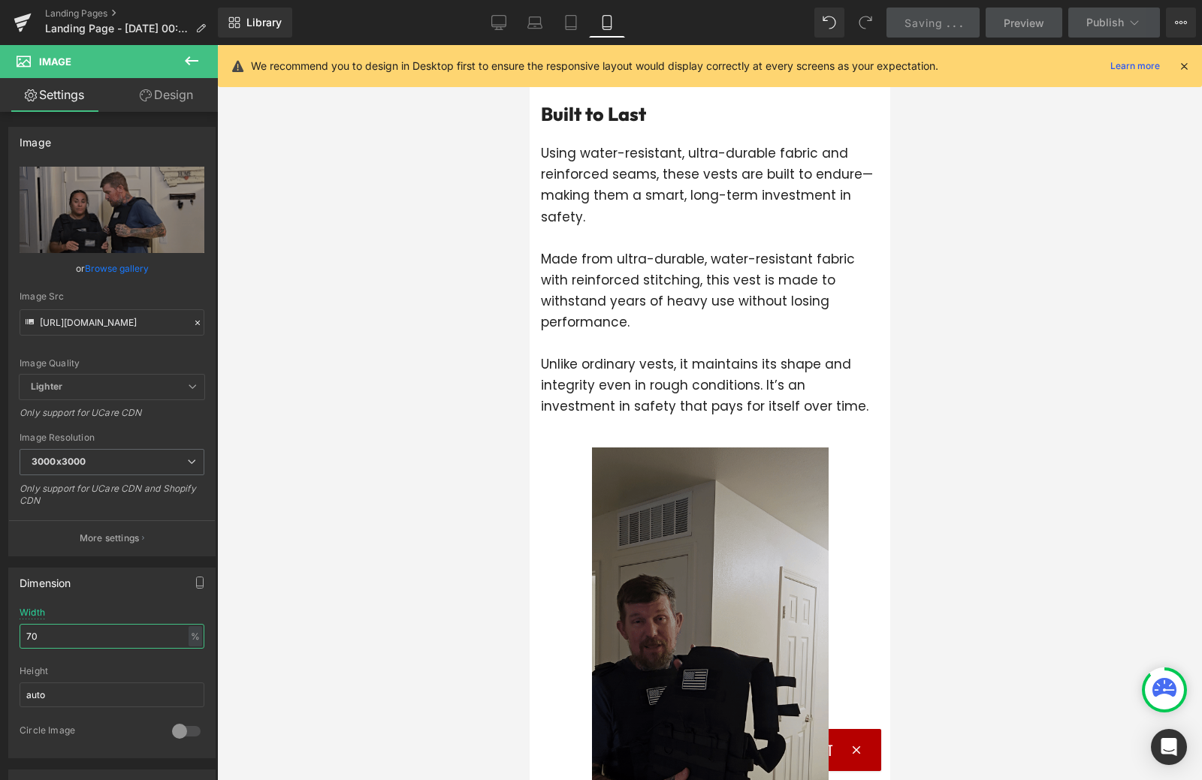
scroll to position [3455, 0]
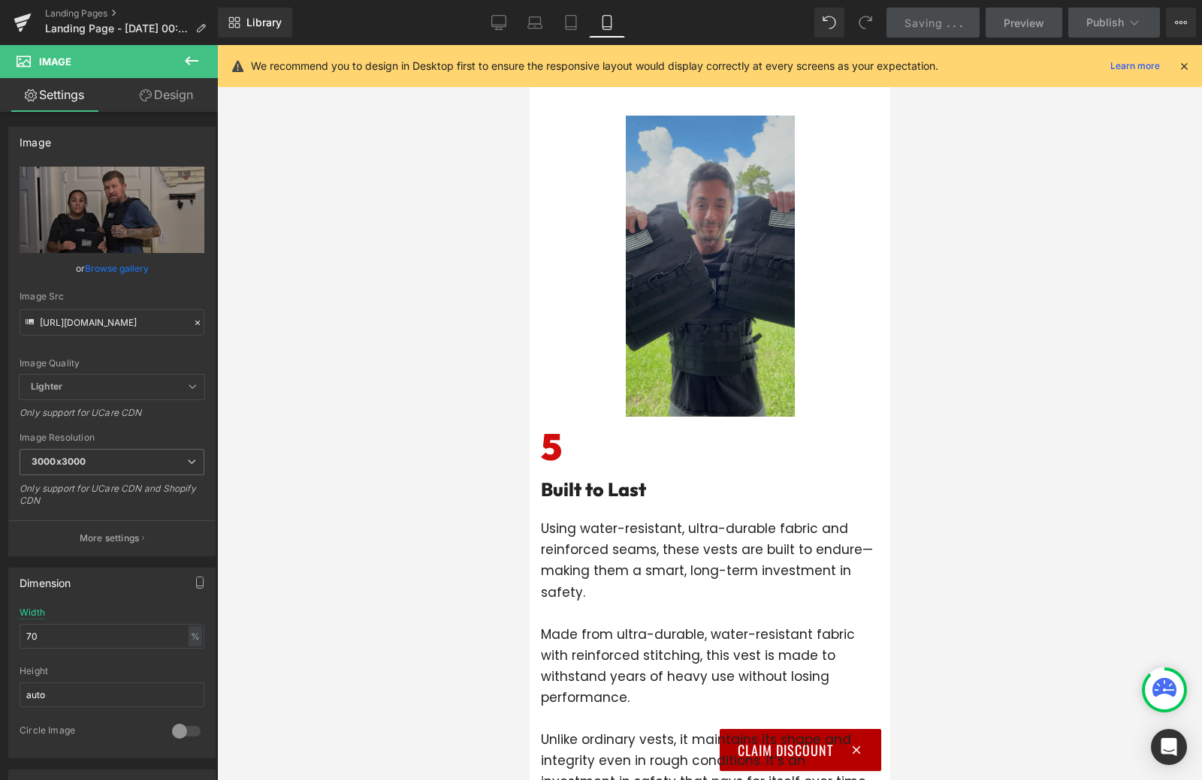
click at [722, 310] on img at bounding box center [709, 266] width 169 height 300
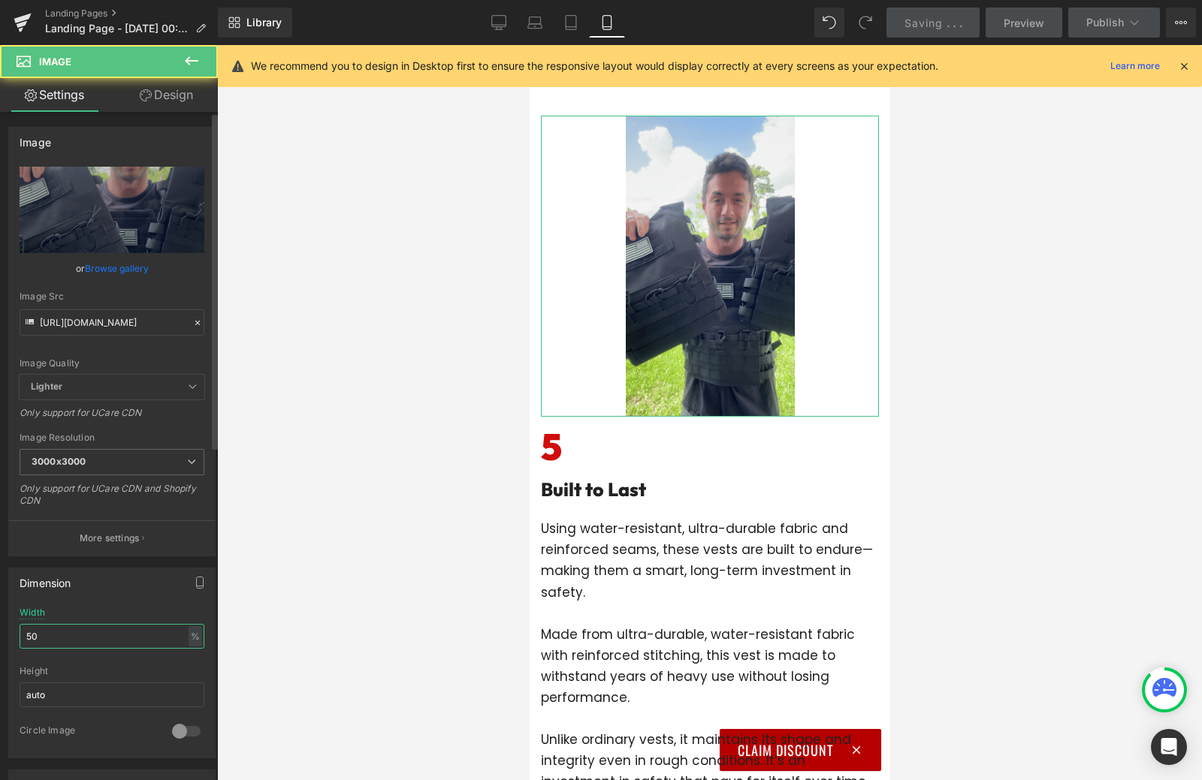
click at [53, 640] on input "50" at bounding box center [112, 636] width 185 height 25
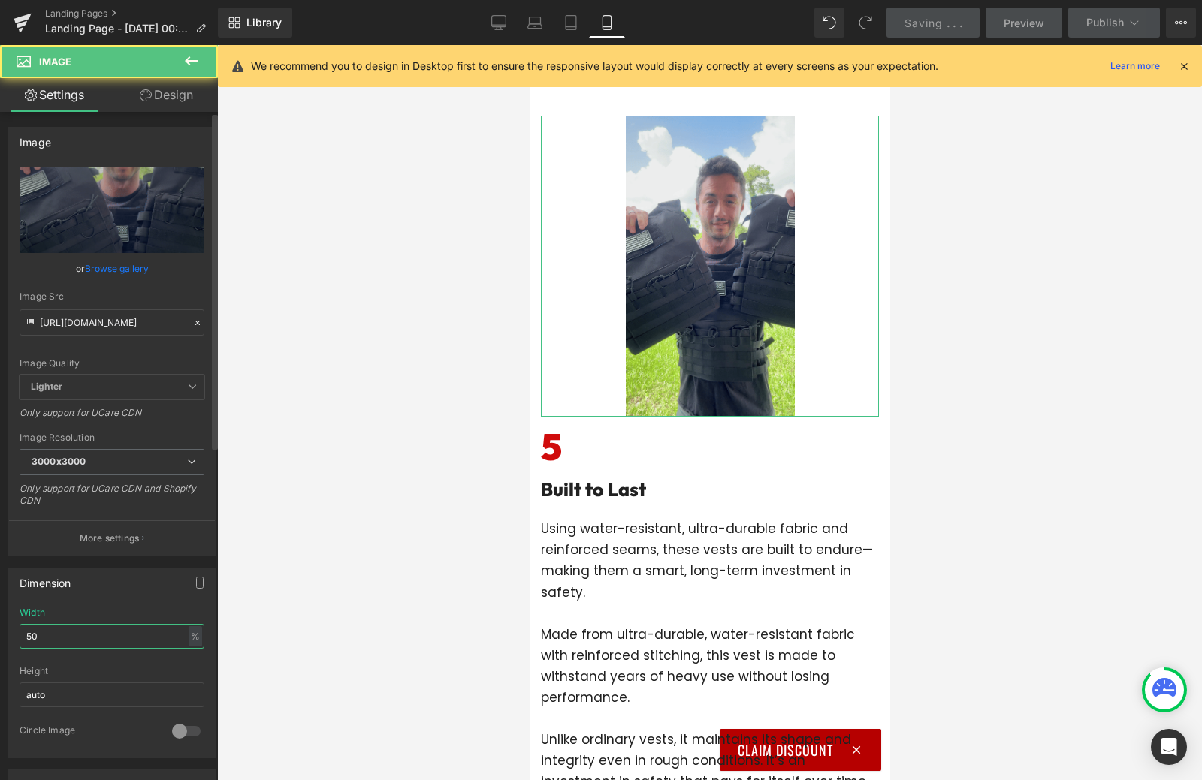
click at [53, 640] on input "50" at bounding box center [112, 636] width 185 height 25
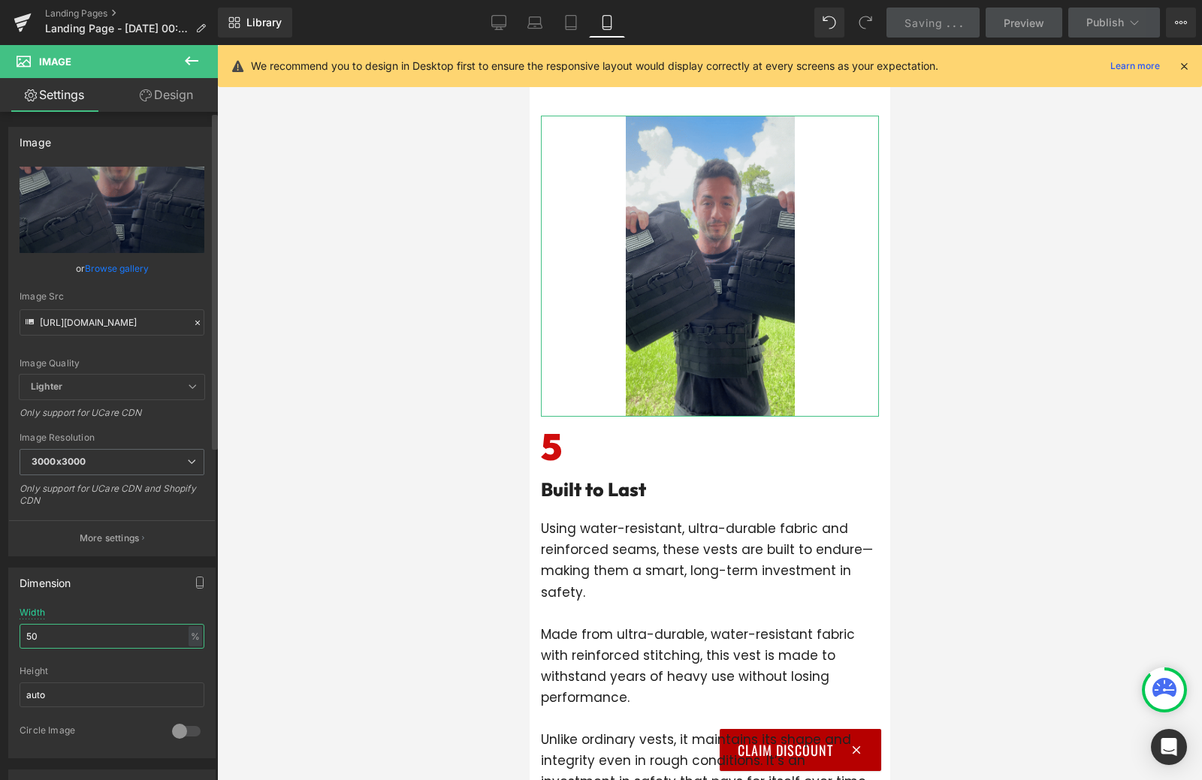
click at [53, 640] on input "50" at bounding box center [112, 636] width 185 height 25
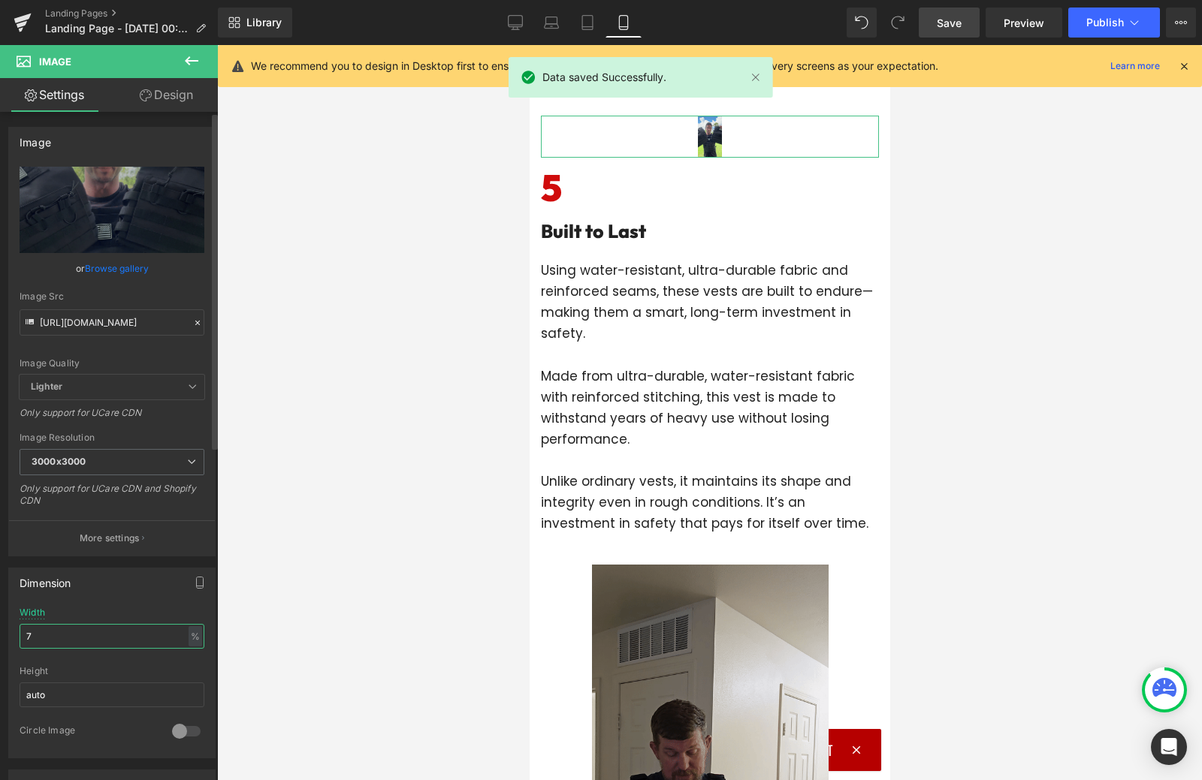
type input "70"
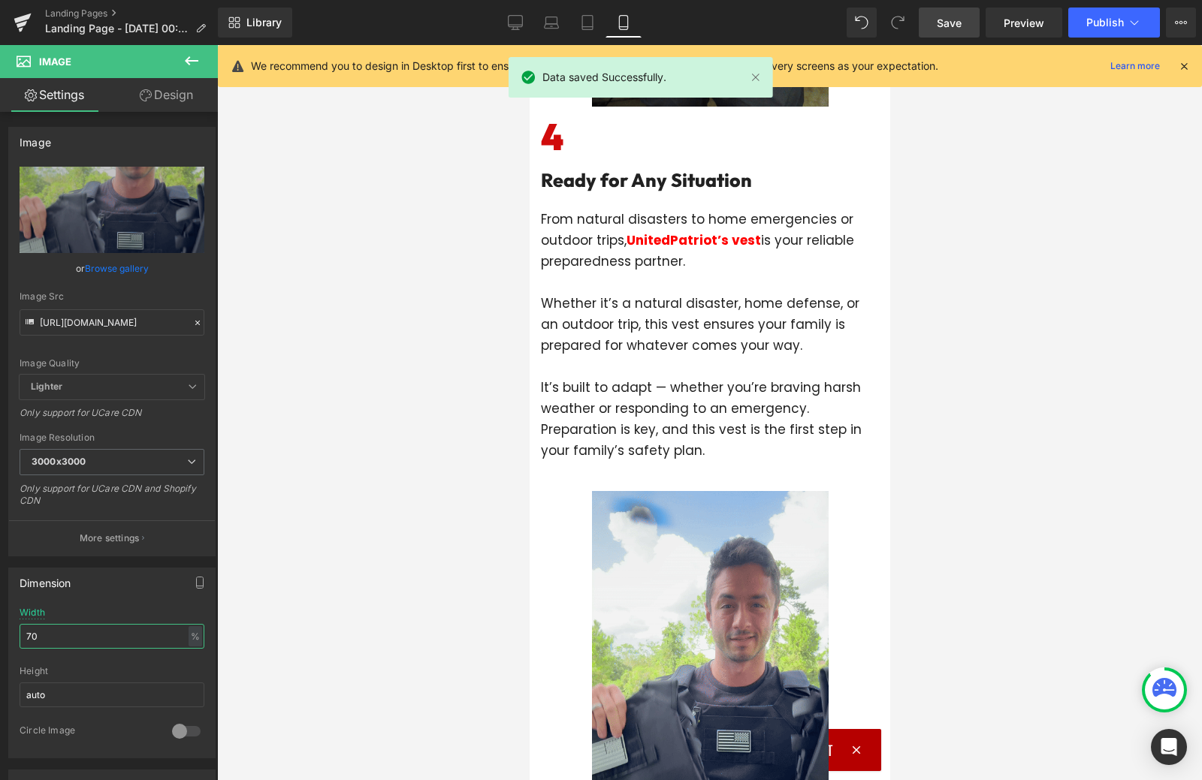
scroll to position [2704, 0]
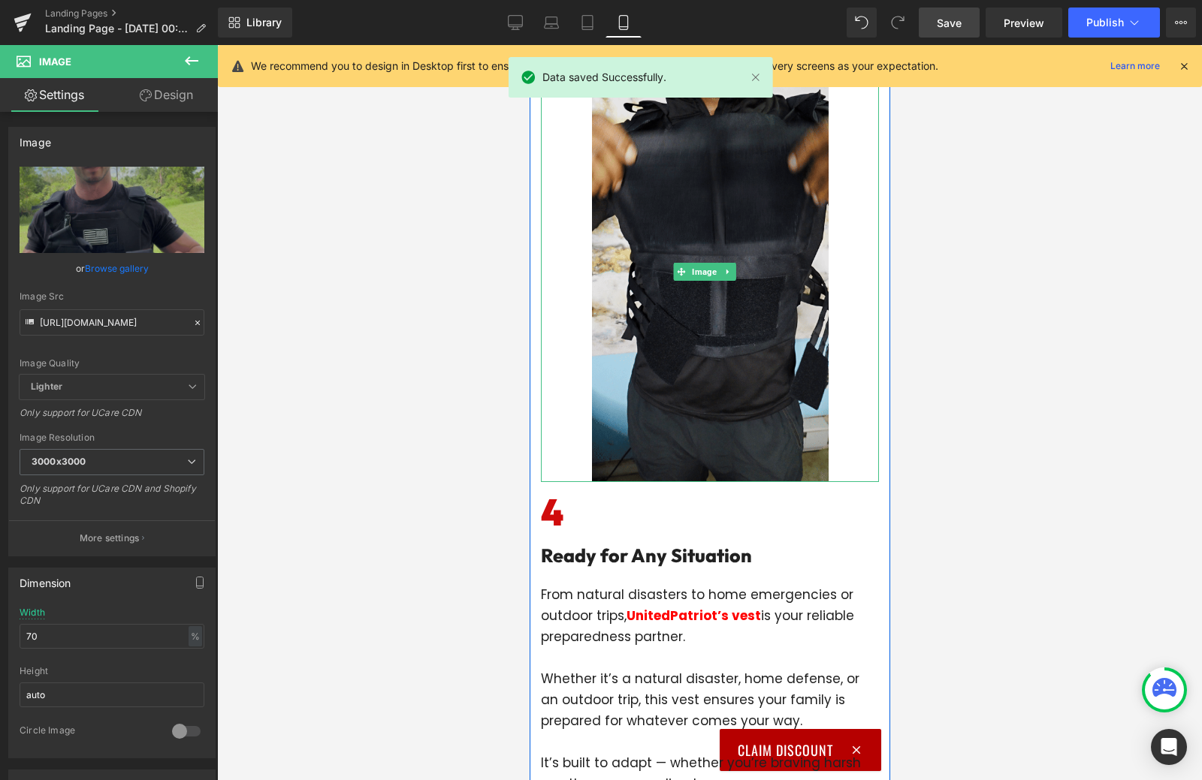
click at [676, 350] on img at bounding box center [709, 272] width 237 height 421
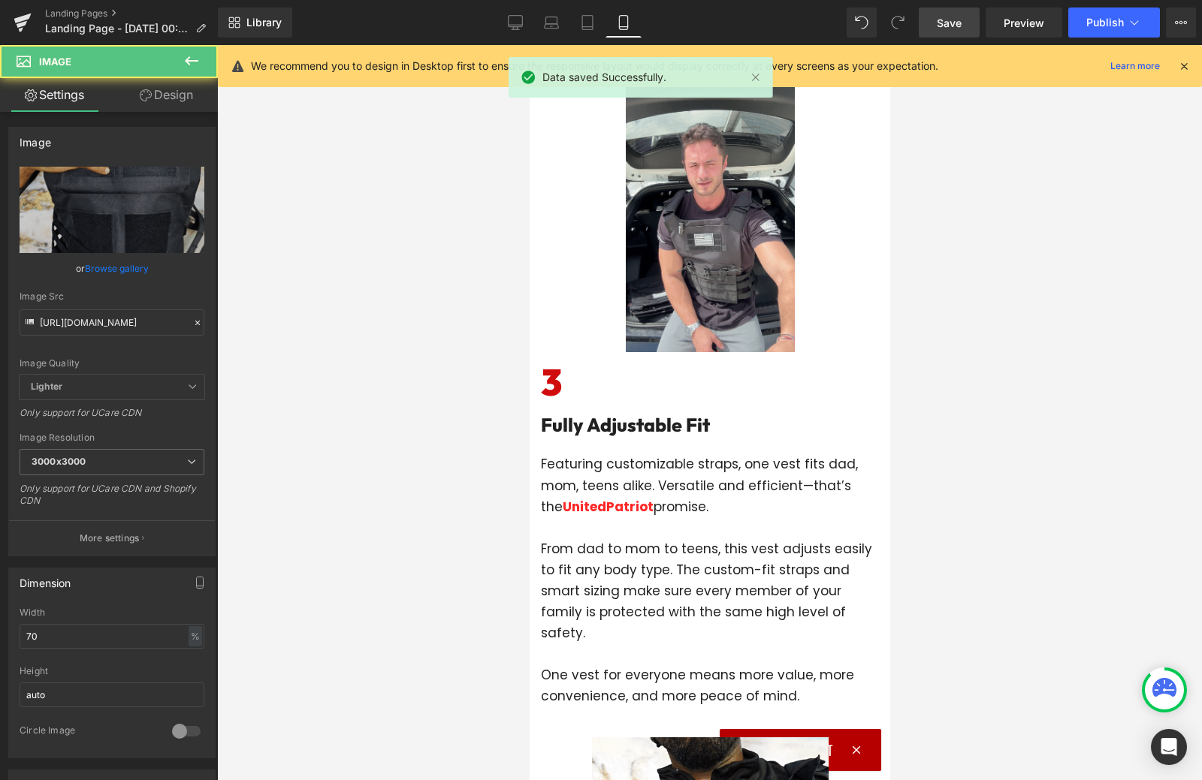
scroll to position [1953, 0]
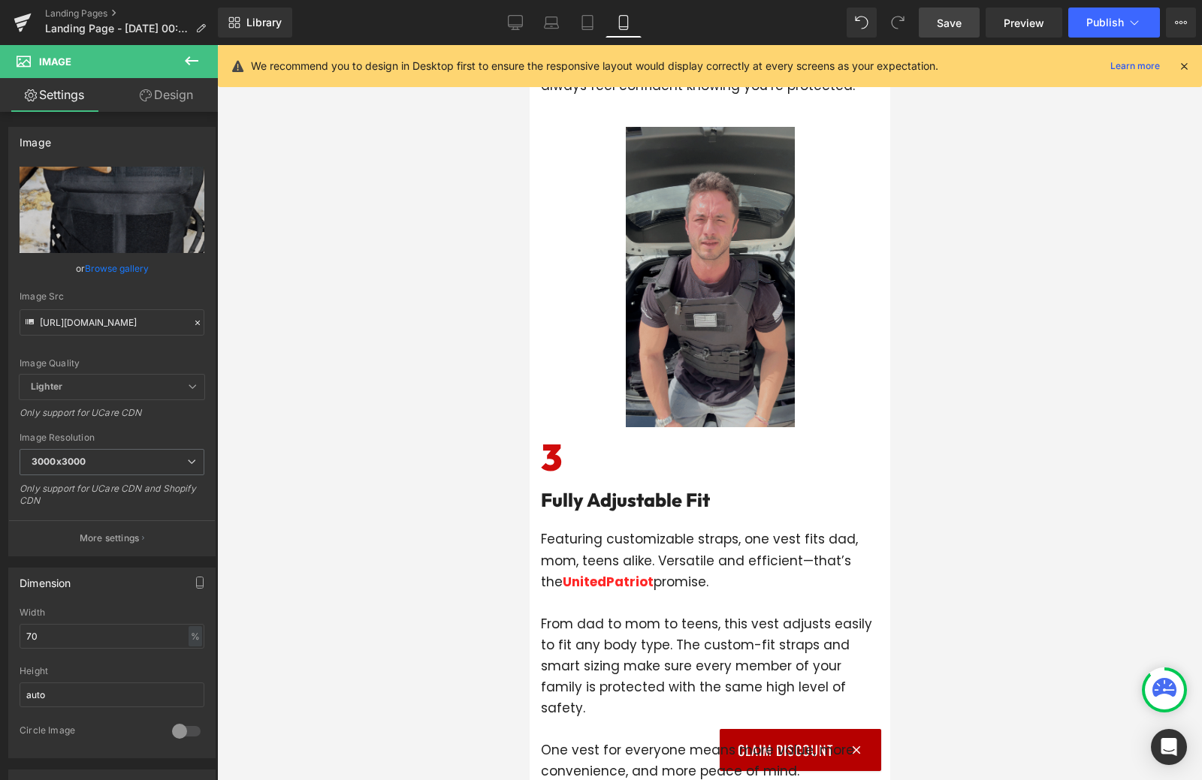
click at [668, 369] on img at bounding box center [709, 277] width 169 height 300
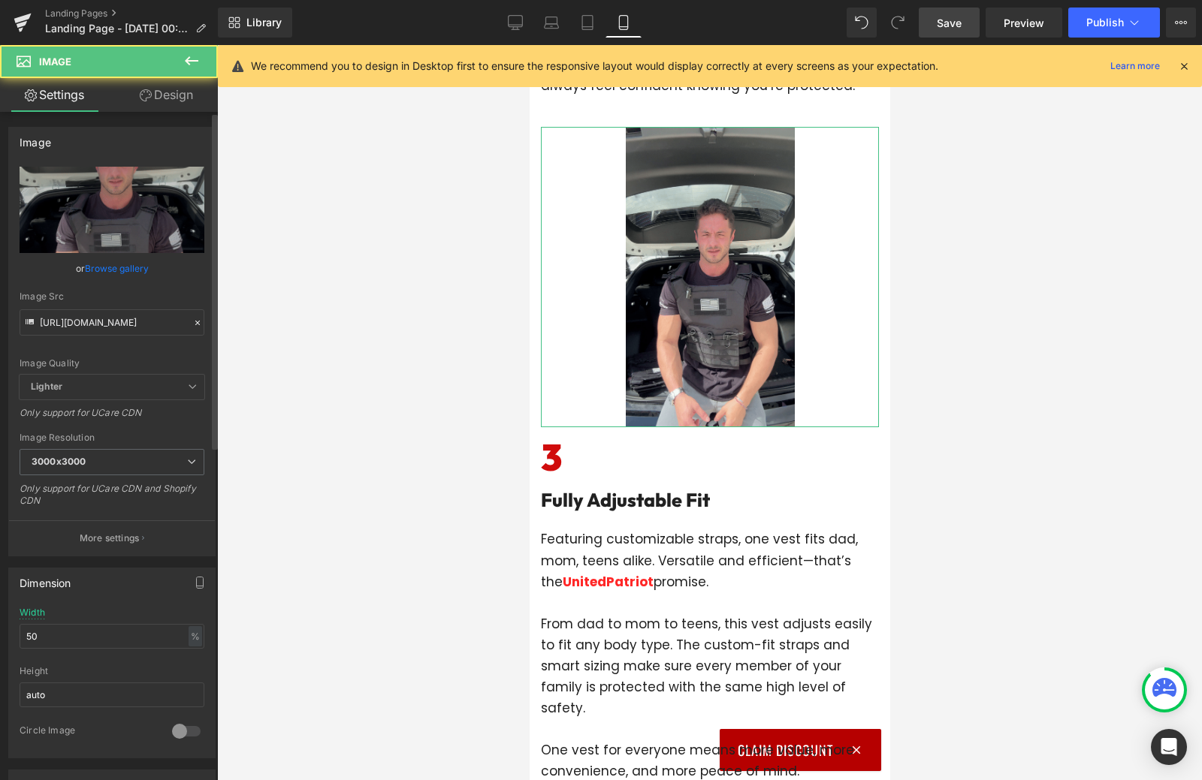
click at [78, 649] on div "Width 50 % % px" at bounding box center [112, 637] width 185 height 59
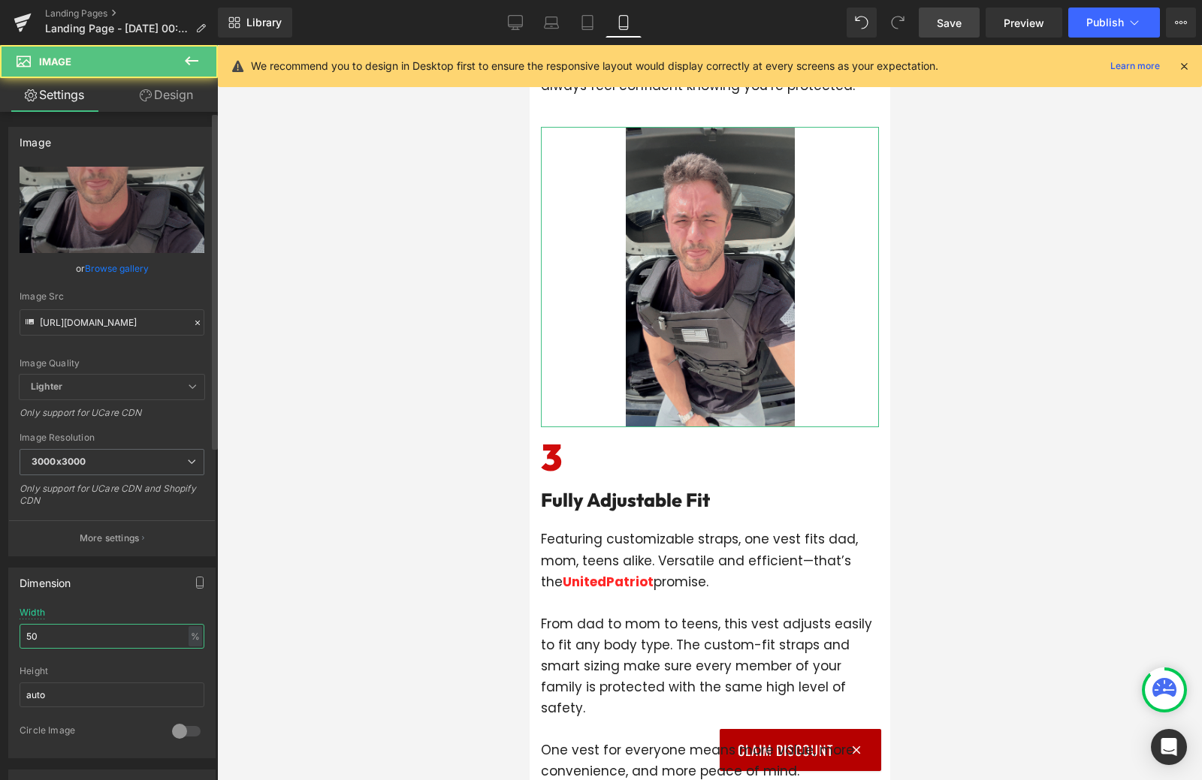
click at [81, 639] on input "50" at bounding box center [112, 636] width 185 height 25
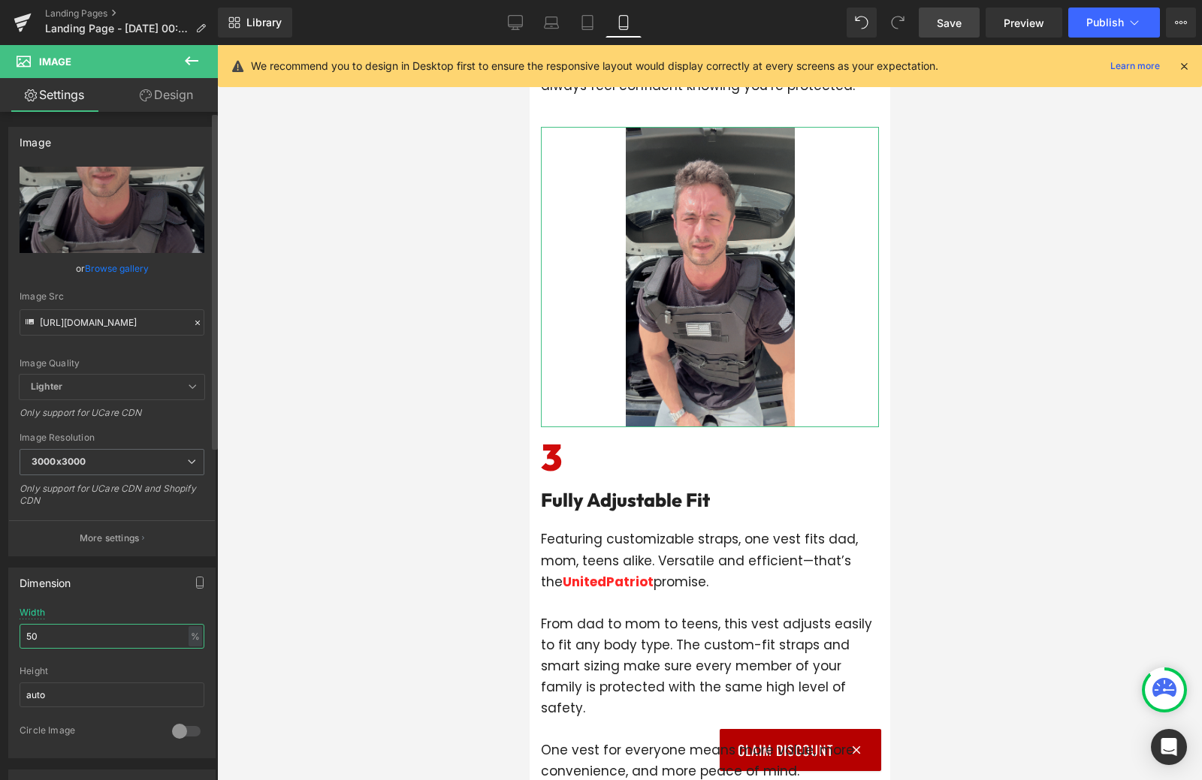
click at [81, 639] on input "50" at bounding box center [112, 636] width 185 height 25
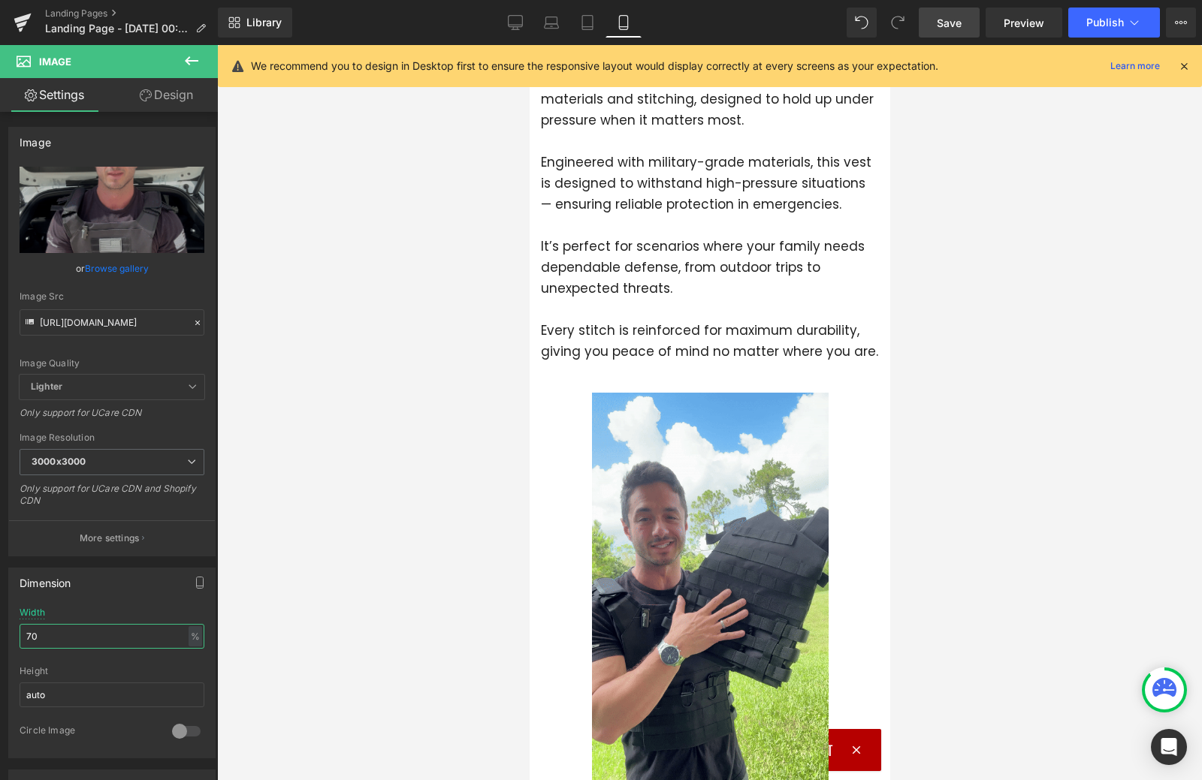
scroll to position [601, 0]
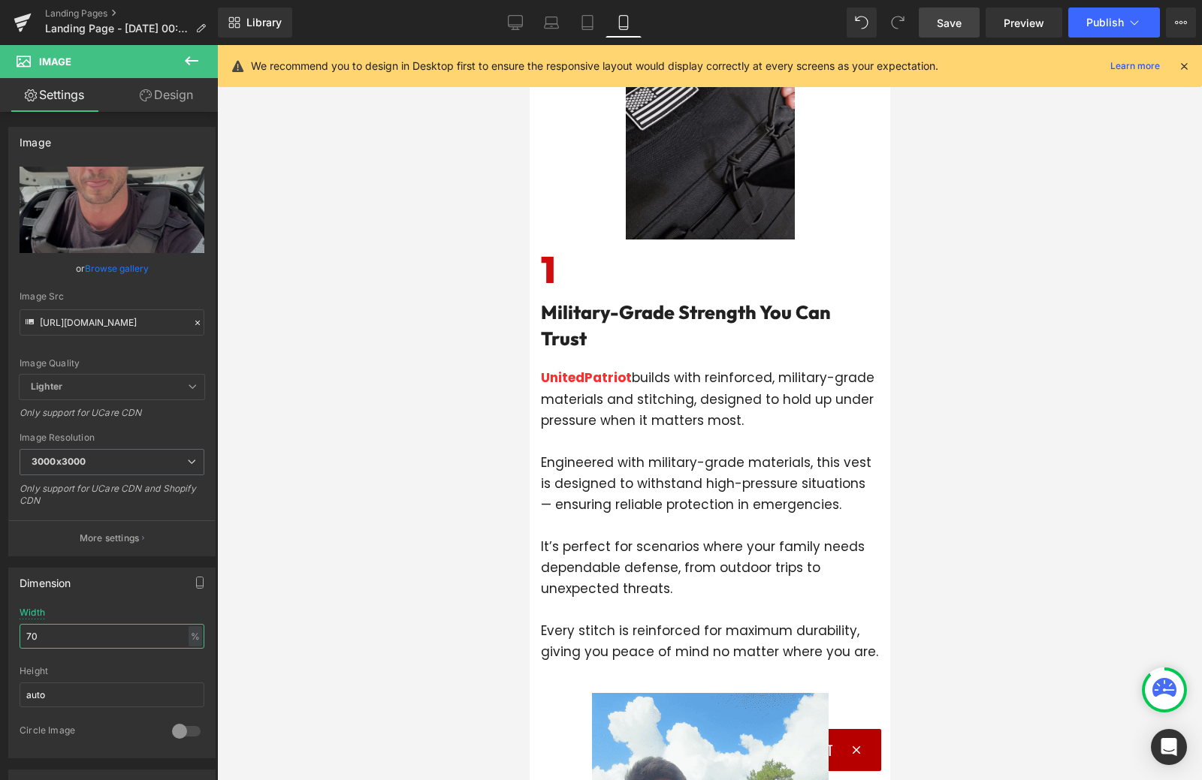
type input "70"
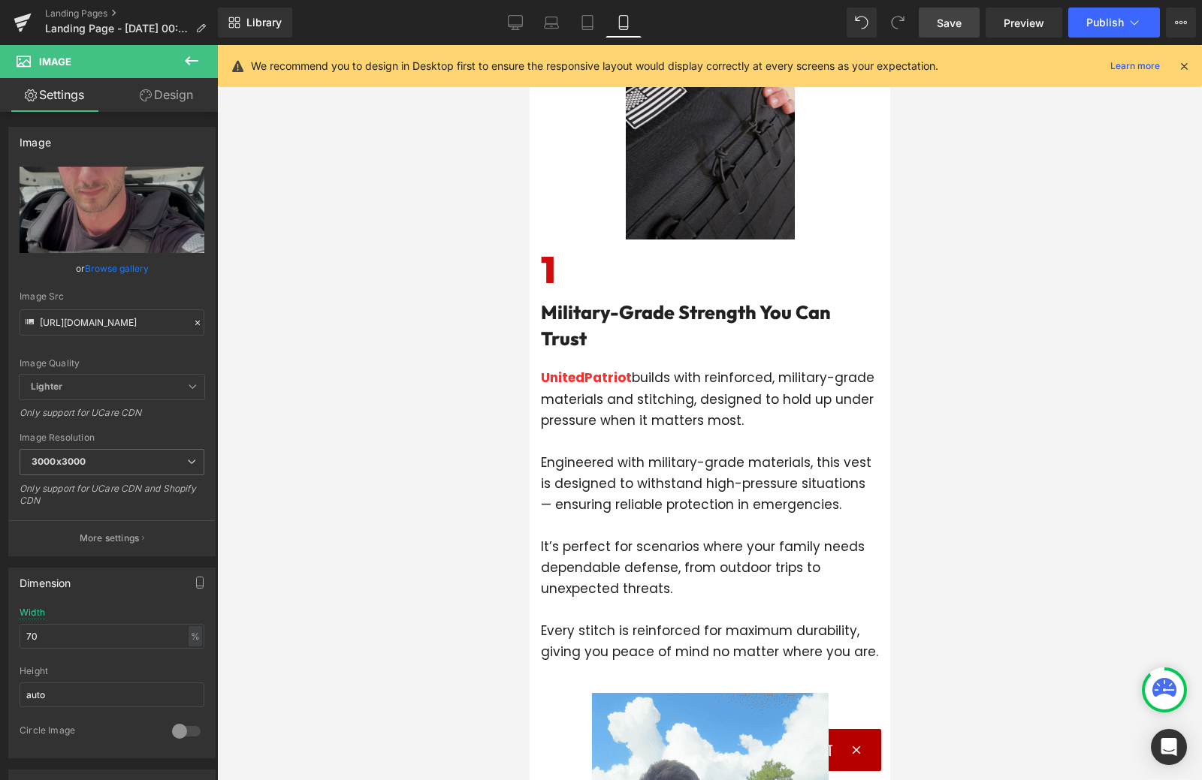
click at [949, 11] on link "Save" at bounding box center [948, 23] width 61 height 30
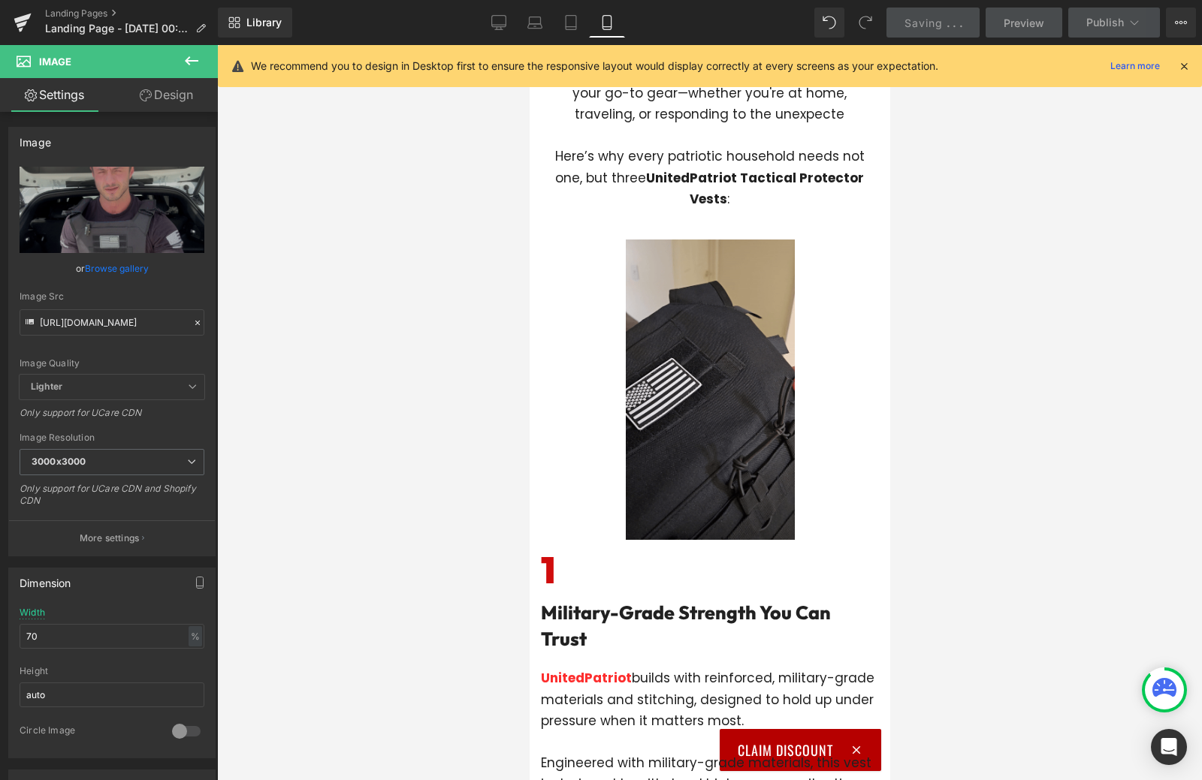
scroll to position [225, 0]
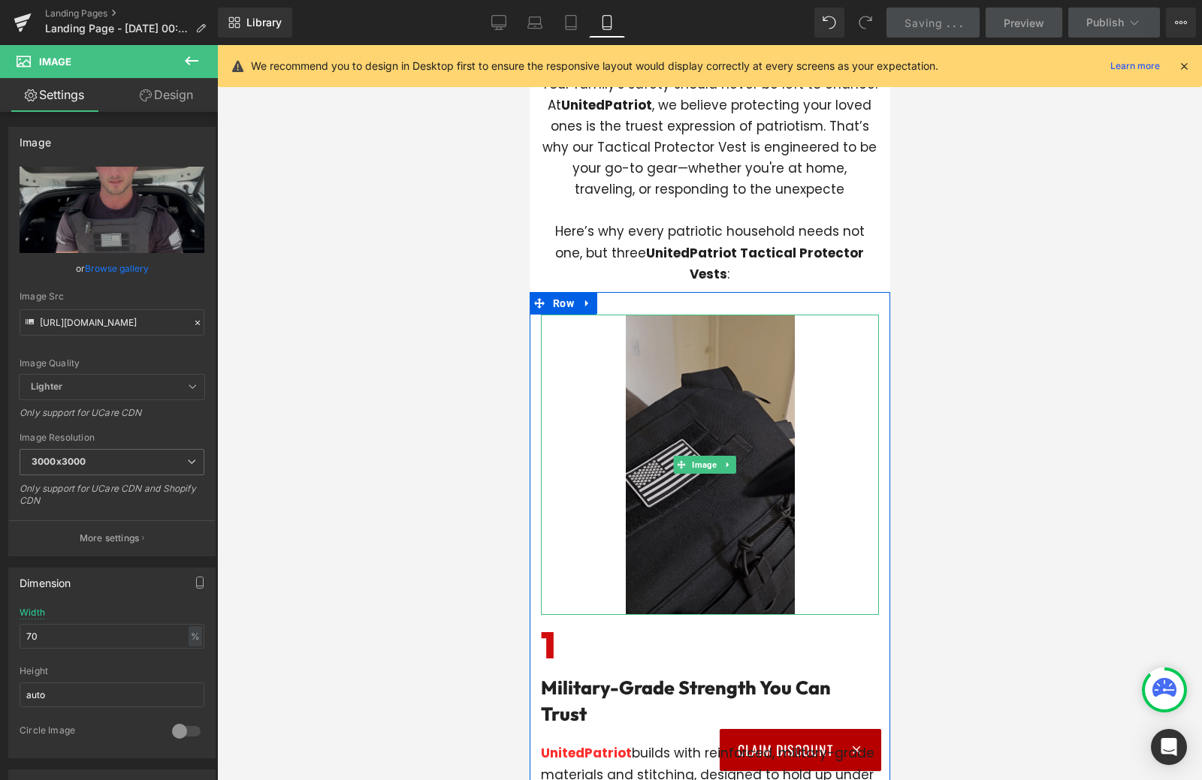
click at [674, 425] on img at bounding box center [709, 465] width 169 height 300
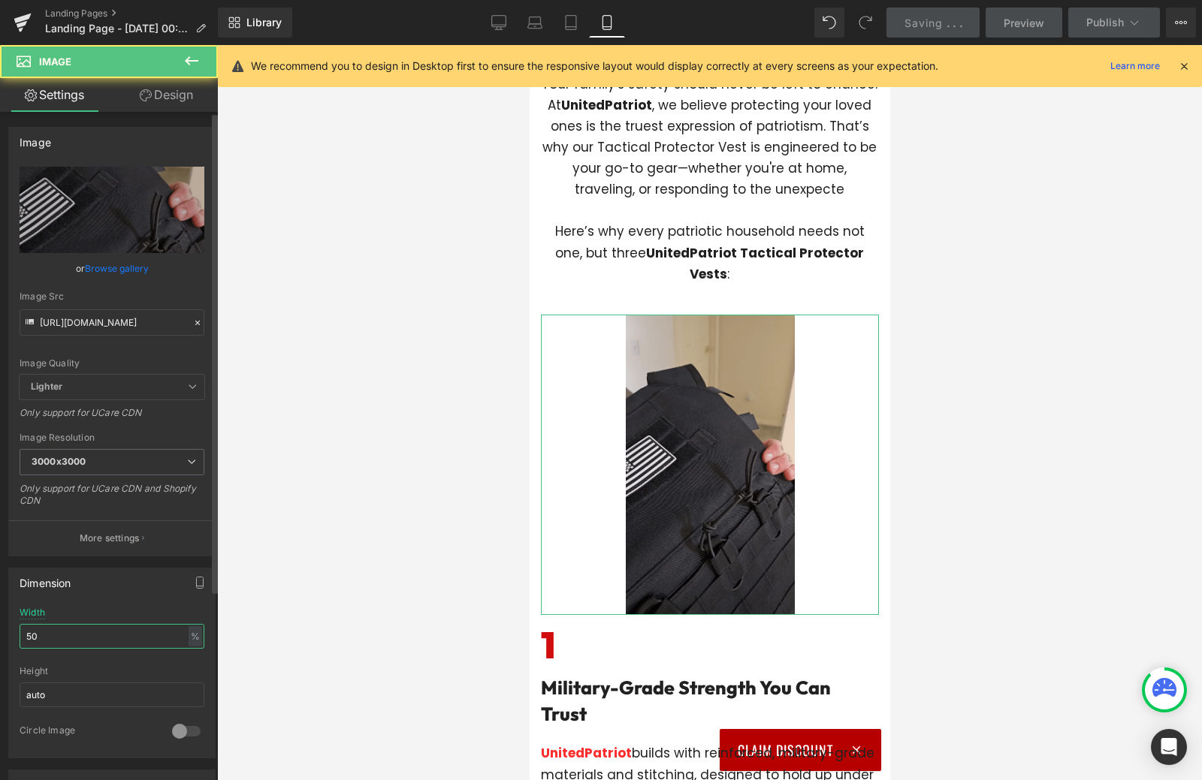
click at [92, 636] on input "50" at bounding box center [112, 636] width 185 height 25
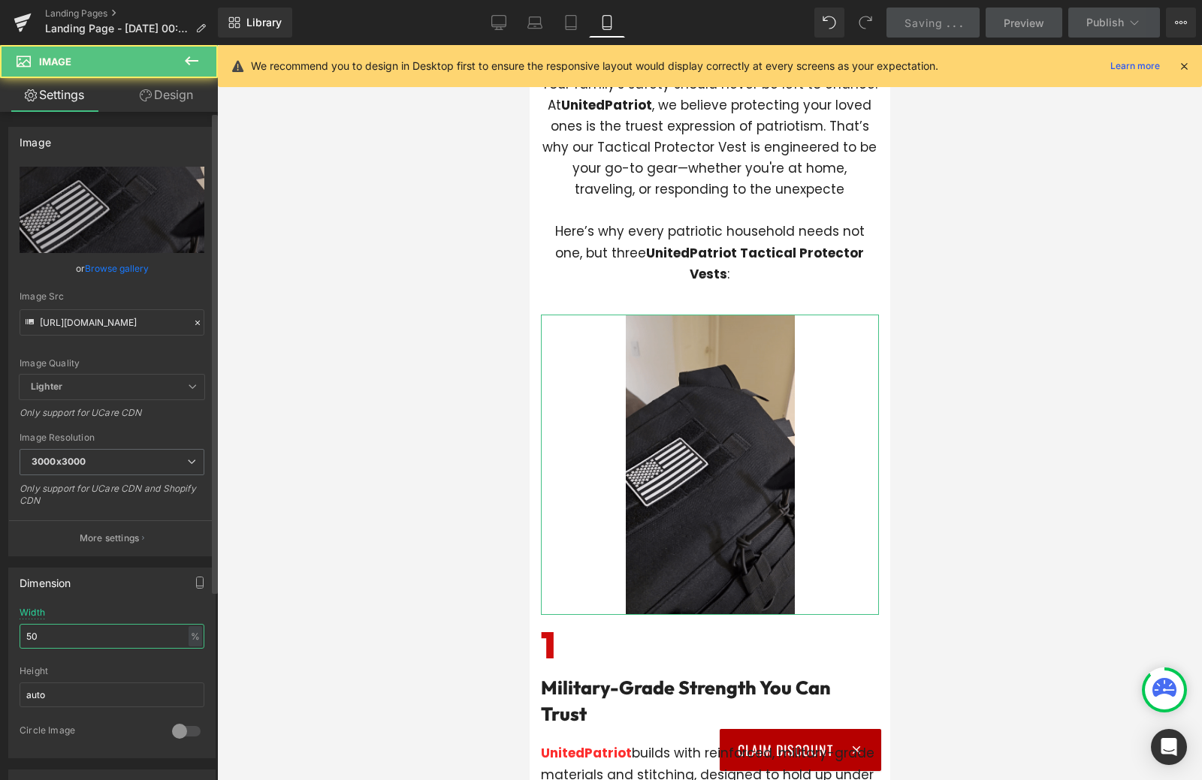
click at [92, 636] on input "50" at bounding box center [112, 636] width 185 height 25
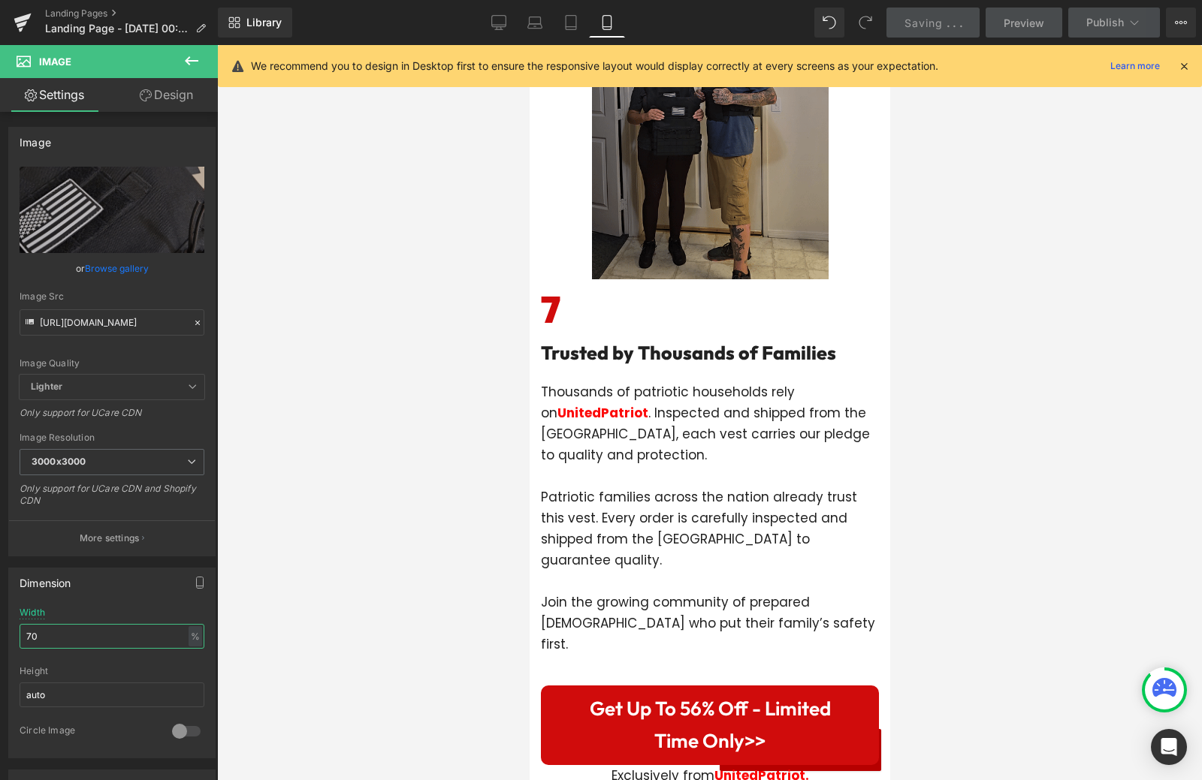
scroll to position [5858, 0]
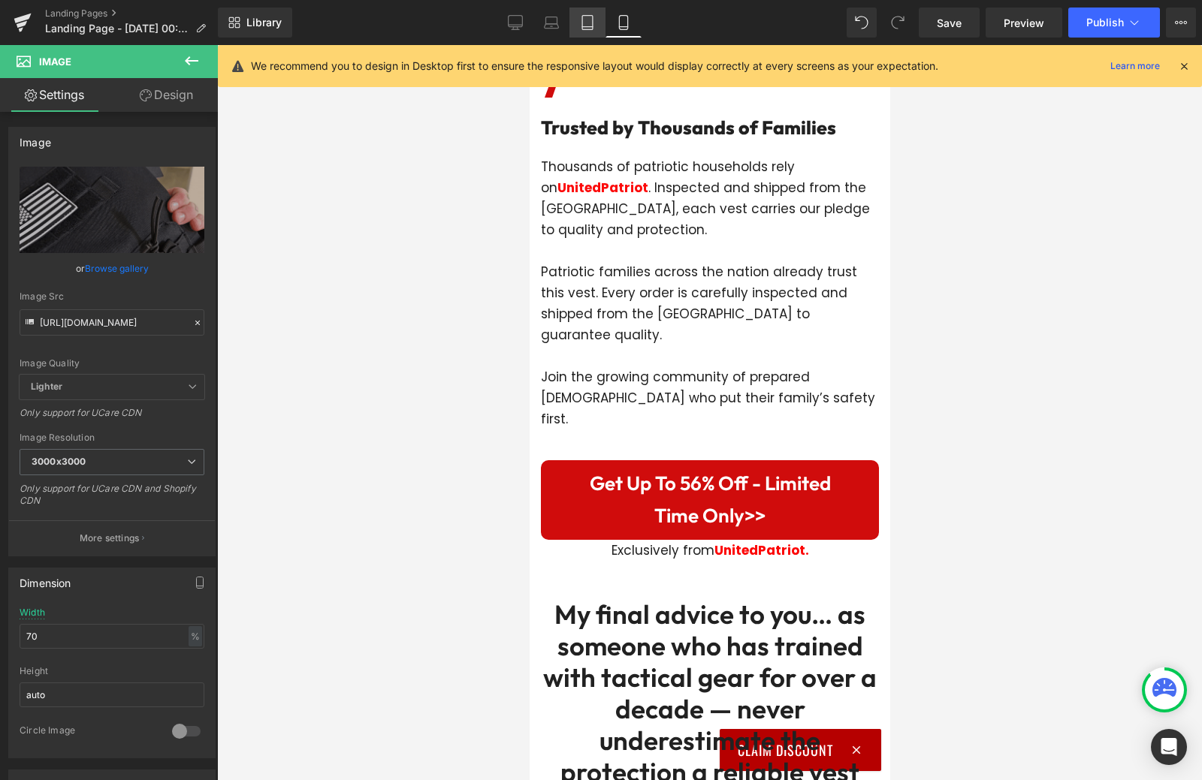
click at [578, 17] on link "Tablet" at bounding box center [587, 23] width 36 height 30
type input "100"
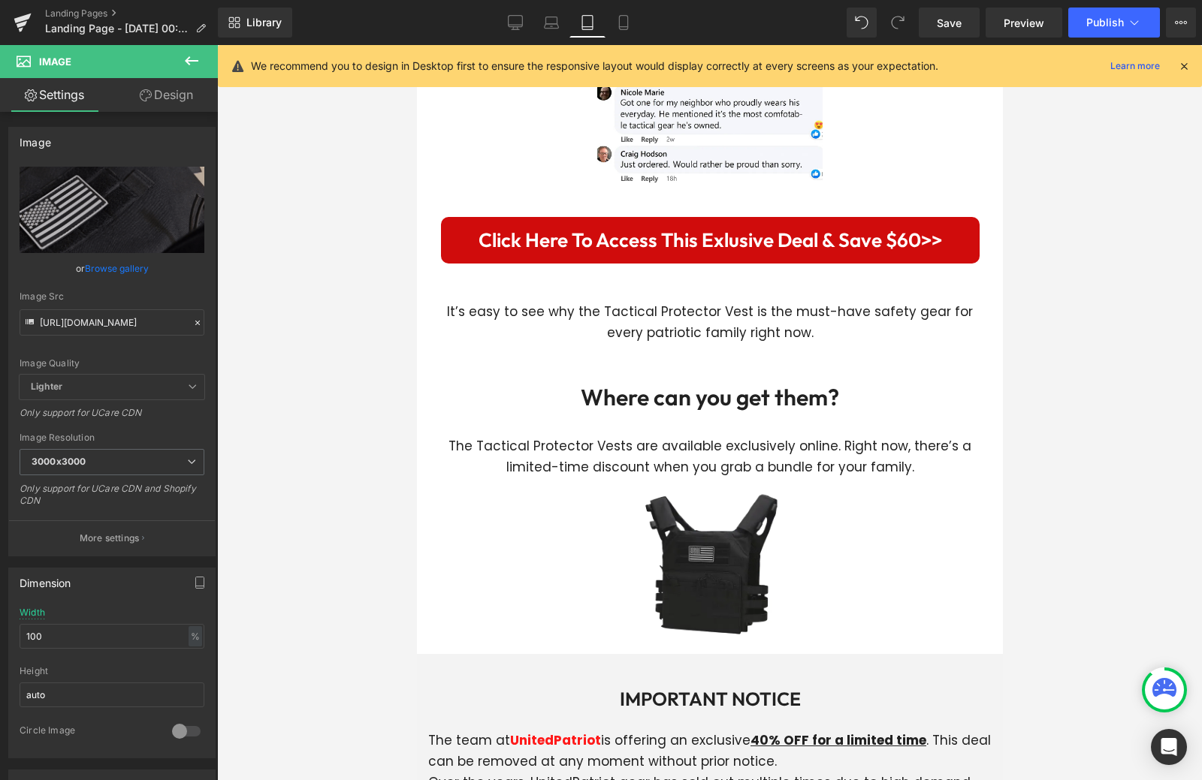
scroll to position [5220, 0]
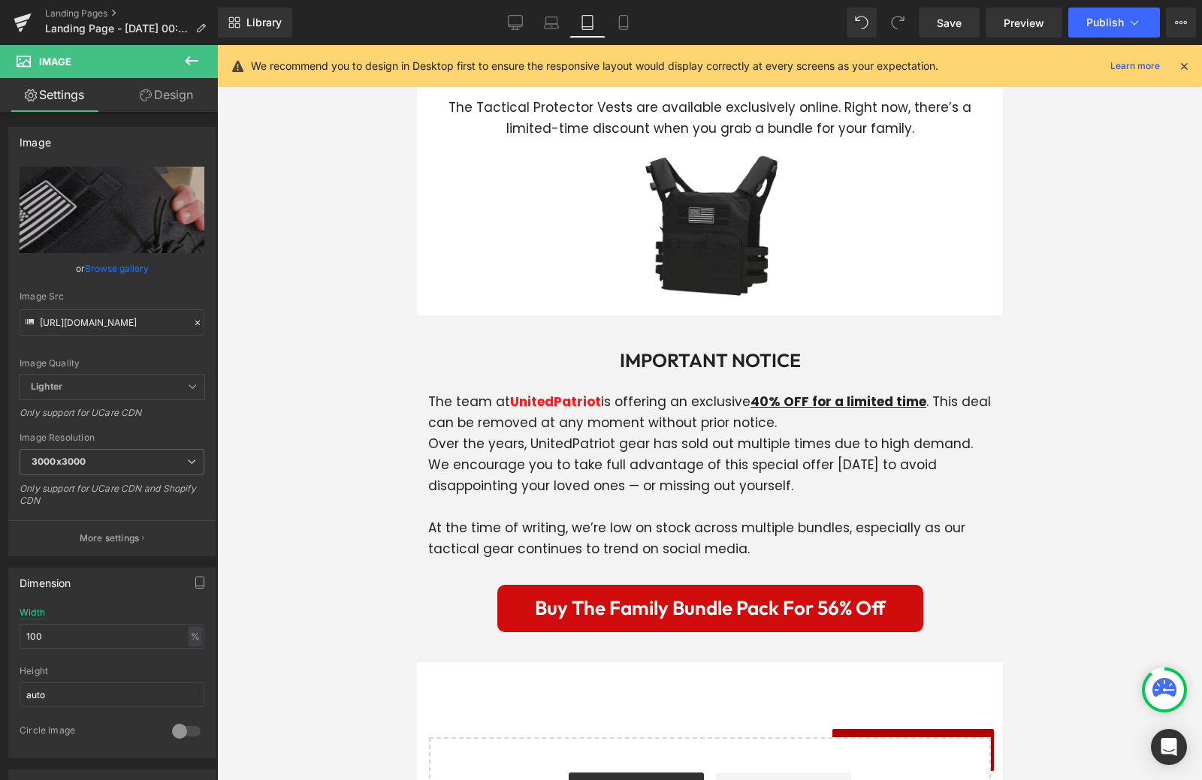
click at [949, 42] on div "Library Tablet Desktop Laptop Tablet Mobile Save Preview Publish Scheduled Upgr…" at bounding box center [710, 22] width 984 height 45
click at [949, 29] on span "Save" at bounding box center [948, 23] width 25 height 16
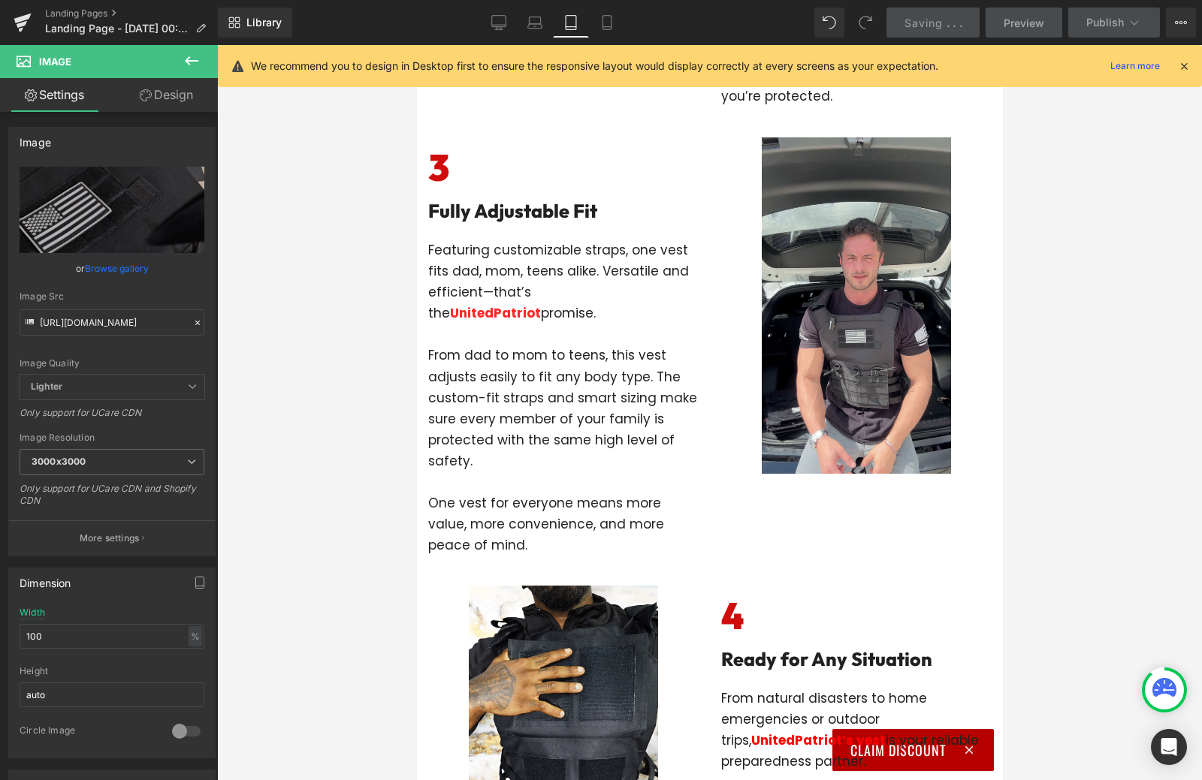
scroll to position [789, 0]
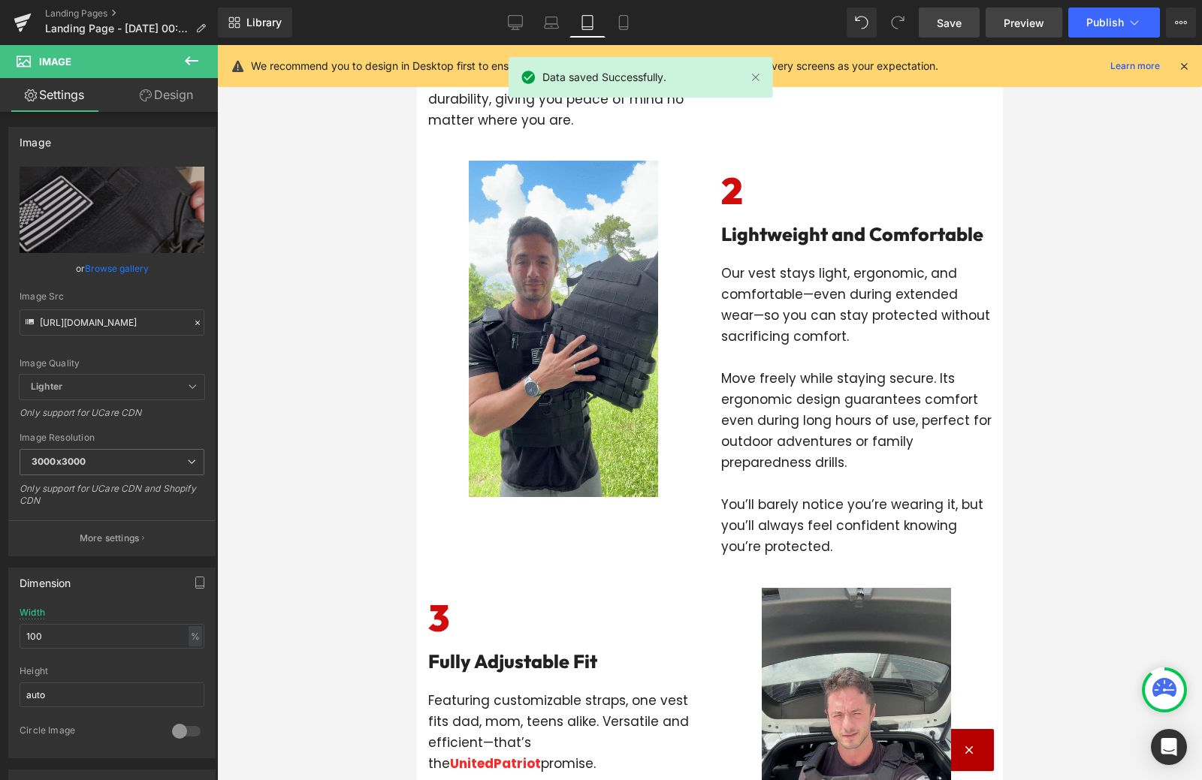
click at [1009, 17] on span "Preview" at bounding box center [1023, 23] width 41 height 16
